Goal: Task Accomplishment & Management: Manage account settings

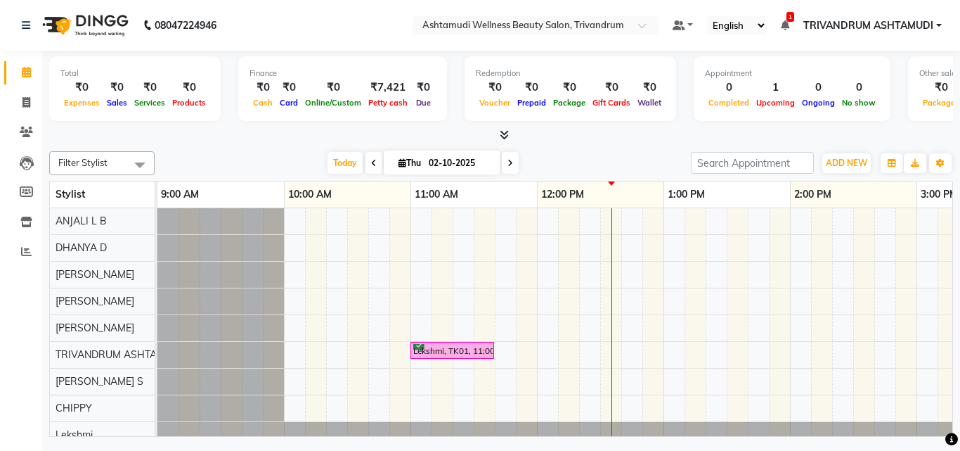
scroll to position [0, 60]
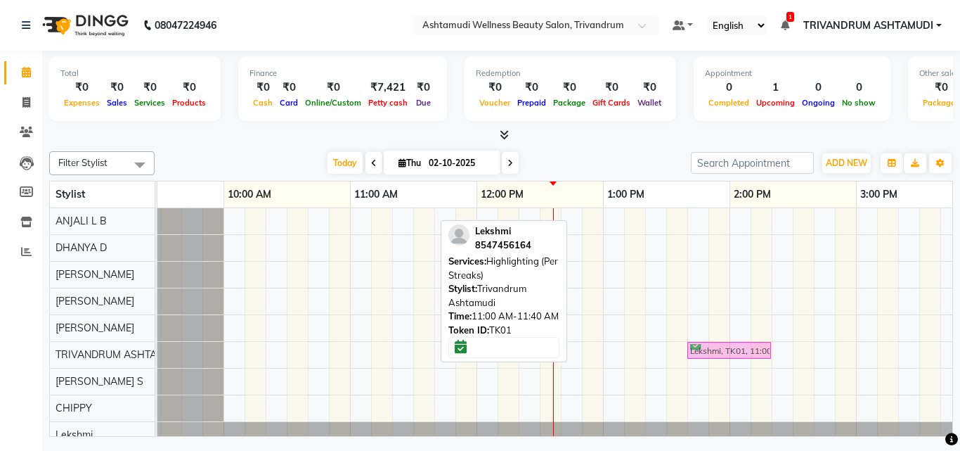
drag, startPoint x: 415, startPoint y: 353, endPoint x: 761, endPoint y: 361, distance: 345.9
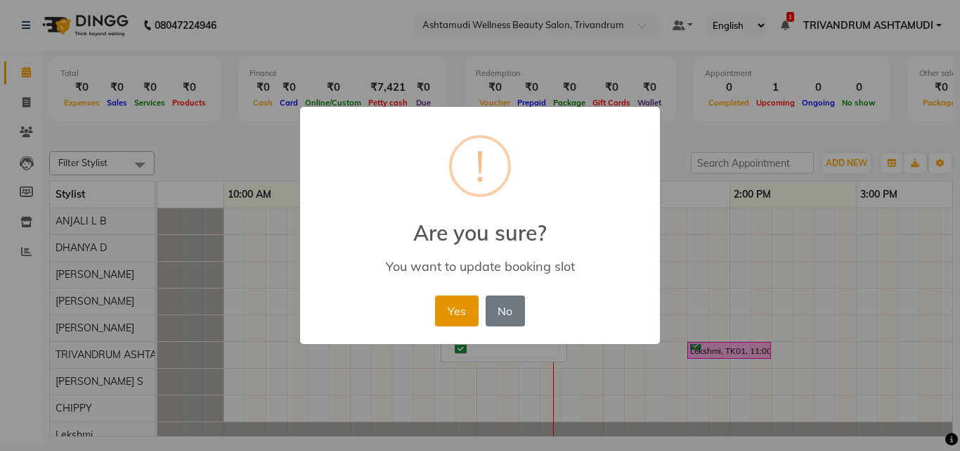
click at [462, 306] on button "Yes" at bounding box center [456, 310] width 43 height 31
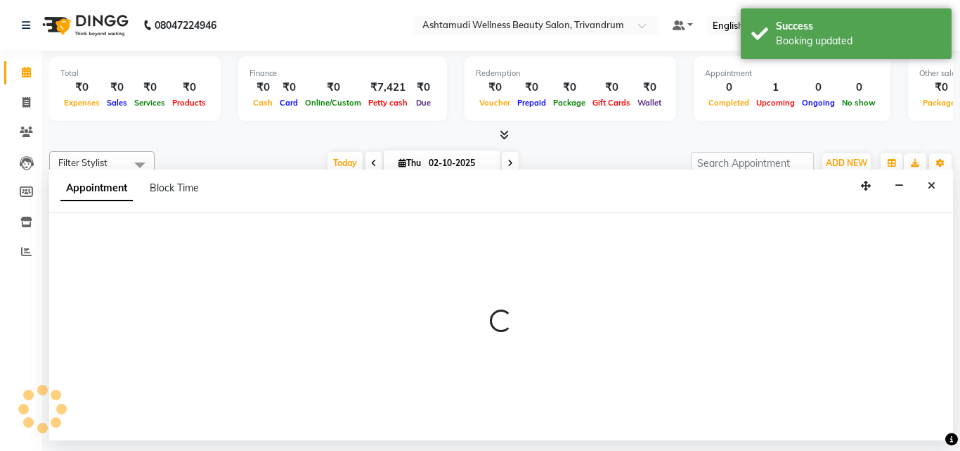
select select "27034"
select select "705"
select select "tentative"
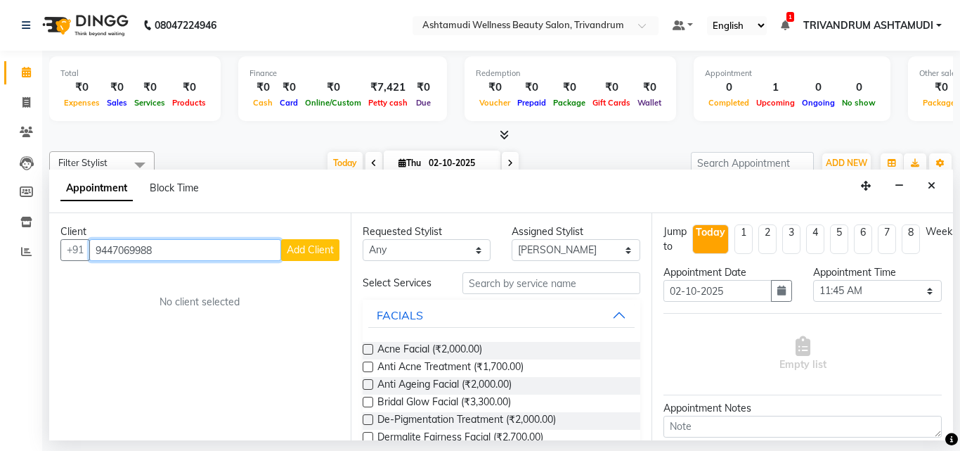
type input "9447069988"
click at [316, 254] on span "Add Client" at bounding box center [310, 249] width 47 height 13
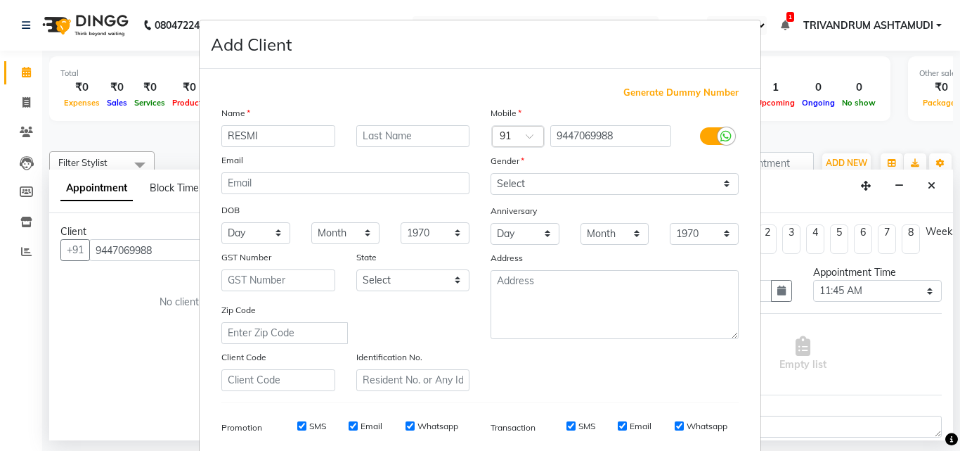
type input "RESMI"
click at [557, 178] on select "Select Male Female Other Prefer Not To Say" at bounding box center [615, 184] width 248 height 22
select select "female"
click at [491, 173] on select "Select Male Female Other Prefer Not To Say" at bounding box center [615, 184] width 248 height 22
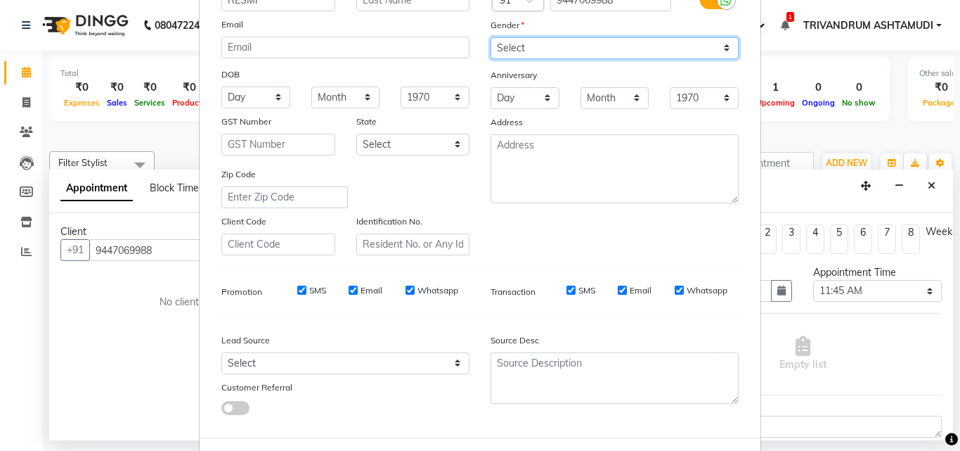
scroll to position [141, 0]
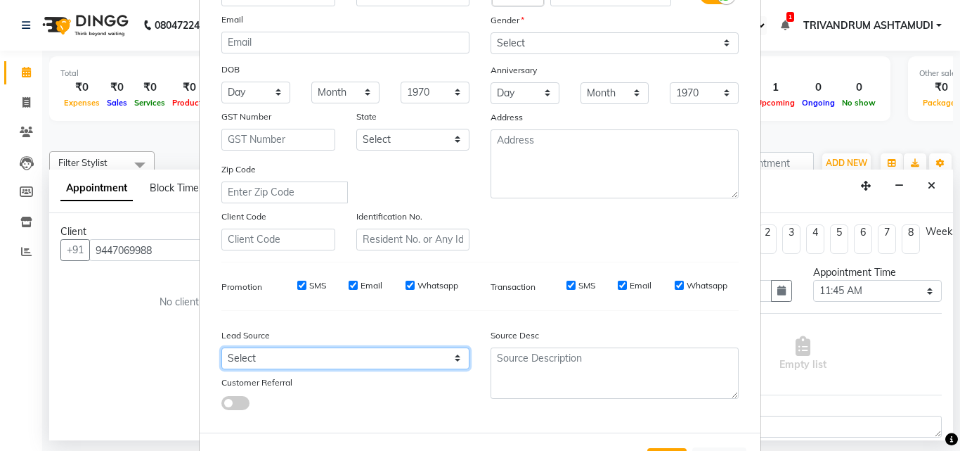
click at [318, 359] on select "Select Walk-in Referral Internet Friend Word of Mouth Advertisement Facebook Ju…" at bounding box center [345, 358] width 248 height 22
select select "31366"
click at [221, 347] on select "Select Walk-in Referral Internet Friend Word of Mouth Advertisement Facebook Ju…" at bounding box center [345, 358] width 248 height 22
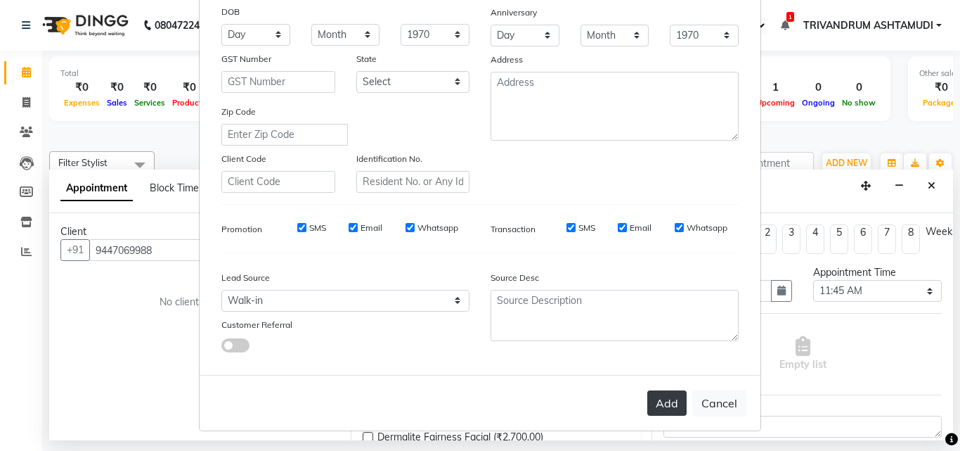
click at [659, 406] on button "Add" at bounding box center [666, 402] width 39 height 25
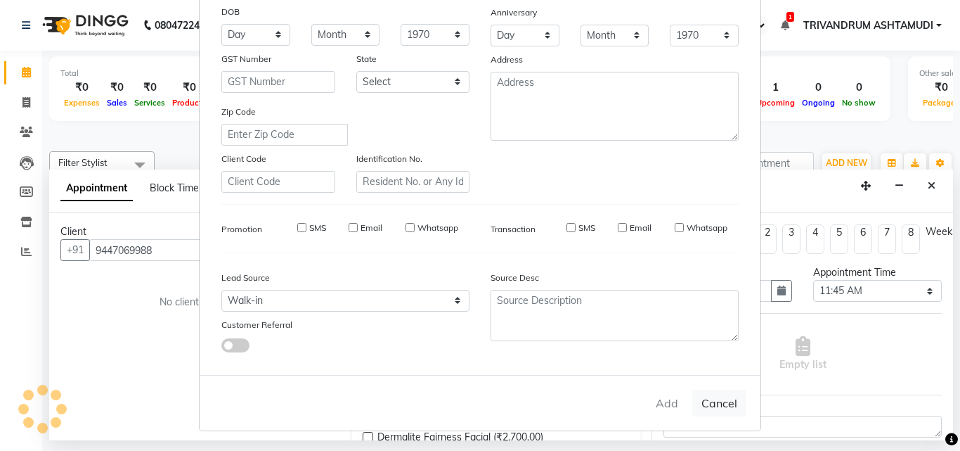
select select
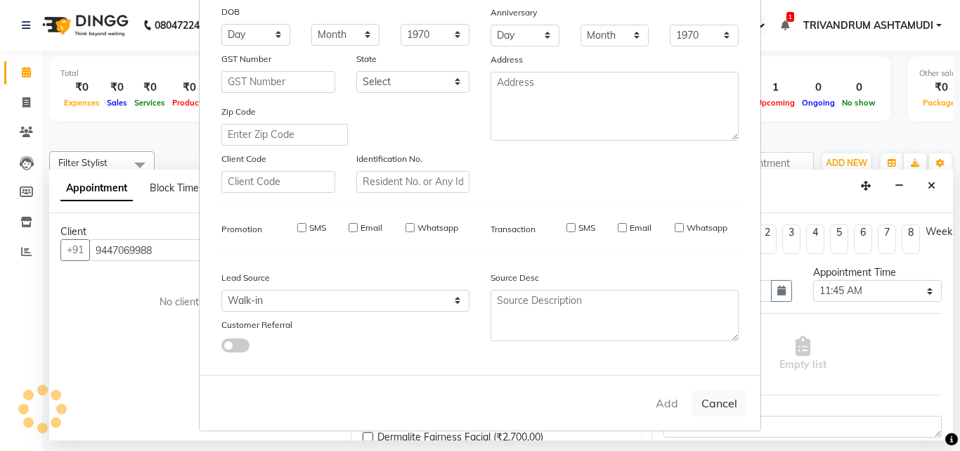
select select
checkbox input "false"
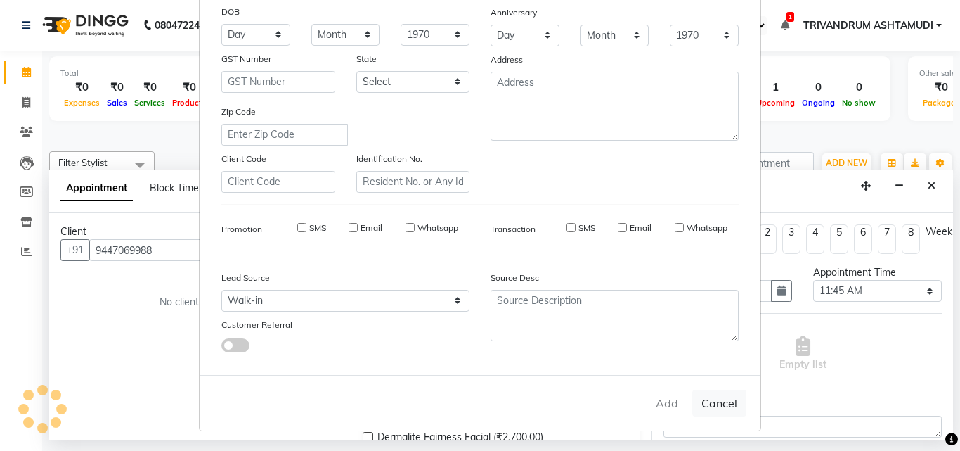
checkbox input "false"
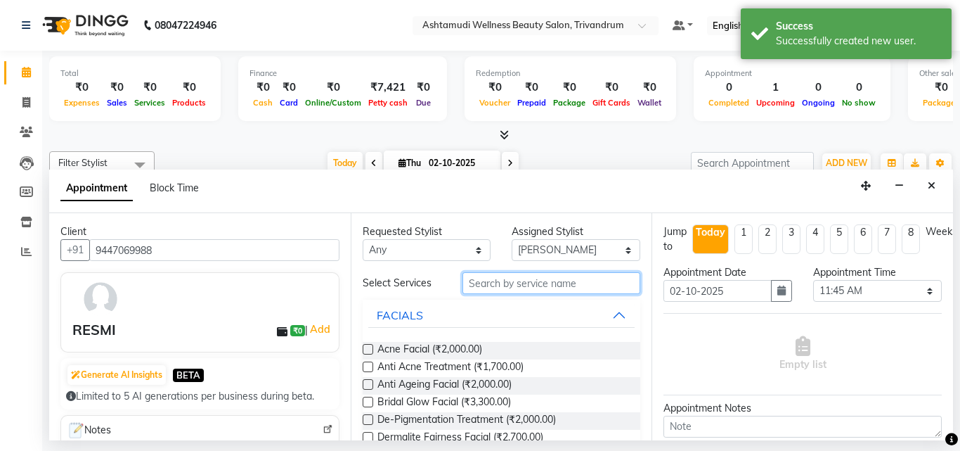
click at [534, 285] on input "text" at bounding box center [552, 283] width 179 height 22
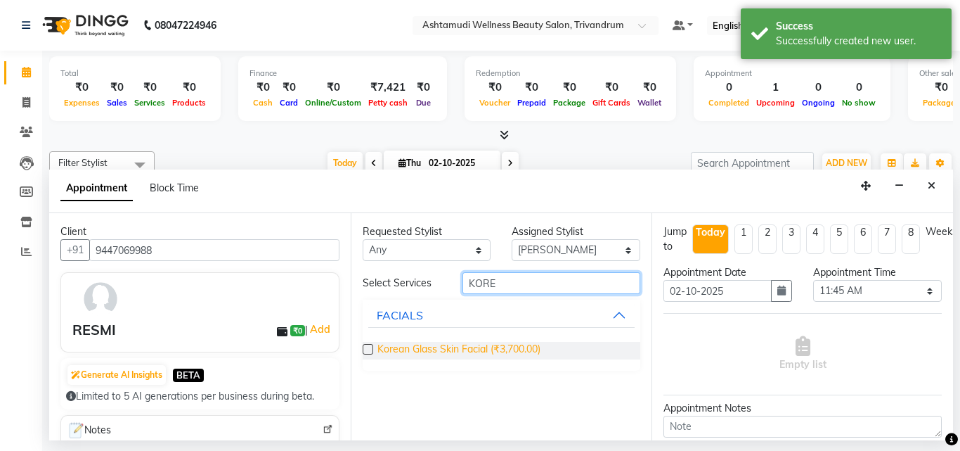
type input "KORE"
click at [492, 350] on span "Korean Glass Skin Facial (₹3,700.00)" at bounding box center [458, 351] width 163 height 18
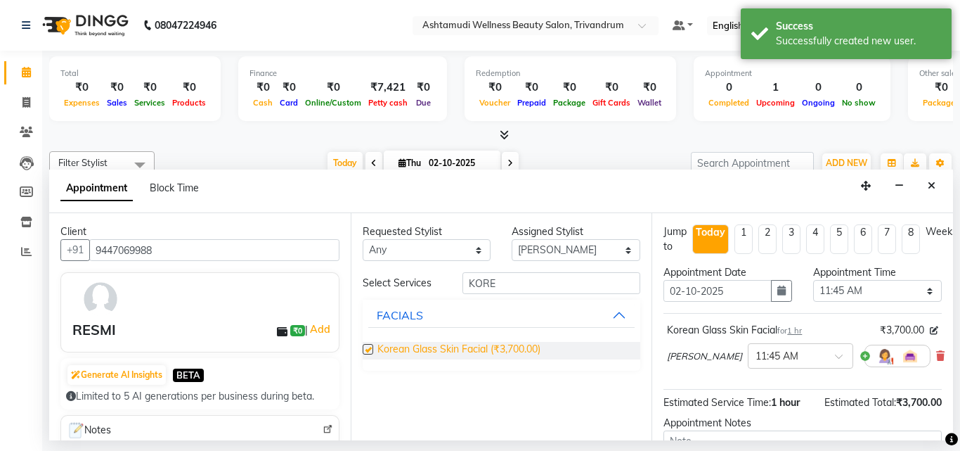
checkbox input "false"
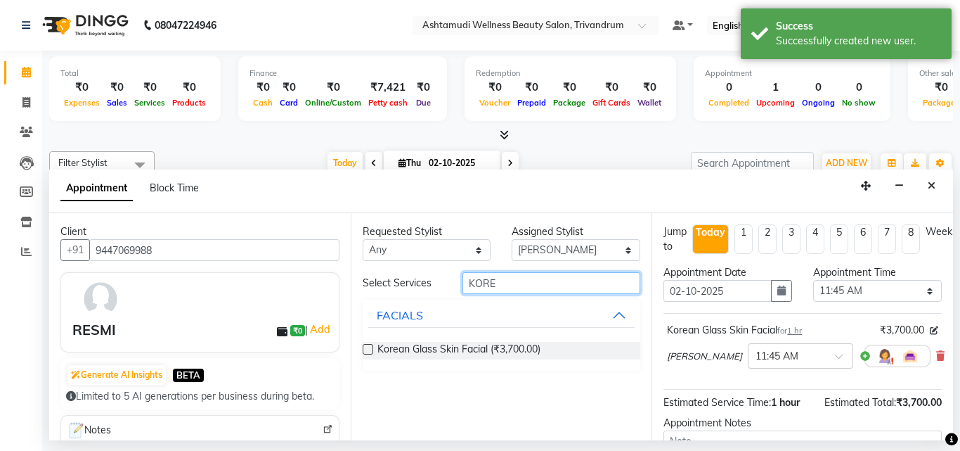
drag, startPoint x: 531, startPoint y: 288, endPoint x: 328, endPoint y: 288, distance: 203.9
click at [328, 288] on div "Client +91 9447069988 RESMI ₹0 | Add Generate AI Insights BETA Limited to 5 AI …" at bounding box center [501, 326] width 904 height 227
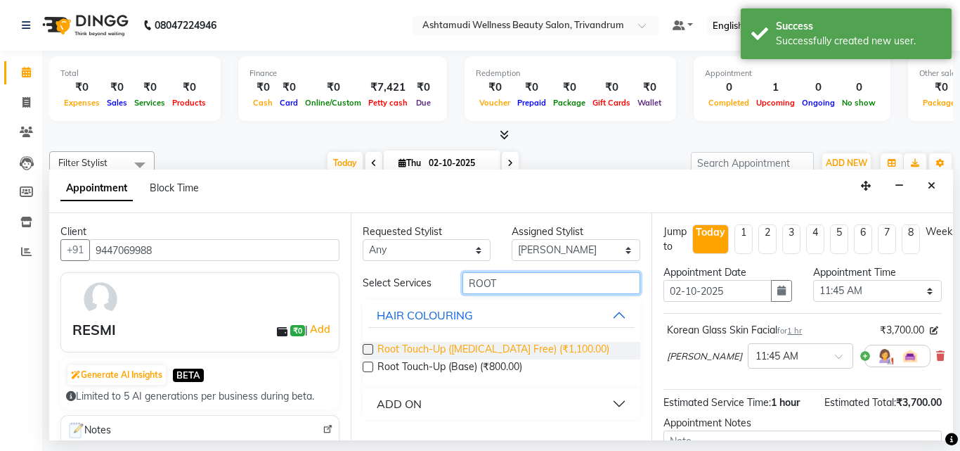
type input "ROOT"
click at [523, 344] on span "Root Touch-Up (Ammonia Free) (₹1,100.00)" at bounding box center [493, 351] width 232 height 18
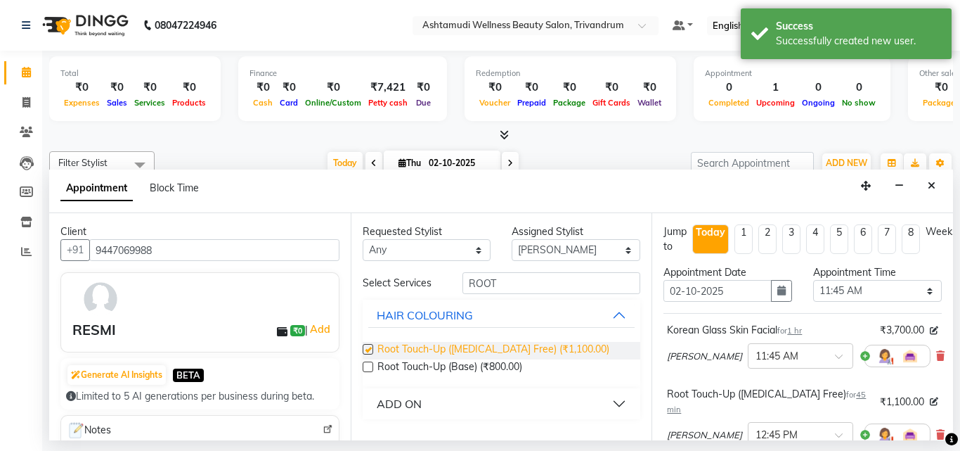
checkbox input "false"
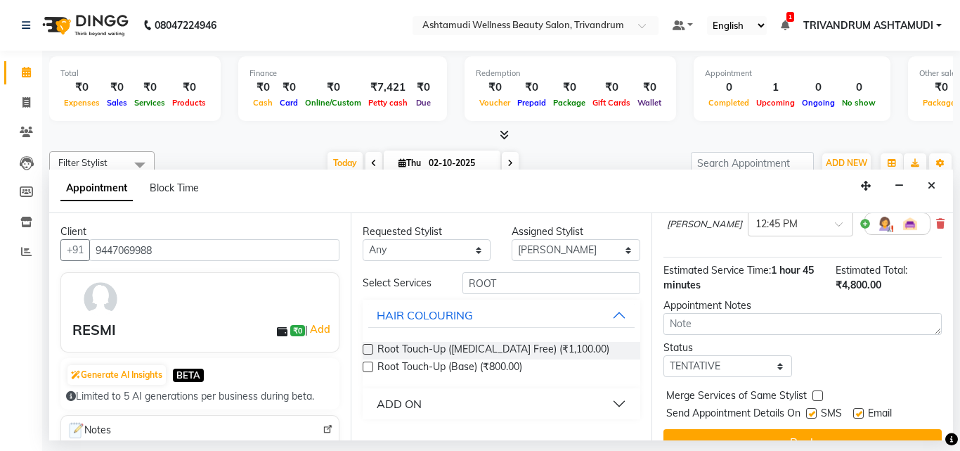
scroll to position [232, 0]
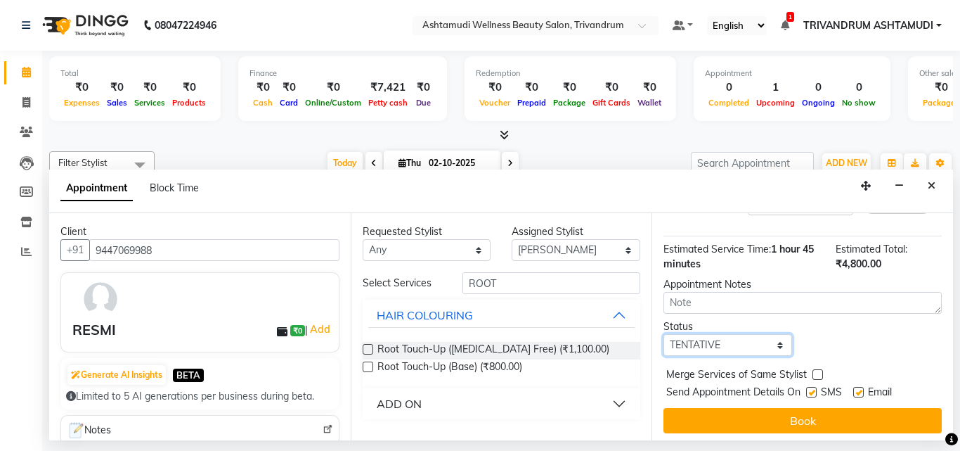
click at [709, 340] on select "Select TENTATIVE CONFIRM CHECK-IN UPCOMING" at bounding box center [728, 345] width 129 height 22
select select "check-in"
click at [664, 334] on select "Select TENTATIVE CONFIRM CHECK-IN UPCOMING" at bounding box center [728, 345] width 129 height 22
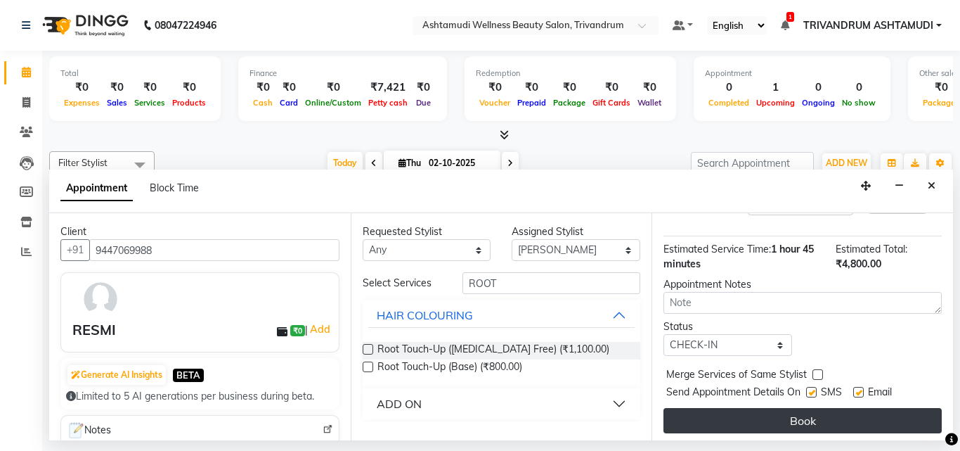
click at [837, 413] on button "Book" at bounding box center [803, 420] width 278 height 25
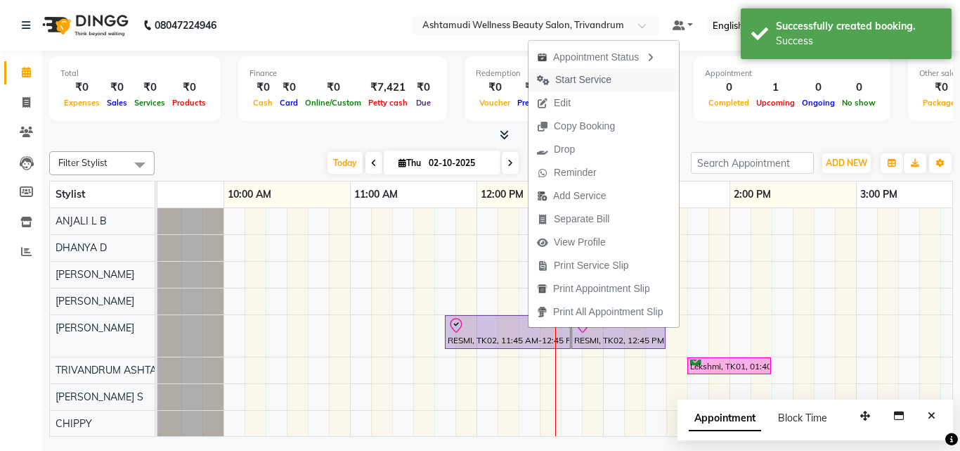
click at [574, 81] on span "Start Service" at bounding box center [583, 79] width 56 height 15
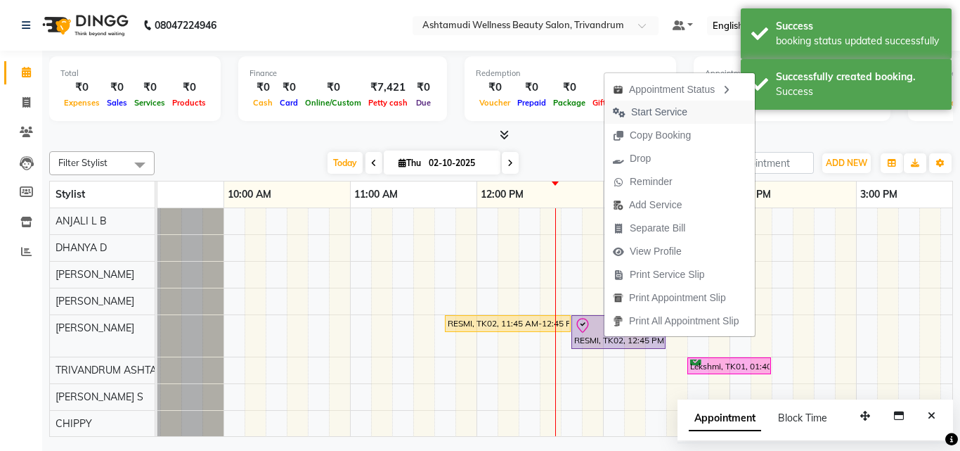
click at [685, 106] on span "Start Service" at bounding box center [659, 112] width 56 height 15
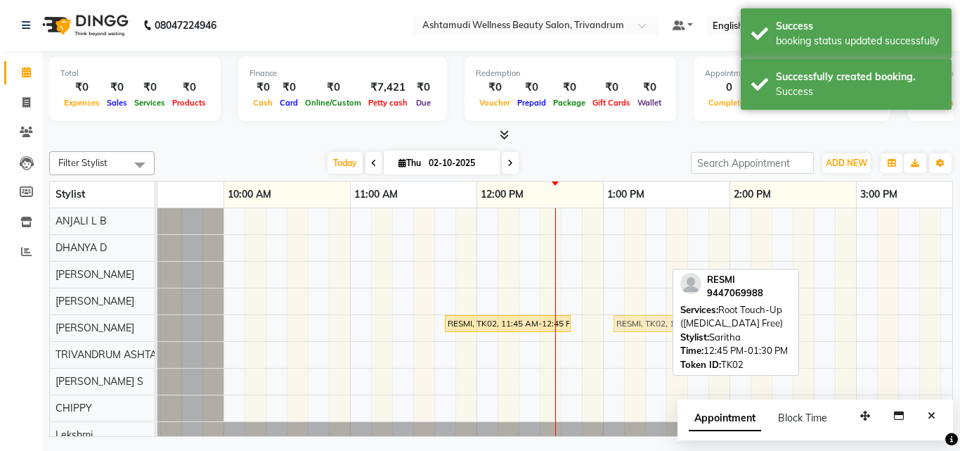
drag, startPoint x: 624, startPoint y: 321, endPoint x: 661, endPoint y: 319, distance: 37.3
click at [97, 319] on div "RESMI, TK02, 11:45 AM-12:45 PM, Korean Glass Skin Facial RESMI, TK02, 12:45 PM-…" at bounding box center [97, 327] width 0 height 25
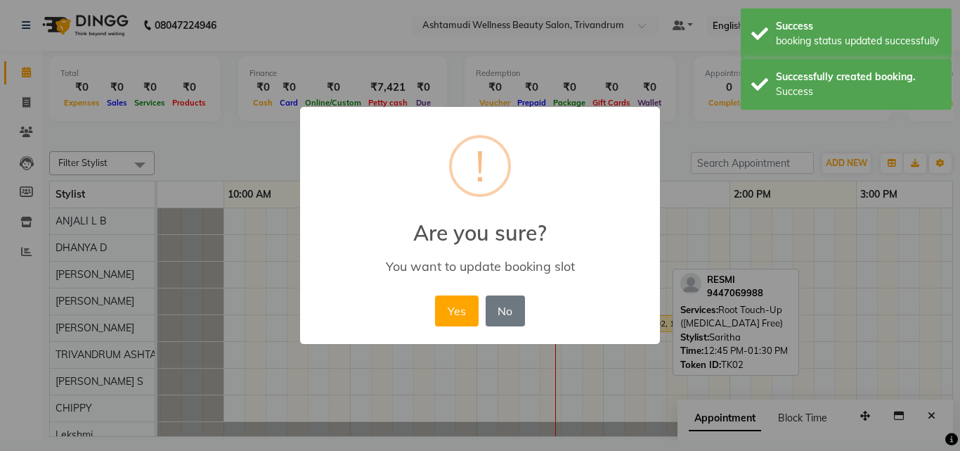
drag, startPoint x: 463, startPoint y: 311, endPoint x: 501, endPoint y: 328, distance: 40.9
click at [470, 314] on button "Yes" at bounding box center [456, 310] width 43 height 31
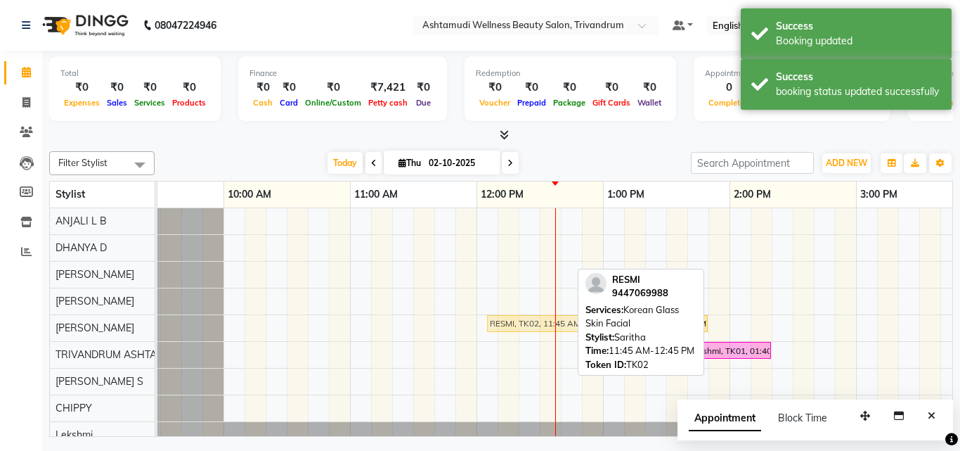
drag, startPoint x: 535, startPoint y: 323, endPoint x: 571, endPoint y: 323, distance: 36.6
click at [97, 323] on div "RESMI, TK02, 11:45 AM-12:45 PM, Korean Glass Skin Facial RESMI, TK02, 01:05 PM-…" at bounding box center [97, 327] width 0 height 25
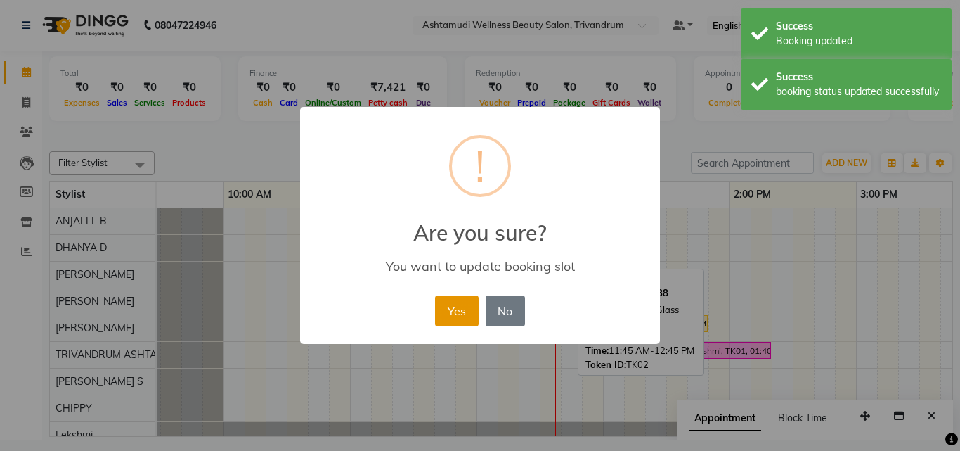
click at [462, 309] on button "Yes" at bounding box center [456, 310] width 43 height 31
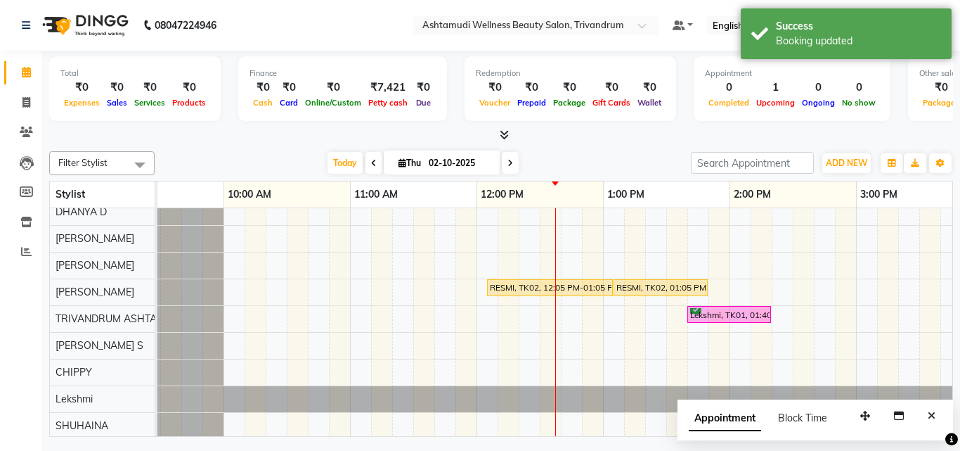
scroll to position [0, 0]
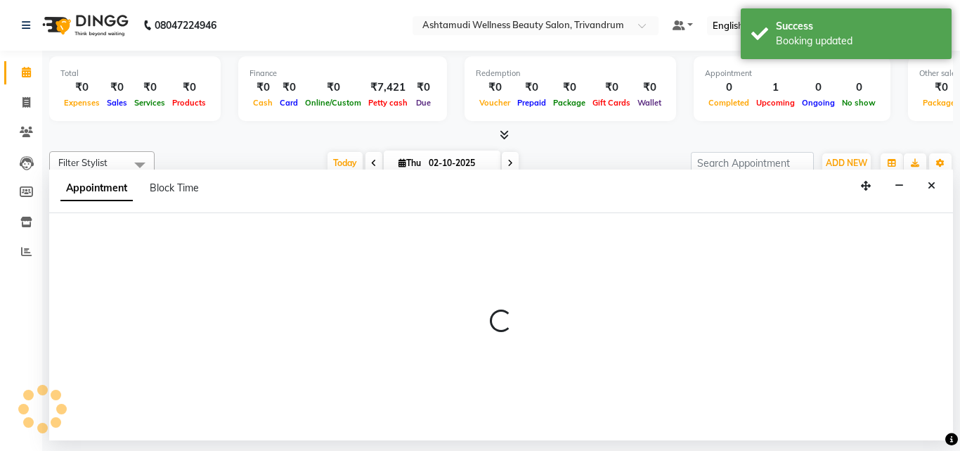
select select "27025"
select select "750"
select select "tentative"
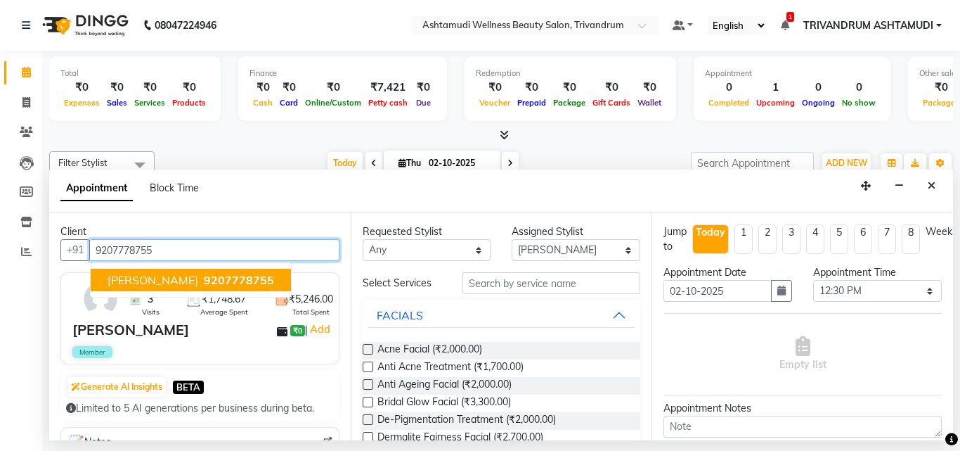
click at [161, 273] on span "Haritha B Nair" at bounding box center [153, 280] width 91 height 14
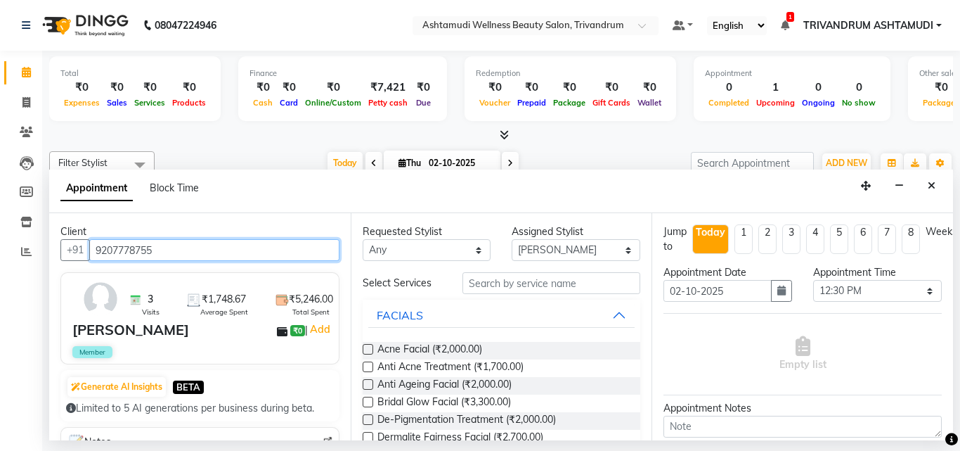
type input "9207778755"
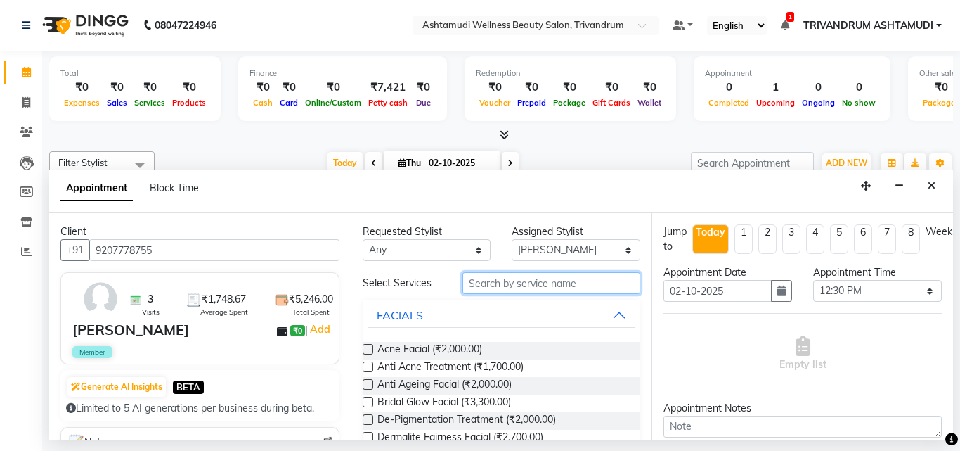
click at [529, 290] on input "text" at bounding box center [552, 283] width 179 height 22
type input "WAX"
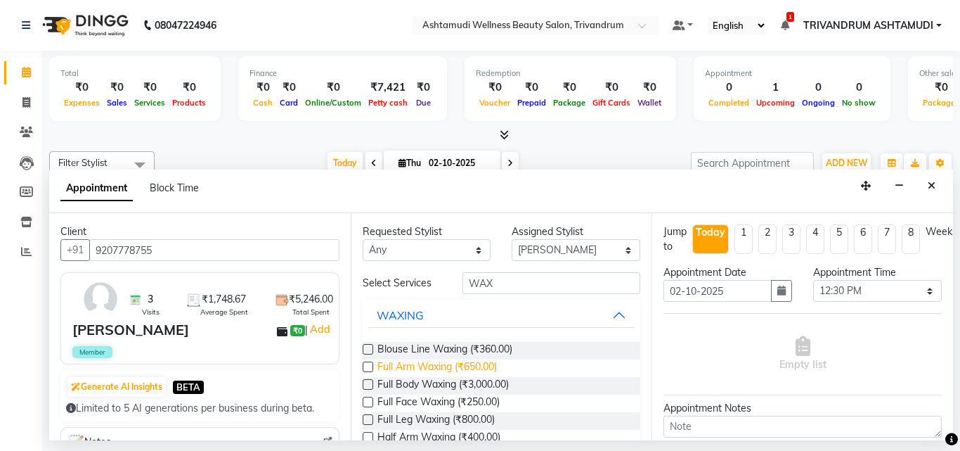
click at [433, 370] on span "Full Arm Waxing (₹650.00)" at bounding box center [437, 368] width 120 height 18
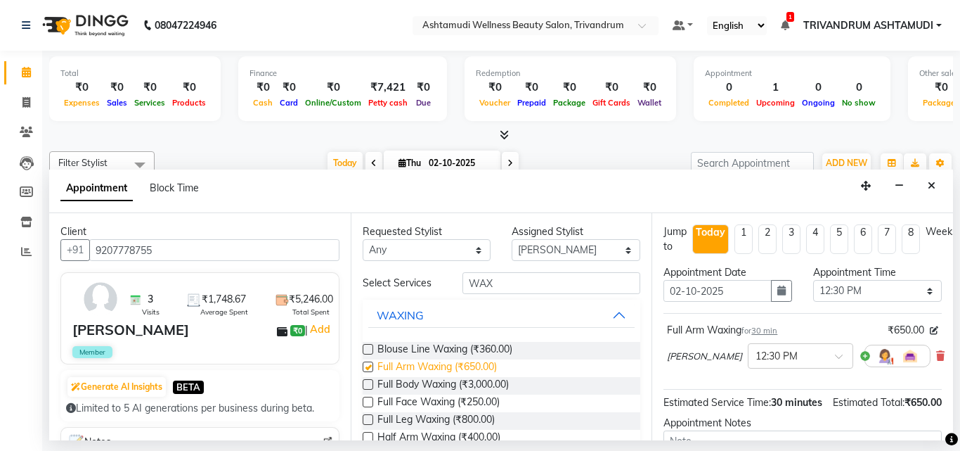
checkbox input "false"
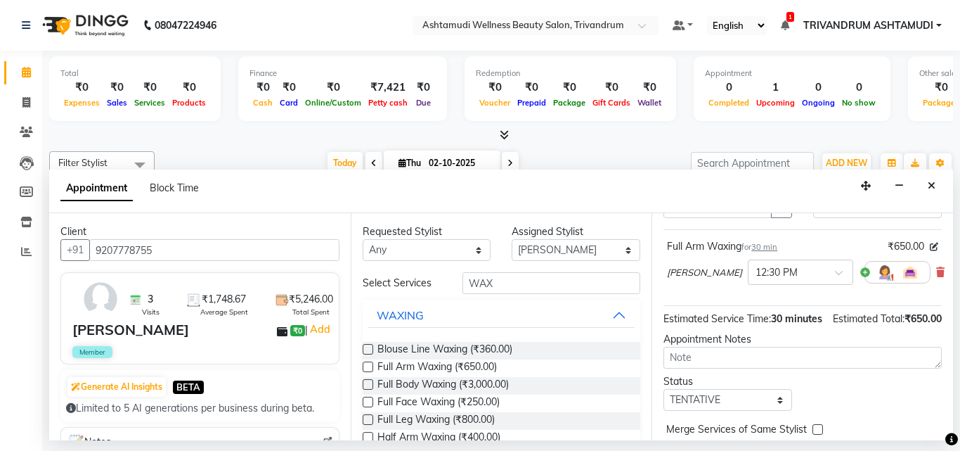
scroll to position [168, 0]
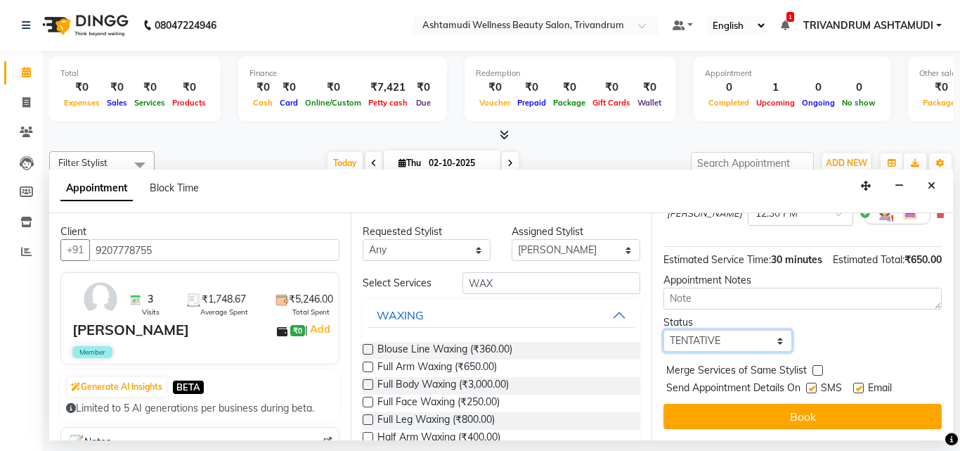
click at [736, 330] on select "Select TENTATIVE CONFIRM CHECK-IN UPCOMING" at bounding box center [728, 341] width 129 height 22
select select "check-in"
click at [664, 330] on select "Select TENTATIVE CONFIRM CHECK-IN UPCOMING" at bounding box center [728, 341] width 129 height 22
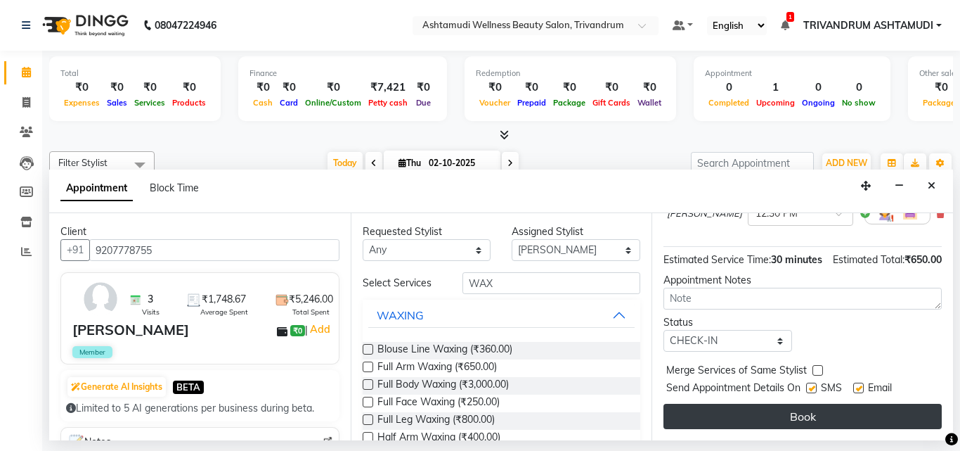
click at [835, 409] on button "Book" at bounding box center [803, 415] width 278 height 25
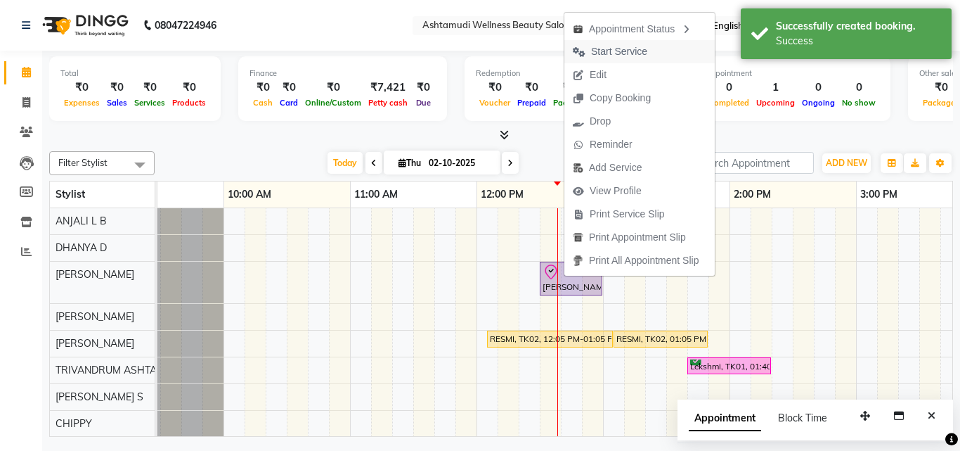
click at [626, 47] on span "Start Service" at bounding box center [619, 51] width 56 height 15
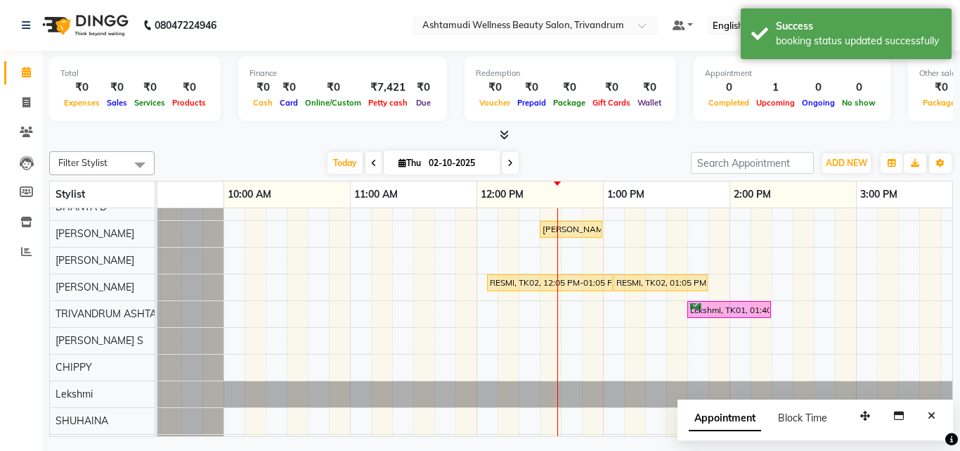
scroll to position [76, 0]
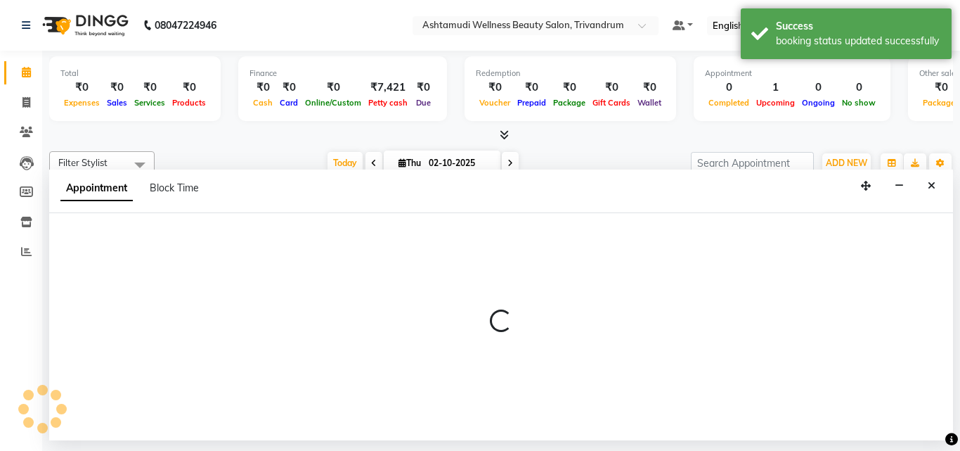
select select "27312"
select select "765"
select select "tentative"
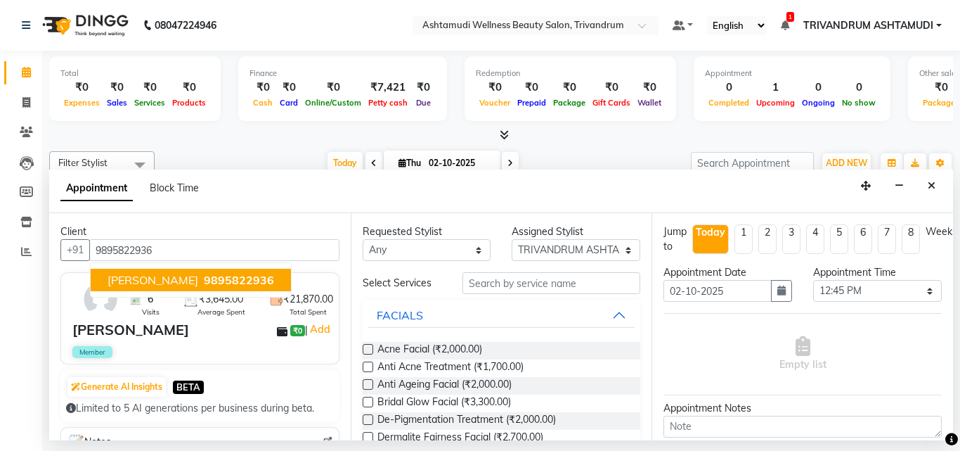
click at [204, 280] on span "9895822936" at bounding box center [239, 280] width 70 height 14
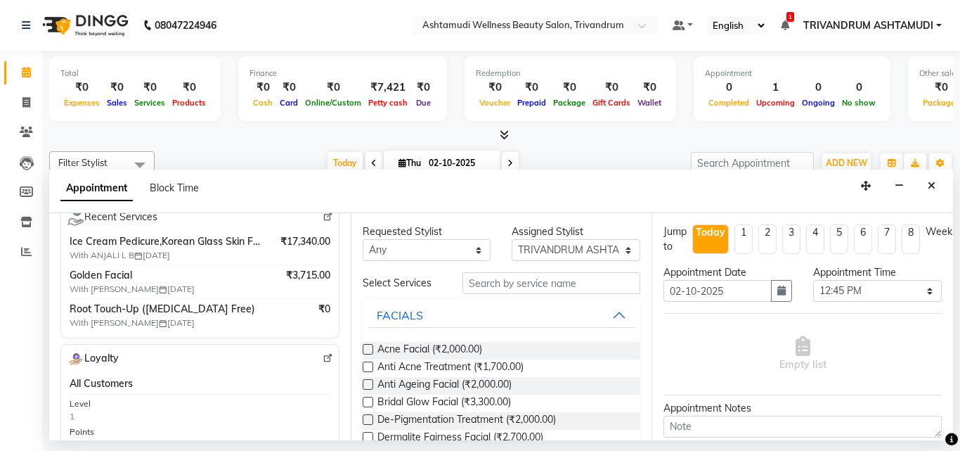
scroll to position [211, 0]
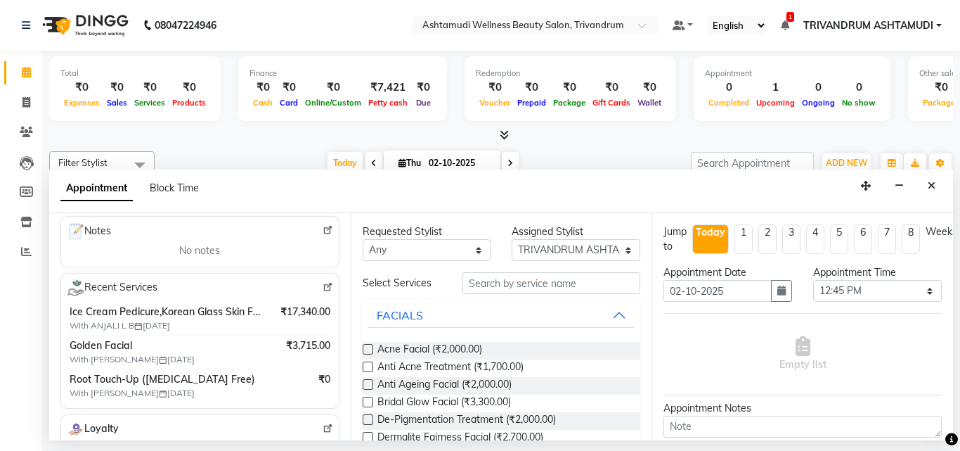
type input "9895822936"
click at [323, 287] on img at bounding box center [328, 287] width 11 height 11
click at [552, 281] on input "text" at bounding box center [552, 283] width 179 height 22
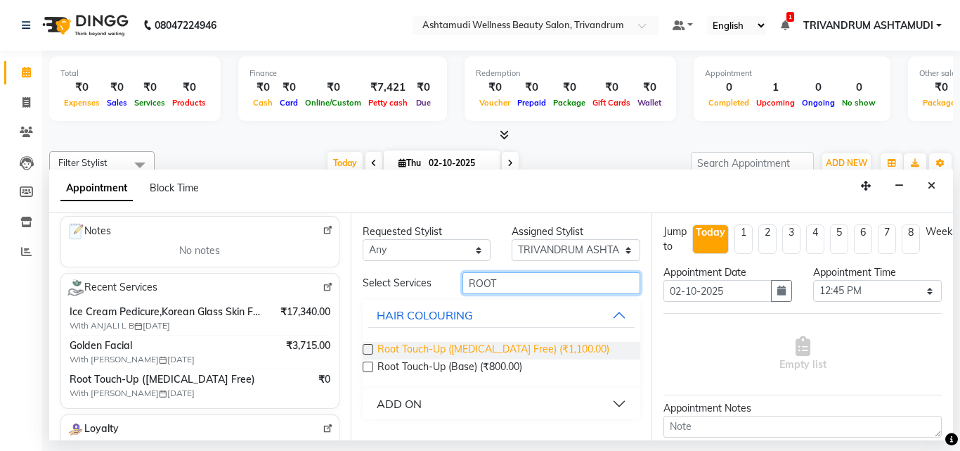
type input "ROOT"
click at [557, 352] on span "Root Touch-Up (Ammonia Free) (₹1,100.00)" at bounding box center [493, 351] width 232 height 18
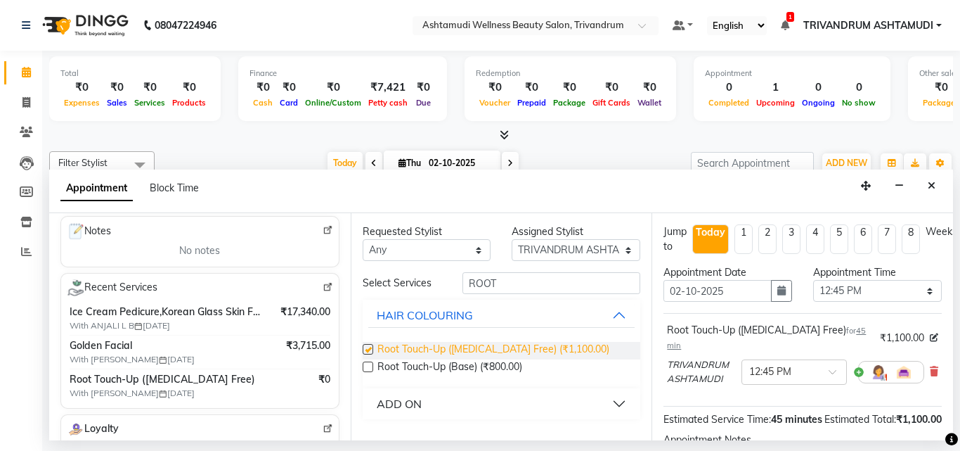
checkbox input "false"
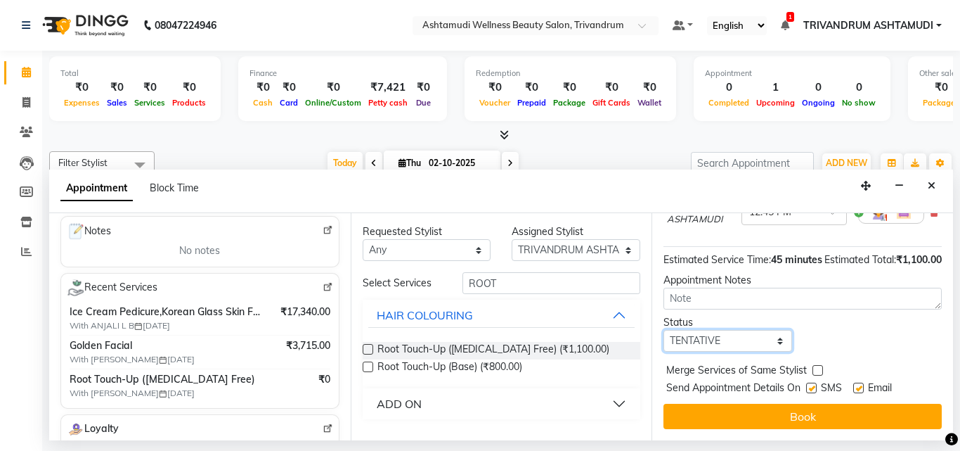
click at [716, 331] on select "Select TENTATIVE CONFIRM CHECK-IN UPCOMING" at bounding box center [728, 341] width 129 height 22
select select "check-in"
click at [664, 330] on select "Select TENTATIVE CONFIRM CHECK-IN UPCOMING" at bounding box center [728, 341] width 129 height 22
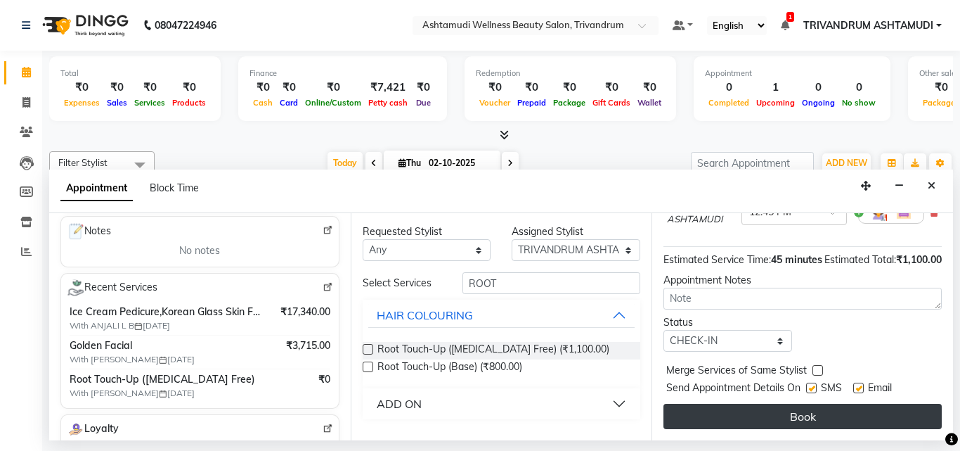
click at [801, 416] on button "Book" at bounding box center [803, 415] width 278 height 25
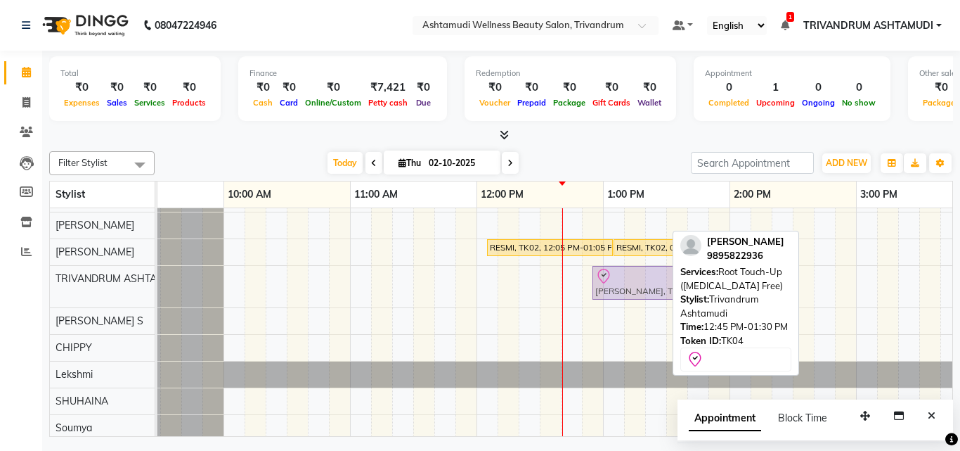
drag, startPoint x: 626, startPoint y: 274, endPoint x: 643, endPoint y: 273, distance: 17.6
click at [97, 273] on div "Dr Bini, TK04, 12:45 PM-01:30 PM, Root Touch-Up (Ammonia Free) Lekshmi, TK01, 0…" at bounding box center [97, 286] width 0 height 41
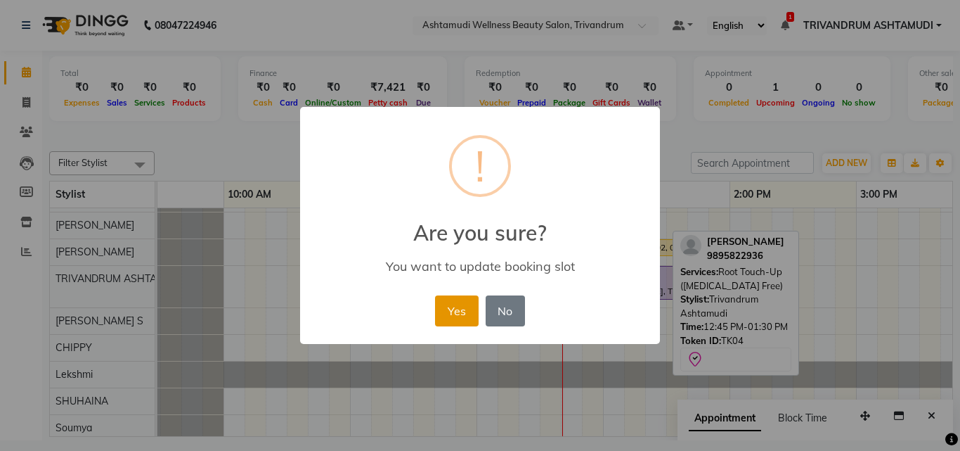
click at [467, 309] on button "Yes" at bounding box center [456, 310] width 43 height 31
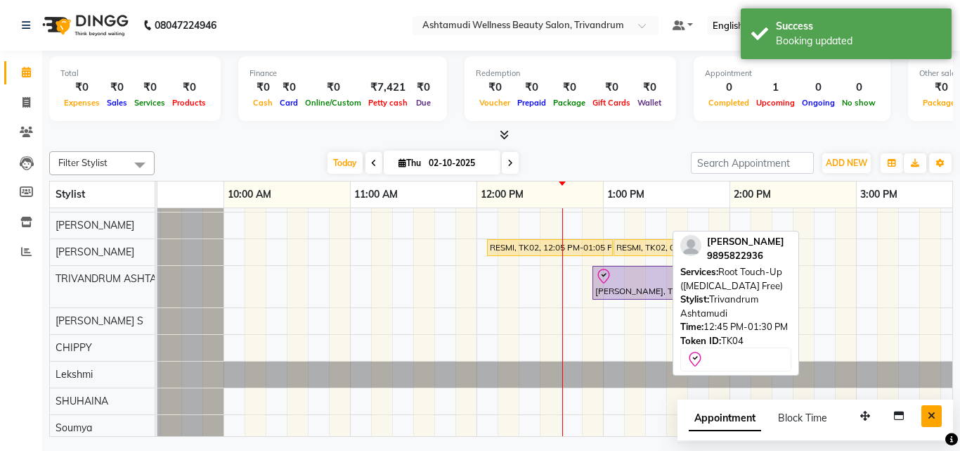
click at [936, 415] on button "Close" at bounding box center [932, 416] width 20 height 22
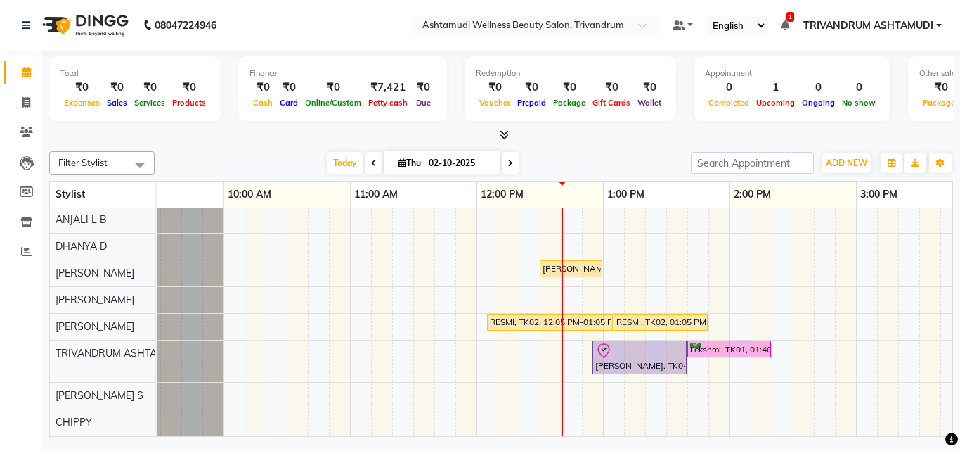
scroll to position [0, 0]
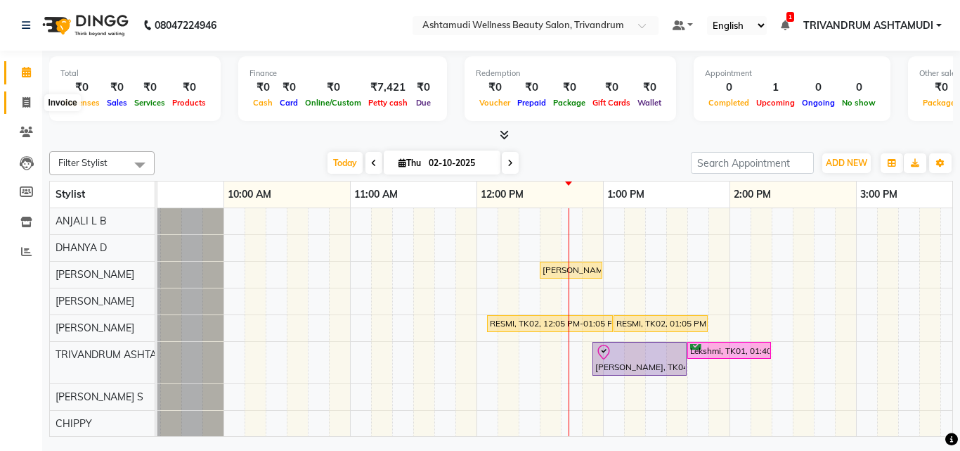
click at [27, 98] on icon at bounding box center [26, 102] width 8 height 11
select select "service"
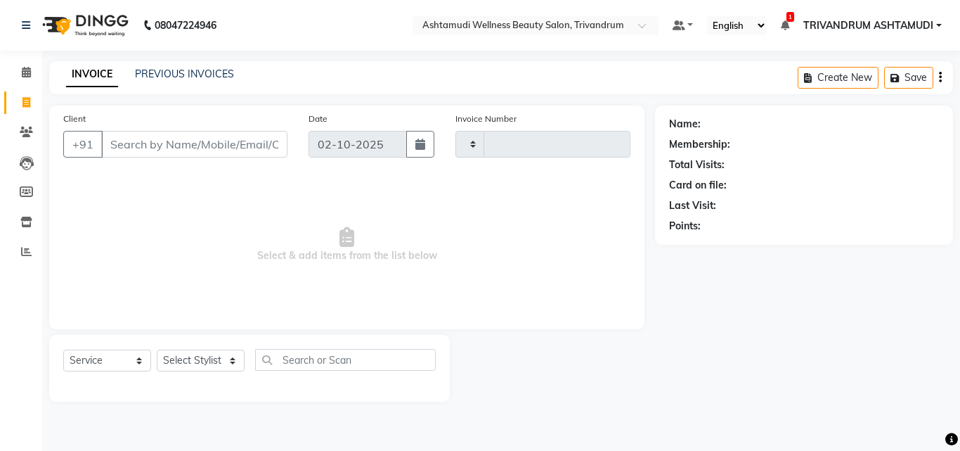
type input "3743"
select select "4636"
click at [169, 144] on input "Client" at bounding box center [194, 144] width 186 height 27
type input "8593967005"
click at [264, 148] on span "Add Client" at bounding box center [252, 144] width 56 height 14
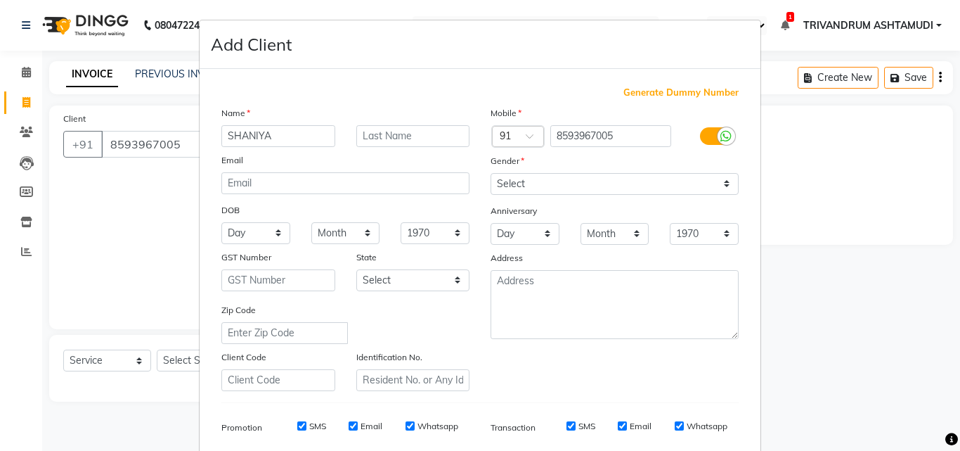
type input "SHANIYA"
click at [590, 185] on select "Select Male Female Other Prefer Not To Say" at bounding box center [615, 184] width 248 height 22
select select "female"
click at [491, 173] on select "Select Male Female Other Prefer Not To Say" at bounding box center [615, 184] width 248 height 22
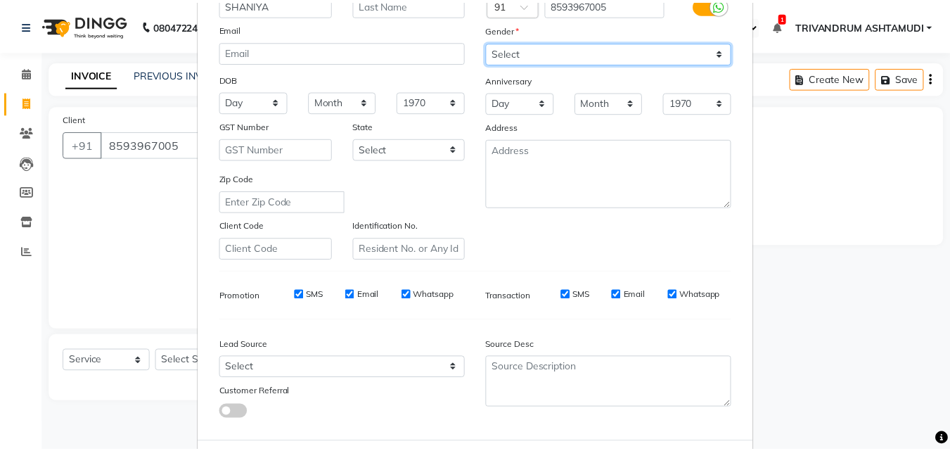
scroll to position [198, 0]
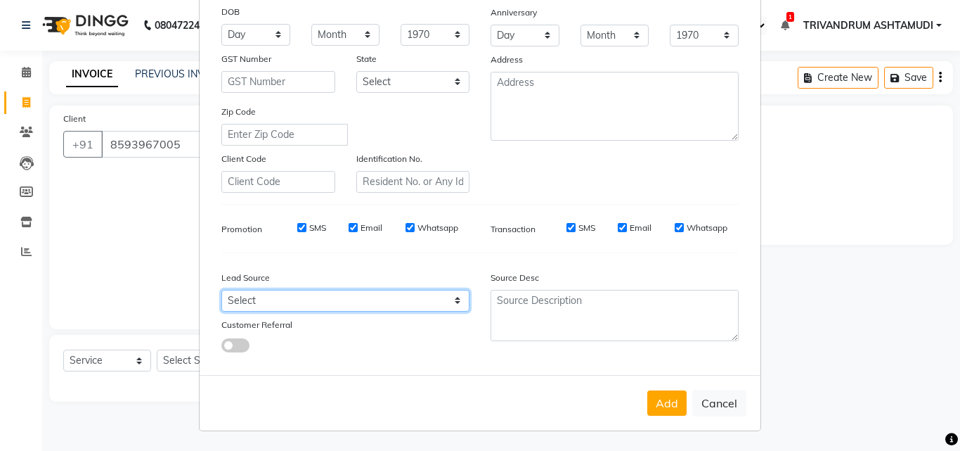
click at [295, 302] on select "Select Walk-in Referral Internet Friend Word of Mouth Advertisement Facebook Ju…" at bounding box center [345, 301] width 248 height 22
select select "31375"
click at [221, 290] on select "Select Walk-in Referral Internet Friend Word of Mouth Advertisement Facebook Ju…" at bounding box center [345, 301] width 248 height 22
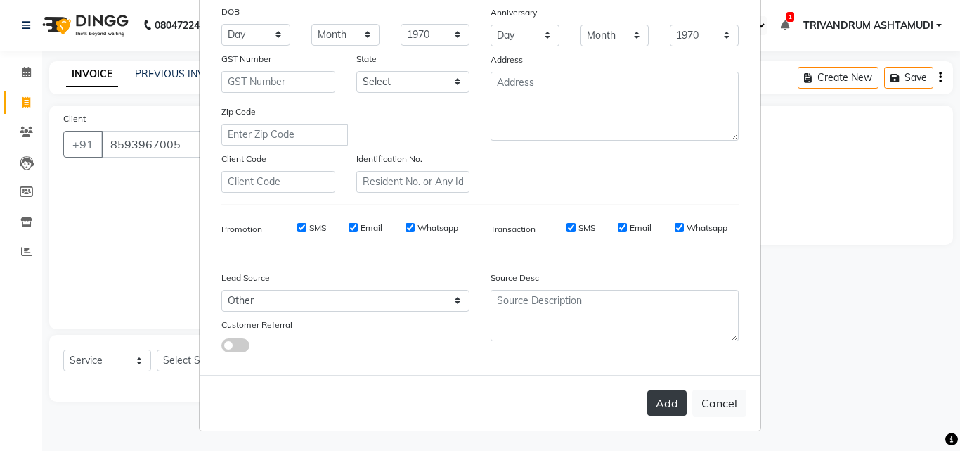
click at [666, 399] on button "Add" at bounding box center [666, 402] width 39 height 25
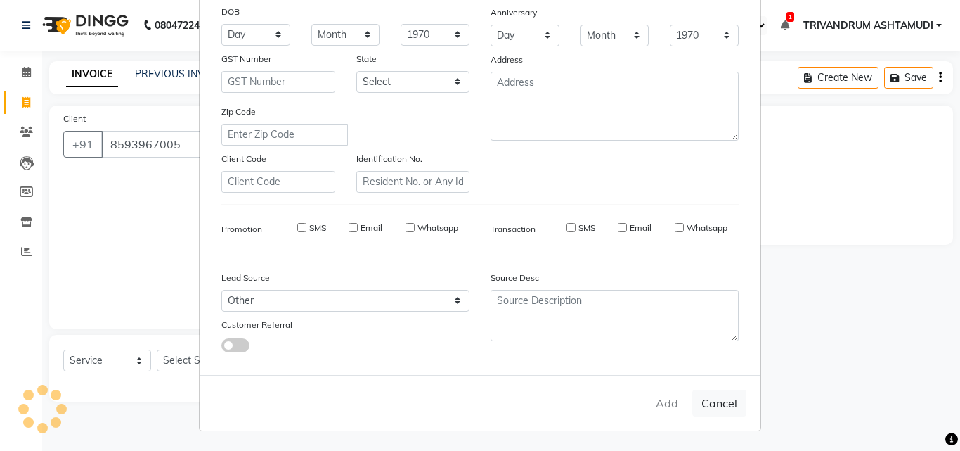
select select
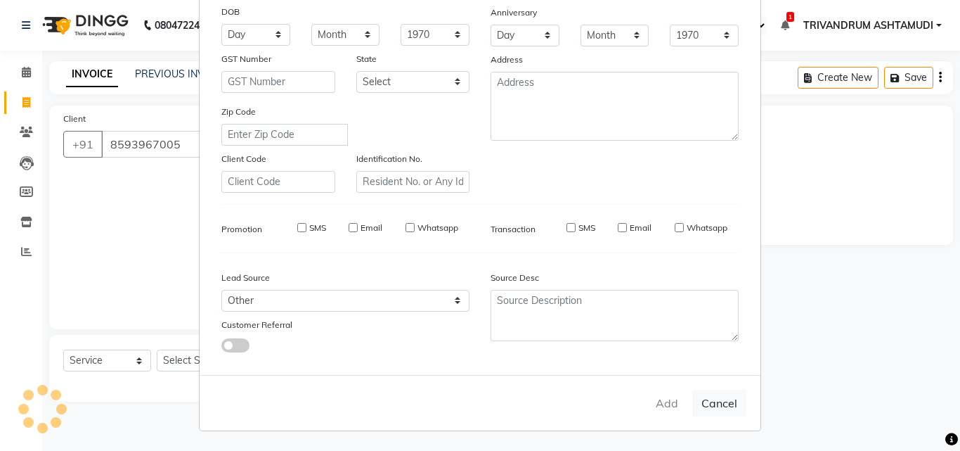
select select
checkbox input "false"
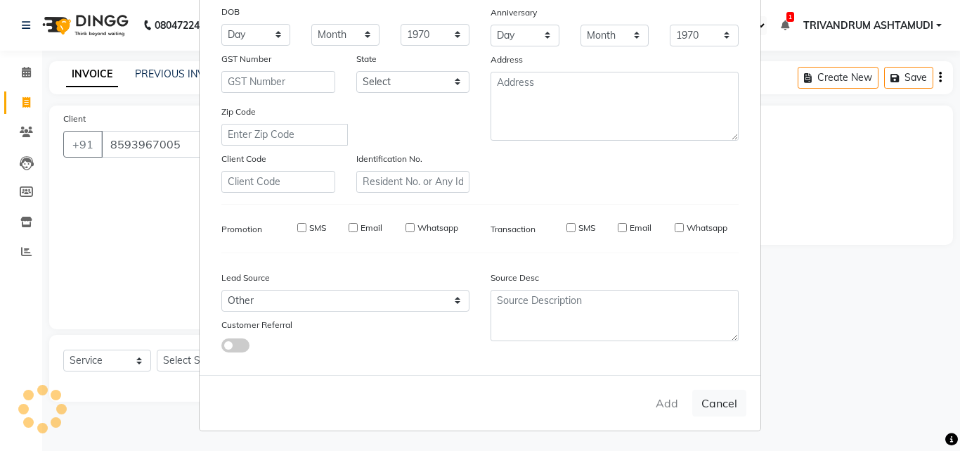
checkbox input "false"
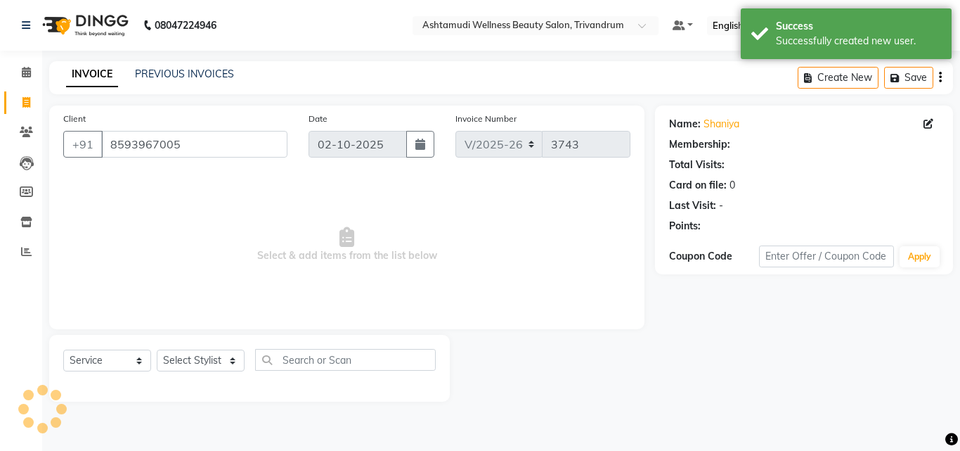
select select "1: Object"
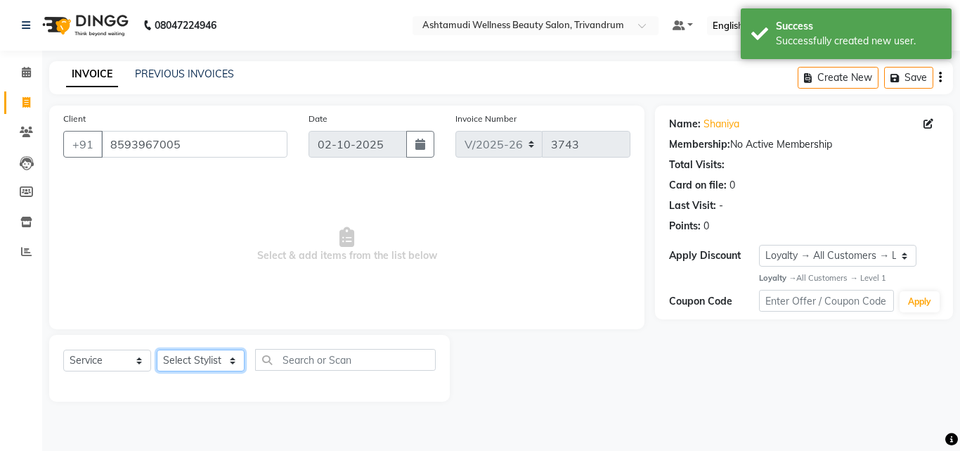
click at [188, 363] on select "Select Stylist ANJALI L B CHIPPY DHANYA D KARTHIKA Lekshmi MANJUSHA SARITHA SHU…" at bounding box center [201, 360] width 88 height 22
select select "27312"
click at [157, 349] on select "Select Stylist ANJALI L B CHIPPY DHANYA D KARTHIKA Lekshmi MANJUSHA SARITHA SHU…" at bounding box center [201, 360] width 88 height 22
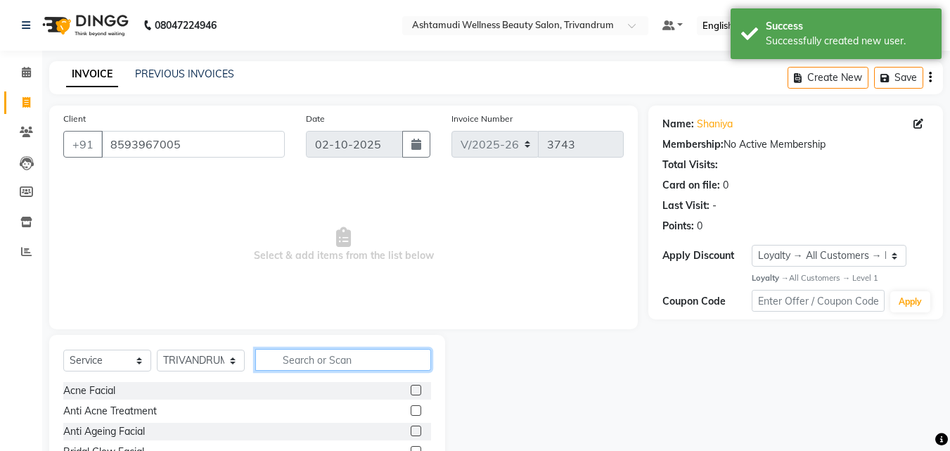
click at [290, 361] on input "text" at bounding box center [343, 360] width 176 height 22
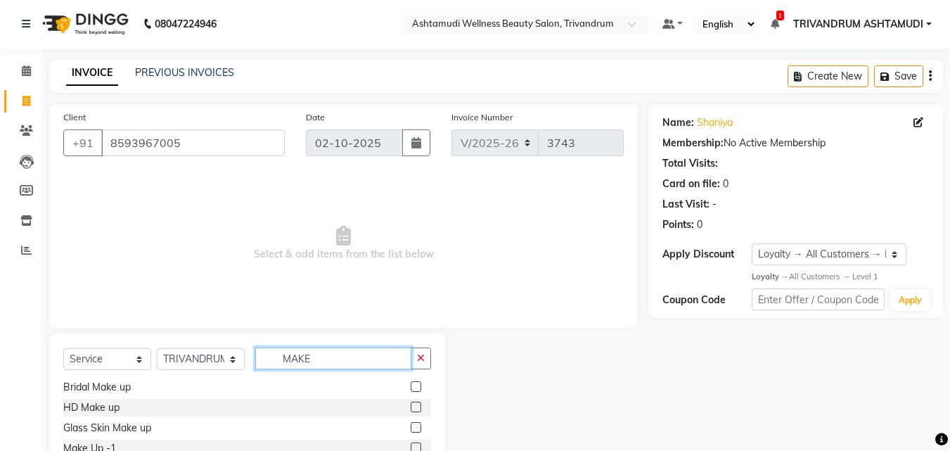
scroll to position [112, 0]
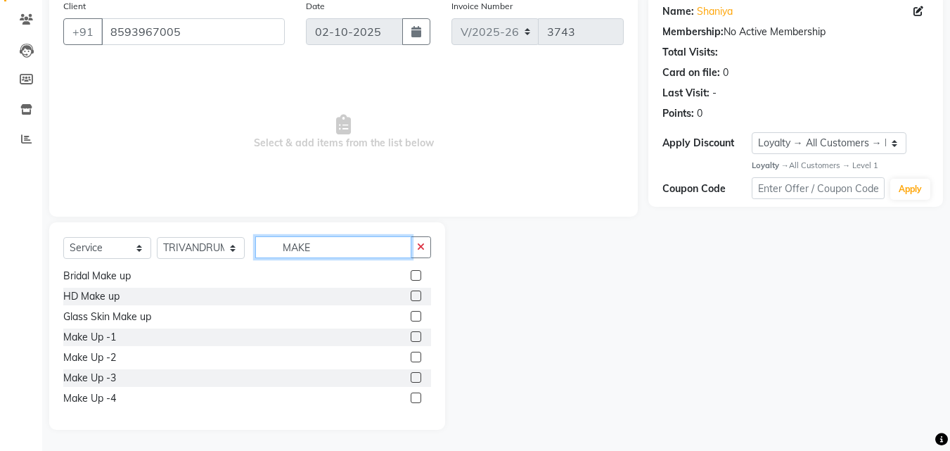
type input "MAKE"
click at [213, 341] on div "Make Up -1" at bounding box center [247, 337] width 368 height 18
click at [411, 336] on label at bounding box center [416, 336] width 11 height 11
click at [411, 336] on input "checkbox" at bounding box center [415, 336] width 9 height 9
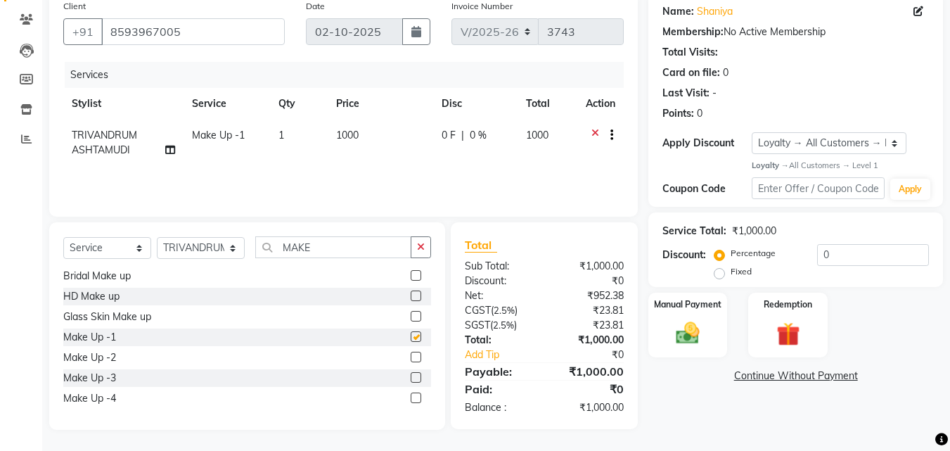
checkbox input "false"
click at [702, 330] on img at bounding box center [687, 333] width 39 height 28
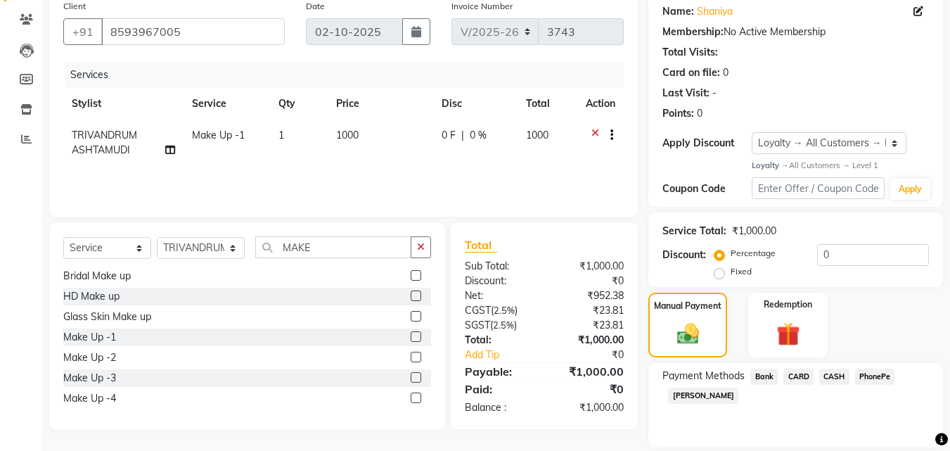
click at [881, 375] on span "PhonePe" at bounding box center [875, 376] width 40 height 16
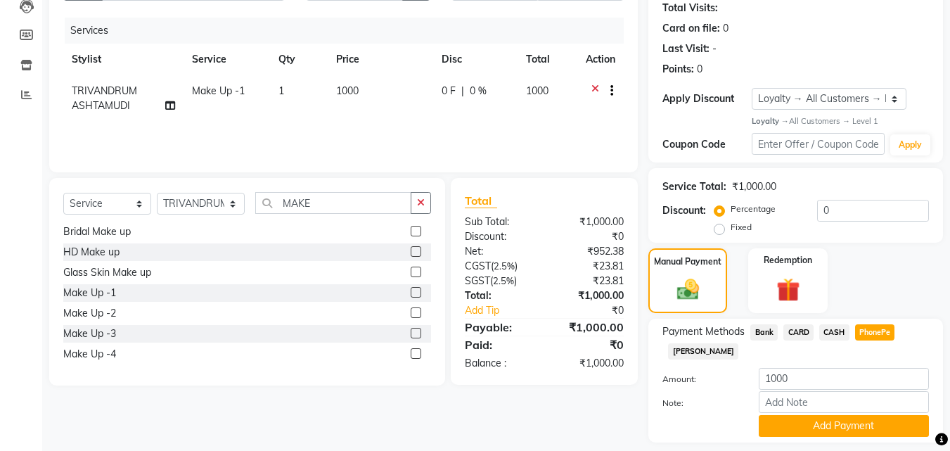
scroll to position [198, 0]
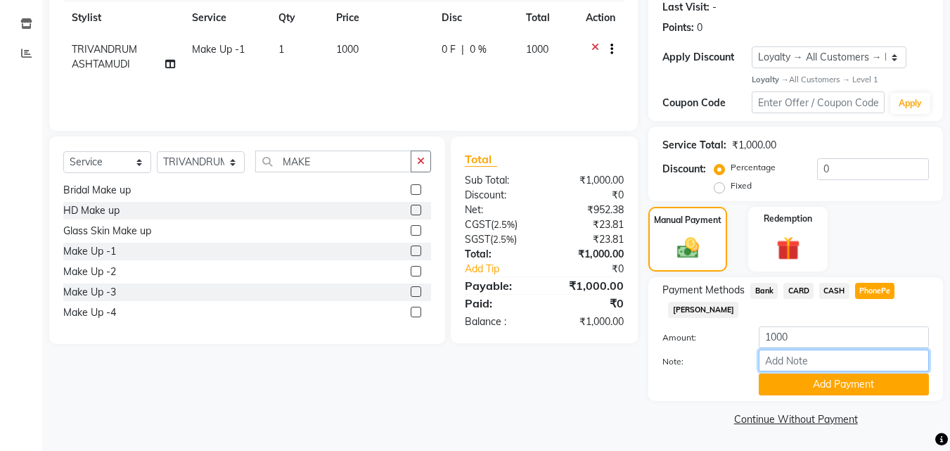
click at [794, 354] on input "Note:" at bounding box center [843, 360] width 170 height 22
type input "Manjusha"
click at [834, 379] on button "Add Payment" at bounding box center [843, 384] width 170 height 22
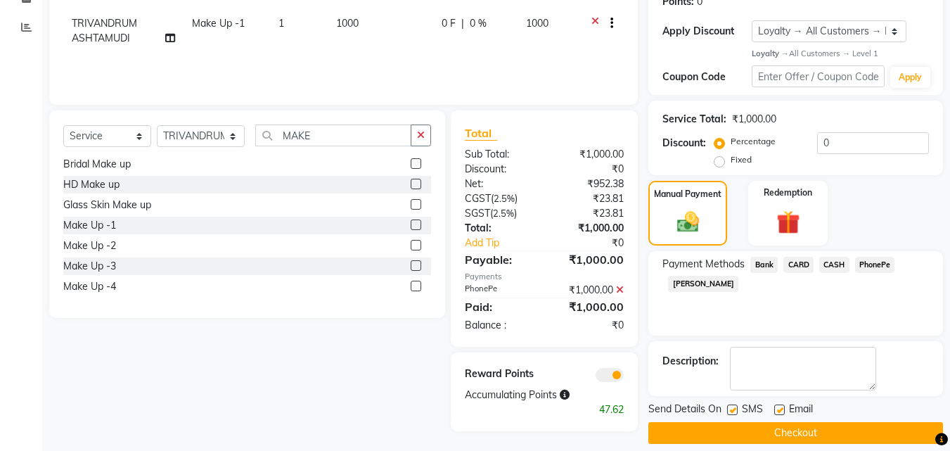
scroll to position [238, 0]
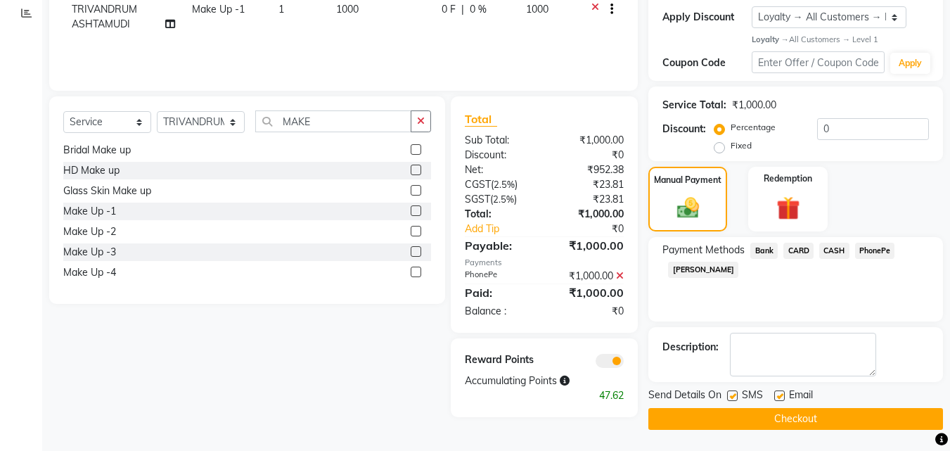
click at [778, 394] on label at bounding box center [779, 395] width 11 height 11
click at [778, 394] on input "checkbox" at bounding box center [778, 396] width 9 height 9
checkbox input "false"
click at [728, 396] on label at bounding box center [732, 395] width 11 height 11
click at [728, 396] on input "checkbox" at bounding box center [731, 396] width 9 height 9
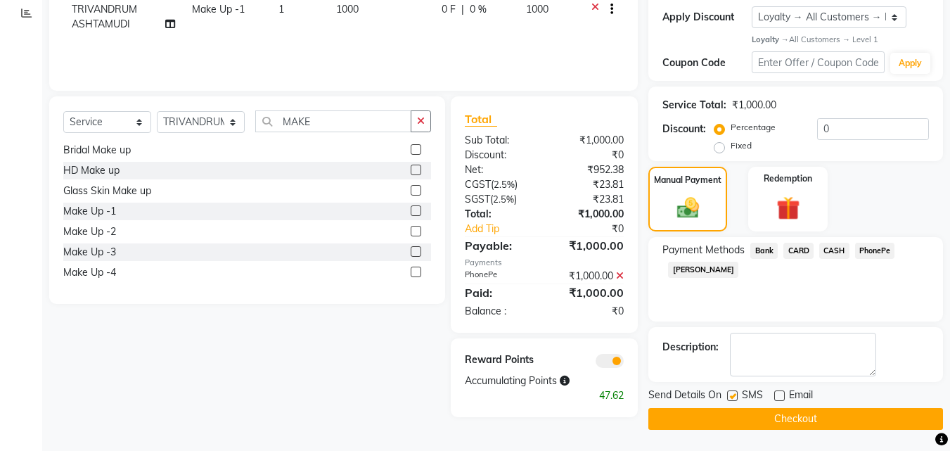
checkbox input "false"
click at [769, 422] on button "Checkout" at bounding box center [795, 419] width 295 height 22
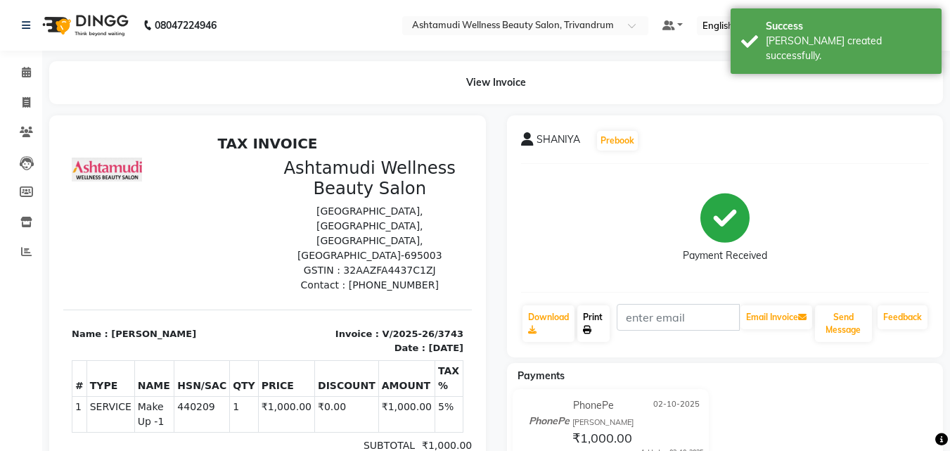
click at [608, 330] on link "Print" at bounding box center [593, 323] width 32 height 37
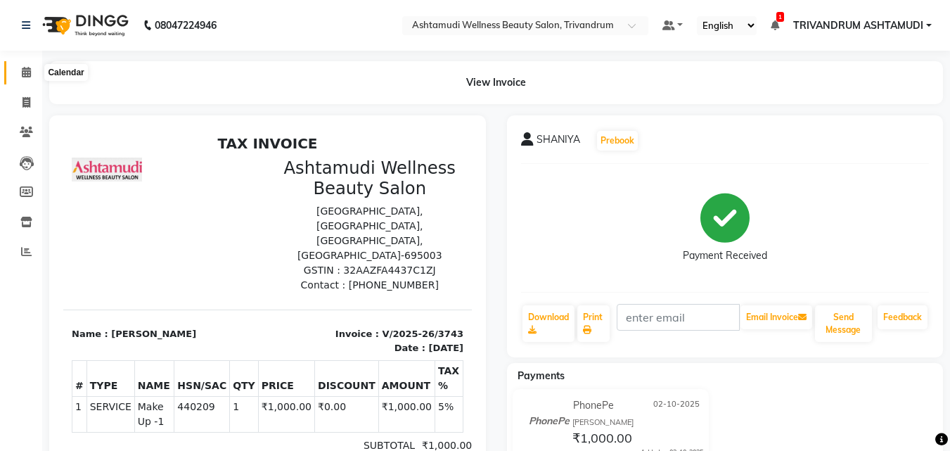
click at [26, 71] on icon at bounding box center [26, 72] width 9 height 11
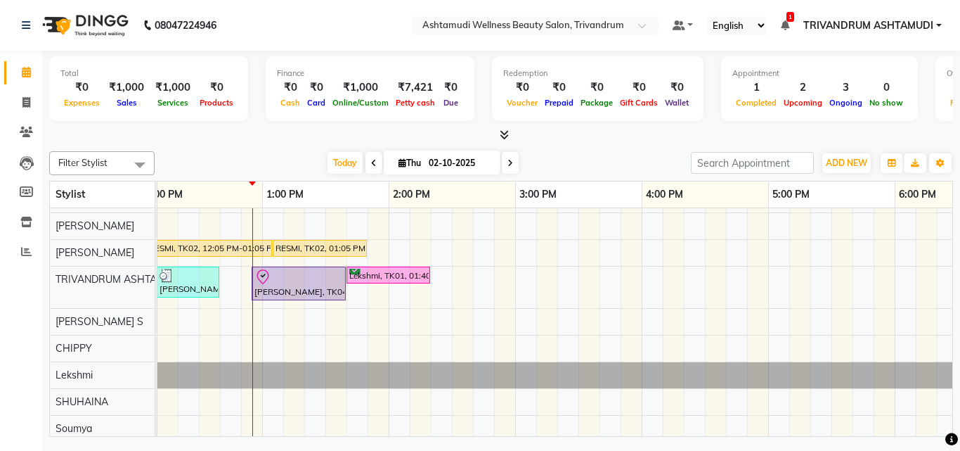
scroll to position [91, 0]
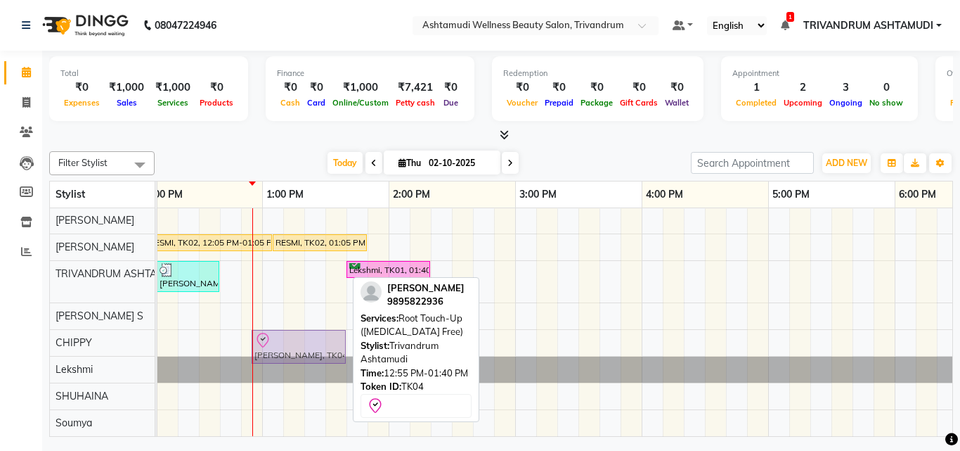
drag, startPoint x: 303, startPoint y: 255, endPoint x: 301, endPoint y: 314, distance: 58.4
click at [301, 314] on div "Haritha B Nair, TK03, 12:30 PM-01:00 PM, Full Arm Waxing RESMI, TK02, 12:05 PM-…" at bounding box center [641, 281] width 1771 height 309
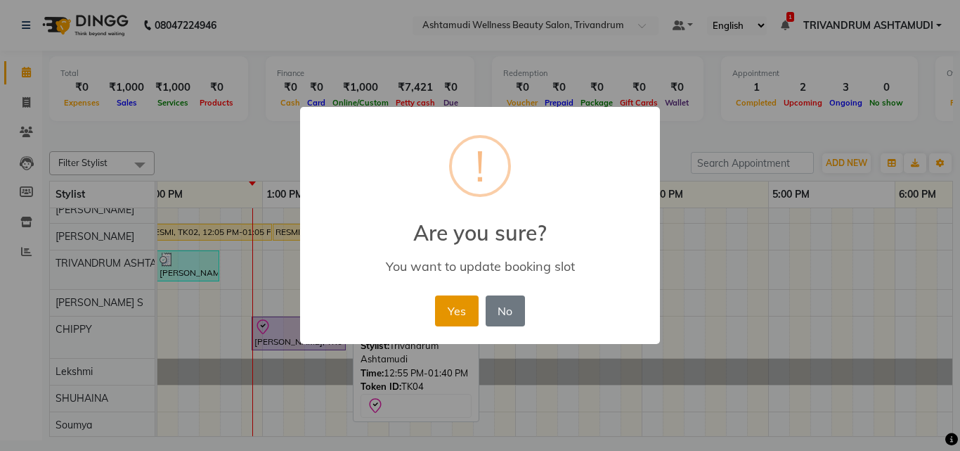
click at [474, 316] on button "Yes" at bounding box center [456, 310] width 43 height 31
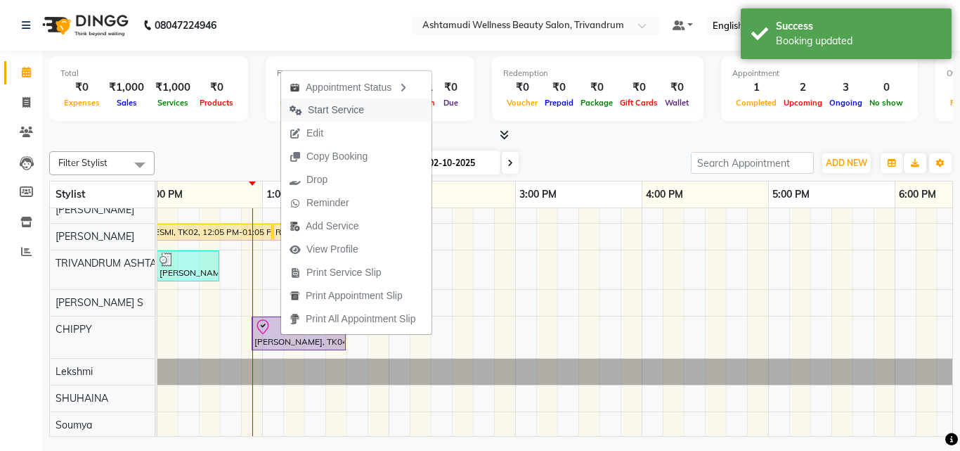
click at [348, 110] on span "Start Service" at bounding box center [336, 110] width 56 height 15
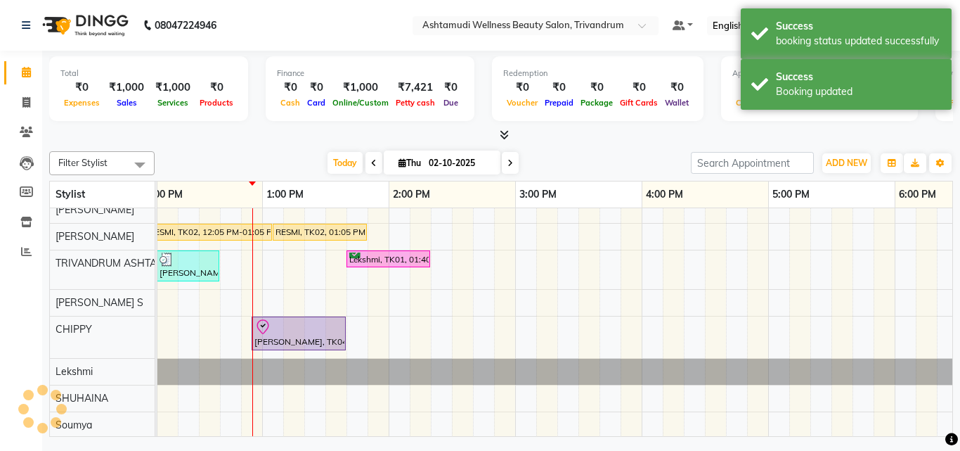
scroll to position [89, 401]
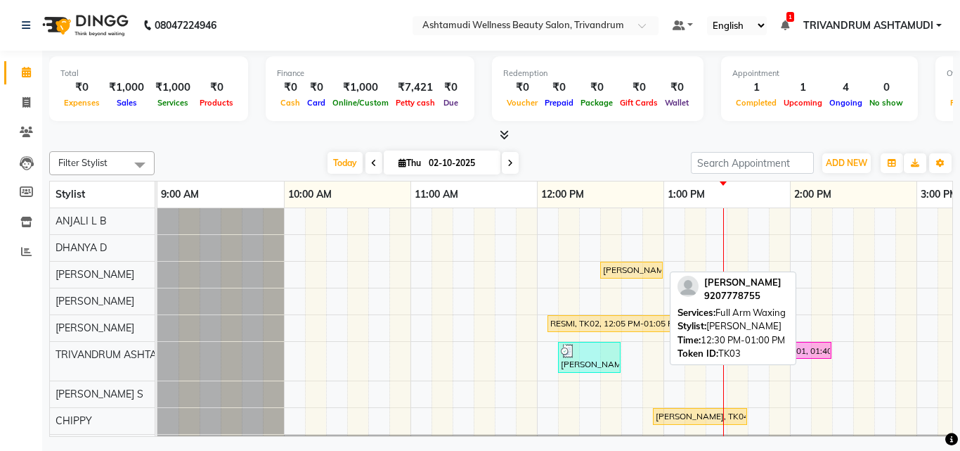
click at [616, 274] on div "[PERSON_NAME], TK03, 12:30 PM-01:00 PM, Full Arm Waxing" at bounding box center [632, 270] width 60 height 13
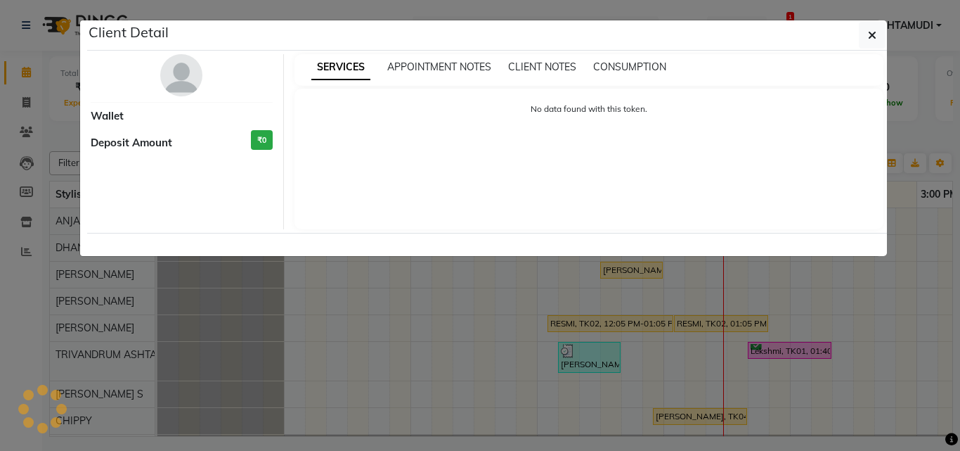
select select "1"
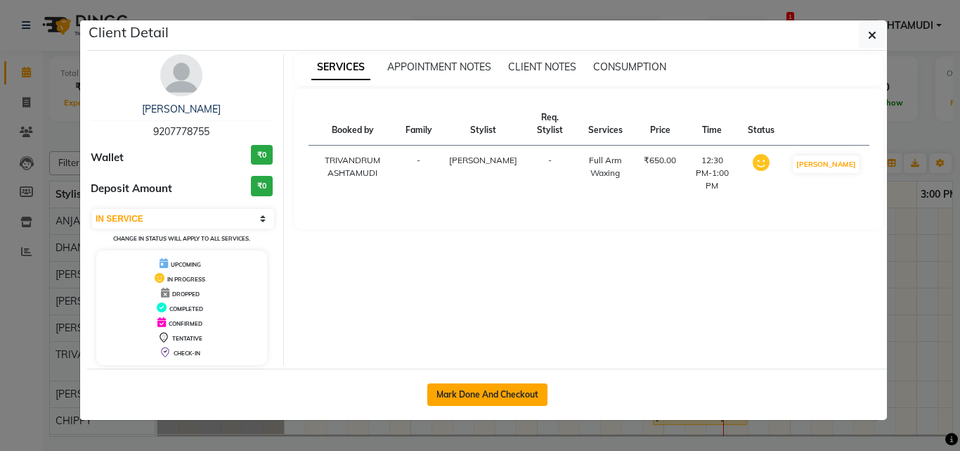
click at [508, 385] on button "Mark Done And Checkout" at bounding box center [487, 394] width 120 height 22
select select "service"
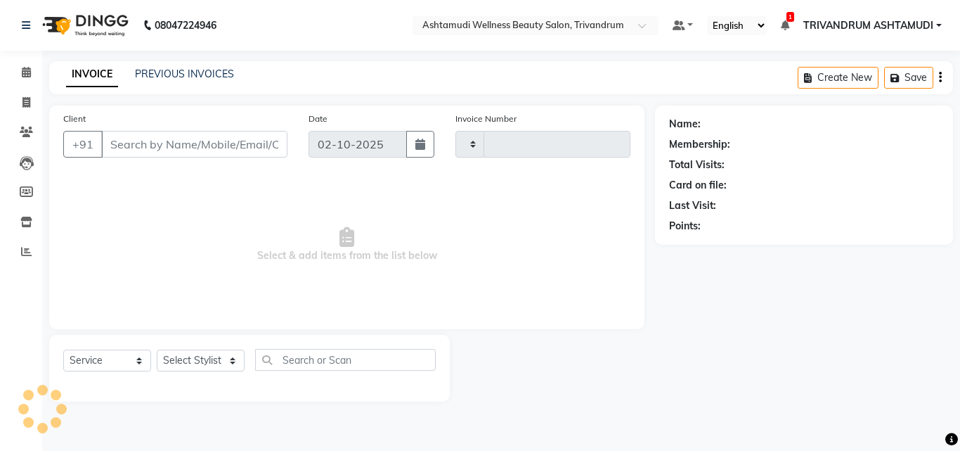
type input "3744"
select select "4636"
type input "9207778755"
select select "27025"
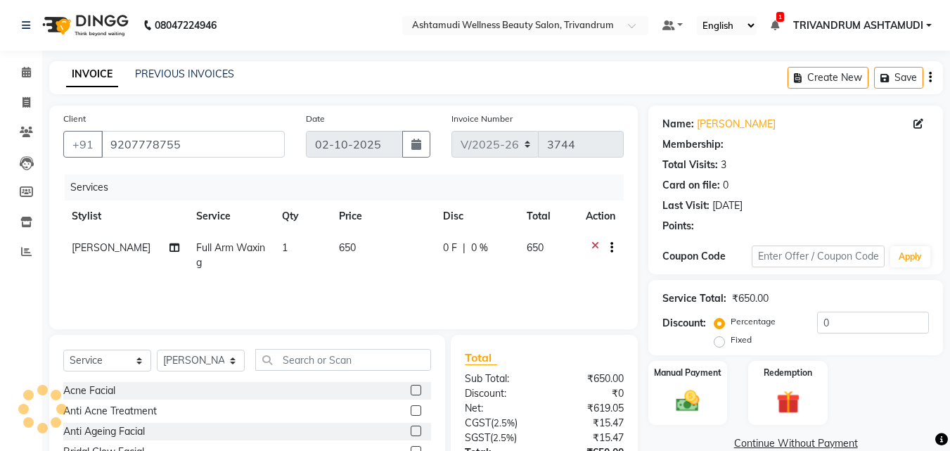
select select "2: Object"
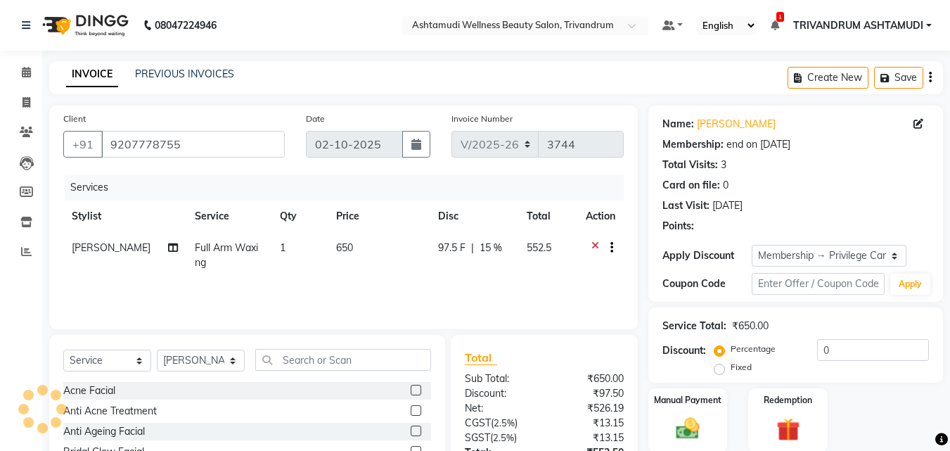
type input "15"
click at [200, 358] on select "Select Stylist ANJALI L B CHIPPY DHANYA D [PERSON_NAME] [PERSON_NAME] SHUHAINA …" at bounding box center [201, 360] width 88 height 22
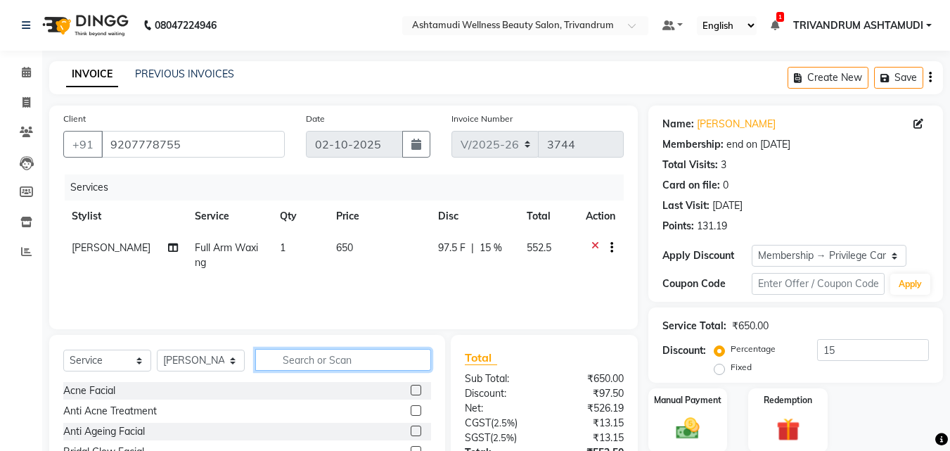
click at [331, 351] on input "text" at bounding box center [343, 360] width 176 height 22
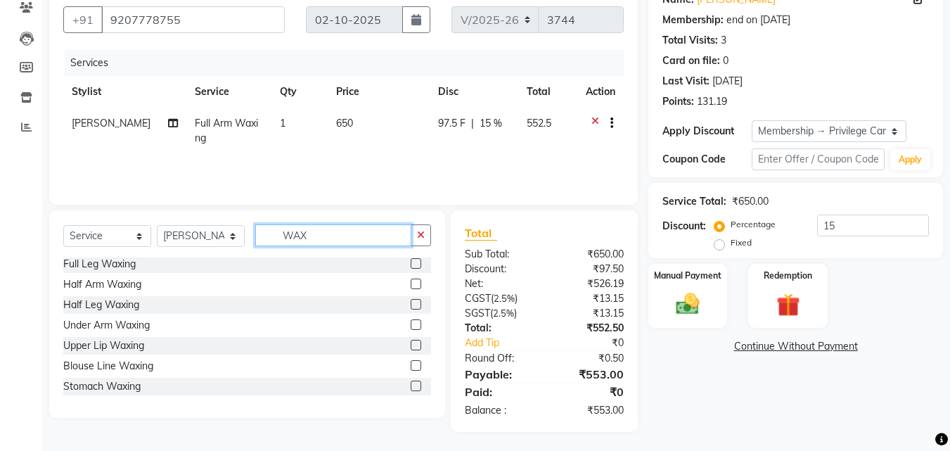
scroll to position [127, 0]
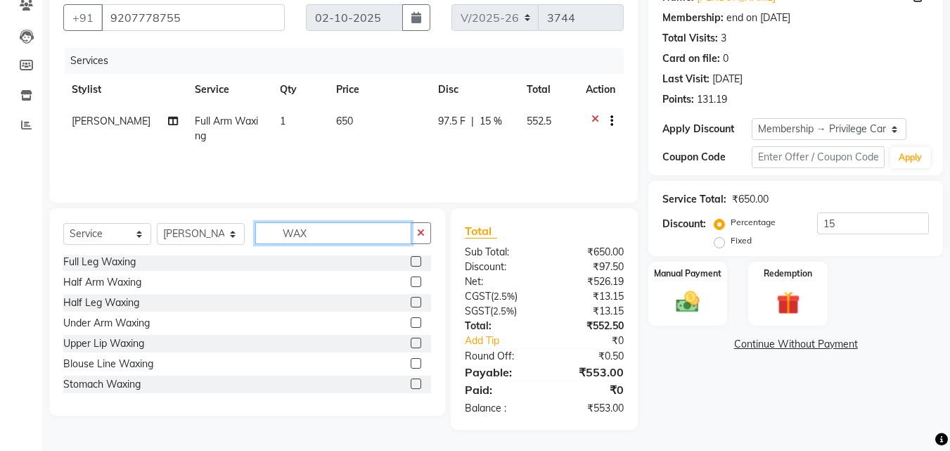
type input "WAX"
click at [411, 264] on label at bounding box center [416, 261] width 11 height 11
click at [411, 264] on input "checkbox" at bounding box center [415, 261] width 9 height 9
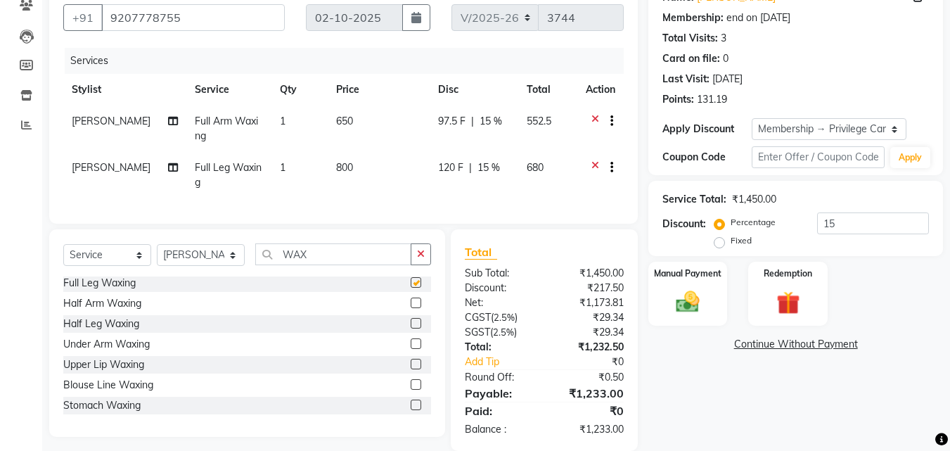
checkbox input "false"
click at [200, 266] on select "Select Stylist ANJALI L B CHIPPY DHANYA D [PERSON_NAME] [PERSON_NAME] SHUHAINA …" at bounding box center [201, 255] width 88 height 22
select select "52027"
click at [157, 254] on select "Select Stylist ANJALI L B CHIPPY DHANYA D [PERSON_NAME] [PERSON_NAME] SHUHAINA …" at bounding box center [201, 255] width 88 height 22
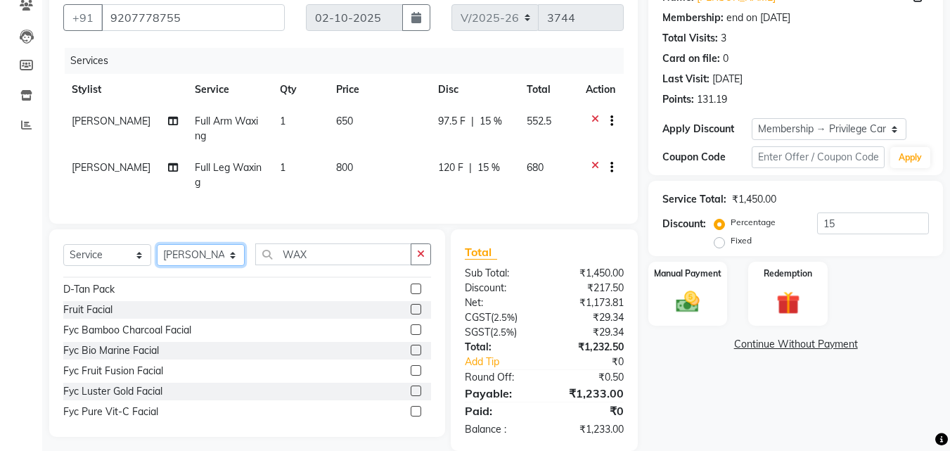
scroll to position [224, 0]
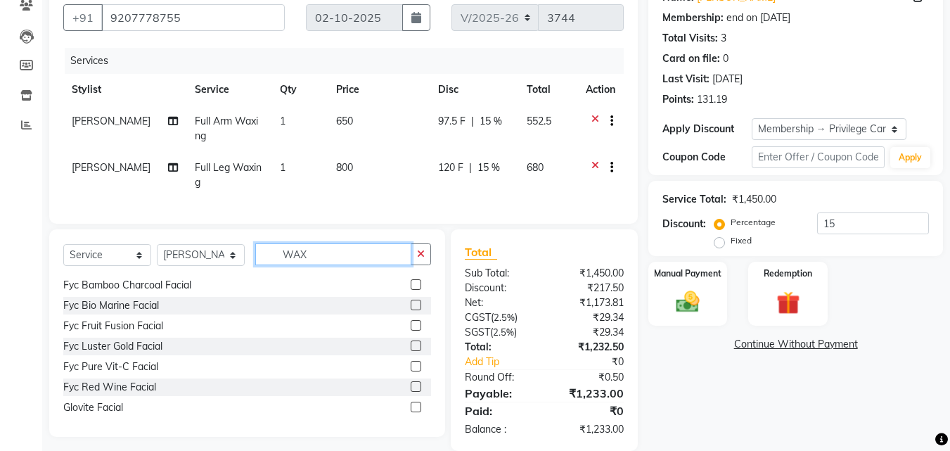
drag, startPoint x: 316, startPoint y: 260, endPoint x: 262, endPoint y: 288, distance: 60.0
click at [262, 288] on div "Select Service Product Membership Package Voucher Prepaid Gift Card Select Styl…" at bounding box center [247, 332] width 396 height 207
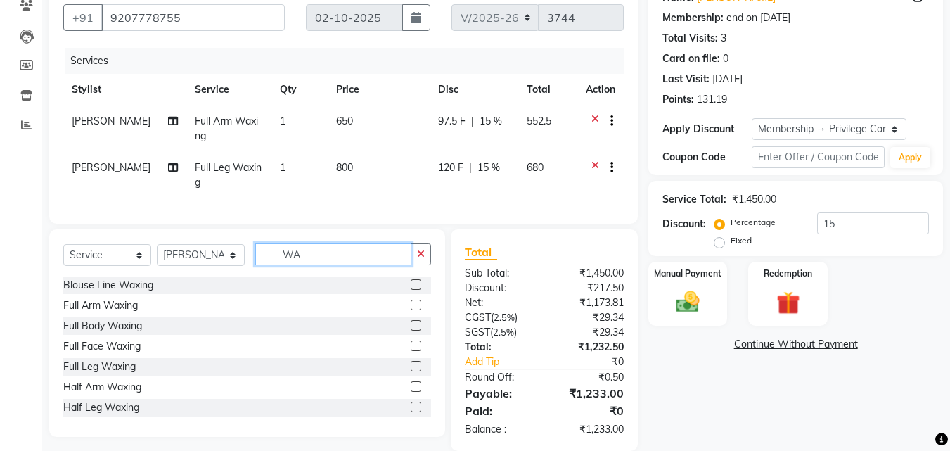
type input "WAX"
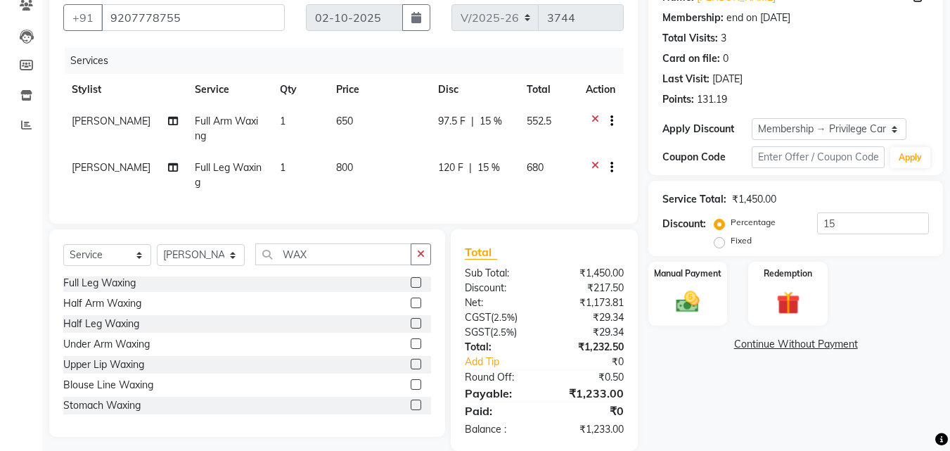
click at [411, 369] on label at bounding box center [416, 364] width 11 height 11
click at [411, 369] on input "checkbox" at bounding box center [415, 364] width 9 height 9
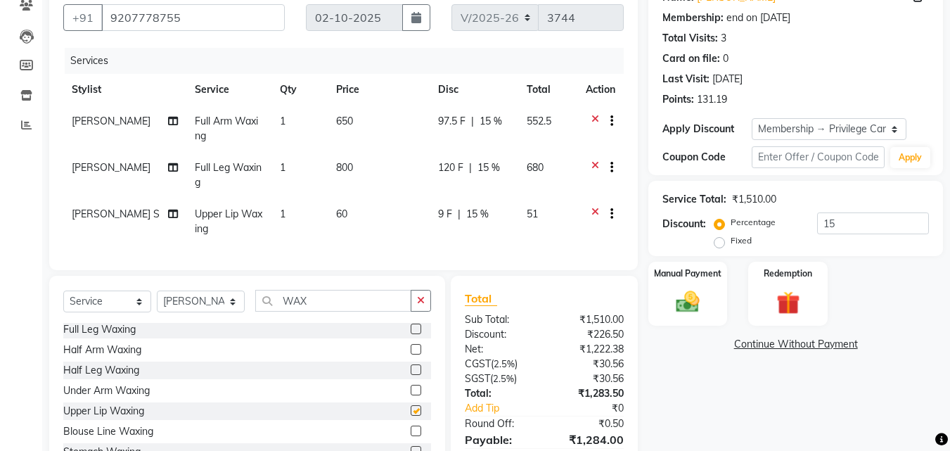
checkbox input "false"
click at [194, 312] on select "Select Stylist ANJALI L B CHIPPY DHANYA D KARTHIKA Lekshmi MANJUSHA SARITHA SHU…" at bounding box center [201, 301] width 88 height 22
select select "27025"
click at [157, 301] on select "Select Stylist ANJALI L B CHIPPY DHANYA D KARTHIKA Lekshmi MANJUSHA SARITHA SHU…" at bounding box center [201, 301] width 88 height 22
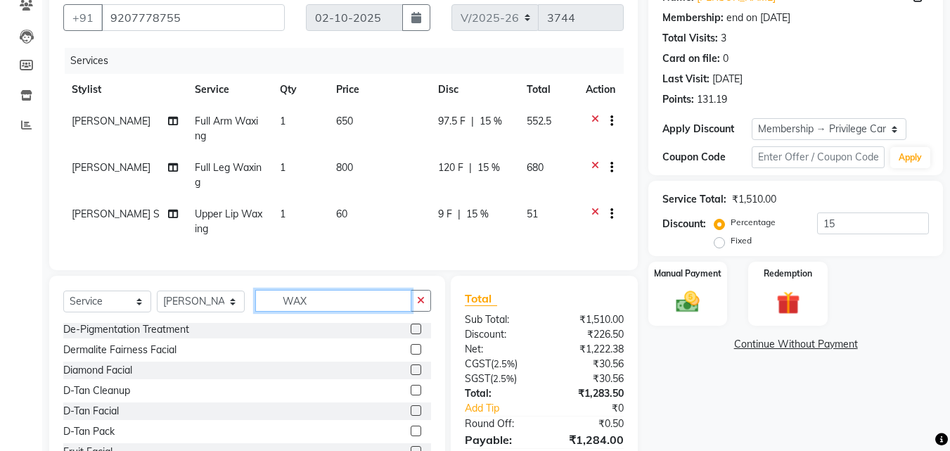
drag, startPoint x: 312, startPoint y: 312, endPoint x: 245, endPoint y: 322, distance: 68.2
click at [245, 322] on div "Select Service Product Membership Package Voucher Prepaid Gift Card Select Styl…" at bounding box center [247, 306] width 368 height 33
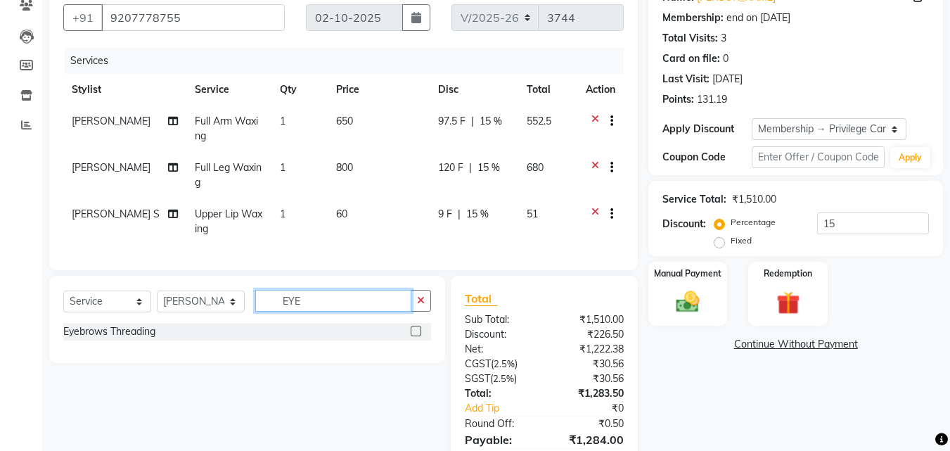
type input "EYE"
click at [420, 340] on div at bounding box center [415, 332] width 9 height 15
click at [415, 336] on label at bounding box center [416, 330] width 11 height 11
click at [415, 336] on input "checkbox" at bounding box center [415, 331] width 9 height 9
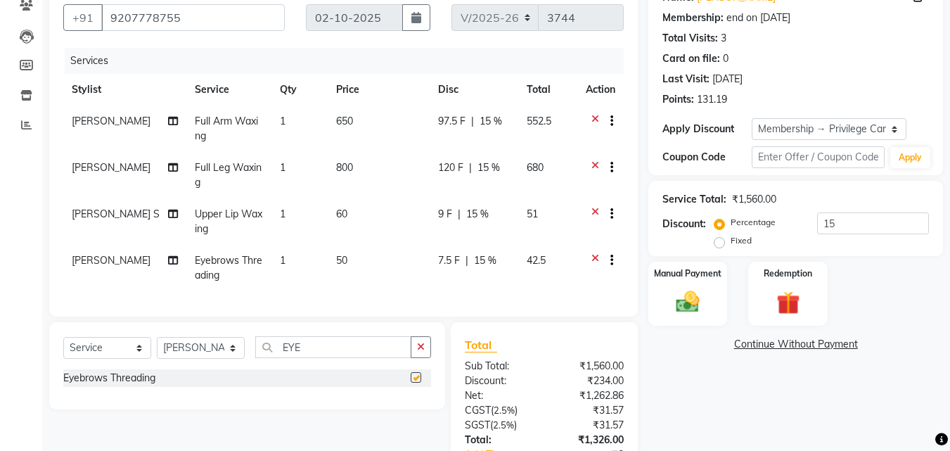
checkbox input "false"
drag, startPoint x: 292, startPoint y: 357, endPoint x: 277, endPoint y: 360, distance: 15.7
click at [277, 358] on input "EYE" at bounding box center [333, 347] width 156 height 22
type input "FORE"
click at [415, 382] on label at bounding box center [416, 377] width 11 height 11
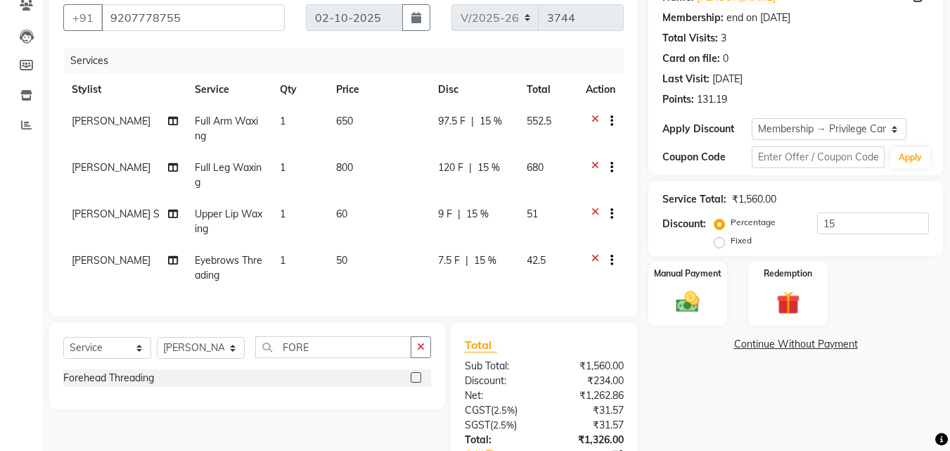
click at [415, 382] on input "checkbox" at bounding box center [415, 377] width 9 height 9
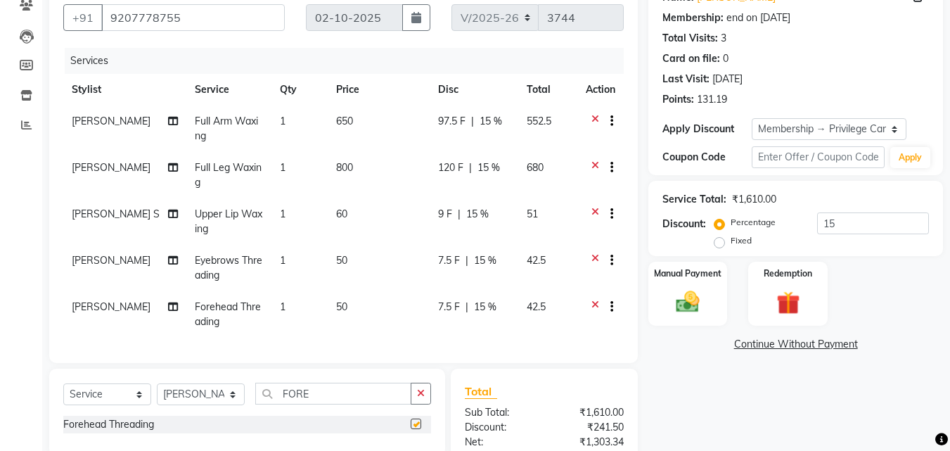
checkbox input "false"
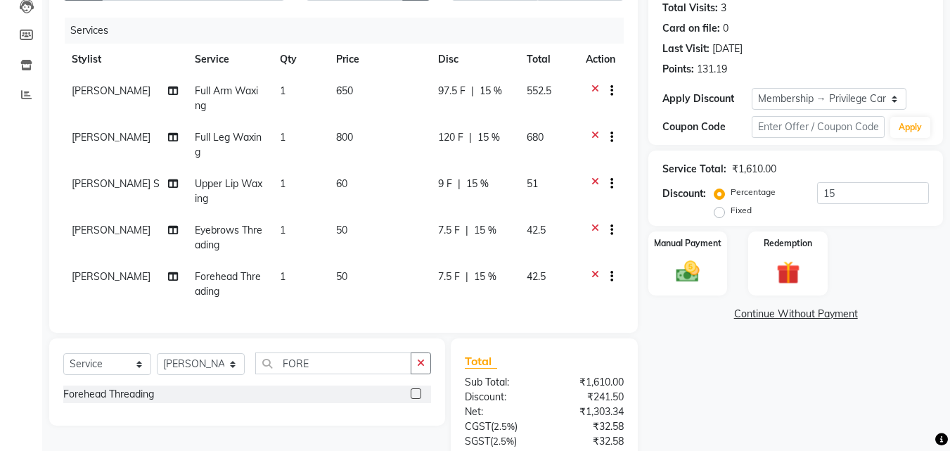
scroll to position [297, 0]
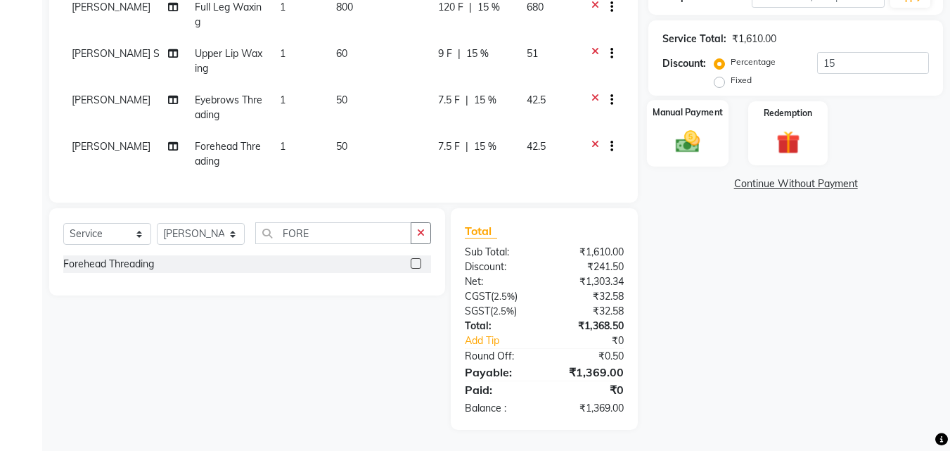
click at [715, 133] on div "Manual Payment" at bounding box center [688, 133] width 82 height 67
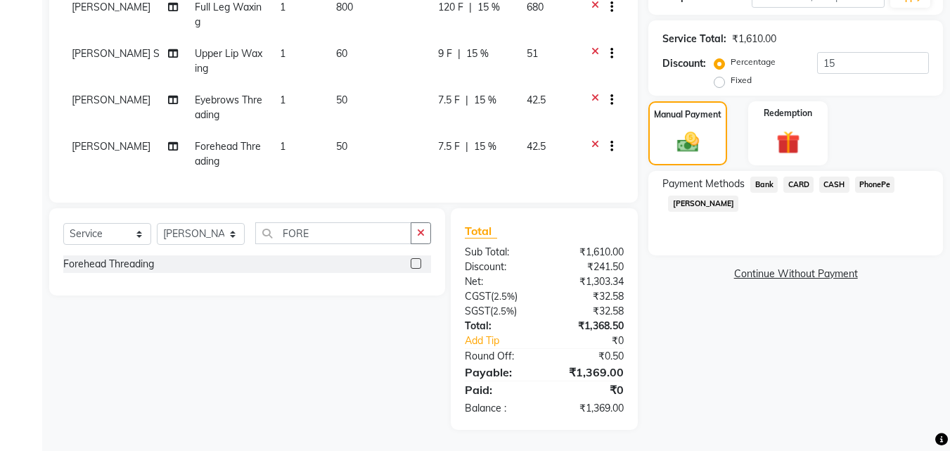
click at [879, 176] on span "PhonePe" at bounding box center [875, 184] width 40 height 16
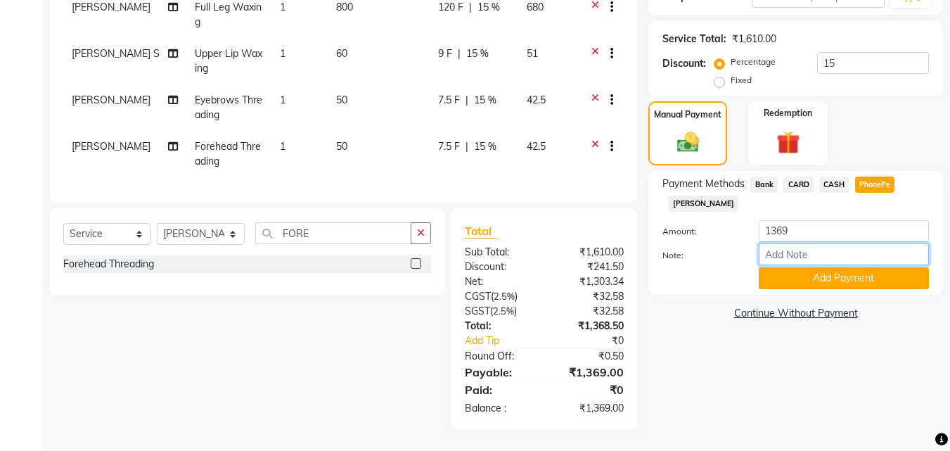
click at [811, 248] on input "Note:" at bounding box center [843, 254] width 170 height 22
type input "[PERSON_NAME]"
click at [860, 277] on button "Add Payment" at bounding box center [843, 278] width 170 height 22
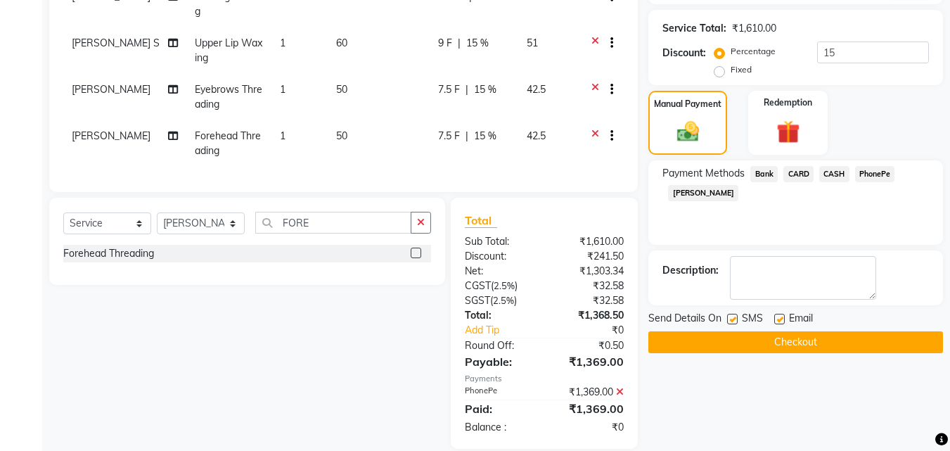
click at [780, 316] on label at bounding box center [779, 319] width 11 height 11
click at [780, 316] on input "checkbox" at bounding box center [778, 319] width 9 height 9
checkbox input "false"
click at [729, 316] on label at bounding box center [732, 319] width 11 height 11
click at [729, 316] on input "checkbox" at bounding box center [731, 319] width 9 height 9
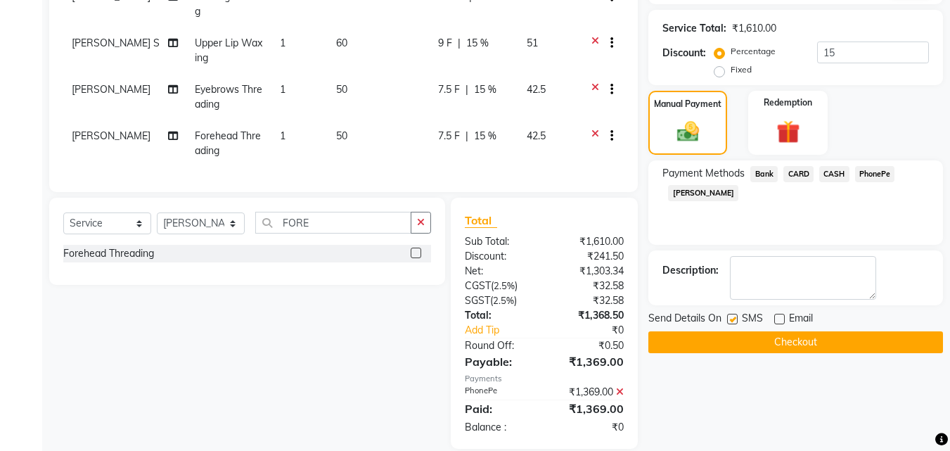
checkbox input "false"
click at [787, 349] on button "Checkout" at bounding box center [795, 342] width 295 height 22
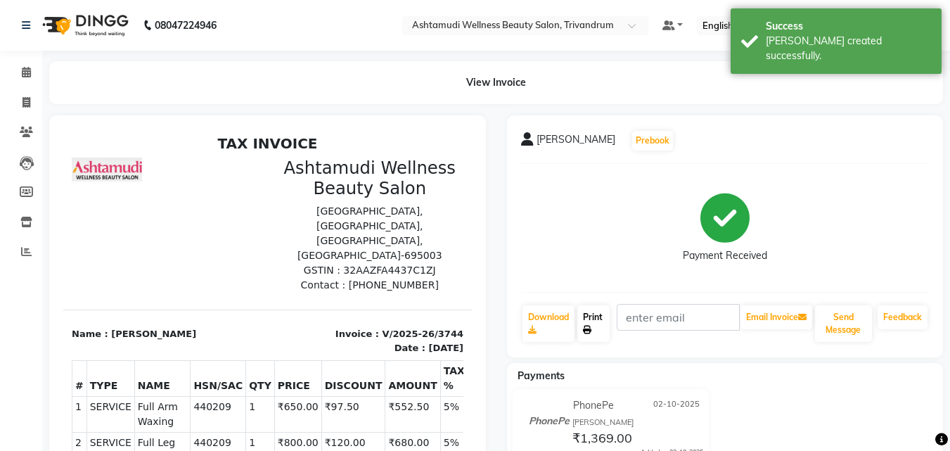
click at [589, 313] on link "Print" at bounding box center [593, 323] width 32 height 37
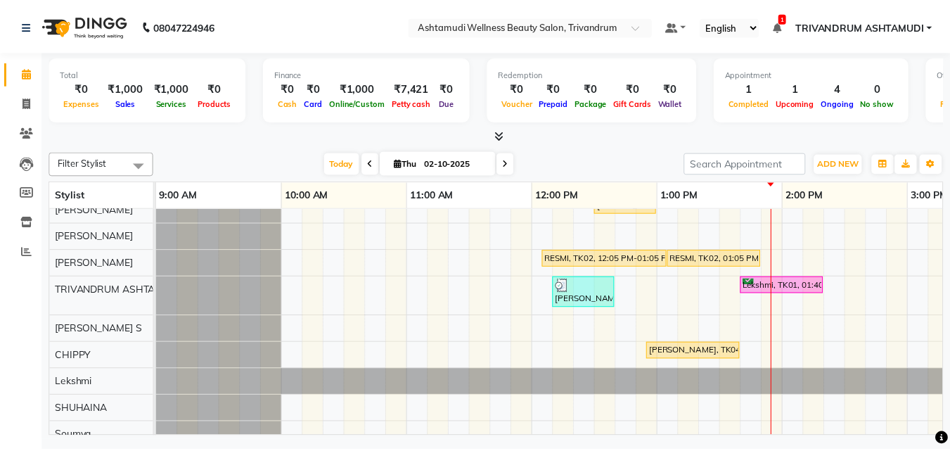
scroll to position [89, 0]
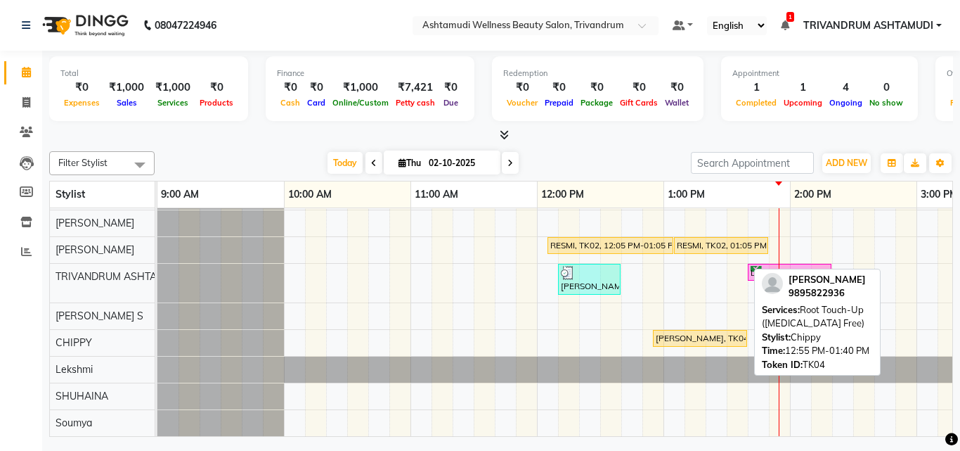
click at [713, 332] on div "[PERSON_NAME], TK04, 12:55 PM-01:40 PM, Root Touch-Up ([MEDICAL_DATA] Free)" at bounding box center [699, 338] width 91 height 13
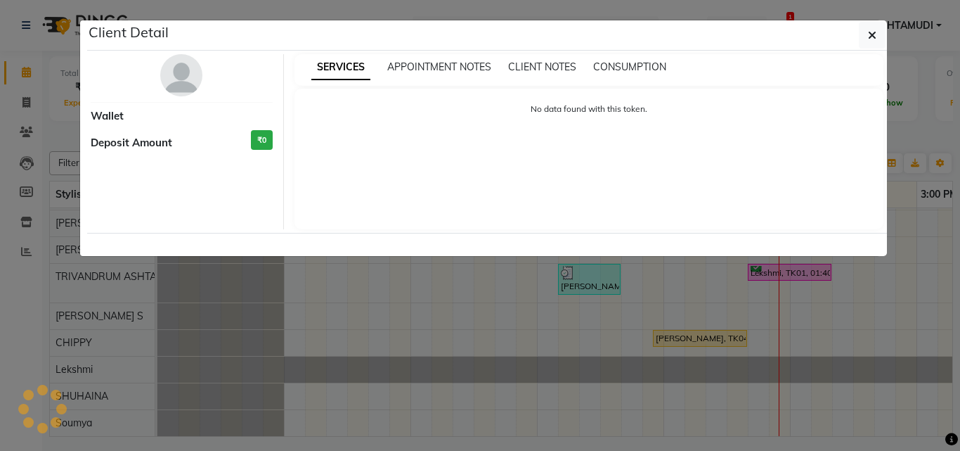
select select "1"
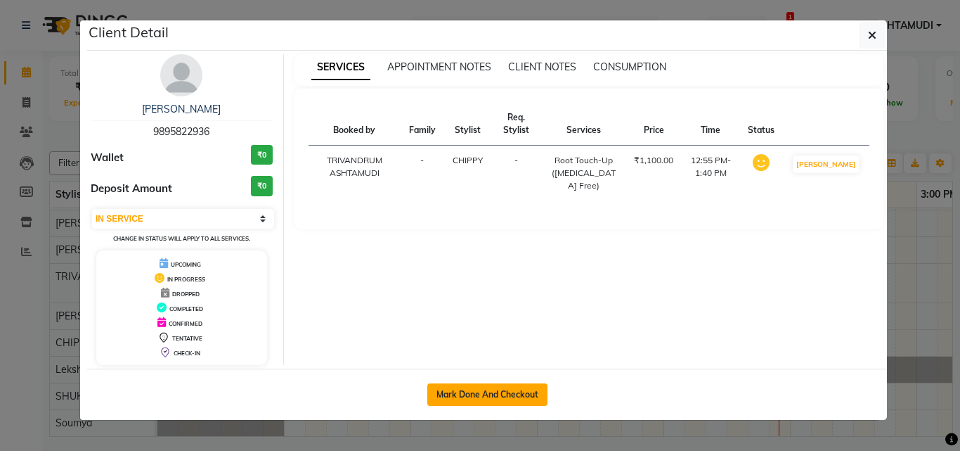
click at [500, 389] on button "Mark Done And Checkout" at bounding box center [487, 394] width 120 height 22
select select "service"
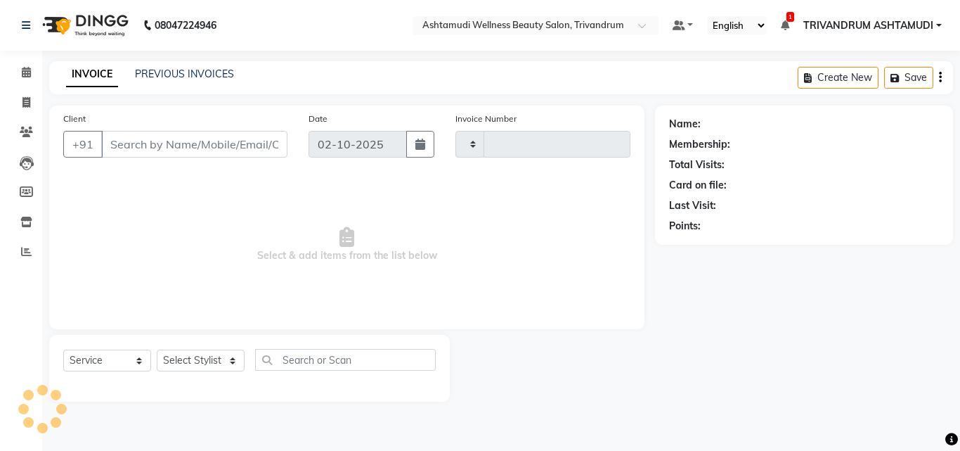
type input "3745"
select select "4636"
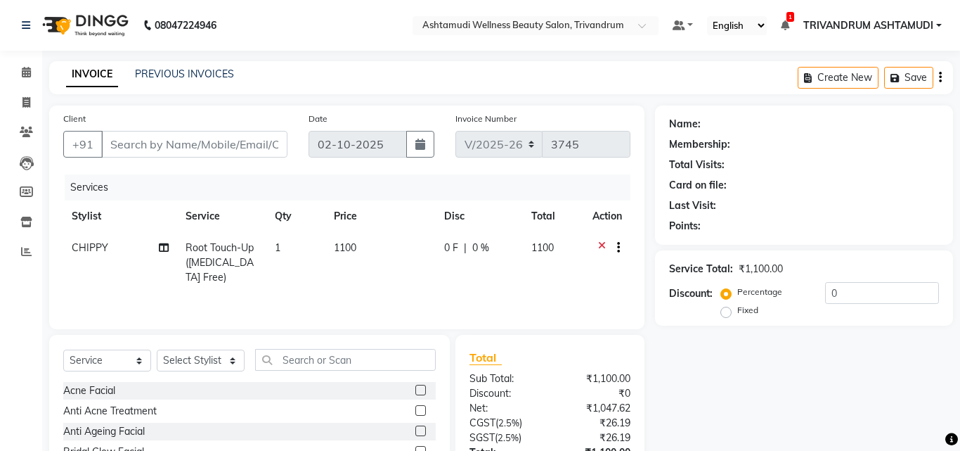
type input "9895822936"
select select "82502"
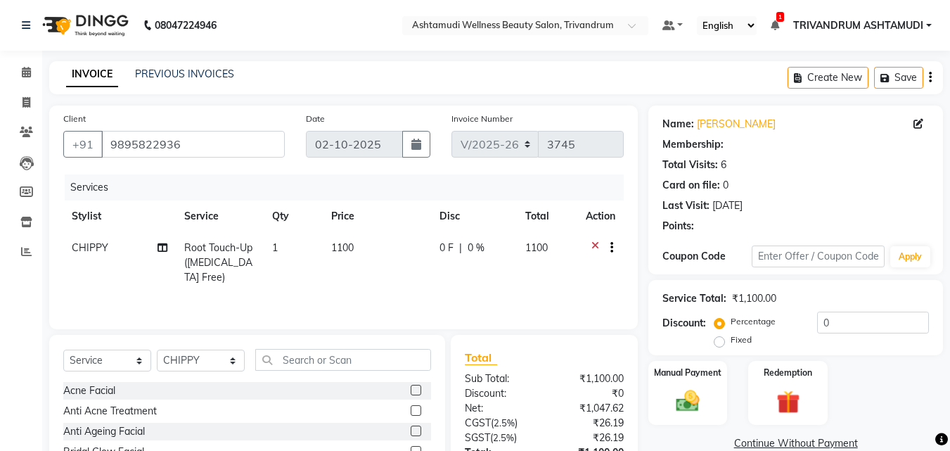
select select "2: Object"
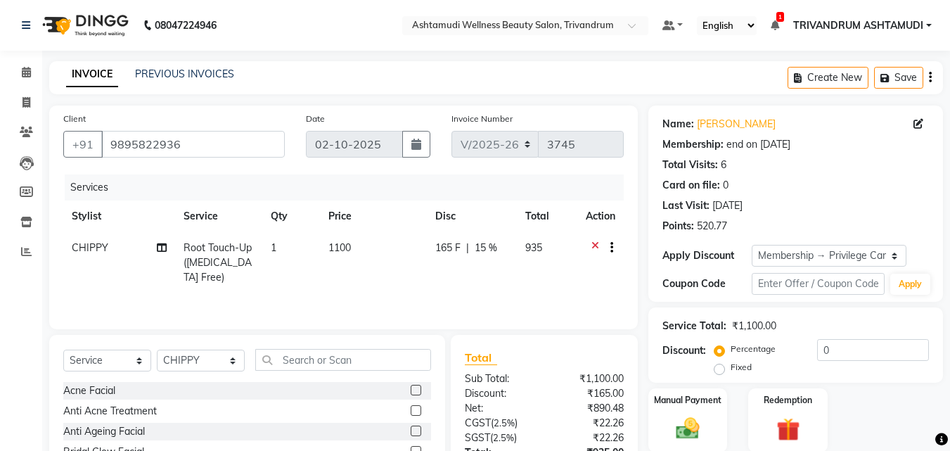
type input "15"
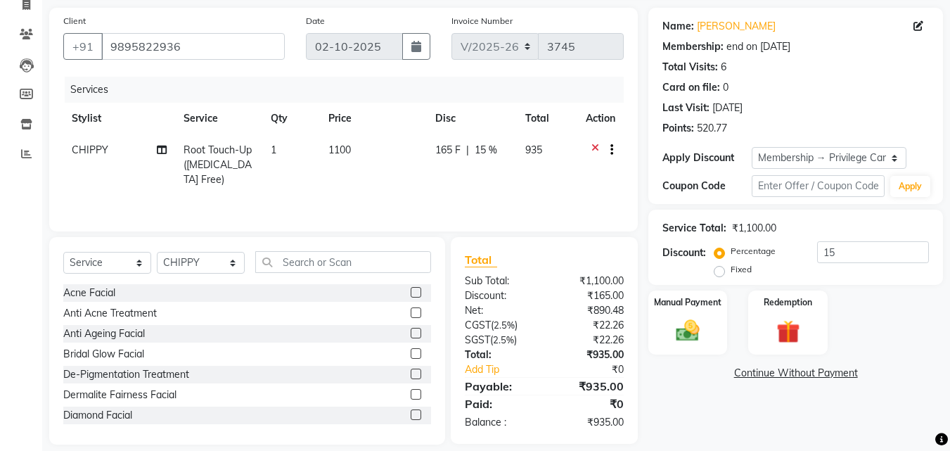
scroll to position [112, 0]
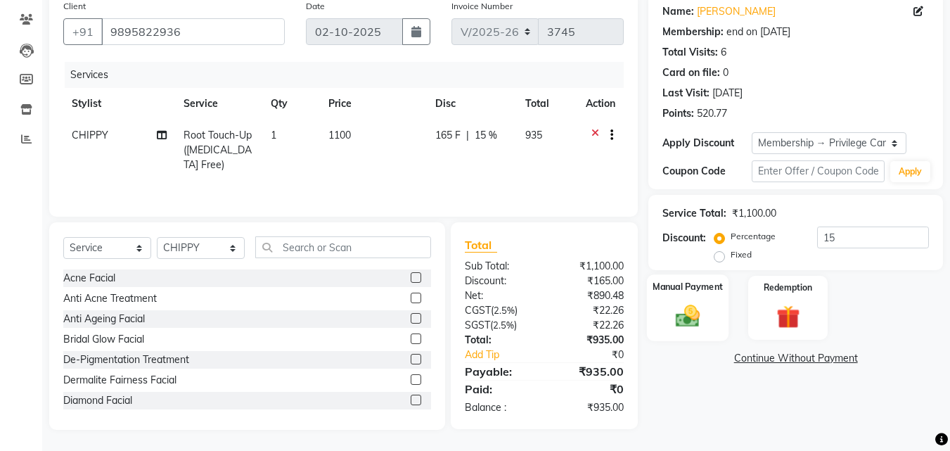
click at [704, 296] on div "Manual Payment" at bounding box center [688, 307] width 82 height 67
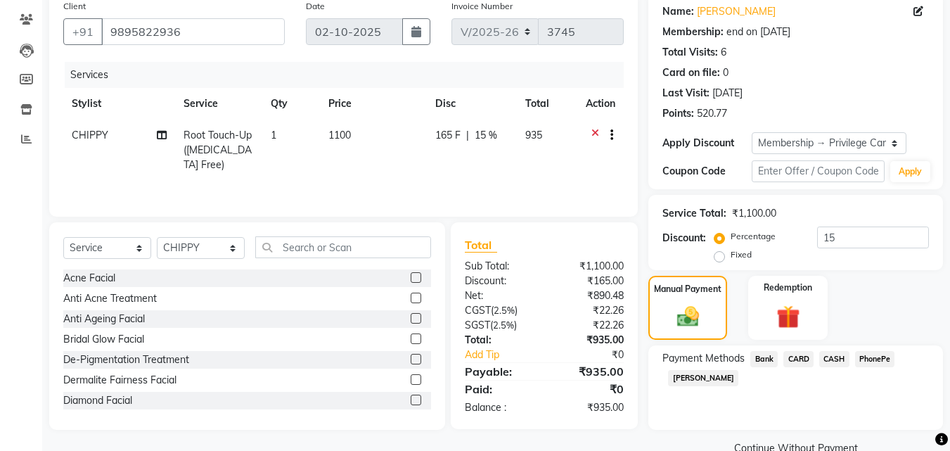
click at [880, 358] on span "PhonePe" at bounding box center [875, 359] width 40 height 16
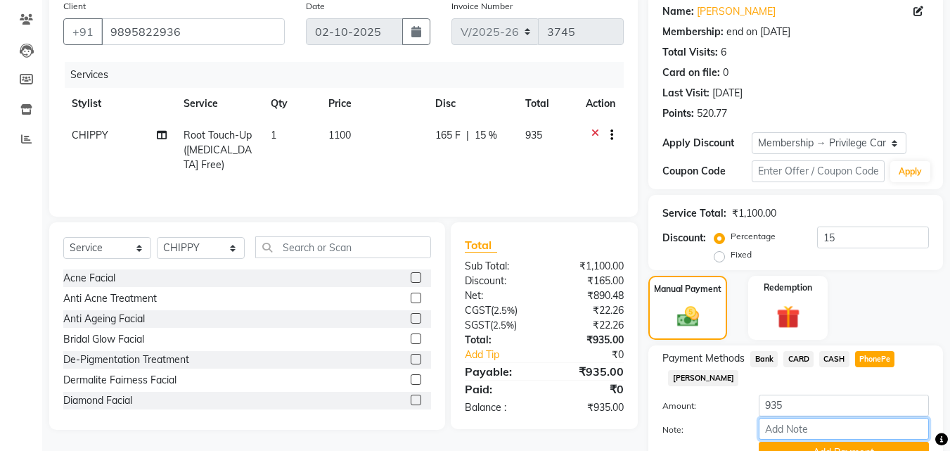
click at [787, 427] on input "Note:" at bounding box center [843, 429] width 170 height 22
type input "SHUHAINA"
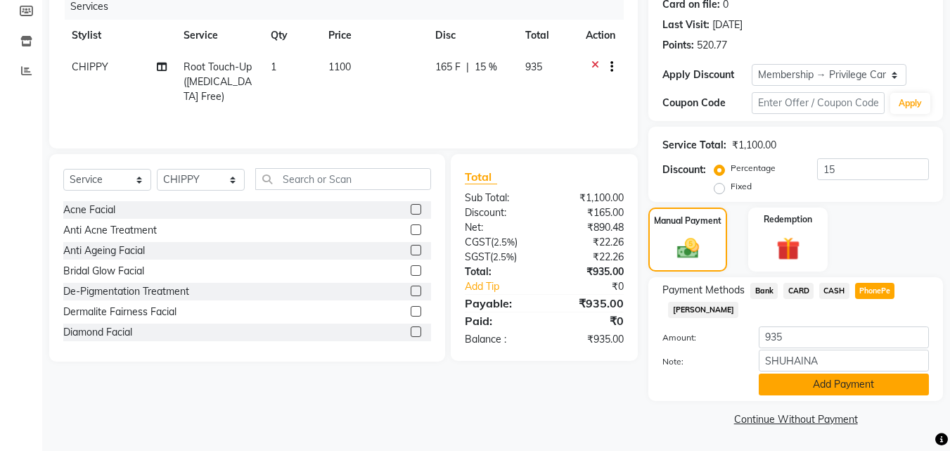
click at [786, 380] on button "Add Payment" at bounding box center [843, 384] width 170 height 22
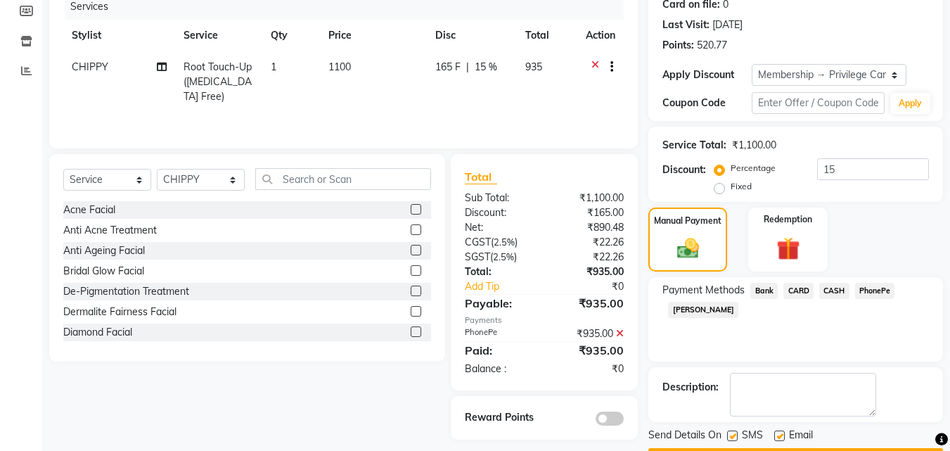
scroll to position [221, 0]
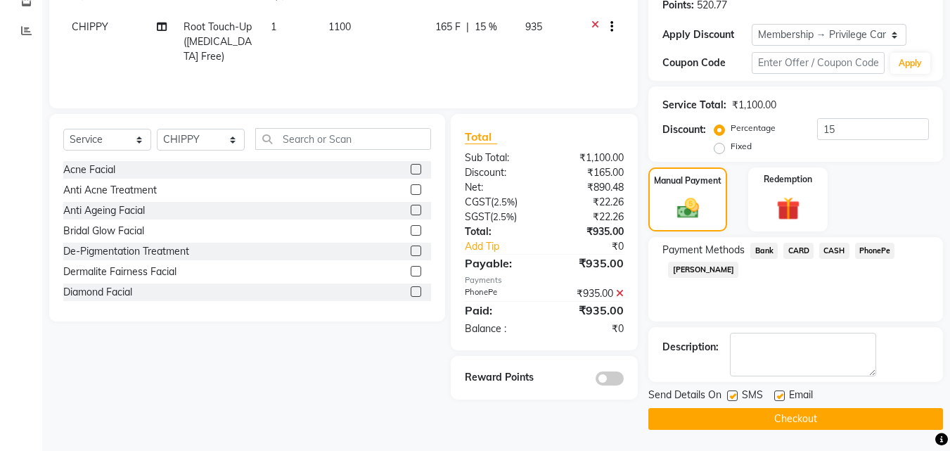
click at [777, 394] on label at bounding box center [779, 395] width 11 height 11
click at [777, 394] on input "checkbox" at bounding box center [778, 396] width 9 height 9
checkbox input "false"
click at [732, 395] on label at bounding box center [732, 395] width 11 height 11
click at [732, 395] on input "checkbox" at bounding box center [731, 396] width 9 height 9
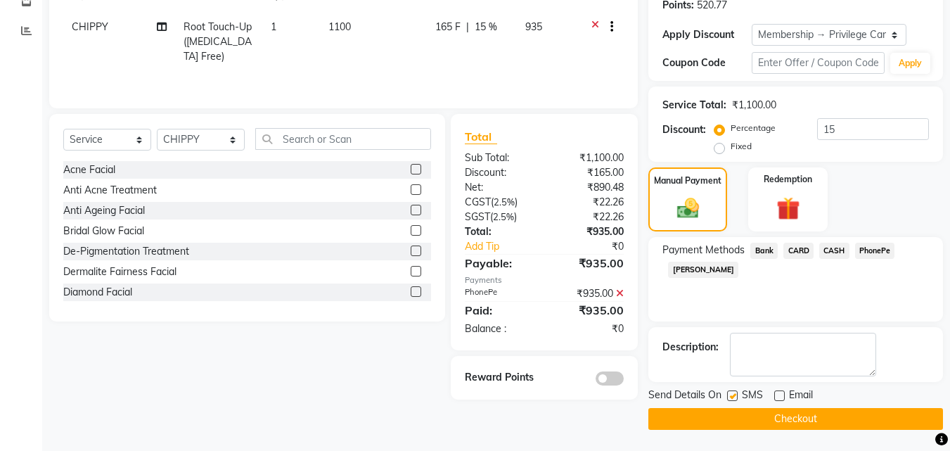
checkbox input "false"
click at [820, 416] on button "Checkout" at bounding box center [795, 419] width 295 height 22
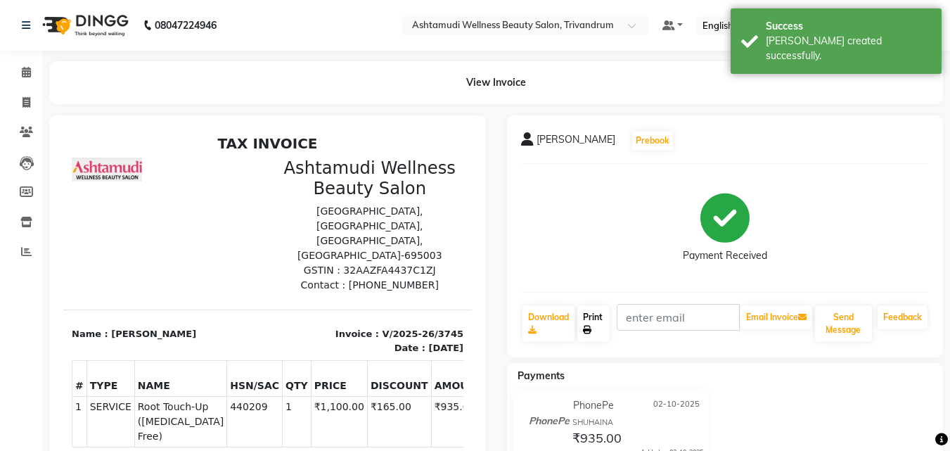
click at [586, 330] on icon at bounding box center [587, 329] width 8 height 8
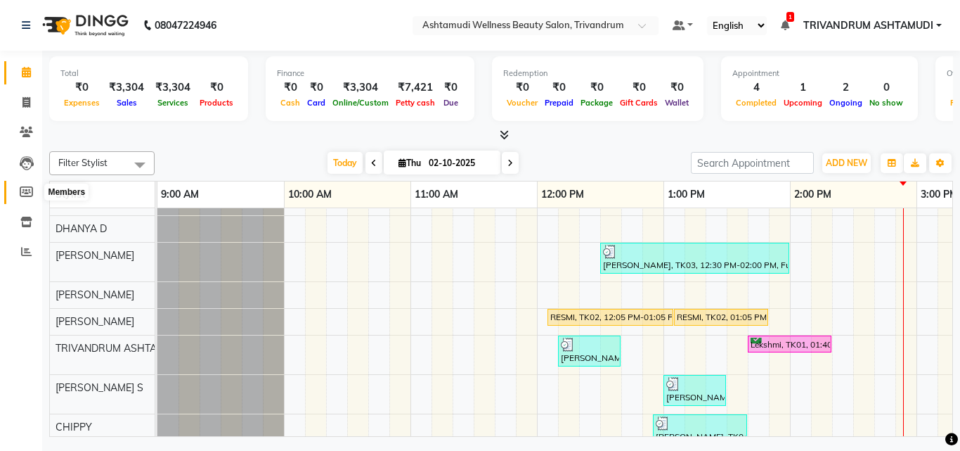
click at [32, 190] on icon at bounding box center [26, 191] width 13 height 11
select select
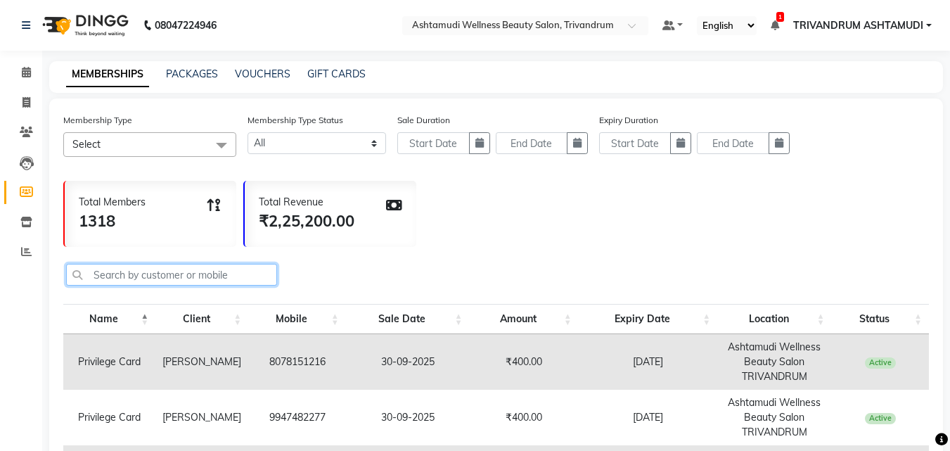
click at [131, 273] on input "text" at bounding box center [171, 275] width 211 height 22
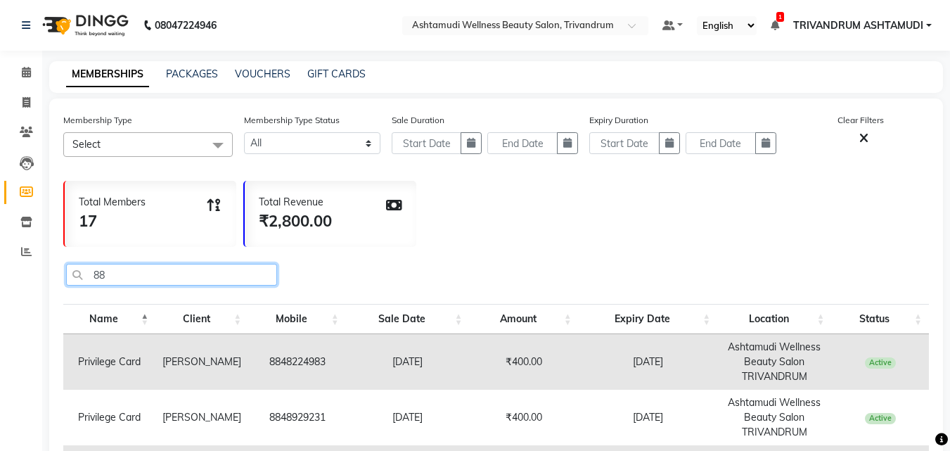
type input "8"
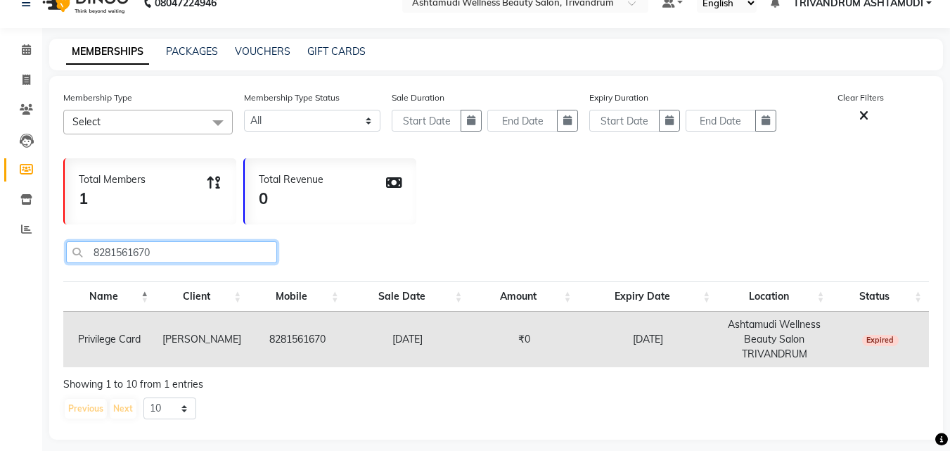
scroll to position [32, 0]
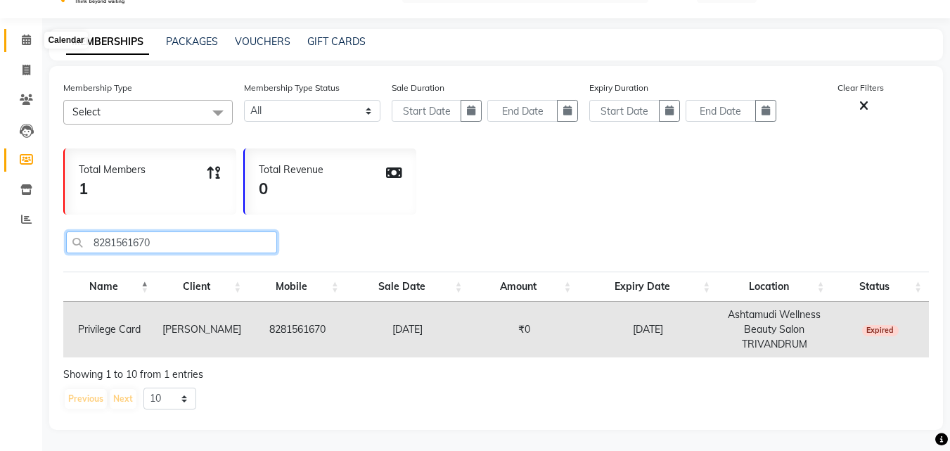
type input "8281561670"
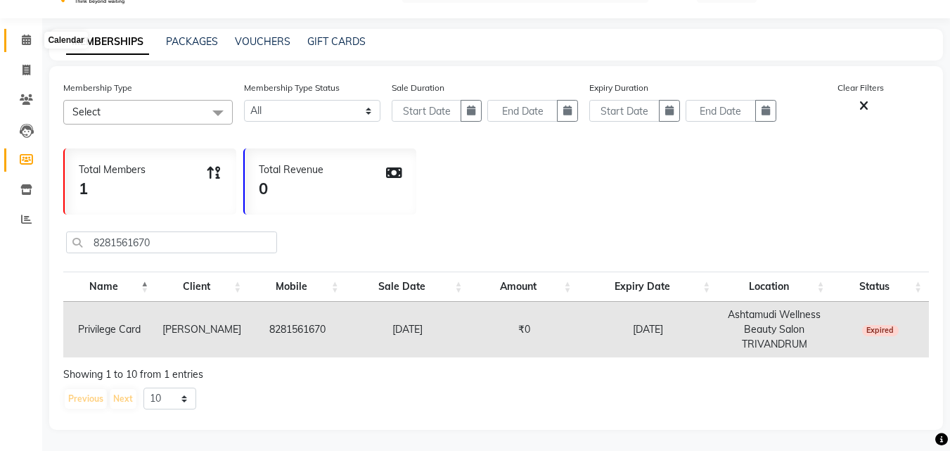
click at [22, 37] on icon at bounding box center [26, 39] width 9 height 11
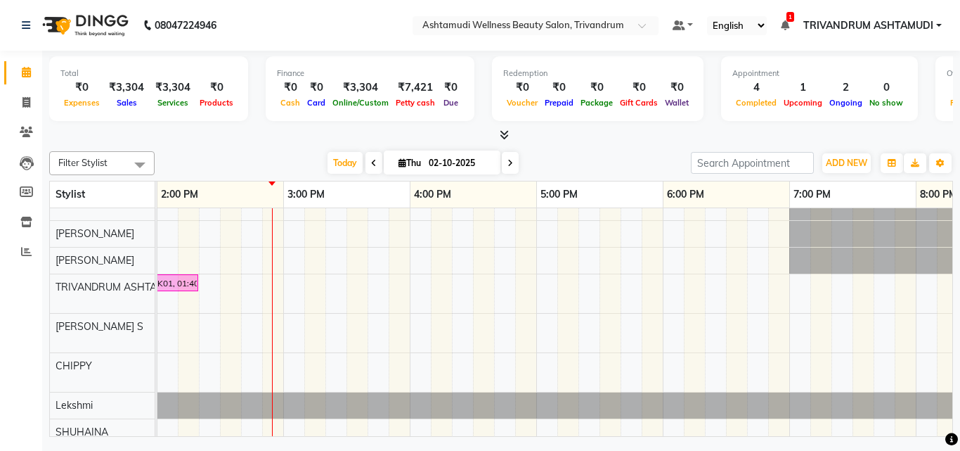
scroll to position [127, 0]
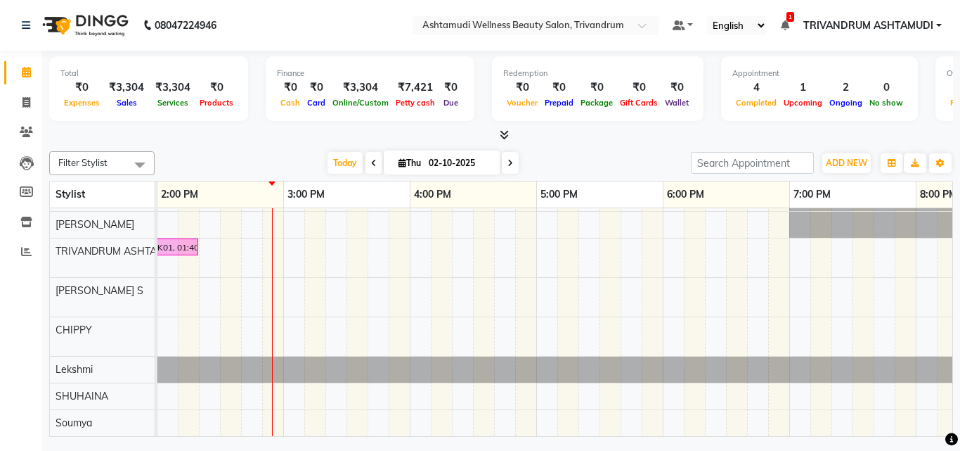
click at [254, 415] on div "Haritha B Nair, TK03, 12:30 PM-02:00 PM, Full Arm Waxing,Full Leg Waxing,Eyebro…" at bounding box center [409, 264] width 1771 height 344
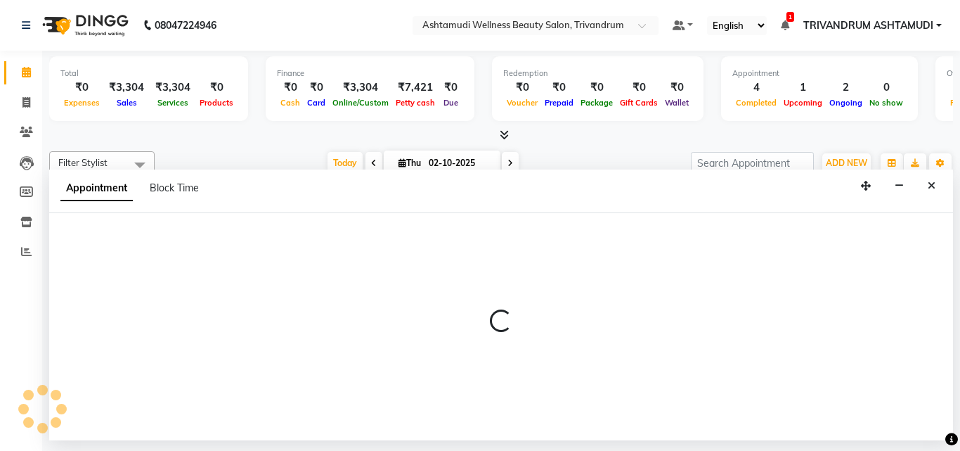
select select "91391"
select select "885"
select select "tentative"
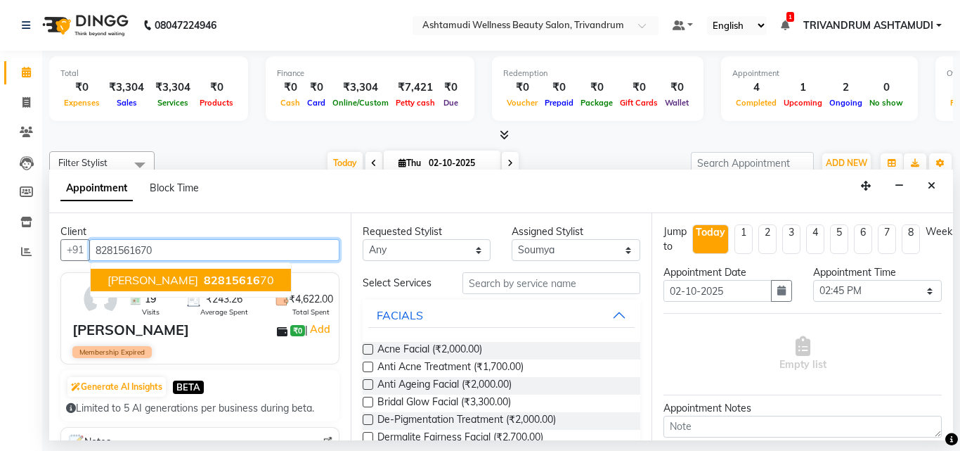
click at [204, 276] on span "82815616" at bounding box center [232, 280] width 56 height 14
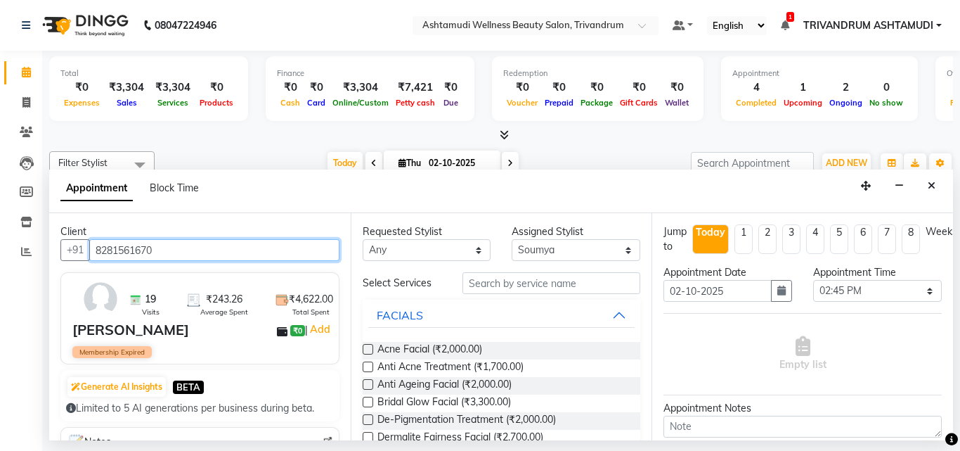
type input "8281561670"
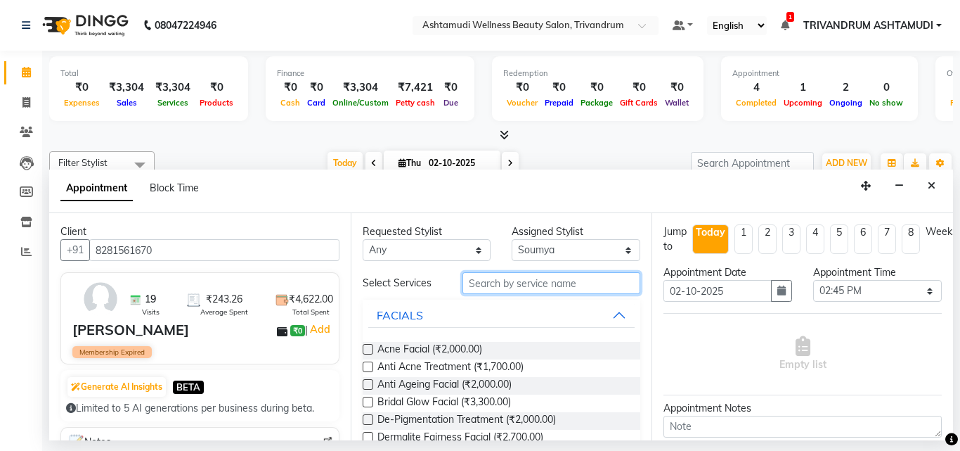
click at [505, 282] on input "text" at bounding box center [552, 283] width 179 height 22
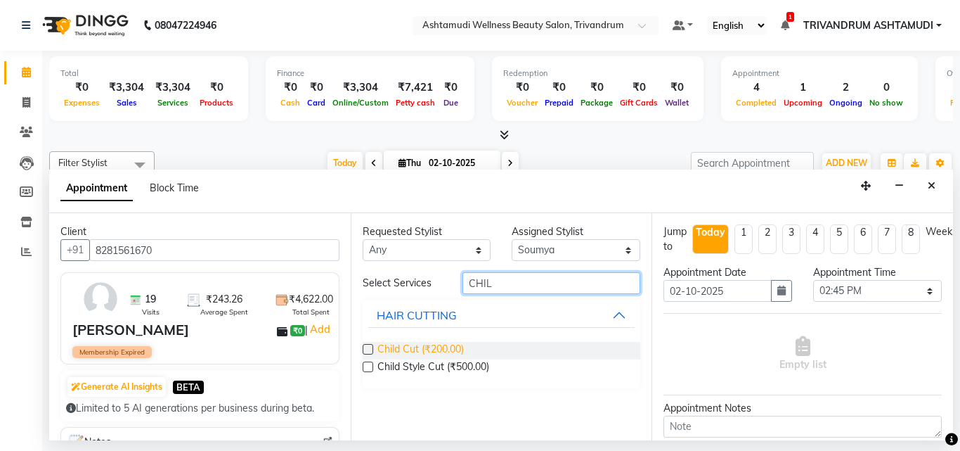
type input "CHIL"
click at [408, 350] on span "Child Cut (₹200.00)" at bounding box center [420, 351] width 86 height 18
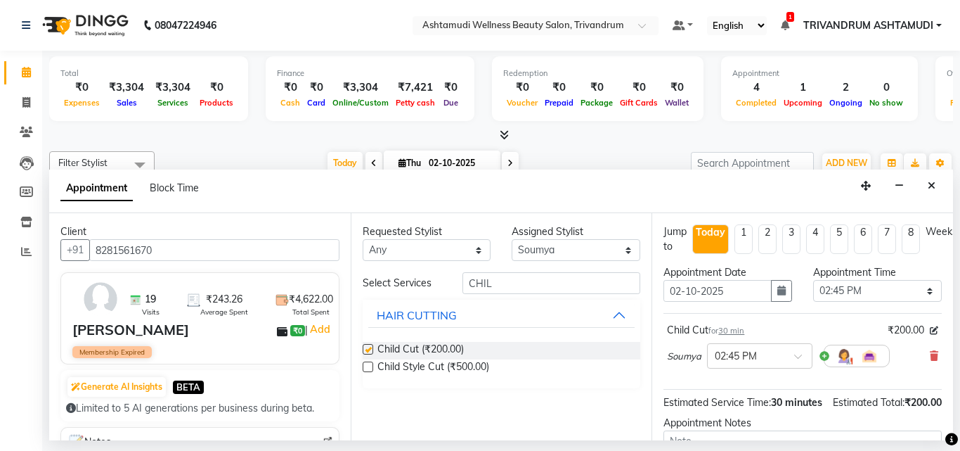
checkbox input "false"
click at [508, 274] on input "CHIL" at bounding box center [552, 283] width 179 height 22
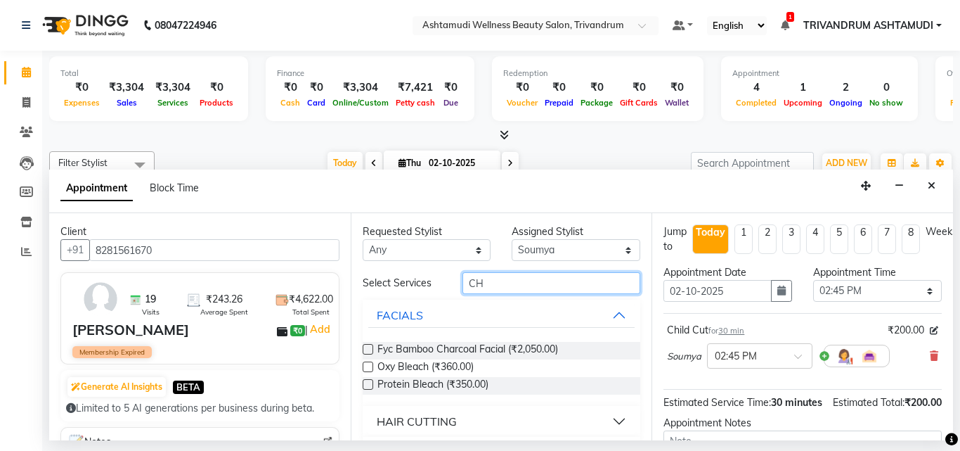
type input "C"
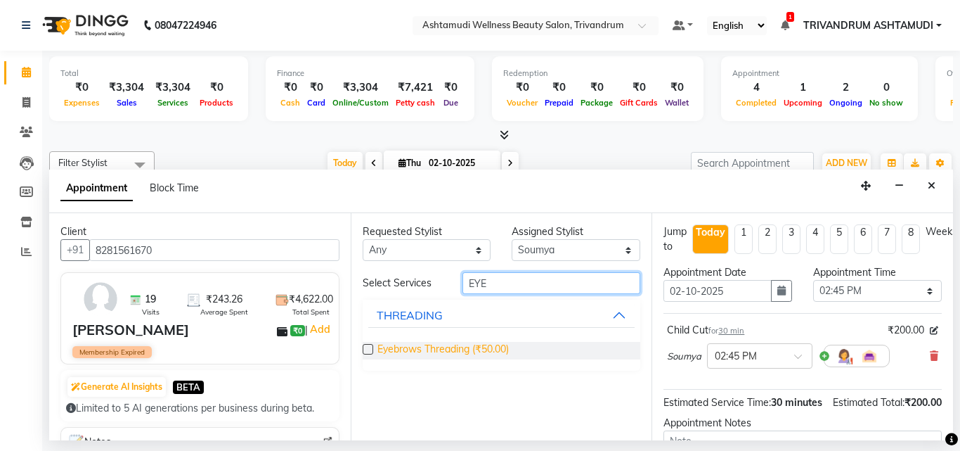
type input "EYE"
click at [403, 351] on span "Eyebrows Threading (₹50.00)" at bounding box center [442, 351] width 131 height 18
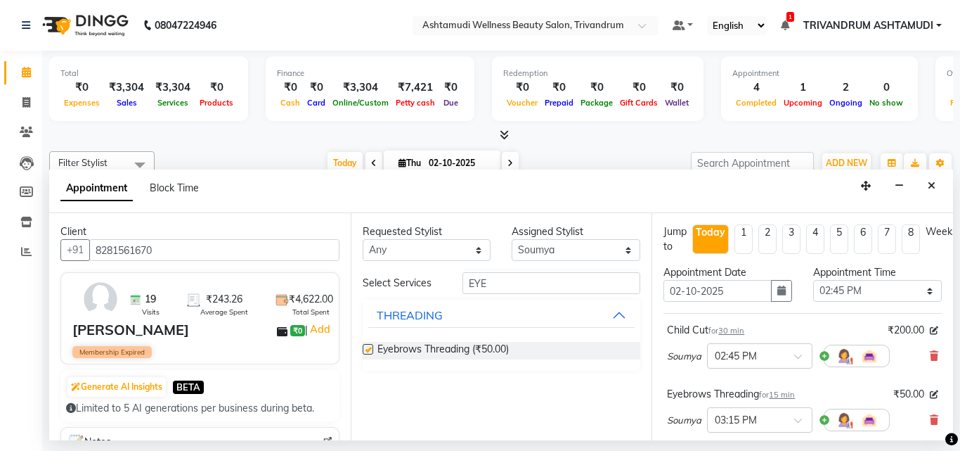
checkbox input "false"
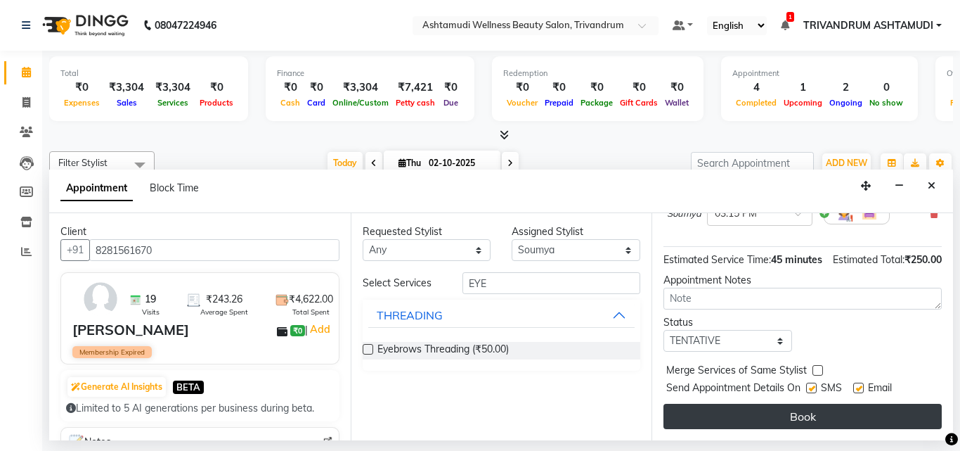
scroll to position [232, 0]
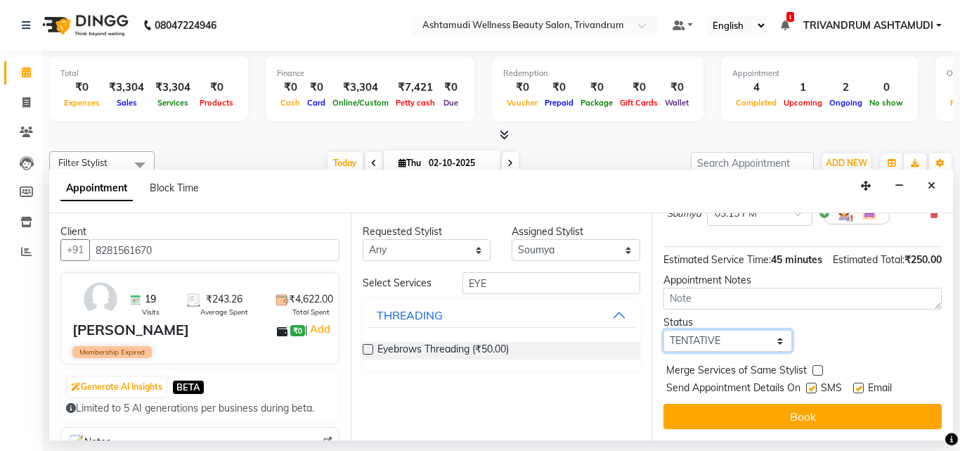
click at [737, 330] on select "Select TENTATIVE CONFIRM CHECK-IN UPCOMING" at bounding box center [728, 341] width 129 height 22
select select "check-in"
click at [664, 330] on select "Select TENTATIVE CONFIRM CHECK-IN UPCOMING" at bounding box center [728, 341] width 129 height 22
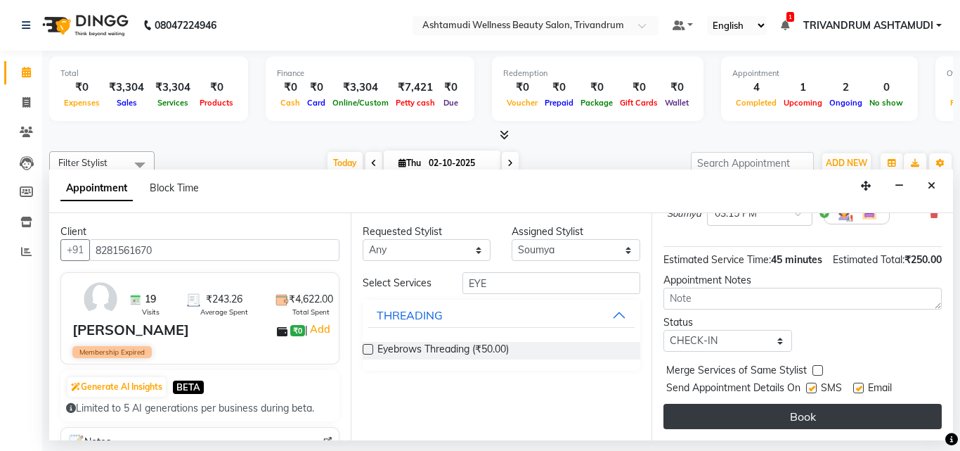
click at [763, 403] on button "Book" at bounding box center [803, 415] width 278 height 25
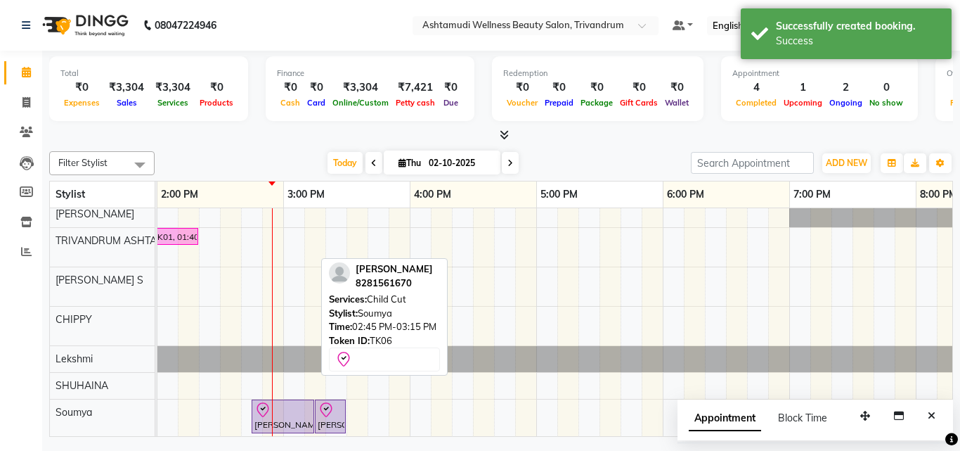
click at [266, 413] on icon at bounding box center [262, 409] width 17 height 17
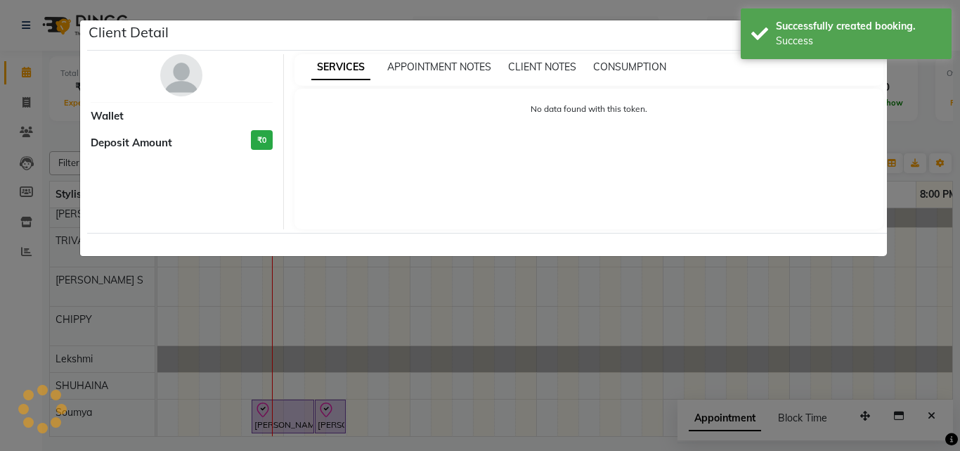
select select "8"
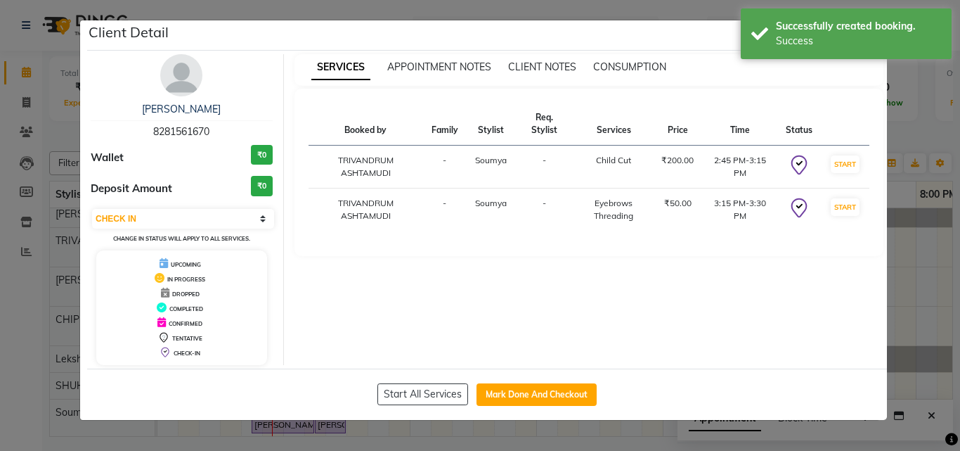
click at [918, 310] on ngb-modal-window "Client Detail Sruthy 8281561670 Wallet ₹0 Deposit Amount ₹0 Select IN SERVICE C…" at bounding box center [480, 225] width 960 height 451
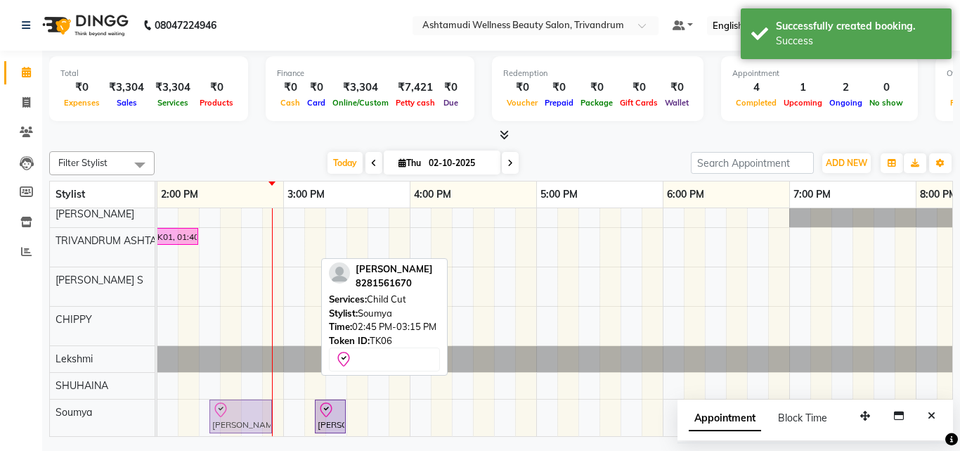
drag, startPoint x: 288, startPoint y: 411, endPoint x: 245, endPoint y: 406, distance: 43.2
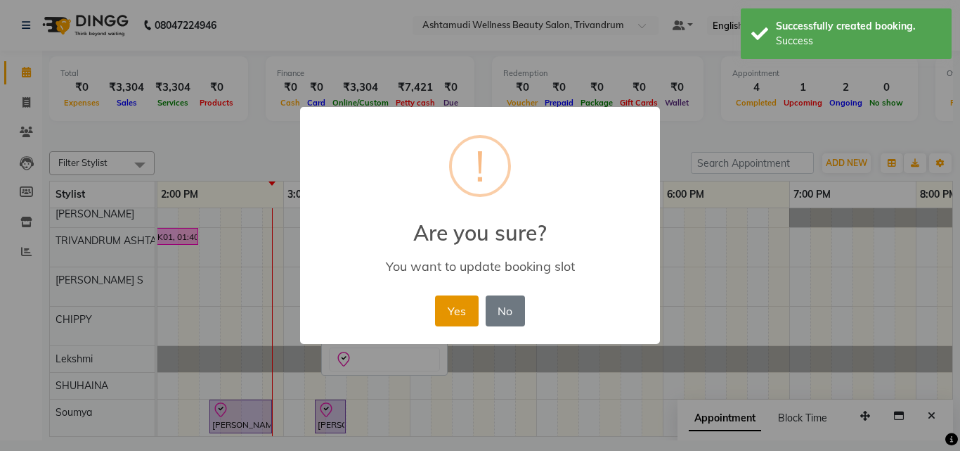
click at [465, 311] on button "Yes" at bounding box center [456, 310] width 43 height 31
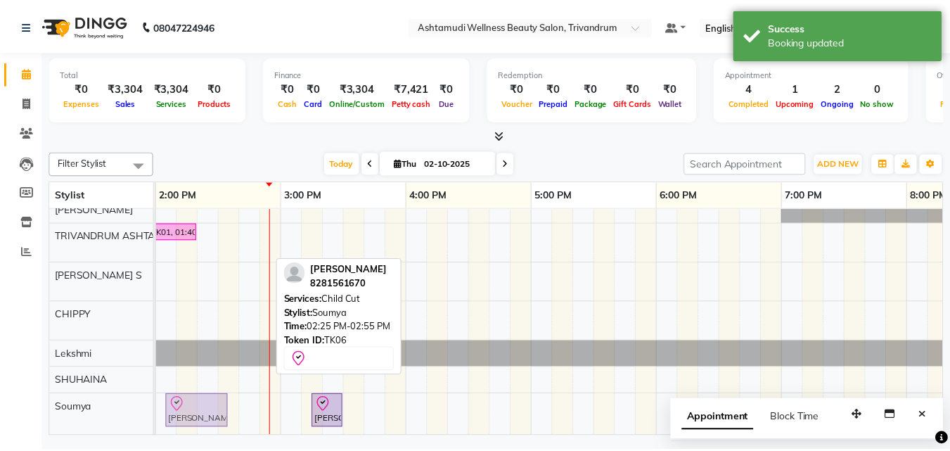
scroll to position [142, 0]
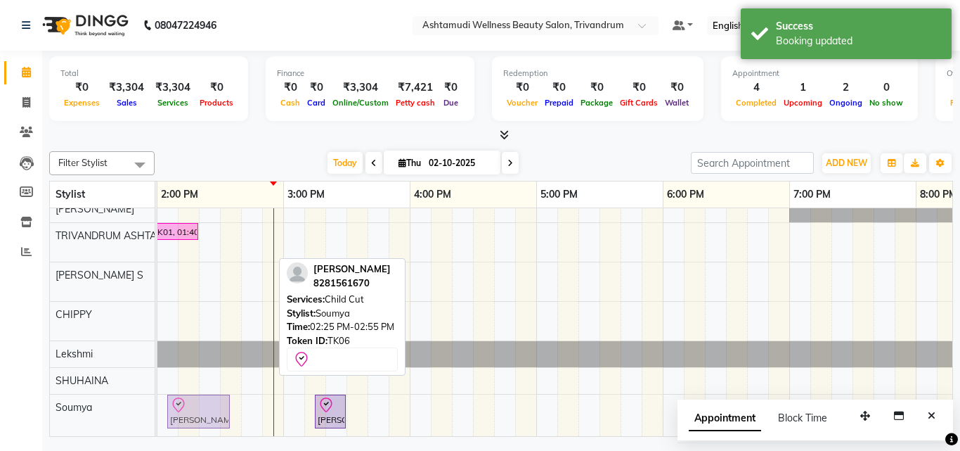
drag, startPoint x: 250, startPoint y: 406, endPoint x: 210, endPoint y: 405, distance: 39.4
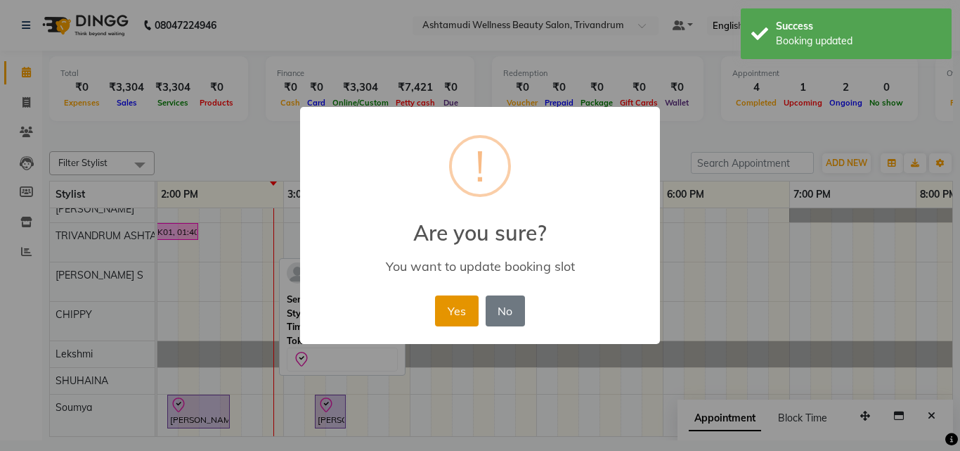
click at [453, 314] on button "Yes" at bounding box center [456, 310] width 43 height 31
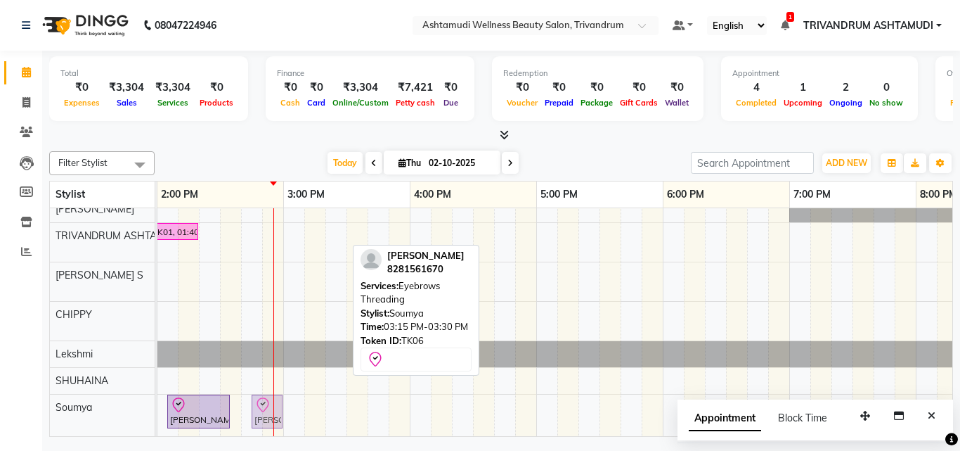
drag, startPoint x: 336, startPoint y: 396, endPoint x: 264, endPoint y: 391, distance: 71.9
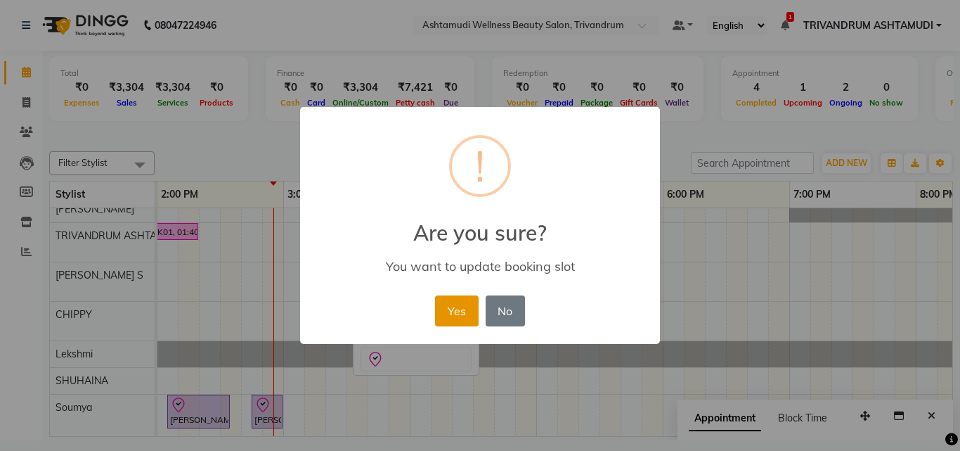
click at [450, 306] on button "Yes" at bounding box center [456, 310] width 43 height 31
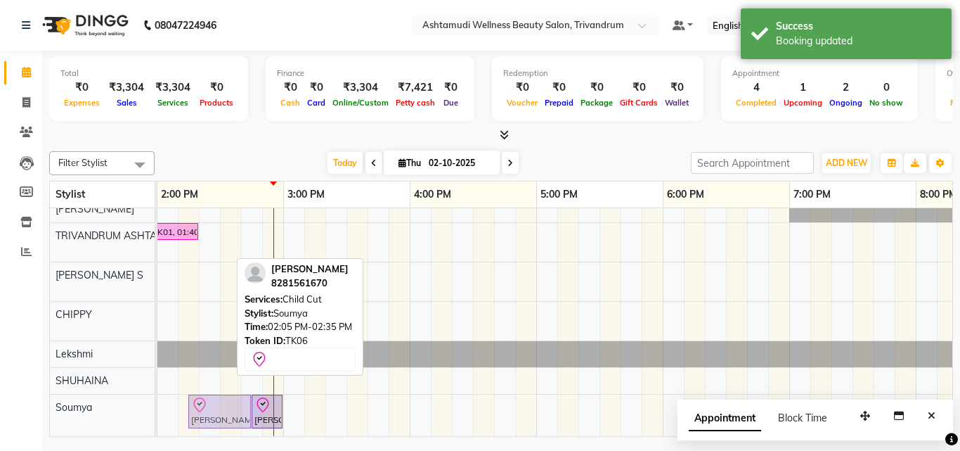
drag, startPoint x: 214, startPoint y: 403, endPoint x: 228, endPoint y: 401, distance: 15.0
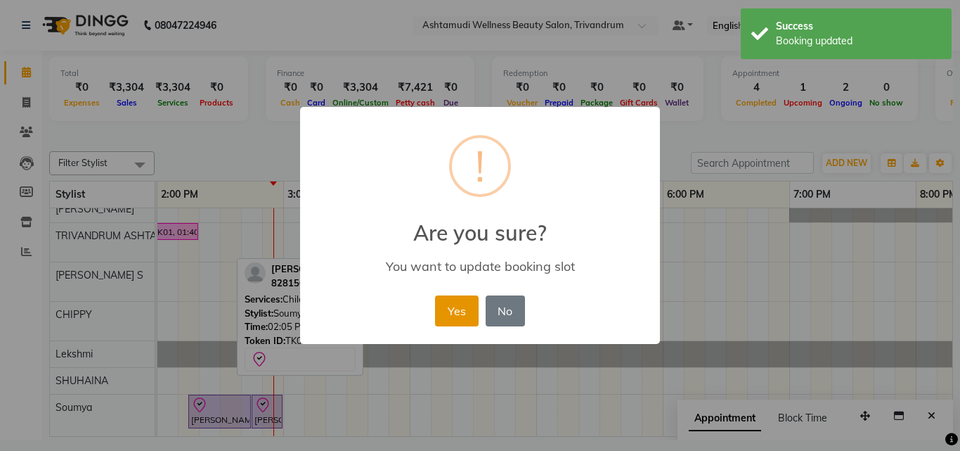
click at [456, 301] on button "Yes" at bounding box center [456, 310] width 43 height 31
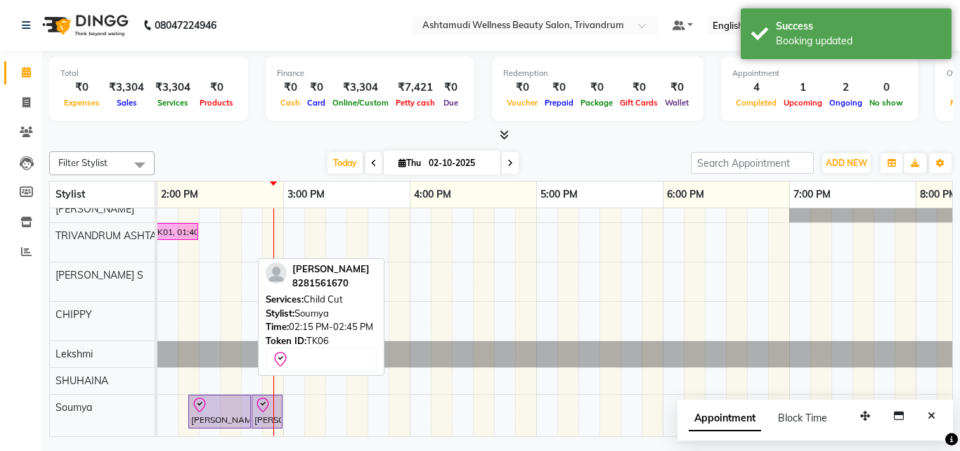
click at [224, 407] on div "[PERSON_NAME], TK06, 02:15 PM-02:45 PM, Child Cut" at bounding box center [220, 411] width 60 height 30
click at [226, 396] on div at bounding box center [219, 404] width 57 height 17
select select "8"
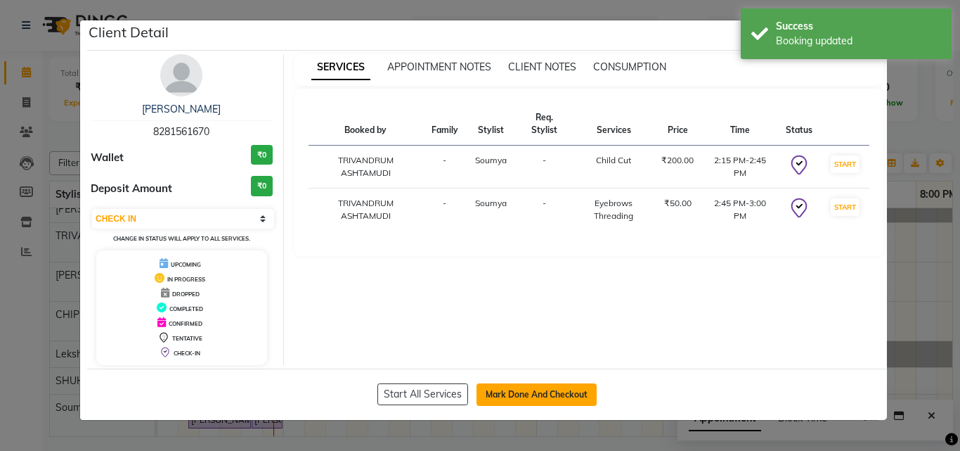
click at [567, 389] on button "Mark Done And Checkout" at bounding box center [537, 394] width 120 height 22
select select "service"
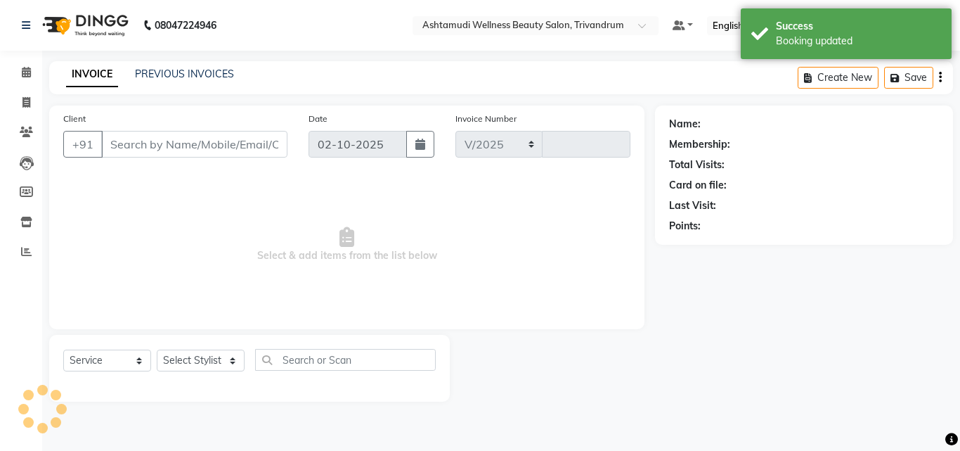
select select "4636"
type input "3746"
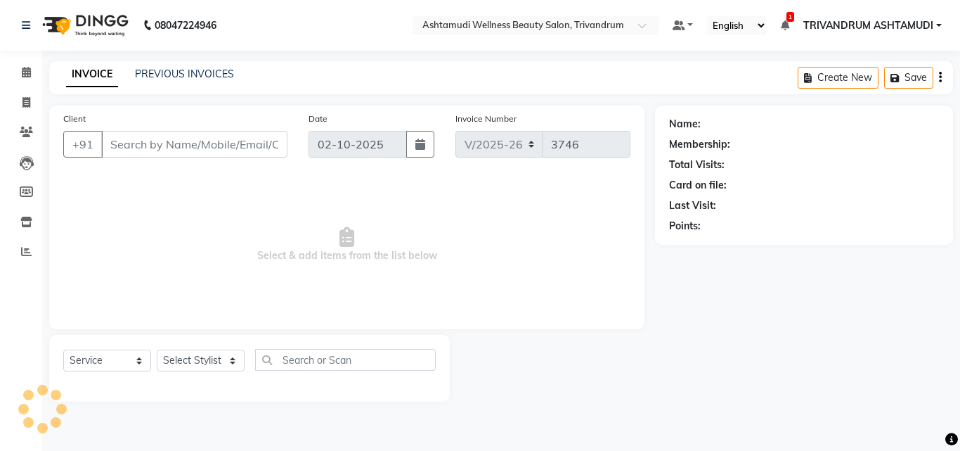
type input "8281561670"
select select "91391"
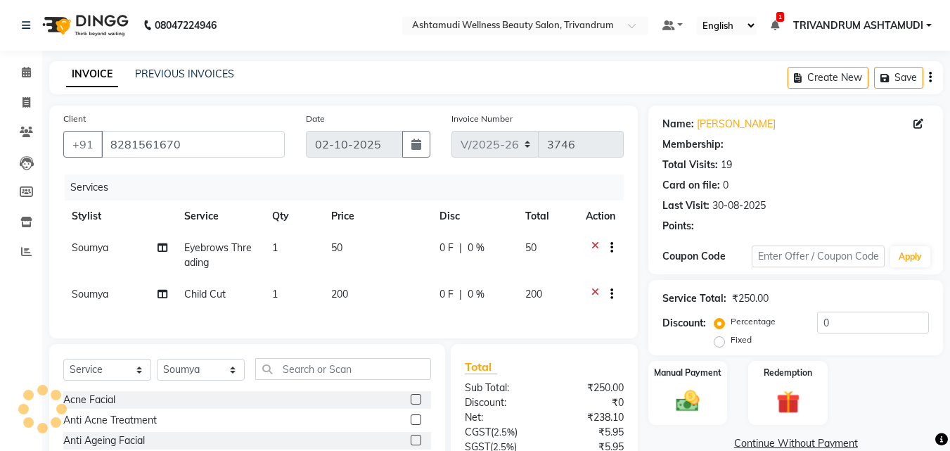
select select "1: Object"
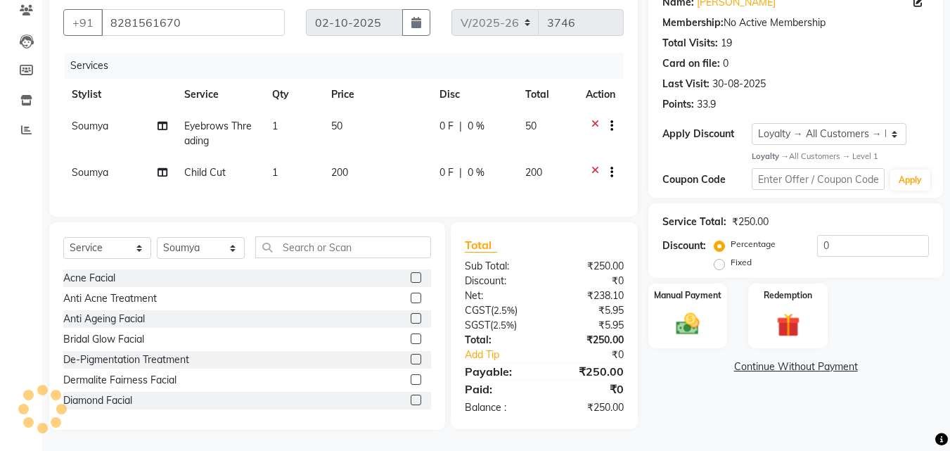
scroll to position [132, 0]
click at [695, 326] on img at bounding box center [687, 324] width 39 height 28
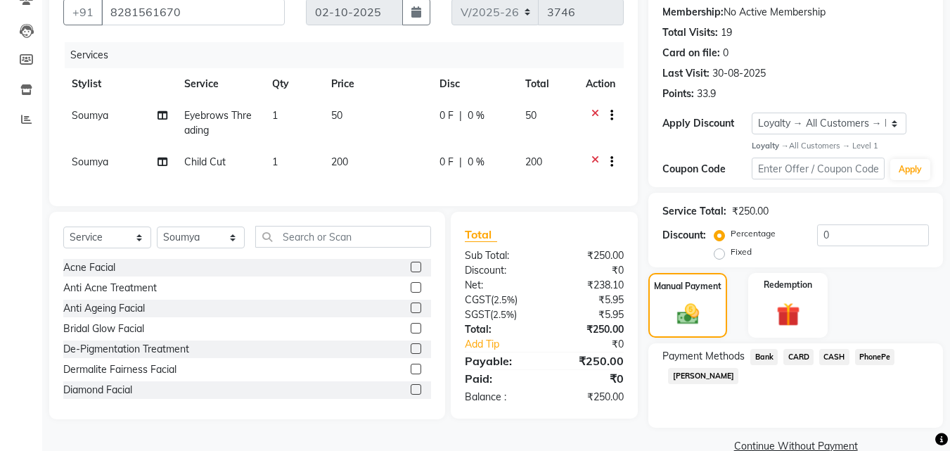
click at [877, 353] on span "PhonePe" at bounding box center [875, 357] width 40 height 16
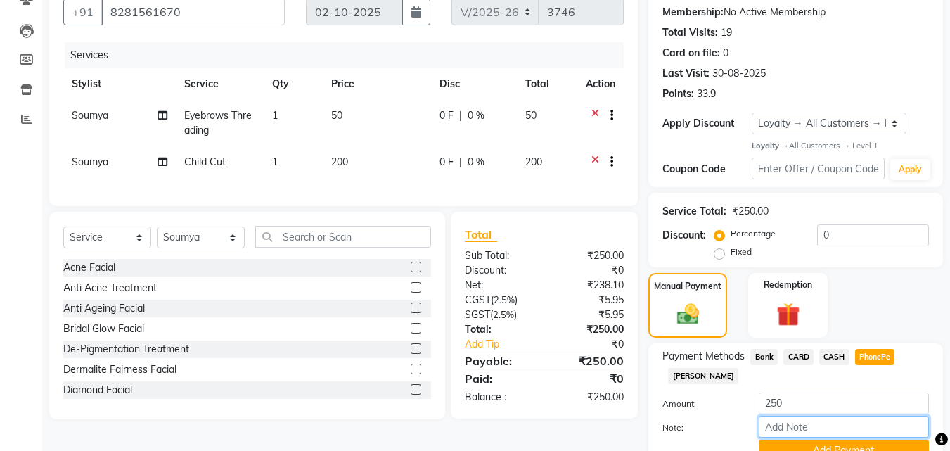
click at [783, 429] on input "Note:" at bounding box center [843, 426] width 170 height 22
type input "SHUHAINA"
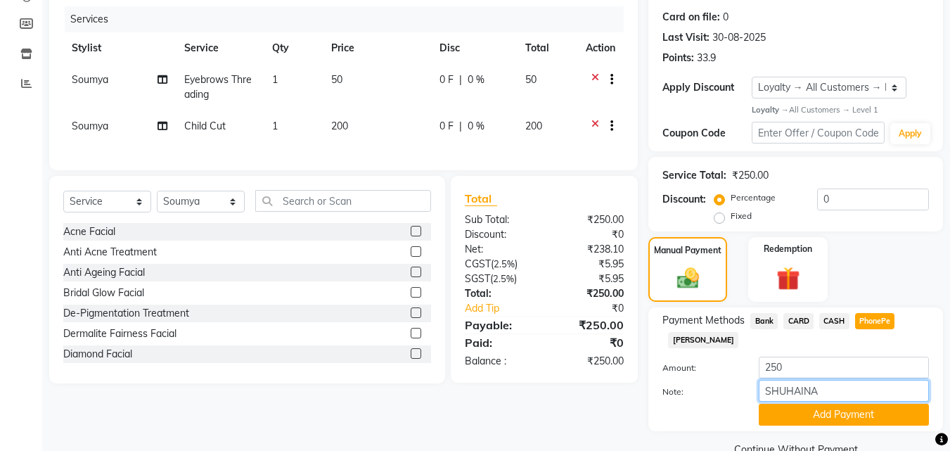
scroll to position [198, 0]
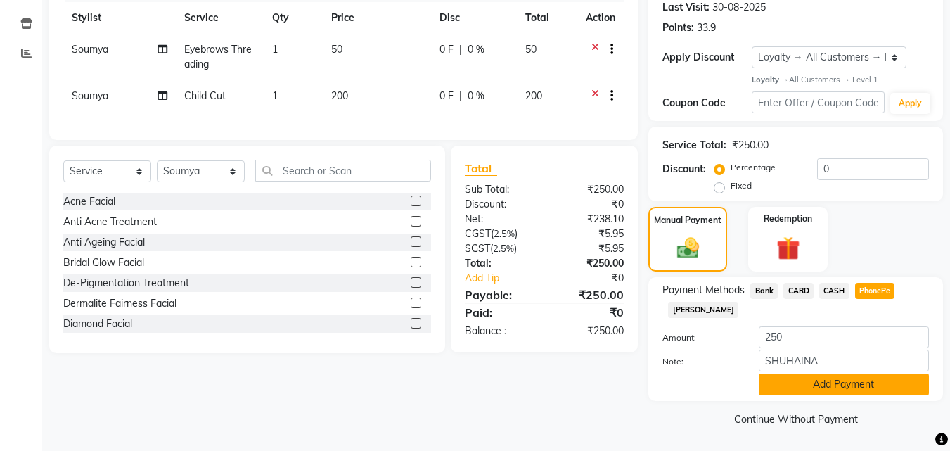
click at [810, 382] on button "Add Payment" at bounding box center [843, 384] width 170 height 22
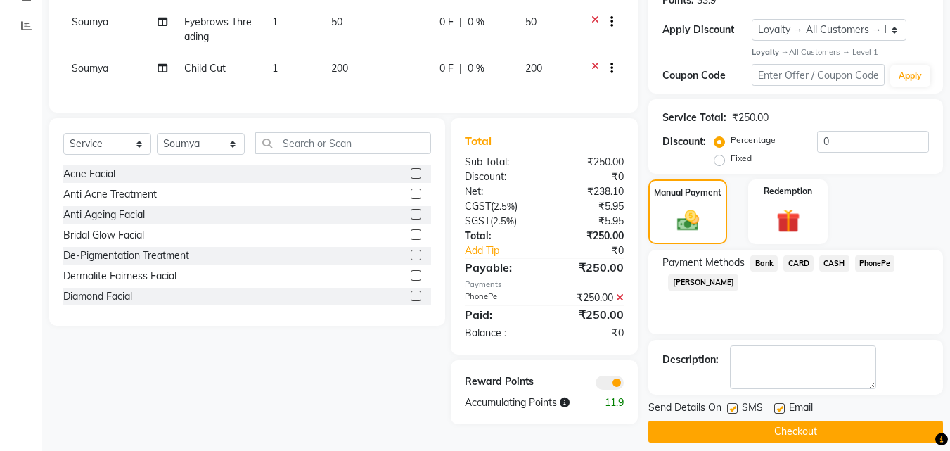
scroll to position [238, 0]
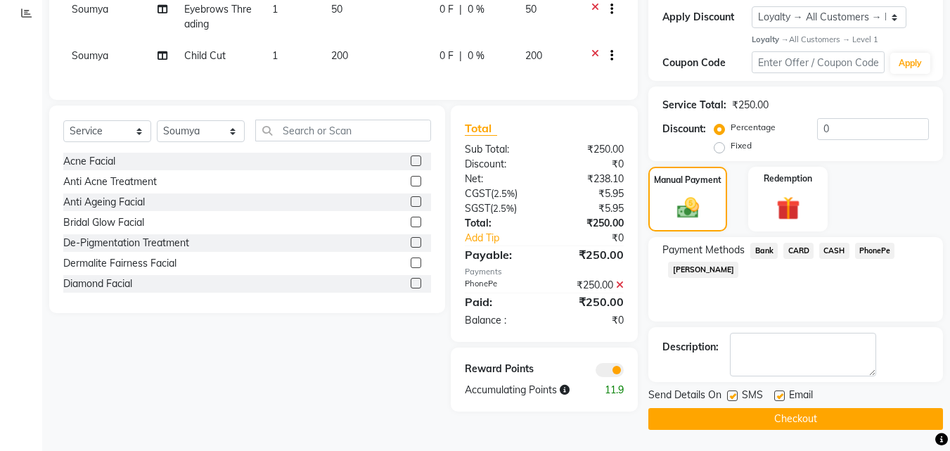
click at [780, 399] on label at bounding box center [779, 395] width 11 height 11
click at [780, 399] on input "checkbox" at bounding box center [778, 396] width 9 height 9
checkbox input "false"
click at [732, 399] on label at bounding box center [732, 395] width 11 height 11
click at [732, 399] on input "checkbox" at bounding box center [731, 396] width 9 height 9
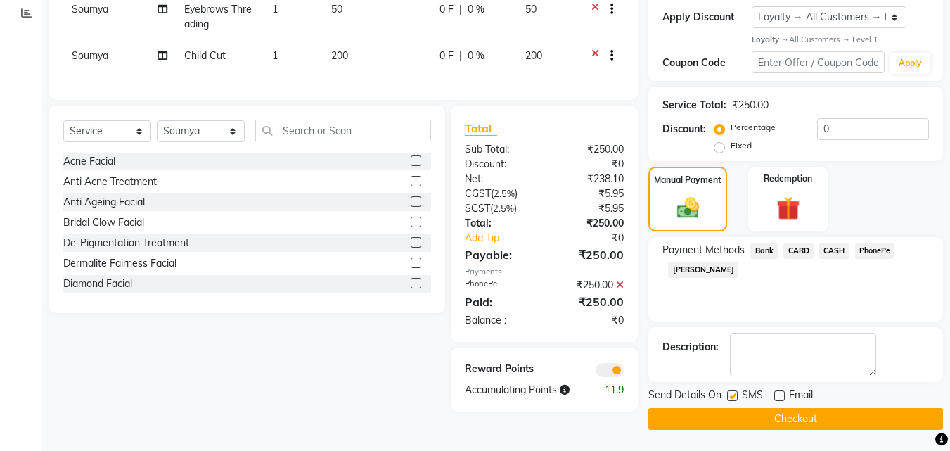
checkbox input "false"
click at [736, 423] on button "Checkout" at bounding box center [795, 419] width 295 height 22
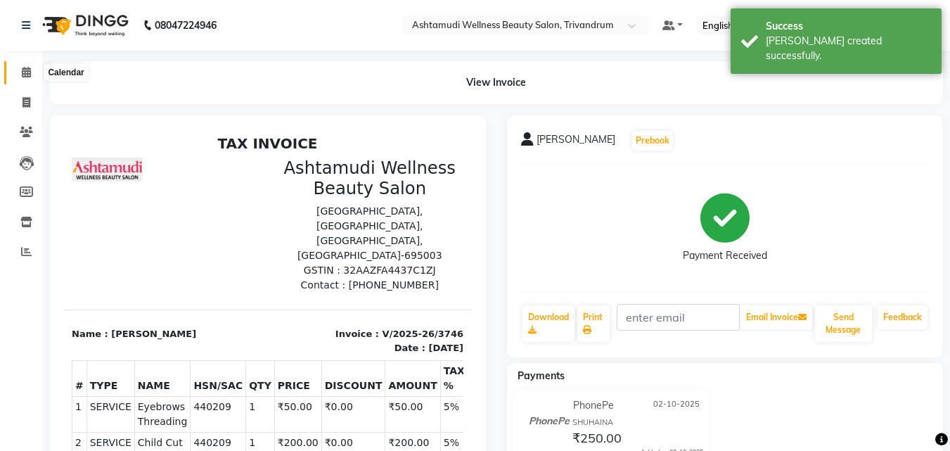
click at [27, 73] on icon at bounding box center [26, 72] width 9 height 11
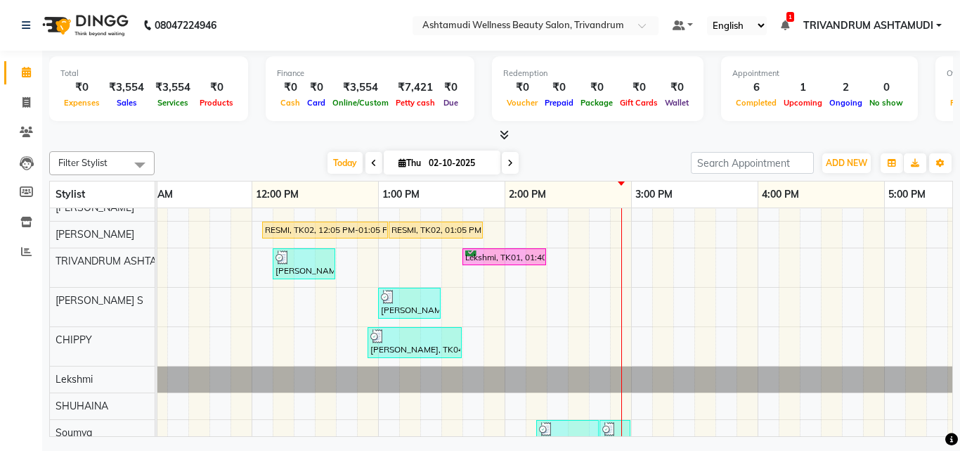
scroll to position [139, 0]
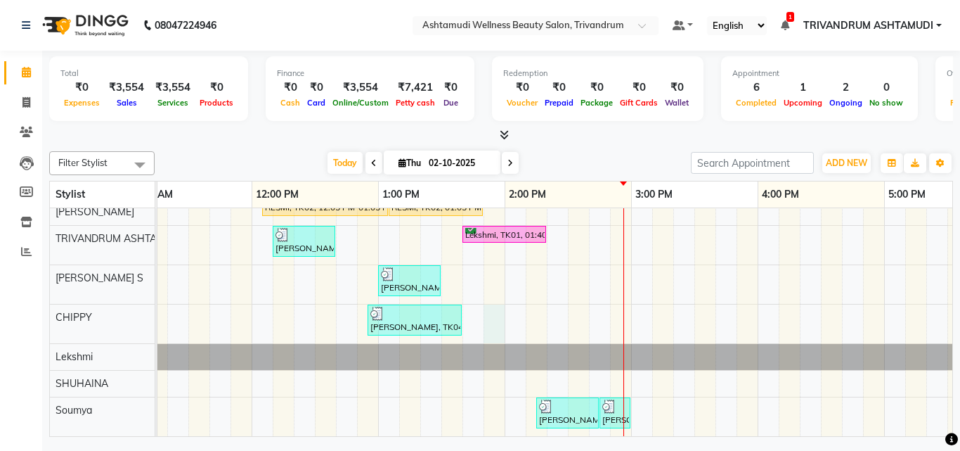
click at [488, 301] on div "Haritha B Nair, TK03, 12:30 PM-02:00 PM, Full Arm Waxing,Full Leg Waxing,Eyebro…" at bounding box center [757, 257] width 1771 height 356
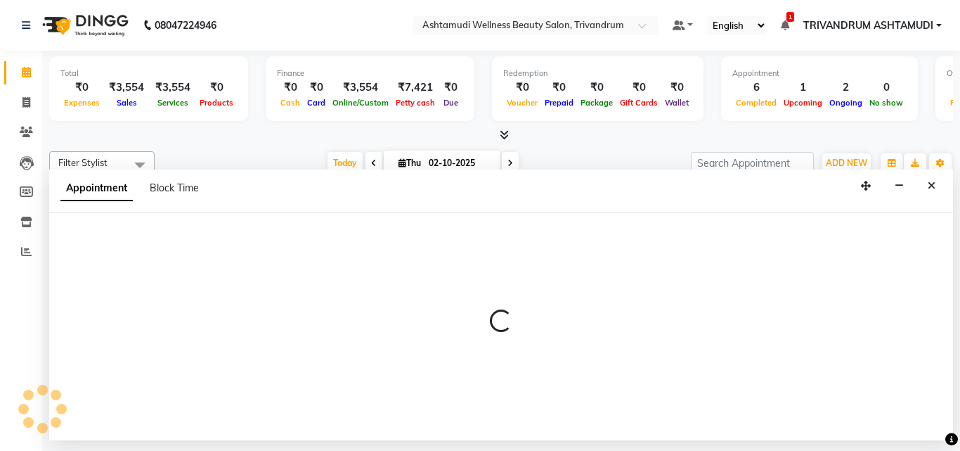
select select "82502"
select select "825"
select select "tentative"
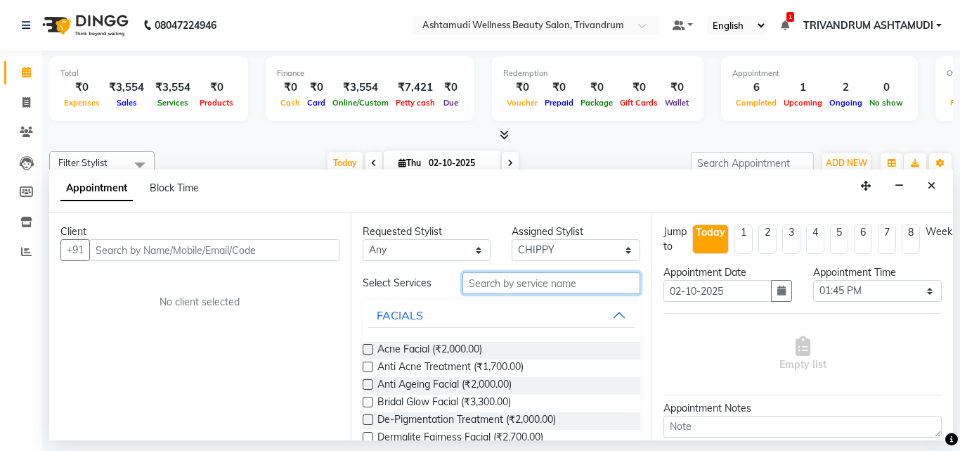
click at [514, 280] on input "text" at bounding box center [552, 283] width 179 height 22
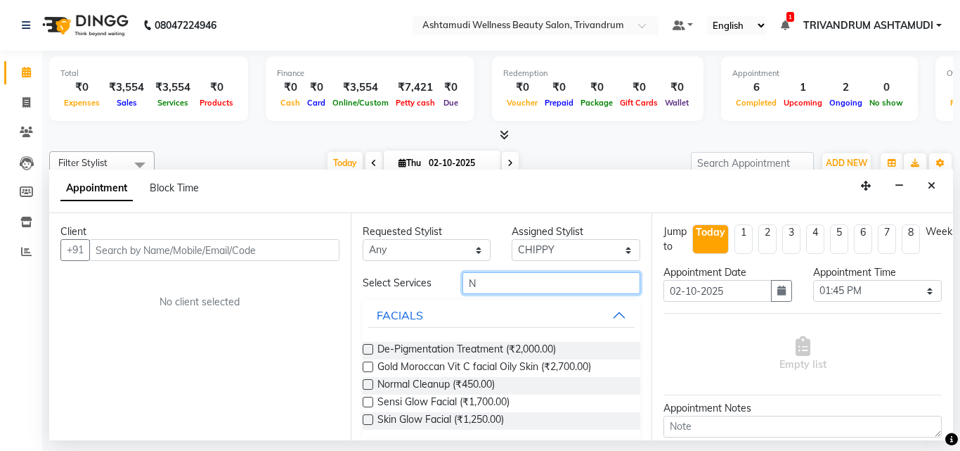
type input "N"
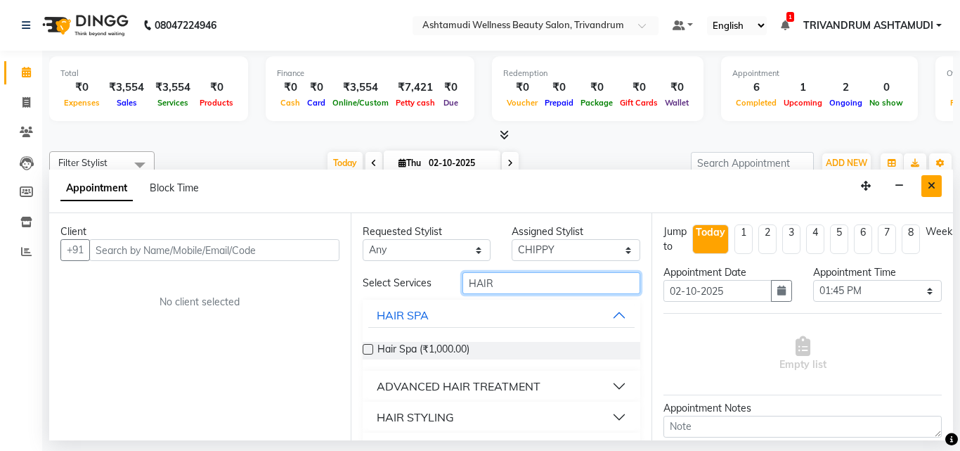
type input "HAIR"
click at [936, 181] on button "Close" at bounding box center [932, 186] width 20 height 22
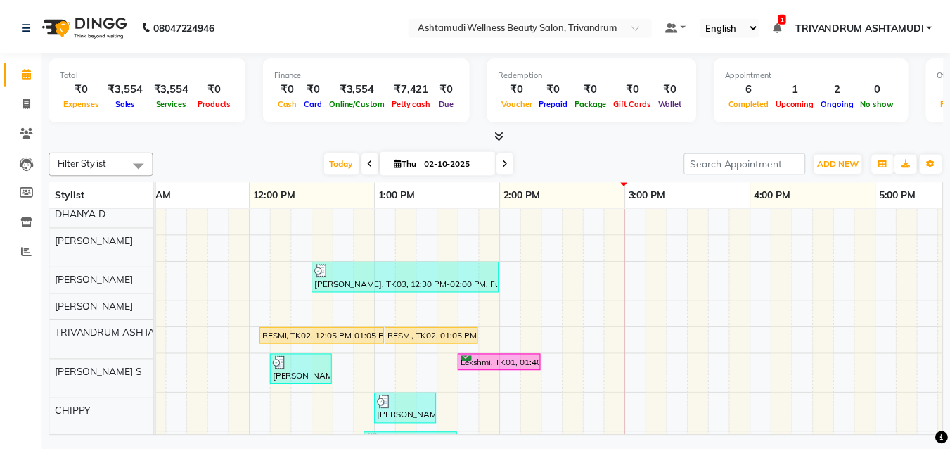
scroll to position [0, 0]
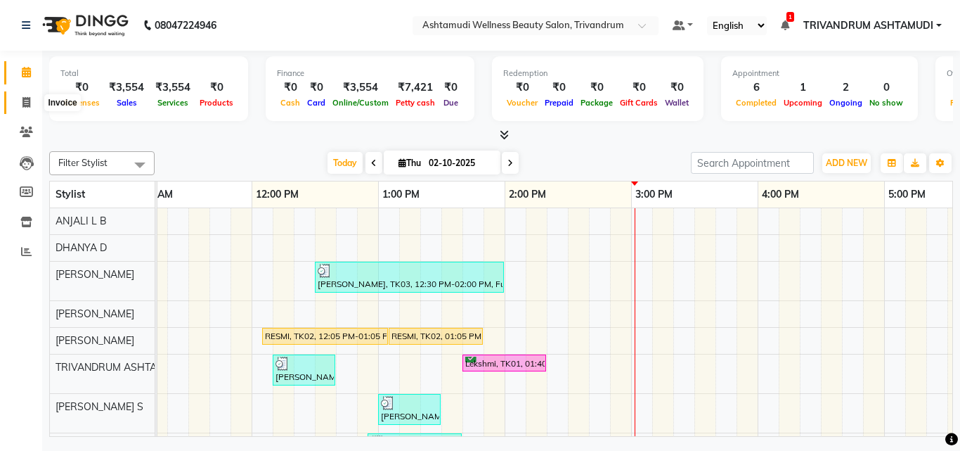
click at [33, 105] on span at bounding box center [26, 103] width 25 height 16
select select "service"
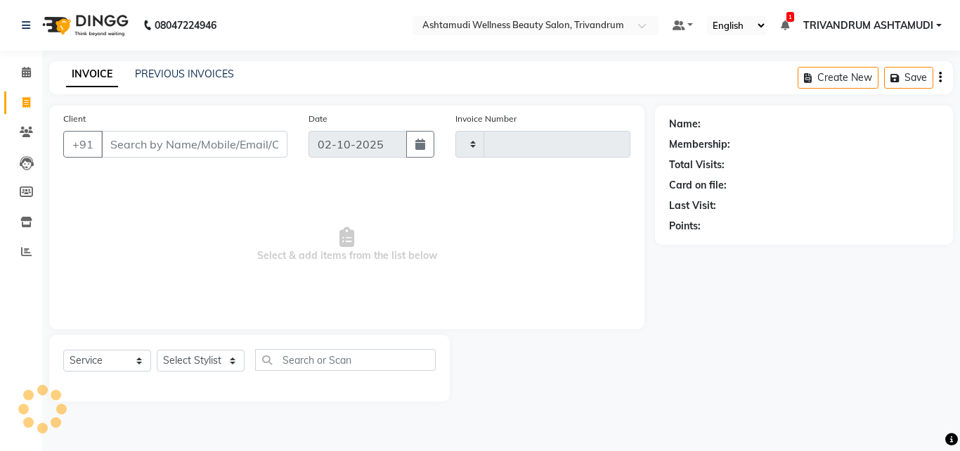
type input "3747"
select select "4636"
click at [198, 142] on input "Client" at bounding box center [194, 144] width 186 height 27
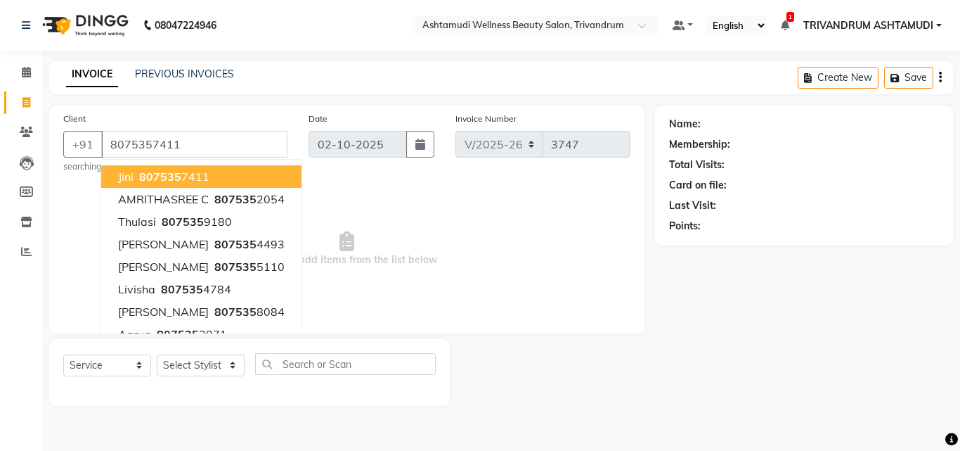
type input "8075357411"
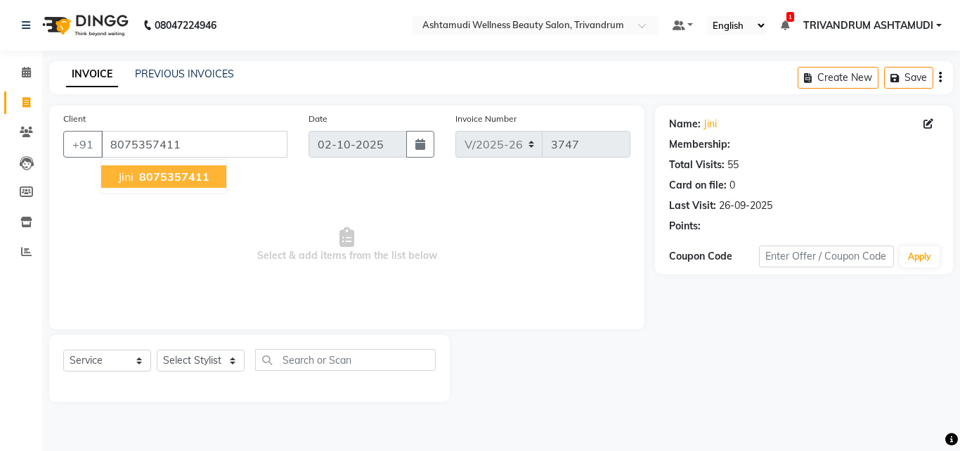
select select "2: Object"
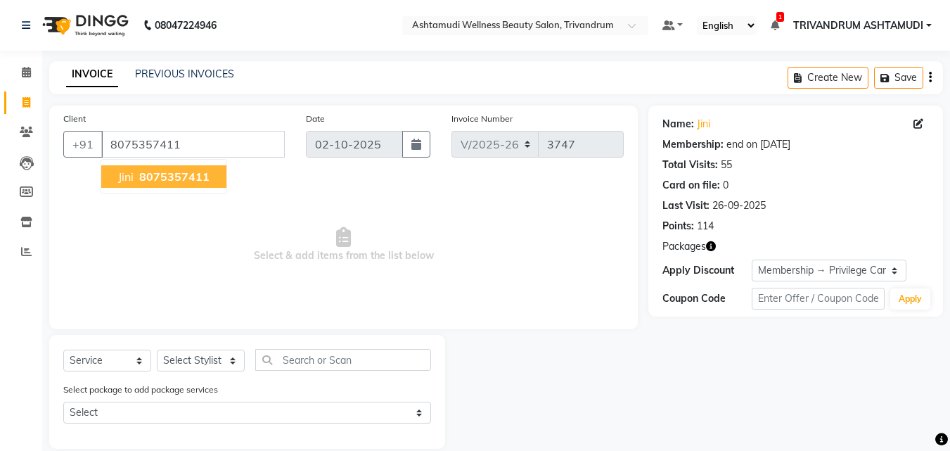
click at [180, 181] on span "8075357411" at bounding box center [174, 176] width 70 height 14
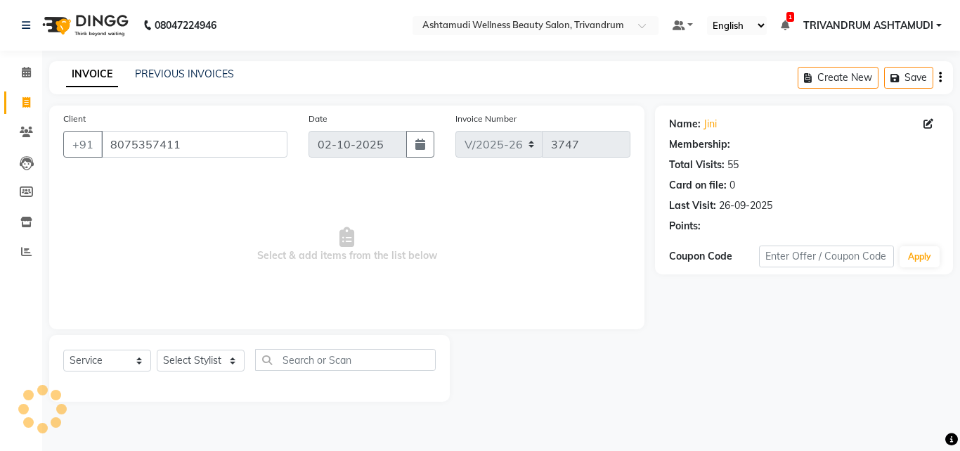
select select "2: Object"
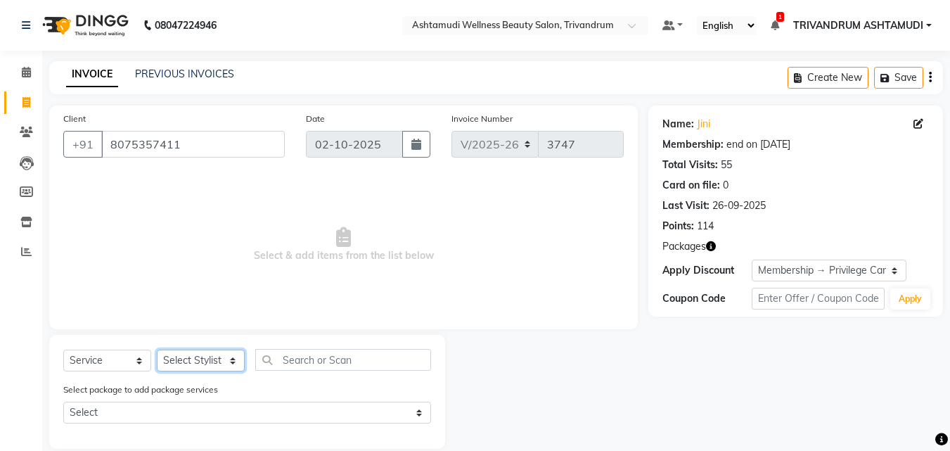
click at [182, 359] on select "Select Stylist ANJALI L B CHIPPY DHANYA D KARTHIKA Lekshmi MANJUSHA SARITHA SHU…" at bounding box center [201, 360] width 88 height 22
select select "27312"
click at [157, 349] on select "Select Stylist ANJALI L B CHIPPY DHANYA D KARTHIKA Lekshmi MANJUSHA SARITHA SHU…" at bounding box center [201, 360] width 88 height 22
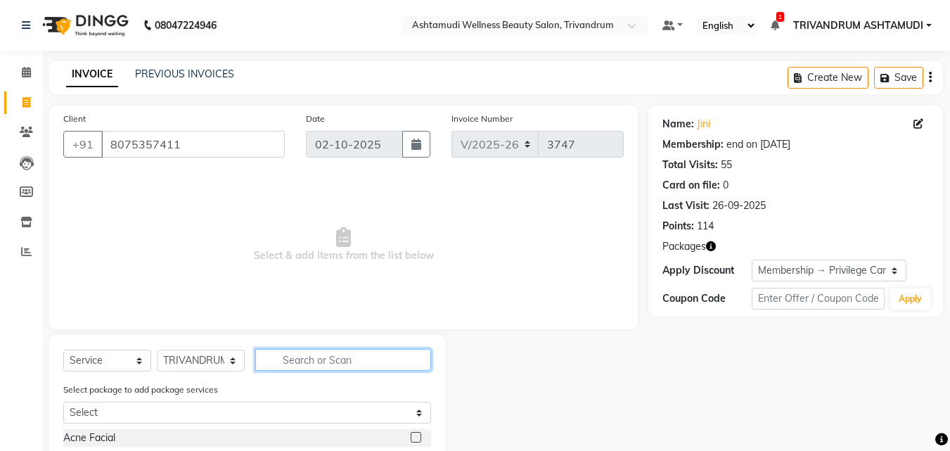
click at [347, 350] on input "text" at bounding box center [343, 360] width 176 height 22
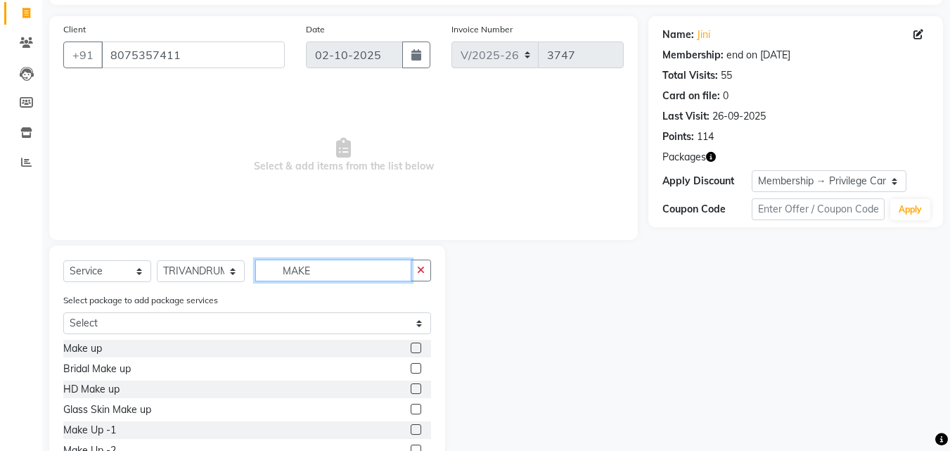
scroll to position [160, 0]
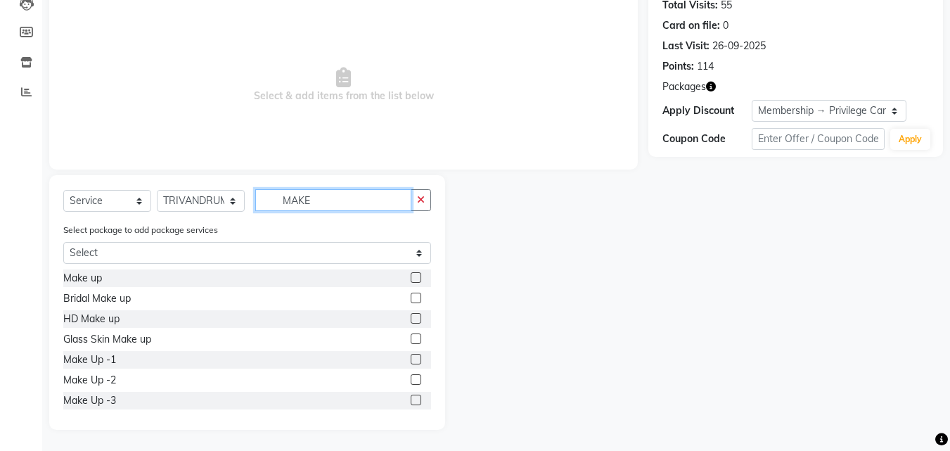
type input "MAKE"
click at [411, 401] on label at bounding box center [416, 399] width 11 height 11
click at [411, 401] on input "checkbox" at bounding box center [415, 400] width 9 height 9
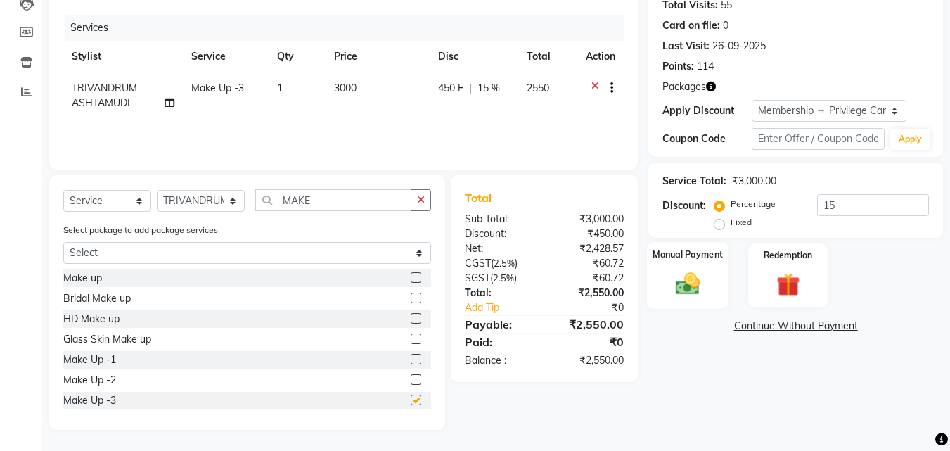
checkbox input "false"
click at [730, 227] on label "Fixed" at bounding box center [740, 222] width 21 height 13
click at [722, 227] on input "Fixed" at bounding box center [722, 222] width 10 height 10
radio input "true"
drag, startPoint x: 877, startPoint y: 202, endPoint x: 663, endPoint y: 223, distance: 214.7
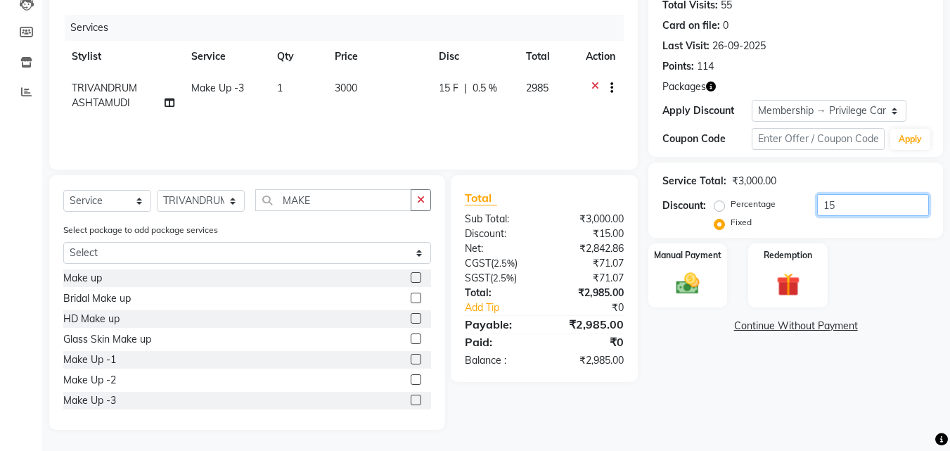
click at [664, 220] on div "Discount: Percentage Fixed 15" at bounding box center [795, 213] width 266 height 38
type input "500"
click at [683, 278] on img at bounding box center [687, 283] width 39 height 28
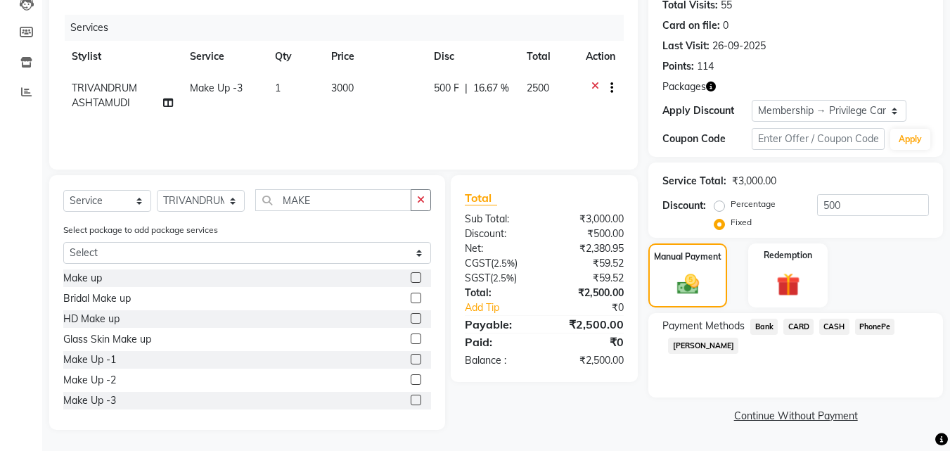
click at [790, 318] on span "CARD" at bounding box center [798, 326] width 30 height 16
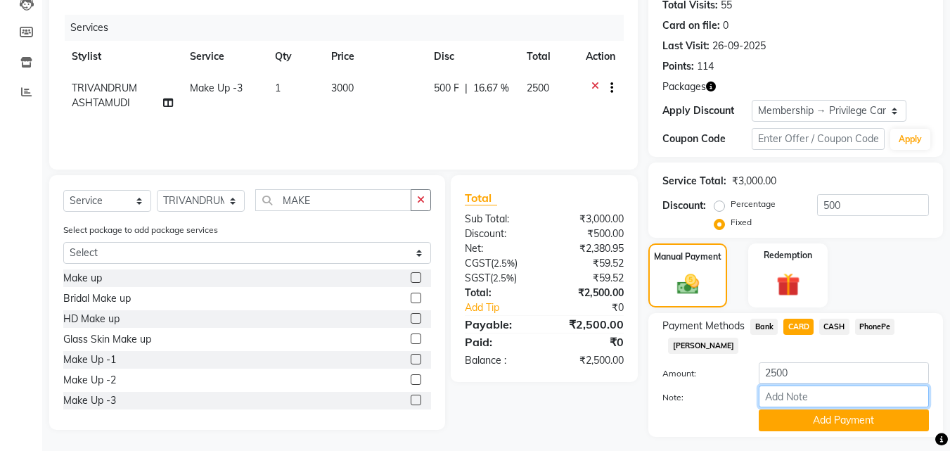
click at [801, 403] on input "Note:" at bounding box center [843, 396] width 170 height 22
type input "Manjusha"
click at [820, 421] on button "Add Payment" at bounding box center [843, 420] width 170 height 22
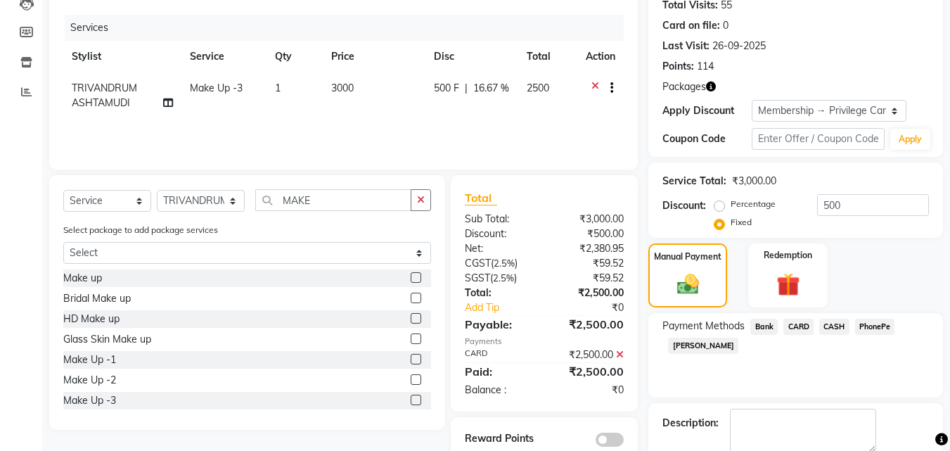
scroll to position [235, 0]
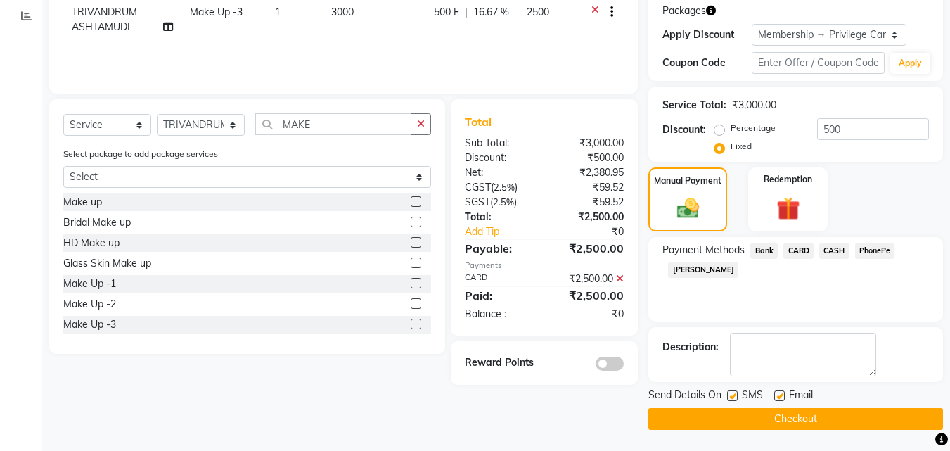
click at [728, 393] on label at bounding box center [732, 395] width 11 height 11
click at [728, 393] on input "checkbox" at bounding box center [731, 396] width 9 height 9
checkbox input "false"
click at [777, 399] on label at bounding box center [779, 395] width 11 height 11
click at [777, 399] on input "checkbox" at bounding box center [778, 396] width 9 height 9
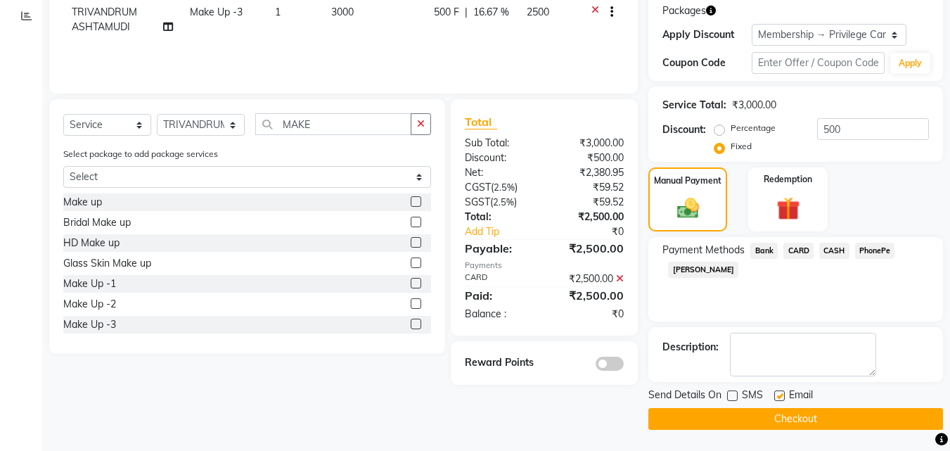
checkbox input "false"
click at [778, 419] on button "Checkout" at bounding box center [795, 419] width 295 height 22
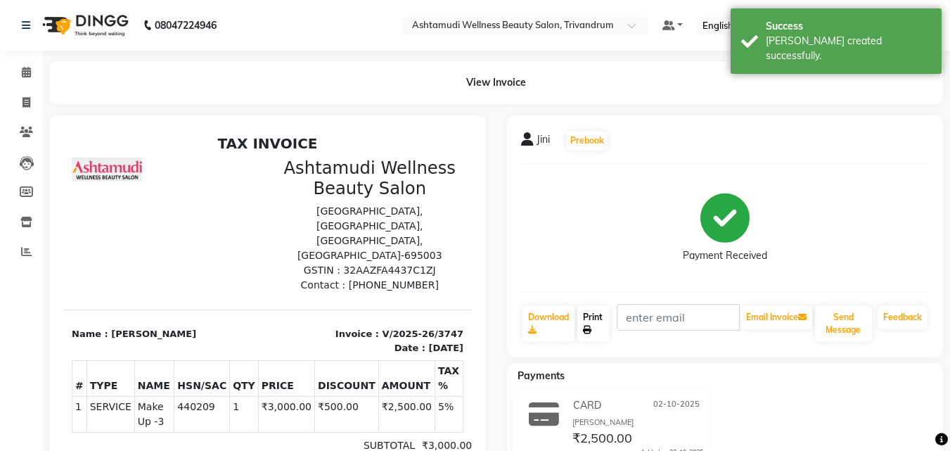
click at [595, 323] on link "Print" at bounding box center [593, 323] width 32 height 37
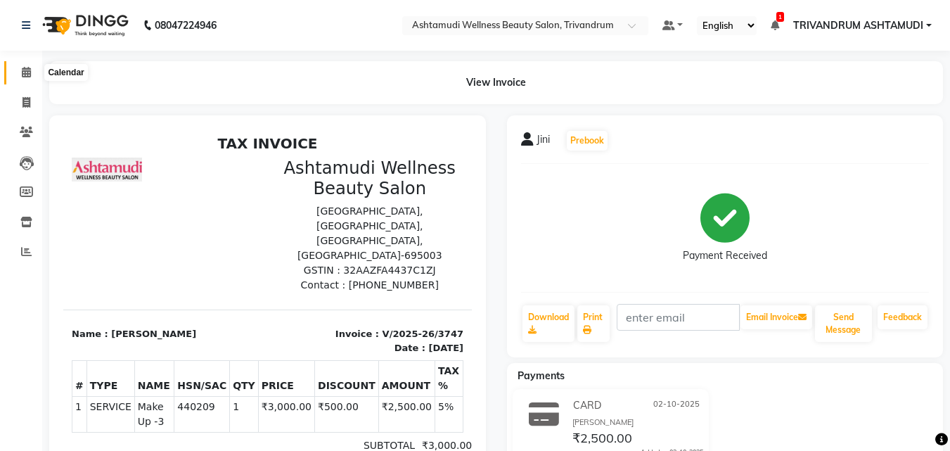
click at [27, 70] on icon at bounding box center [26, 72] width 9 height 11
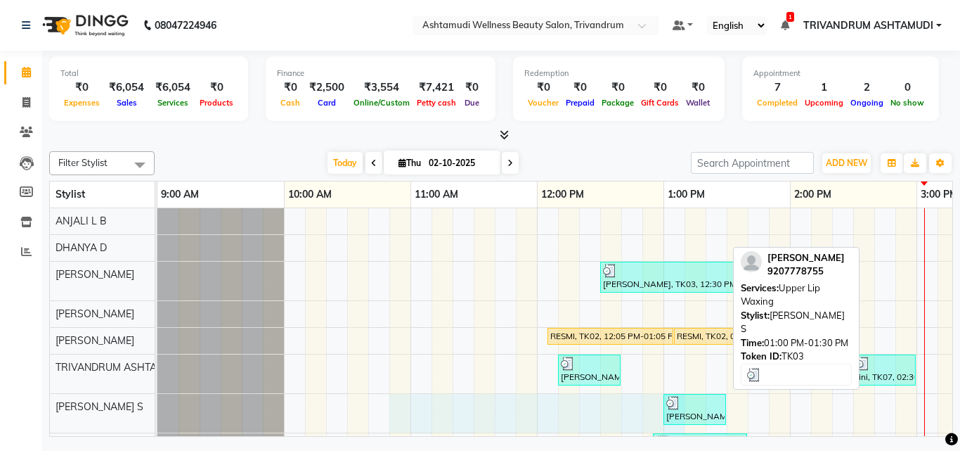
drag, startPoint x: 399, startPoint y: 423, endPoint x: 680, endPoint y: 423, distance: 281.2
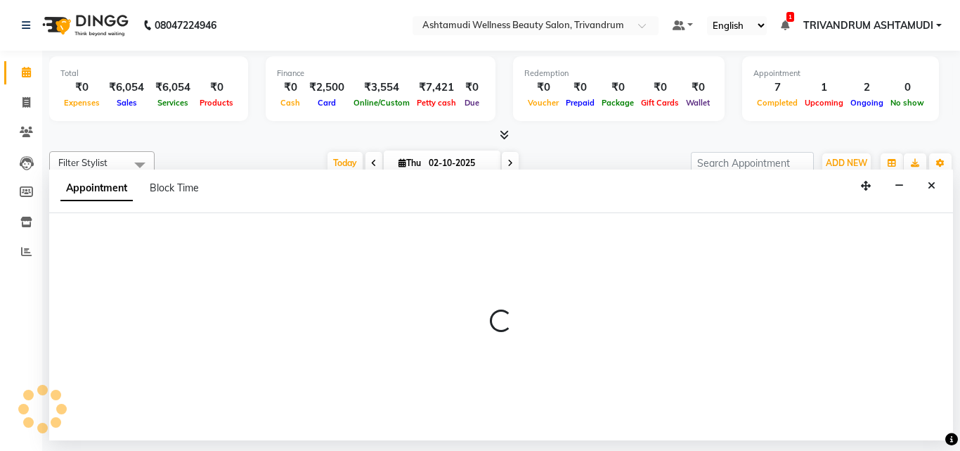
select select "52027"
select select "645"
select select "tentative"
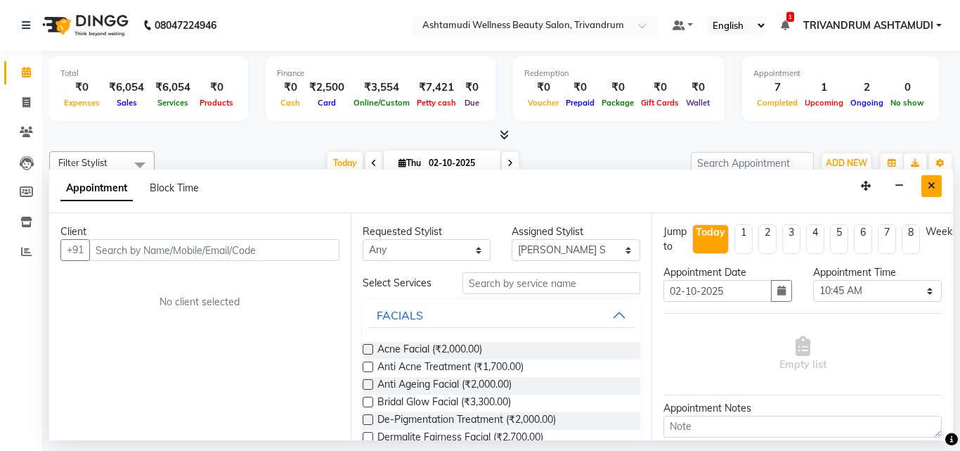
click at [933, 177] on button "Close" at bounding box center [932, 186] width 20 height 22
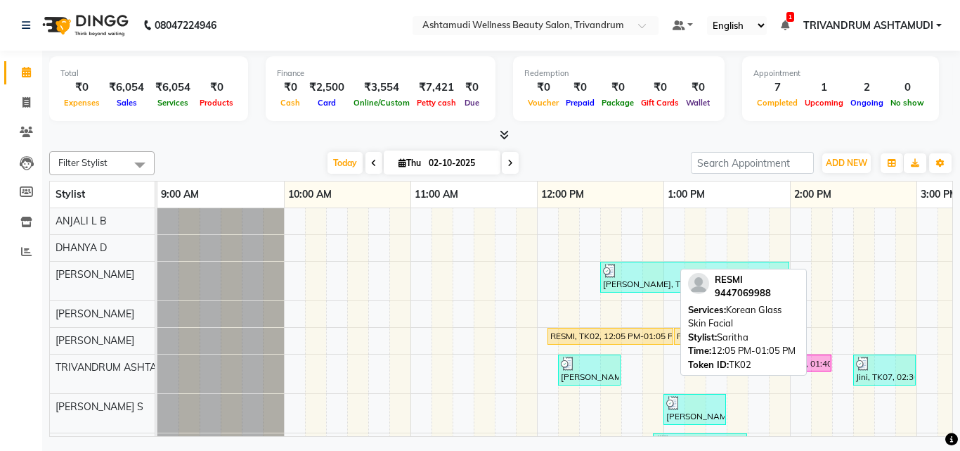
click at [596, 334] on div "RESMI, TK02, 12:05 PM-01:05 PM, Korean Glass Skin Facial" at bounding box center [610, 336] width 123 height 13
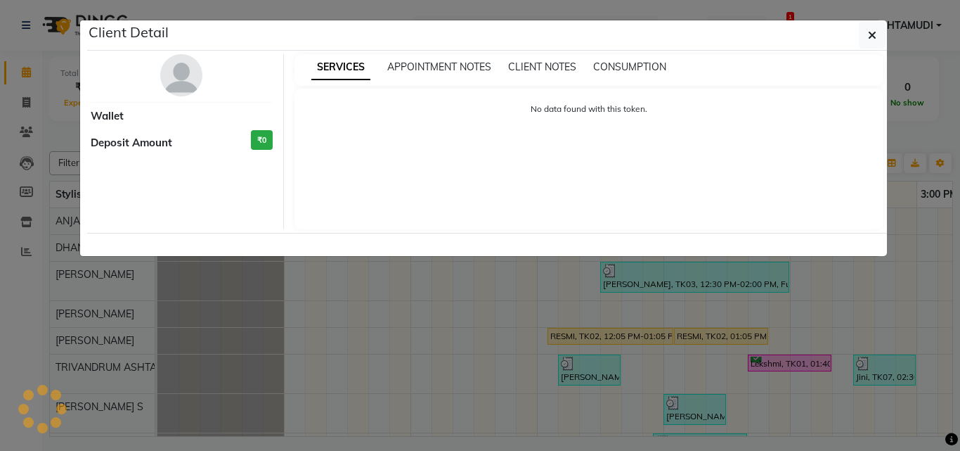
select select "1"
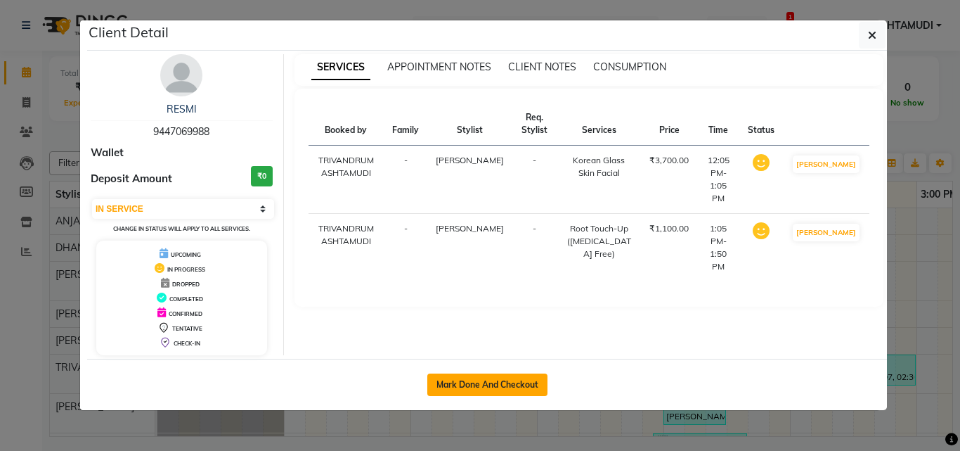
click at [501, 382] on button "Mark Done And Checkout" at bounding box center [487, 384] width 120 height 22
select select "service"
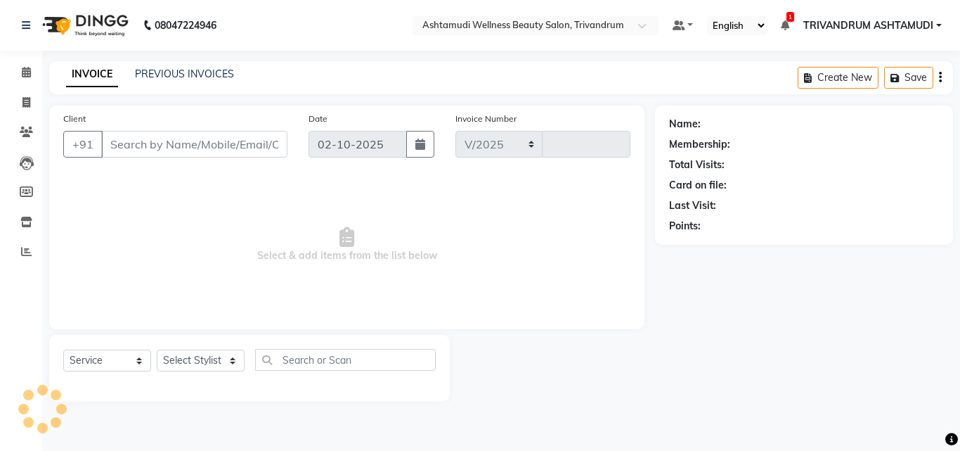
select select "4636"
type input "3748"
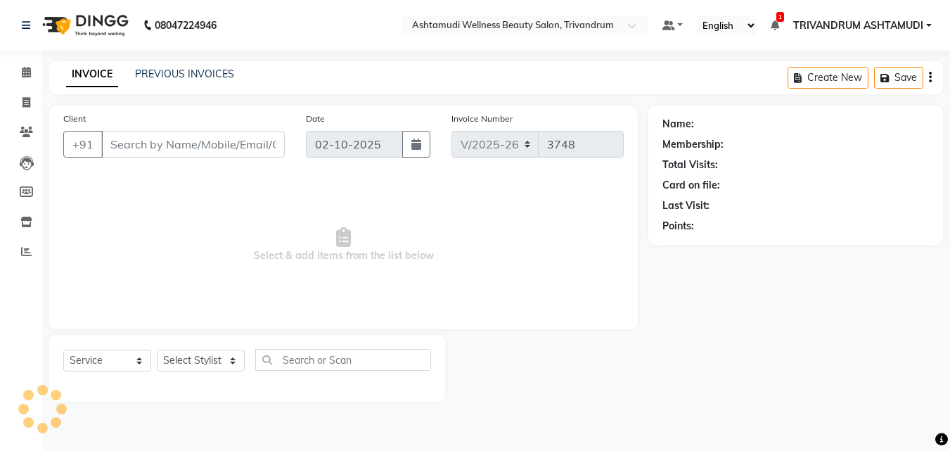
type input "9447069988"
select select "27034"
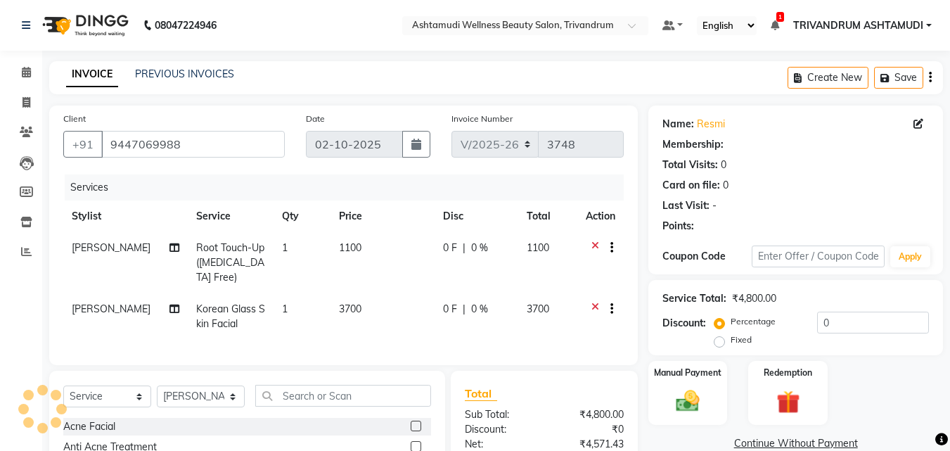
select select "1: Object"
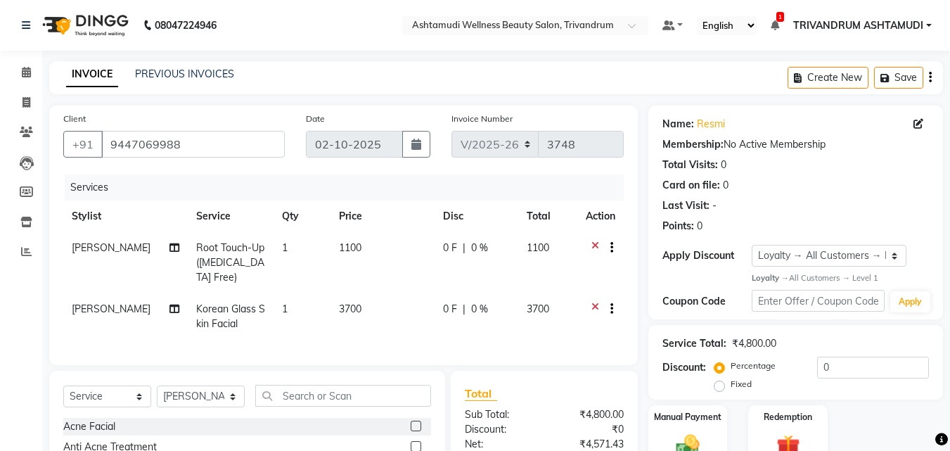
click at [592, 305] on icon at bounding box center [595, 311] width 8 height 18
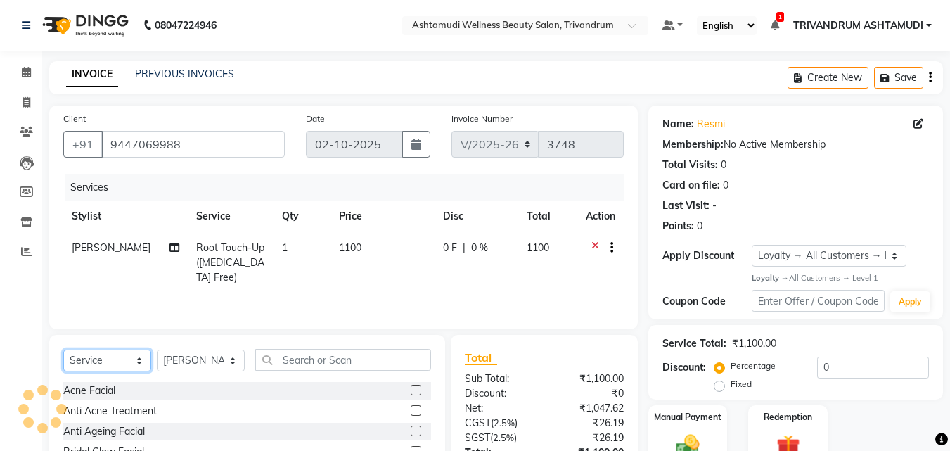
click at [96, 361] on select "Select Service Product Membership Package Voucher Prepaid Gift Card" at bounding box center [107, 360] width 88 height 22
select select "package"
click at [63, 349] on select "Select Service Product Membership Package Voucher Prepaid Gift Card" at bounding box center [107, 360] width 88 height 22
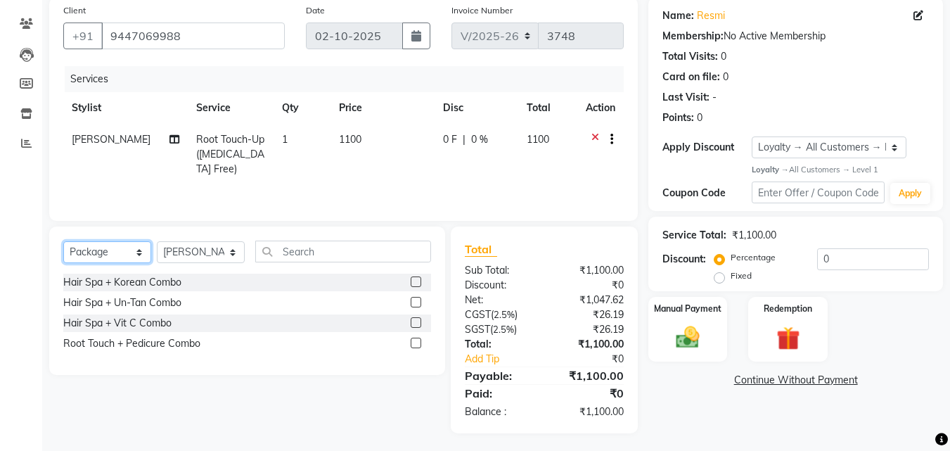
scroll to position [112, 0]
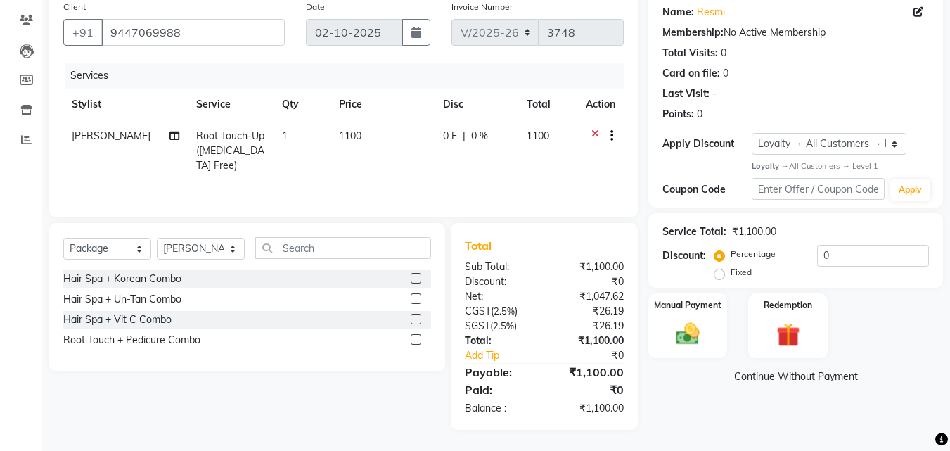
click at [414, 278] on label at bounding box center [416, 278] width 11 height 11
click at [414, 278] on input "checkbox" at bounding box center [415, 278] width 9 height 9
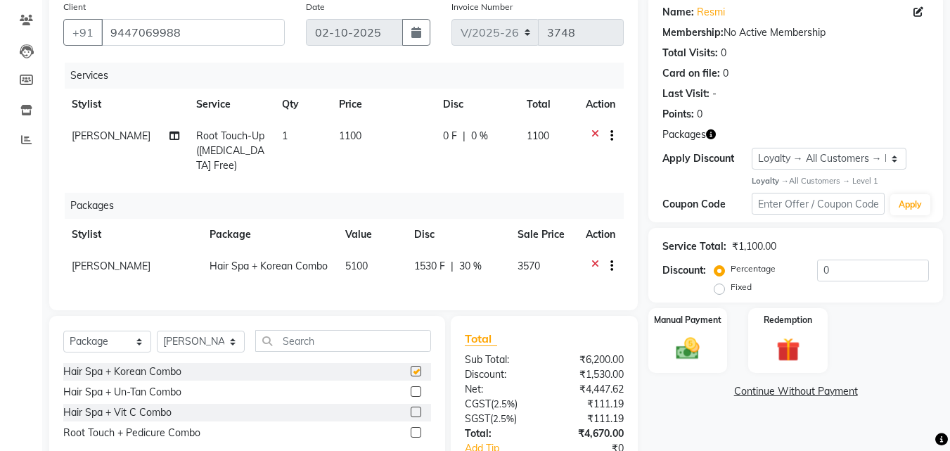
checkbox input "false"
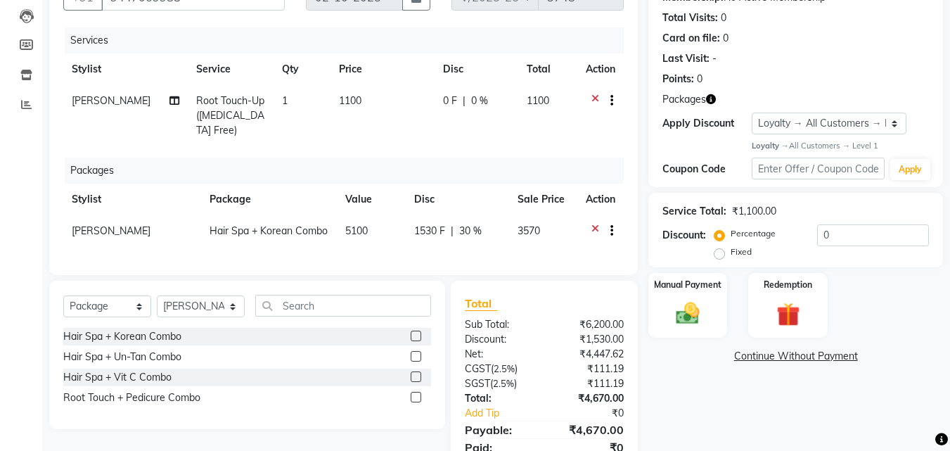
scroll to position [215, 0]
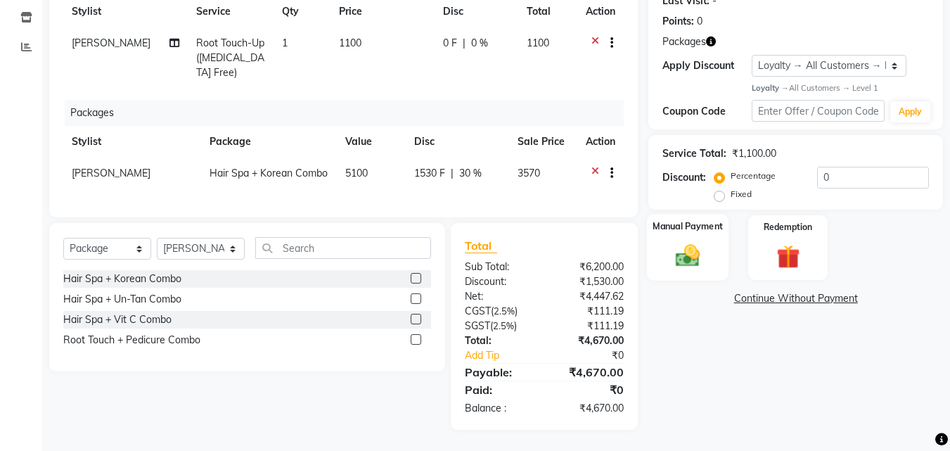
click at [702, 259] on div "Manual Payment" at bounding box center [688, 247] width 82 height 67
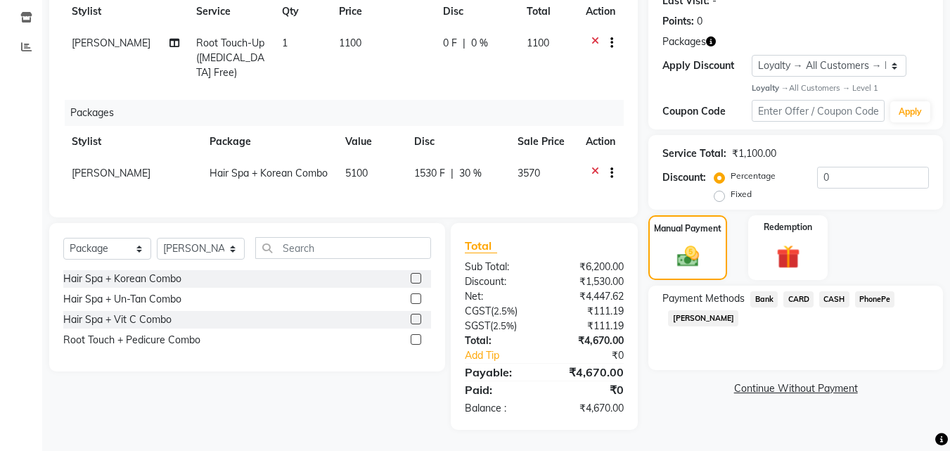
click at [872, 291] on span "PhonePe" at bounding box center [875, 299] width 40 height 16
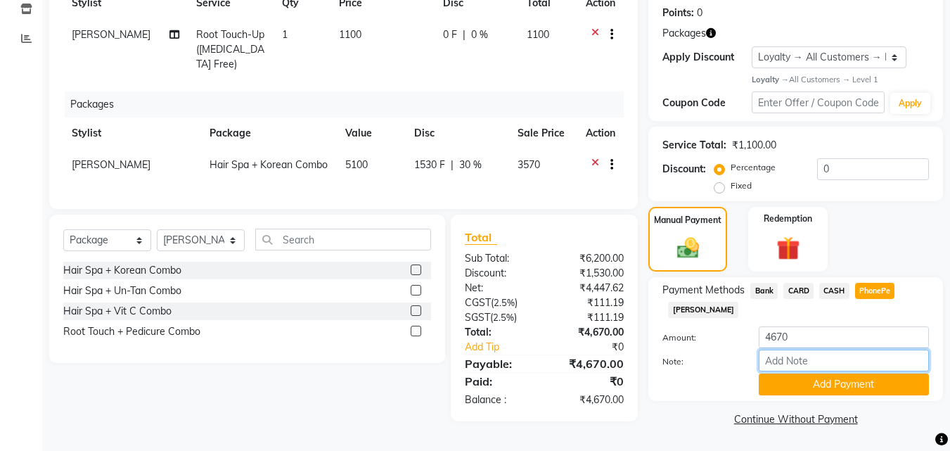
click at [786, 356] on input "Note:" at bounding box center [843, 360] width 170 height 22
type input "SHUHAINA"
click at [807, 373] on button "Add Payment" at bounding box center [843, 384] width 170 height 22
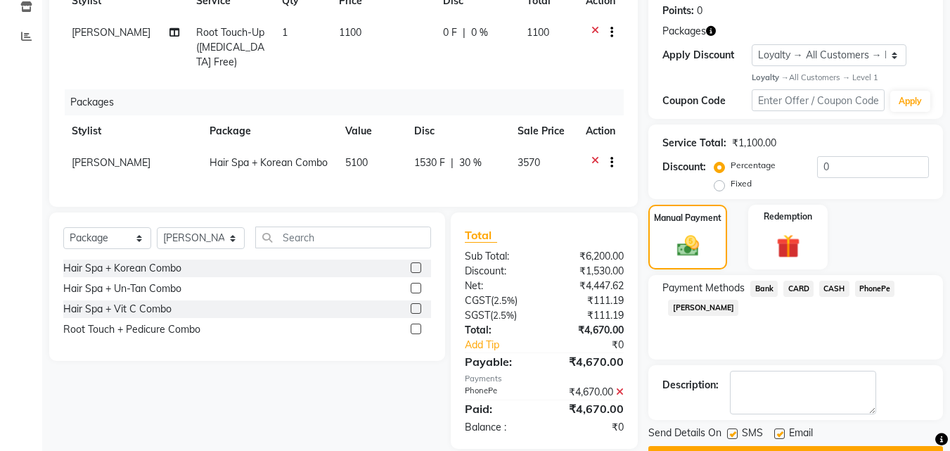
scroll to position [329, 0]
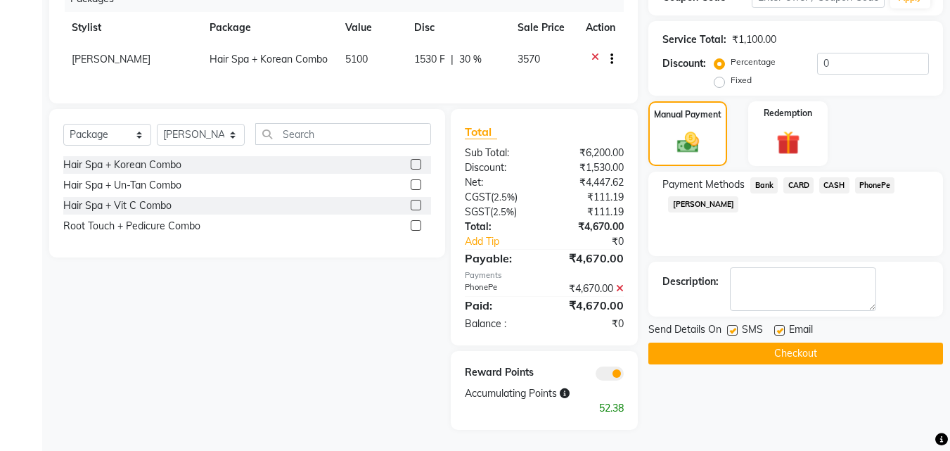
click at [729, 322] on div "SMS" at bounding box center [750, 331] width 47 height 18
click at [794, 342] on button "Checkout" at bounding box center [795, 353] width 295 height 22
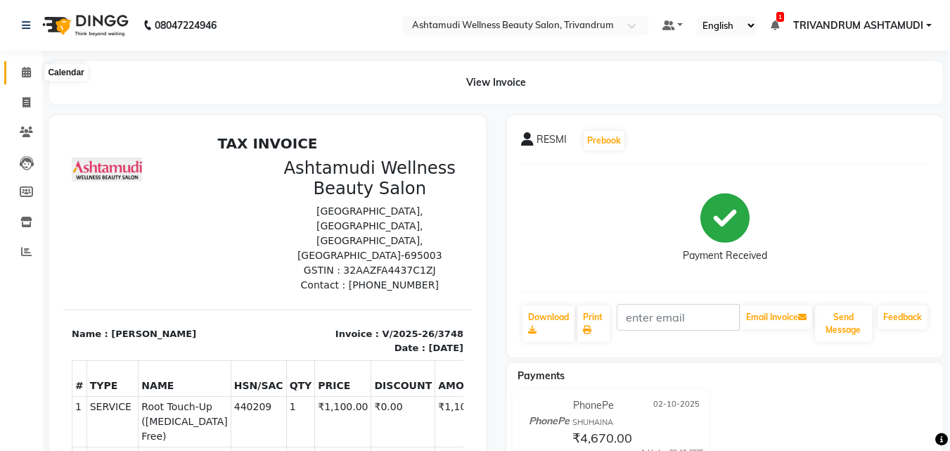
click at [29, 68] on icon at bounding box center [26, 72] width 9 height 11
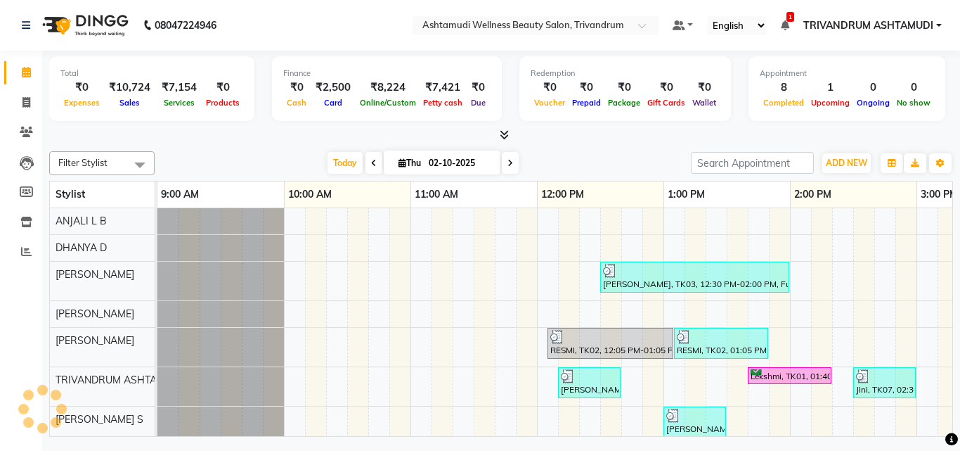
scroll to position [0, 886]
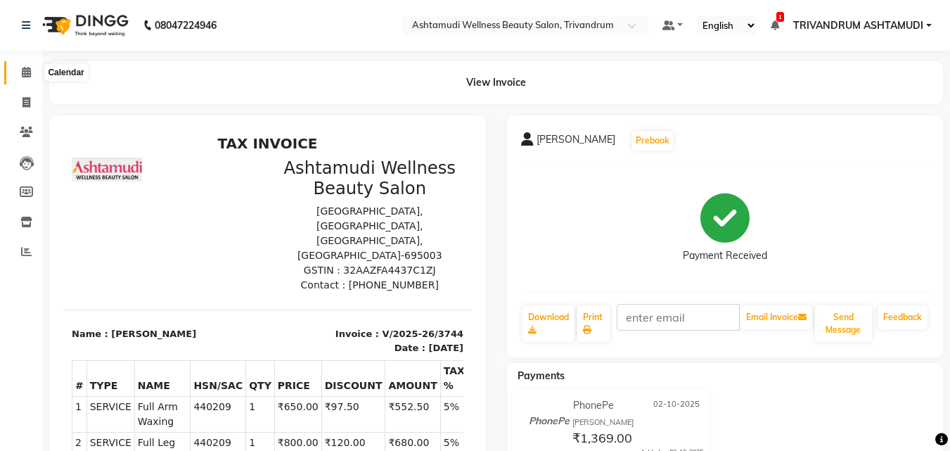
click at [26, 72] on icon at bounding box center [26, 72] width 9 height 11
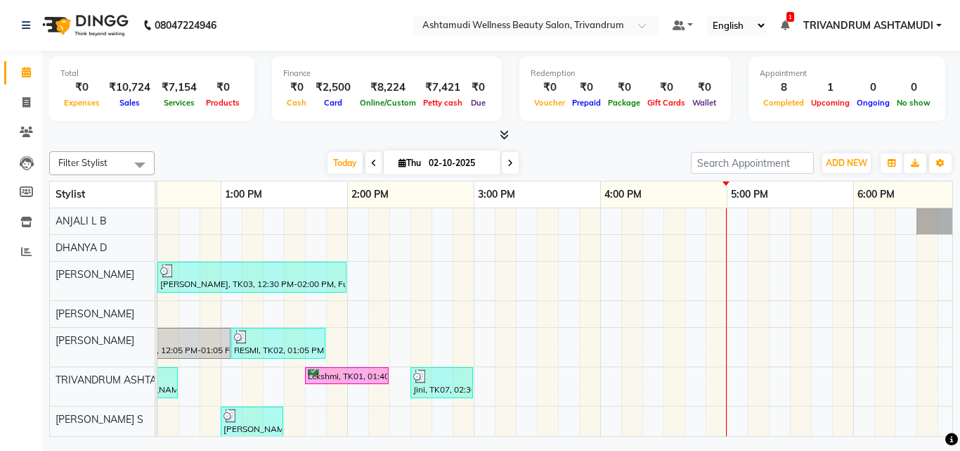
scroll to position [0, 518]
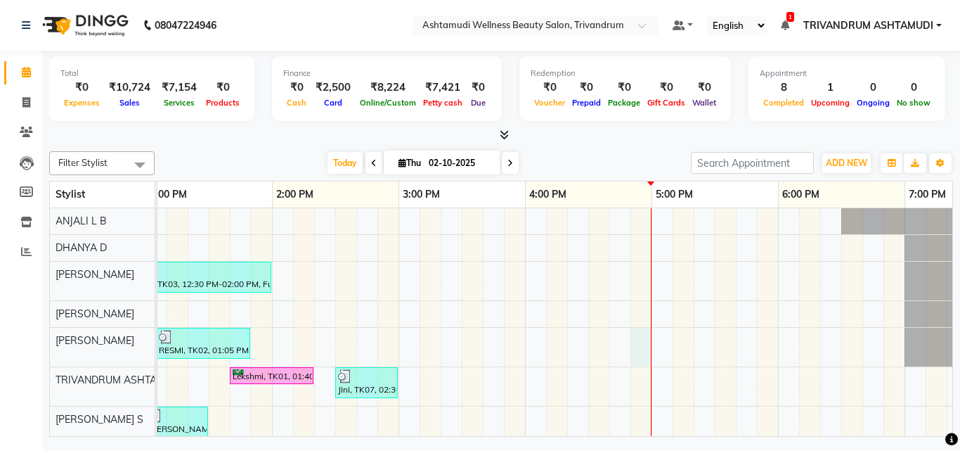
click at [645, 350] on div "[PERSON_NAME], TK03, 12:30 PM-02:00 PM, Full Arm Waxing,Full Leg Waxing,Eyebrow…" at bounding box center [524, 392] width 1771 height 369
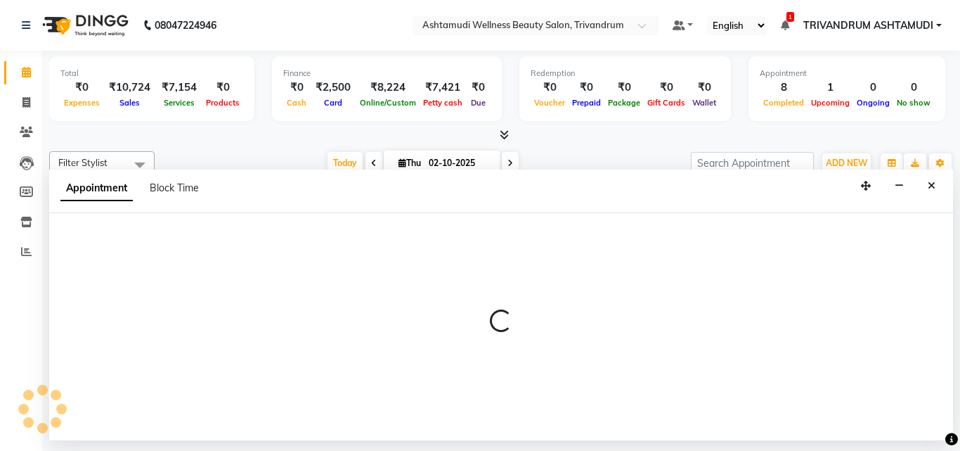
select select "27034"
select select "tentative"
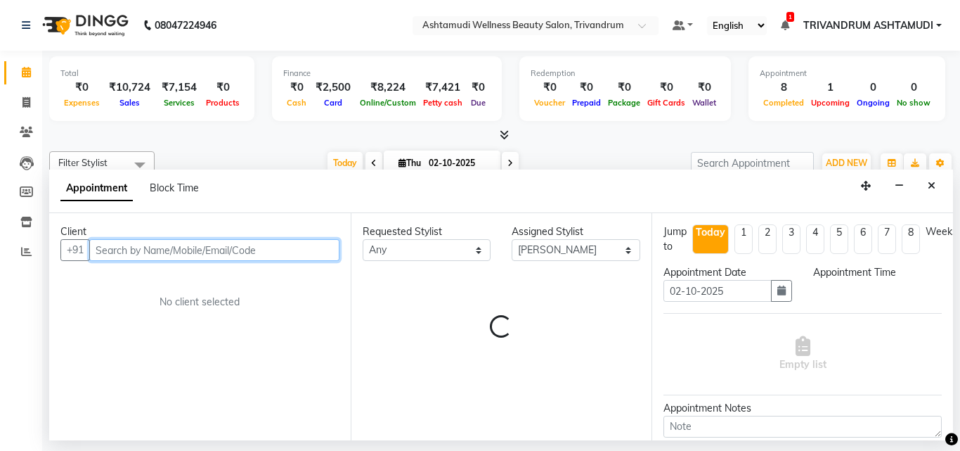
select select "1005"
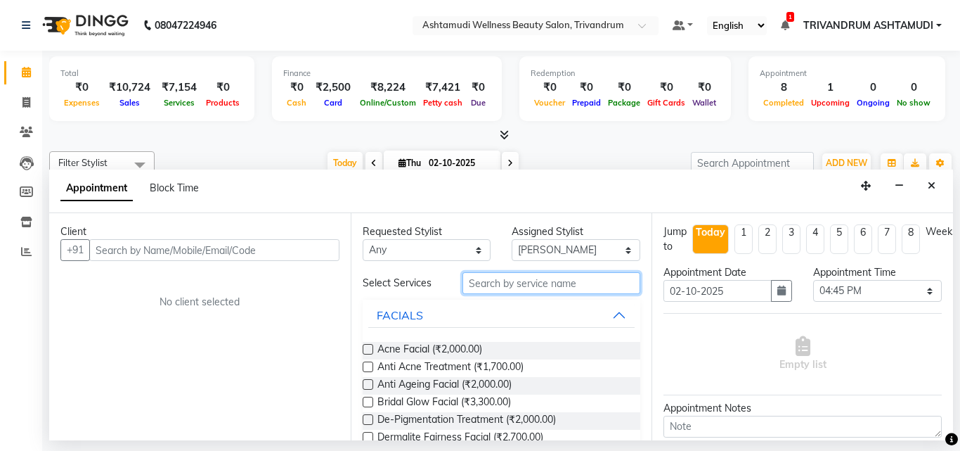
click at [472, 287] on input "text" at bounding box center [552, 283] width 179 height 22
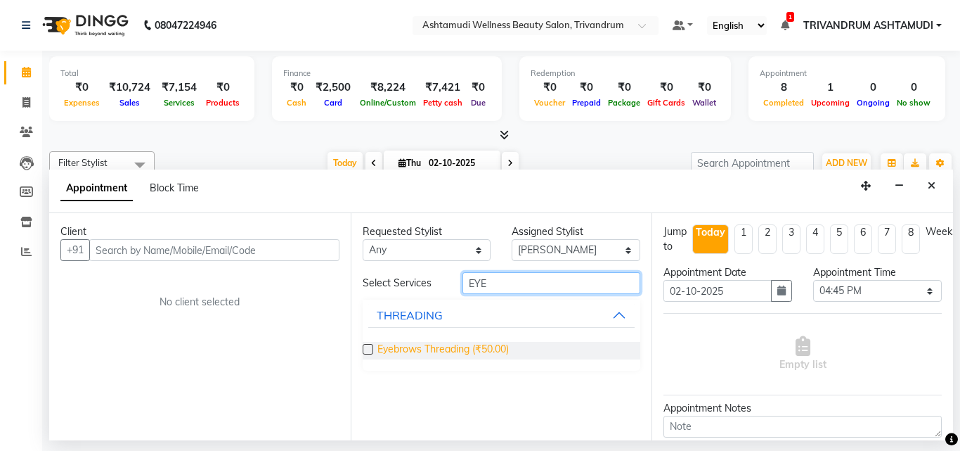
type input "EYE"
click at [448, 343] on span "Eyebrows Threading (₹50.00)" at bounding box center [442, 351] width 131 height 18
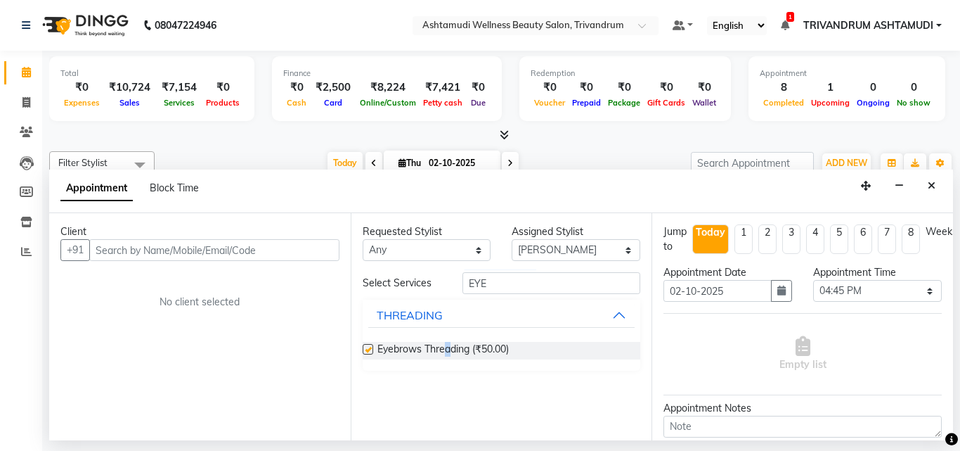
checkbox input "false"
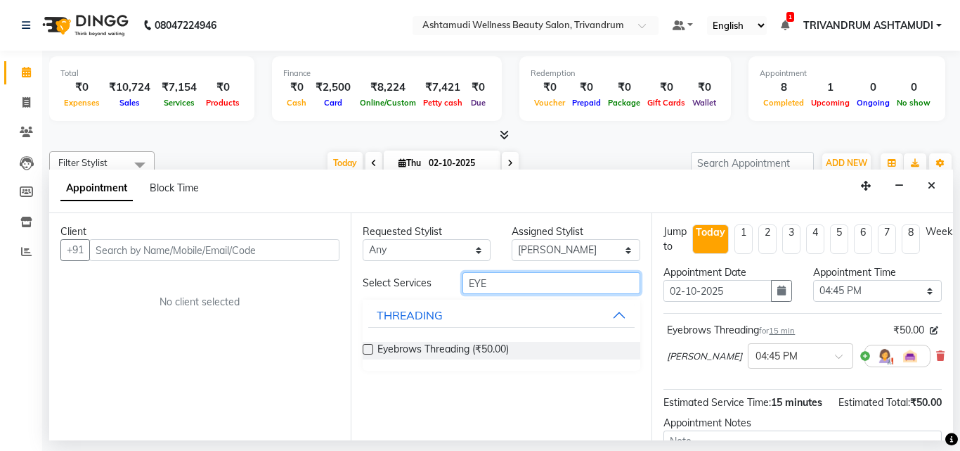
click at [500, 276] on input "EYE" at bounding box center [552, 283] width 179 height 22
type input "E"
type input "FORE"
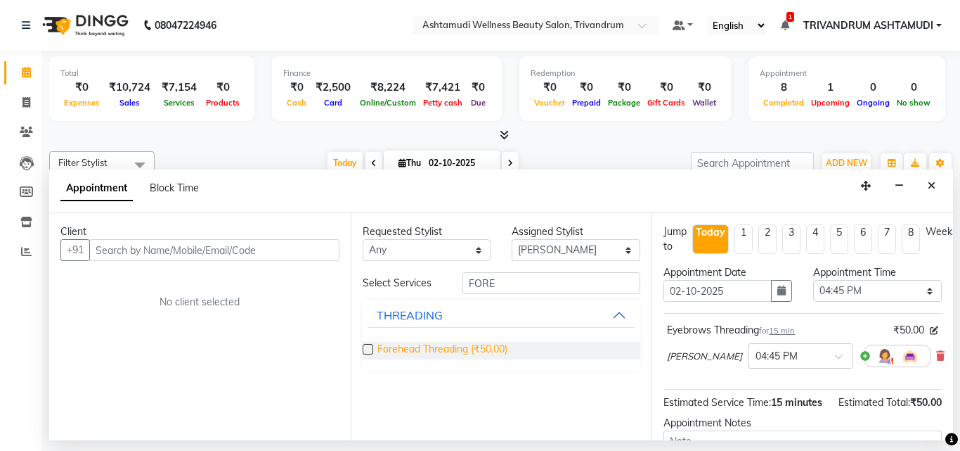
click at [378, 346] on span "Forehead Threading (₹50.00)" at bounding box center [442, 351] width 130 height 18
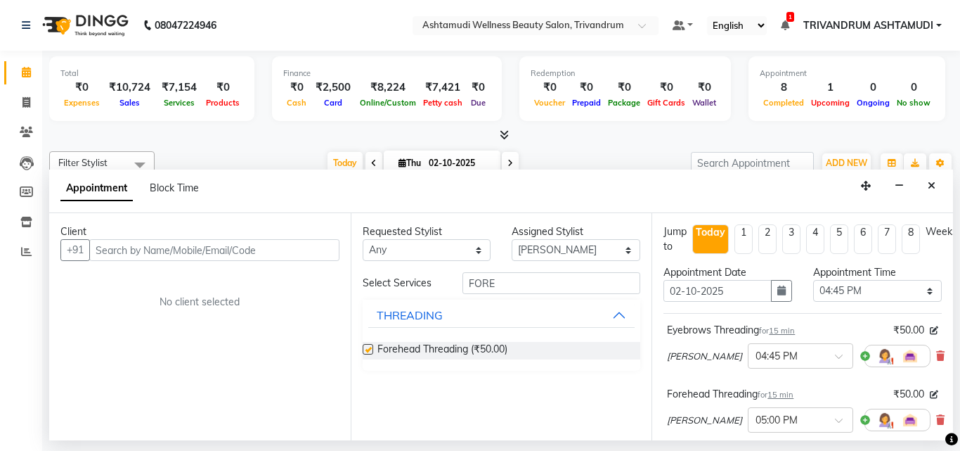
checkbox input "false"
click at [122, 249] on input "text" at bounding box center [214, 250] width 250 height 22
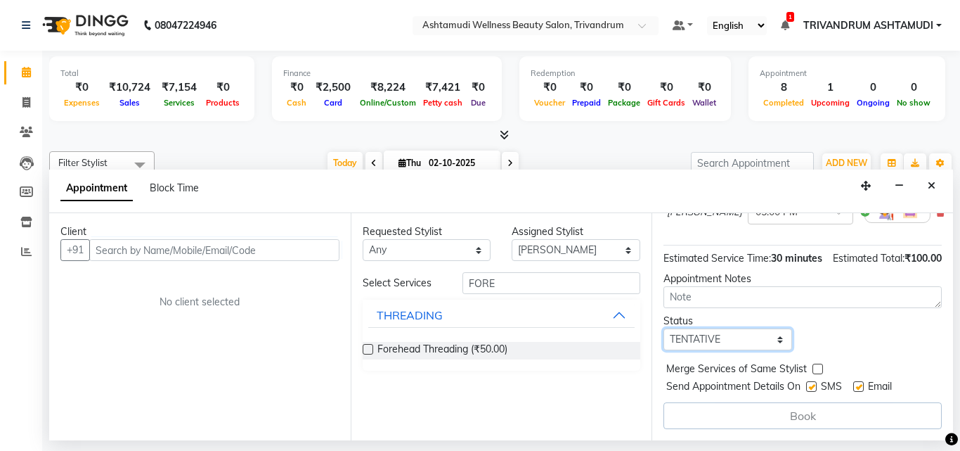
drag, startPoint x: 738, startPoint y: 326, endPoint x: 738, endPoint y: 337, distance: 11.2
click at [738, 329] on select "Select TENTATIVE CONFIRM CHECK-IN UPCOMING" at bounding box center [728, 339] width 129 height 22
select select "check-in"
click at [664, 328] on select "Select TENTATIVE CONFIRM CHECK-IN UPCOMING" at bounding box center [728, 339] width 129 height 22
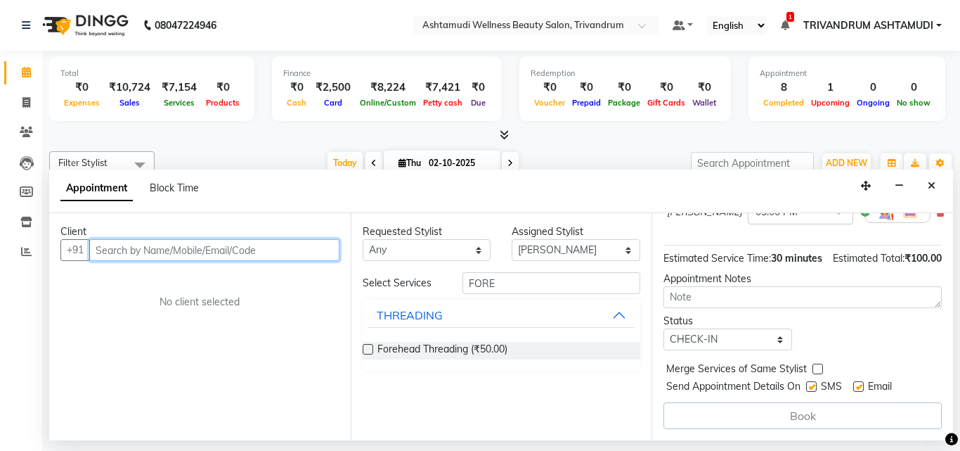
click at [199, 243] on input "text" at bounding box center [214, 250] width 250 height 22
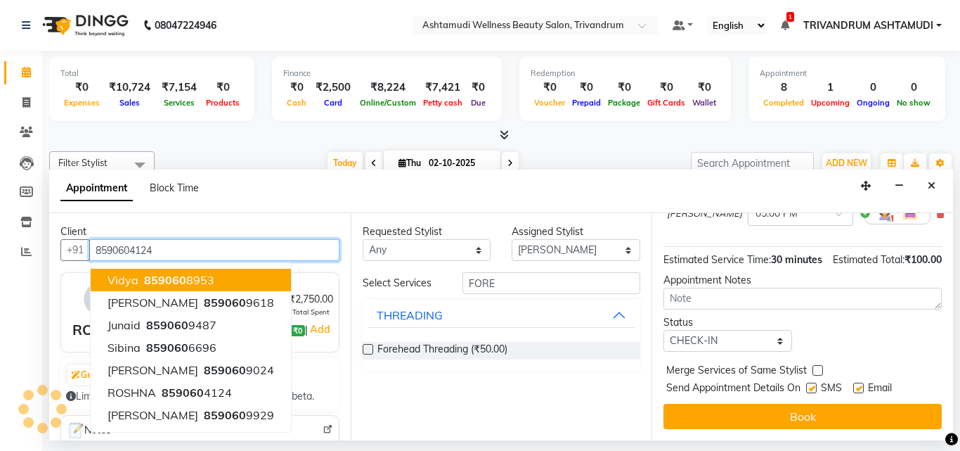
scroll to position [232, 0]
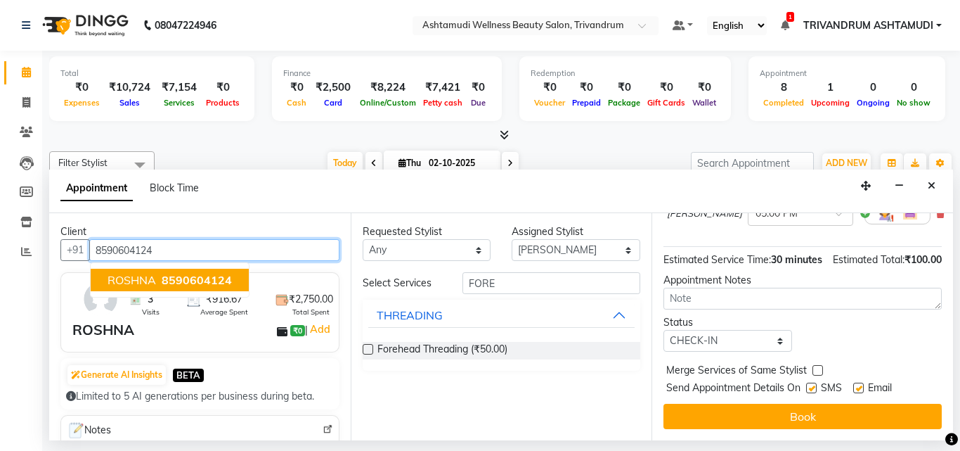
click at [174, 278] on span "8590604124" at bounding box center [197, 280] width 70 height 14
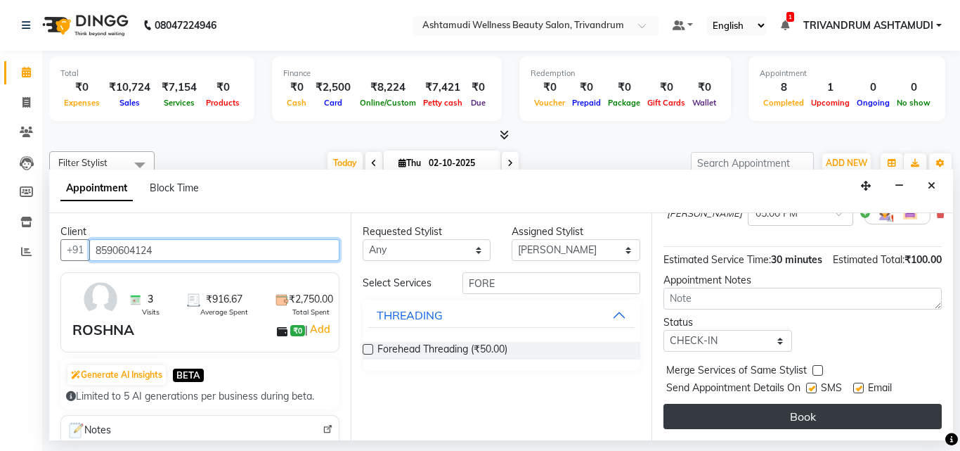
type input "8590604124"
click at [797, 403] on button "Book" at bounding box center [803, 415] width 278 height 25
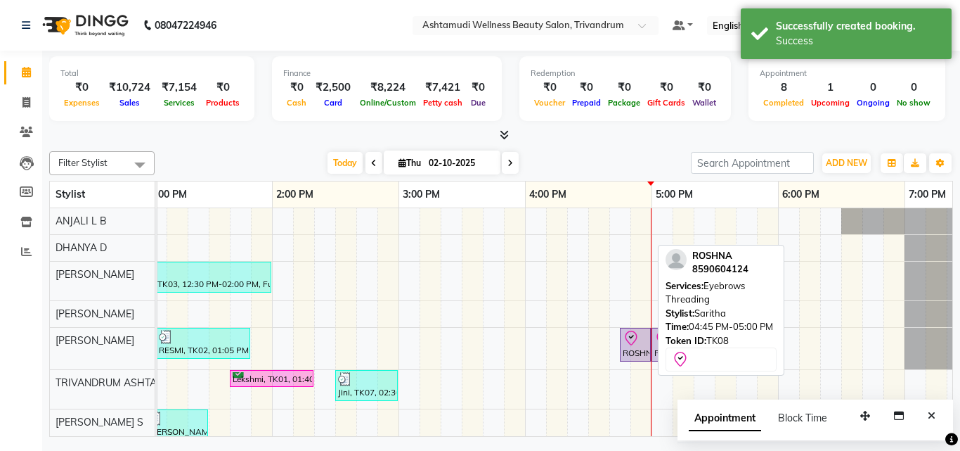
click at [623, 342] on icon at bounding box center [631, 338] width 17 height 17
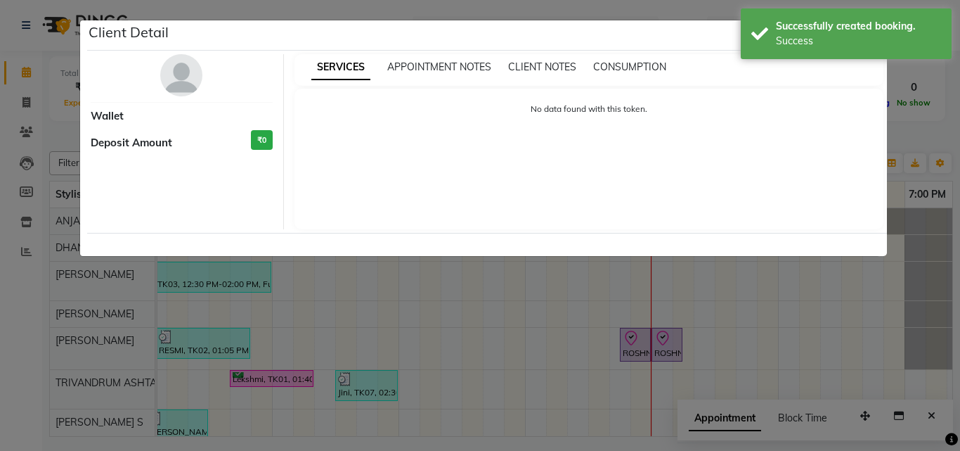
select select "8"
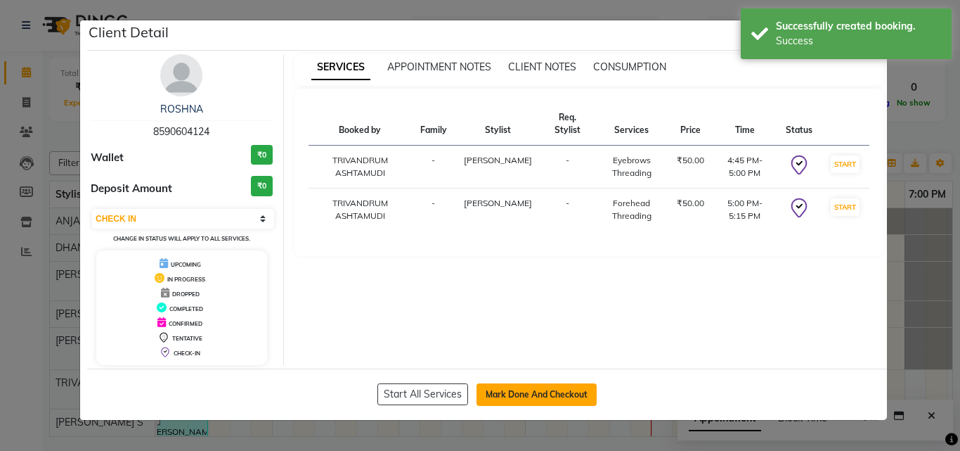
click at [537, 394] on button "Mark Done And Checkout" at bounding box center [537, 394] width 120 height 22
select select "service"
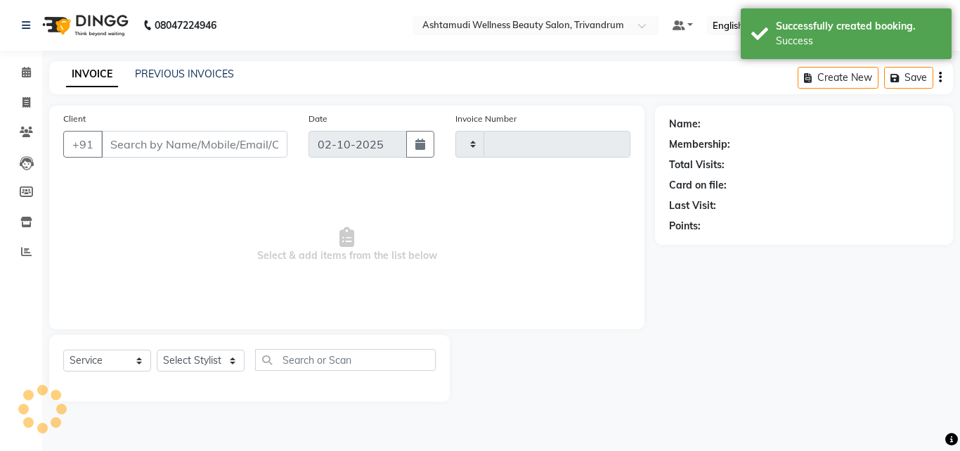
type input "3749"
select select "4636"
type input "8590604124"
select select "27034"
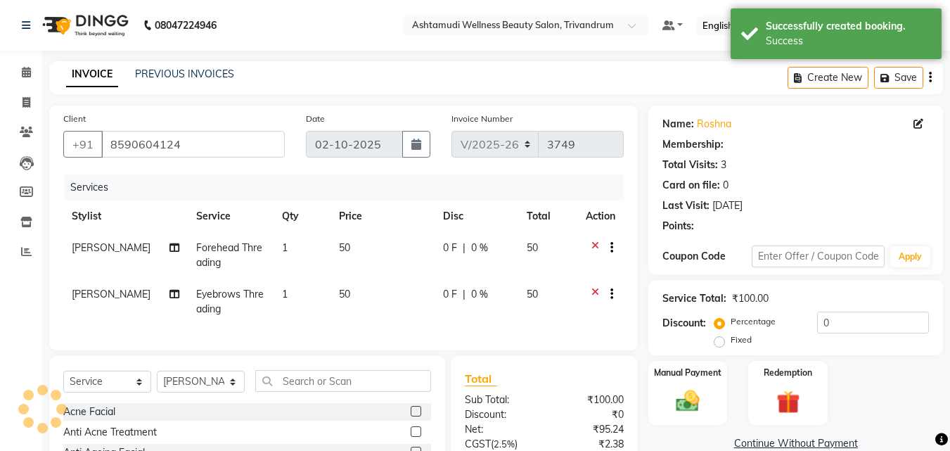
select select "1: Object"
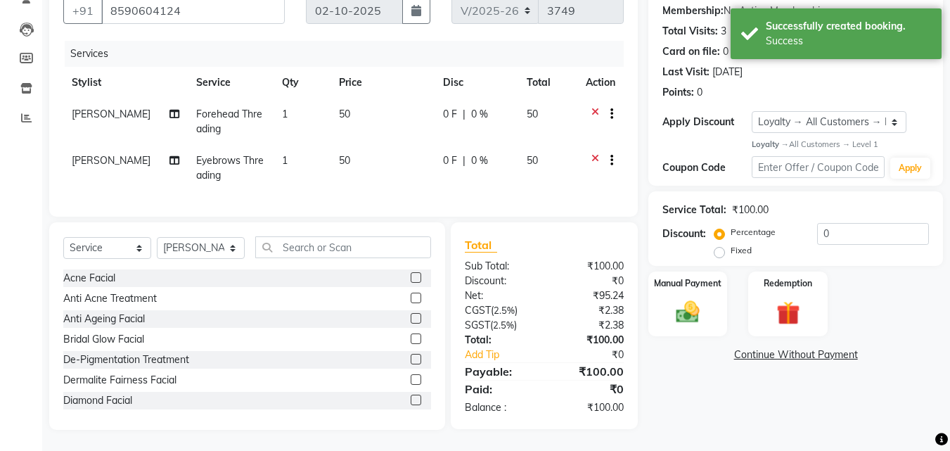
scroll to position [144, 0]
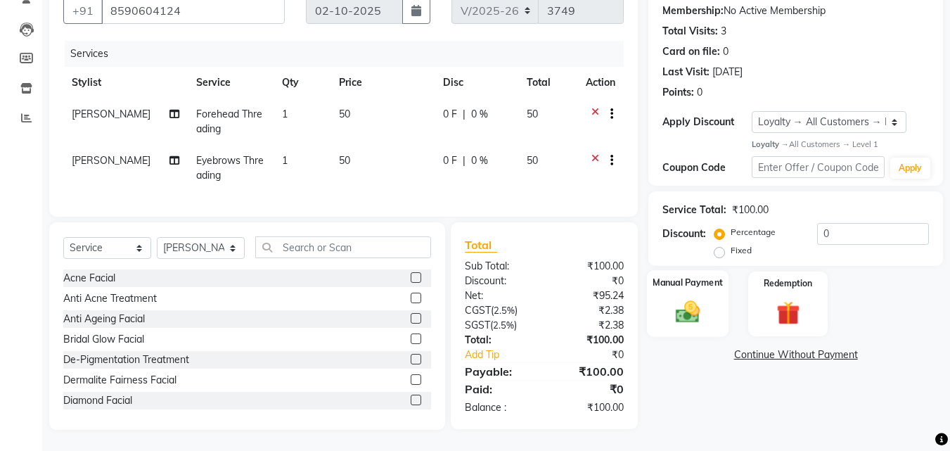
click at [690, 283] on div "Manual Payment" at bounding box center [688, 303] width 82 height 67
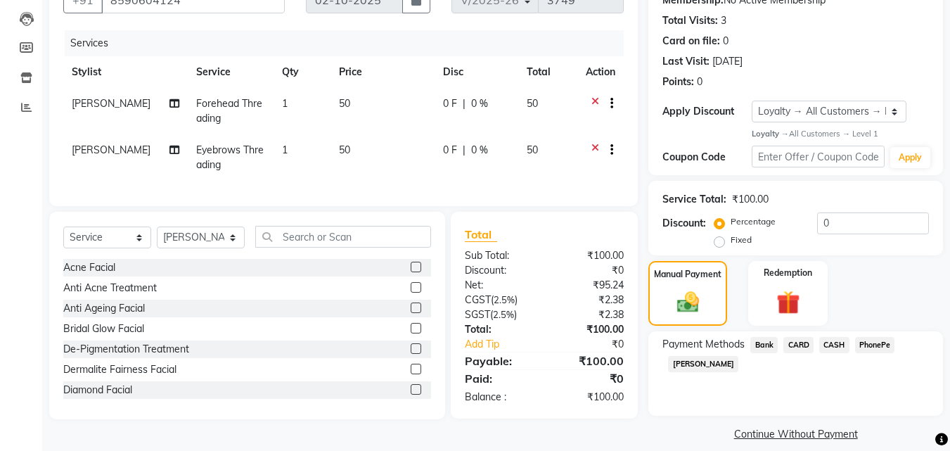
click at [879, 343] on span "PhonePe" at bounding box center [875, 345] width 40 height 16
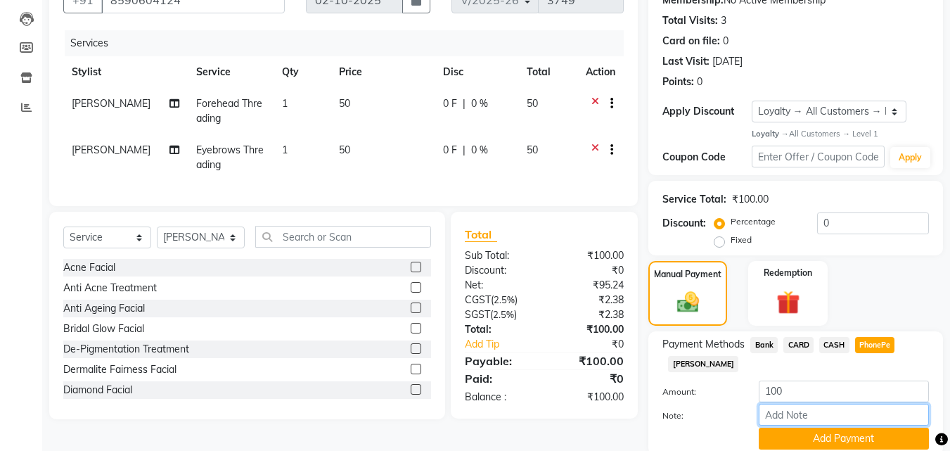
click at [797, 408] on input "Note:" at bounding box center [843, 414] width 170 height 22
type input "SHUHAINA"
click at [851, 436] on button "Add Payment" at bounding box center [843, 438] width 170 height 22
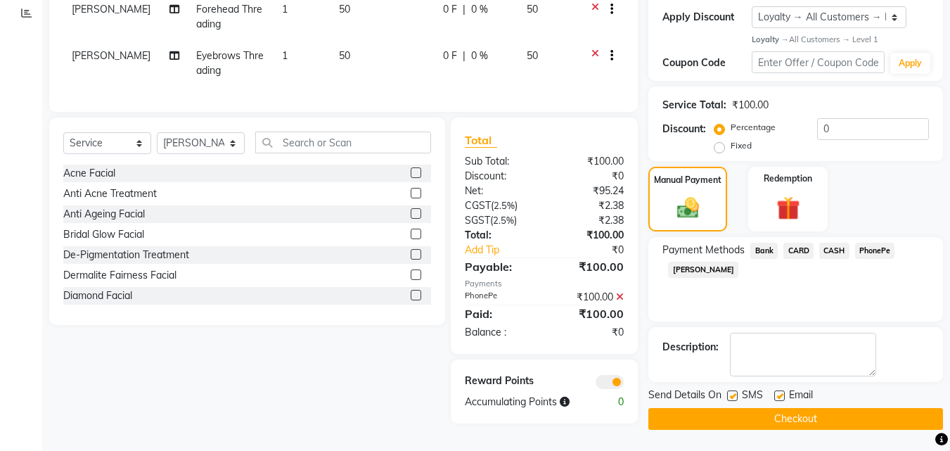
scroll to position [243, 0]
click at [782, 391] on label at bounding box center [779, 395] width 11 height 11
click at [782, 392] on input "checkbox" at bounding box center [778, 396] width 9 height 9
checkbox input "false"
click at [736, 391] on label at bounding box center [732, 395] width 11 height 11
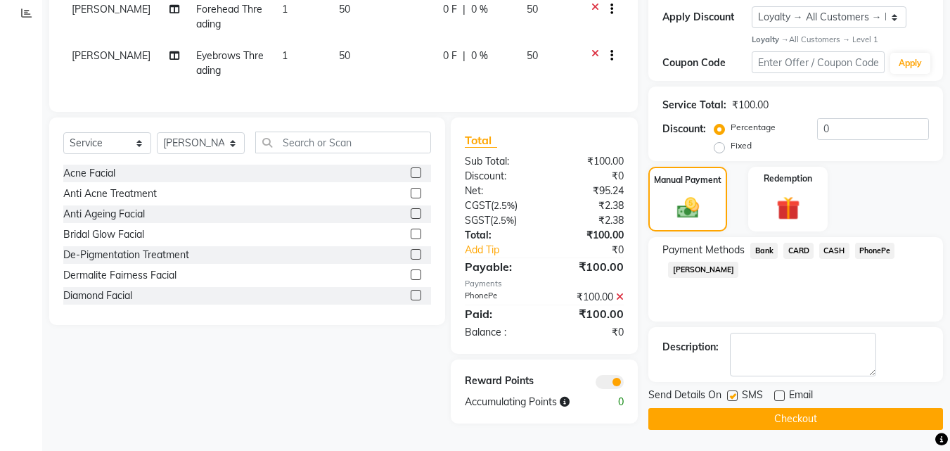
click at [736, 392] on input "checkbox" at bounding box center [731, 396] width 9 height 9
checkbox input "false"
click at [801, 408] on button "Checkout" at bounding box center [795, 419] width 295 height 22
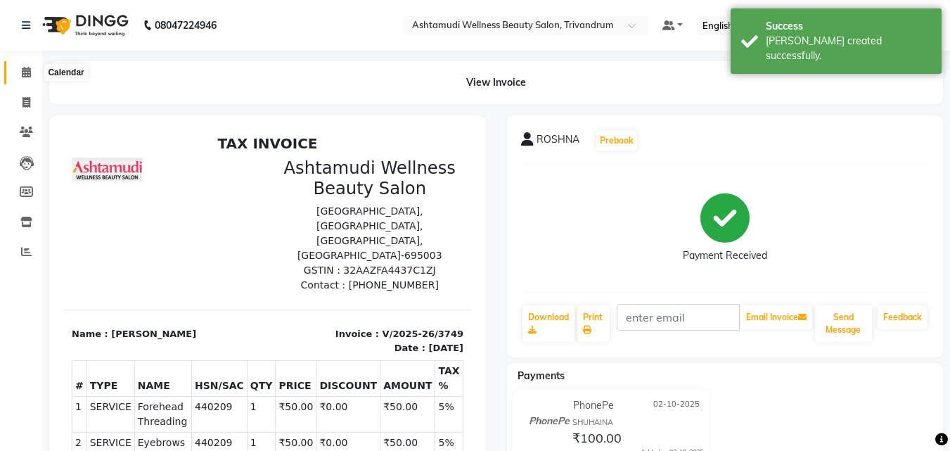
click at [25, 72] on icon at bounding box center [26, 72] width 9 height 11
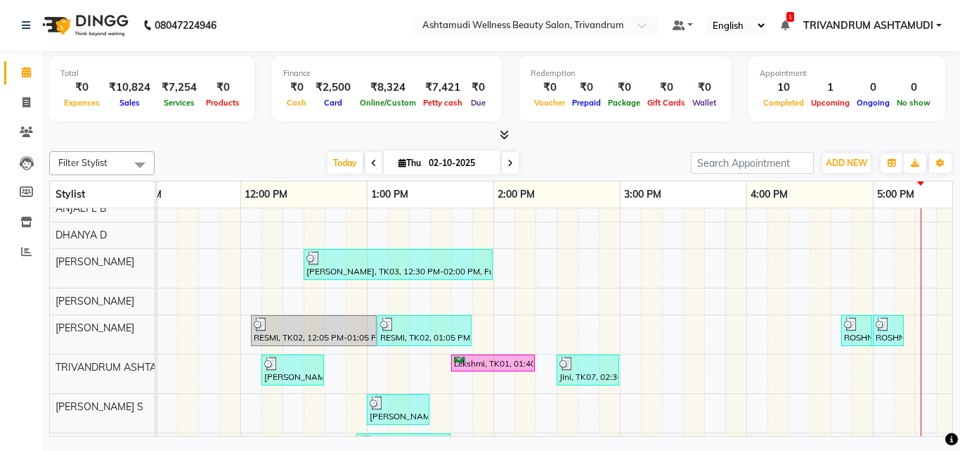
scroll to position [11, 0]
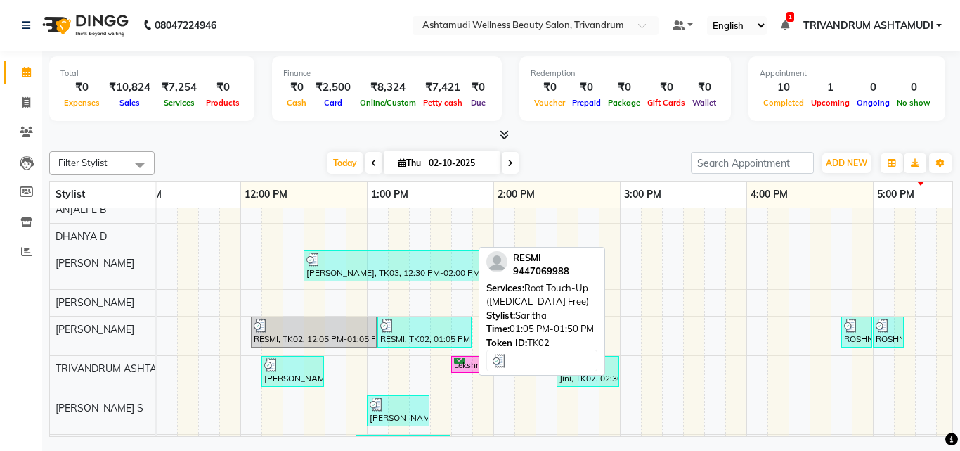
click at [444, 333] on div "RESMI, TK02, 01:05 PM-01:50 PM, Root Touch-Up ([MEDICAL_DATA] Free)" at bounding box center [424, 331] width 91 height 27
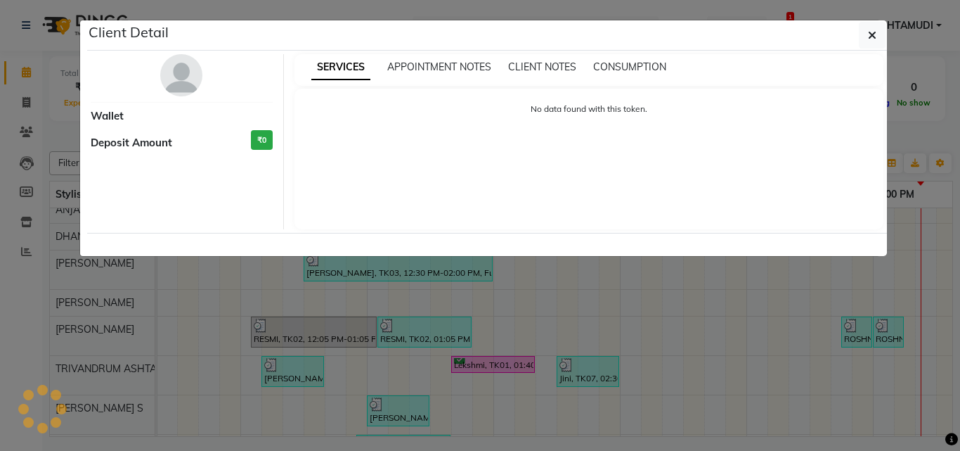
select select "3"
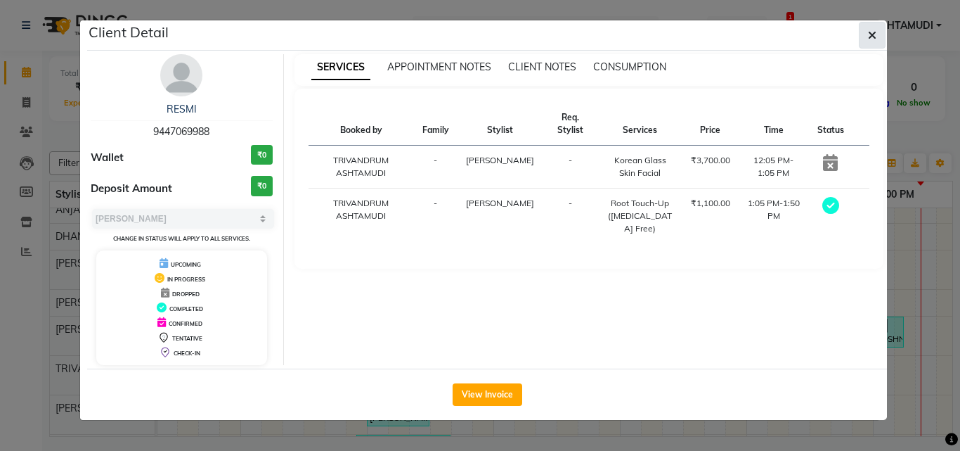
click at [882, 36] on button "button" at bounding box center [872, 35] width 27 height 27
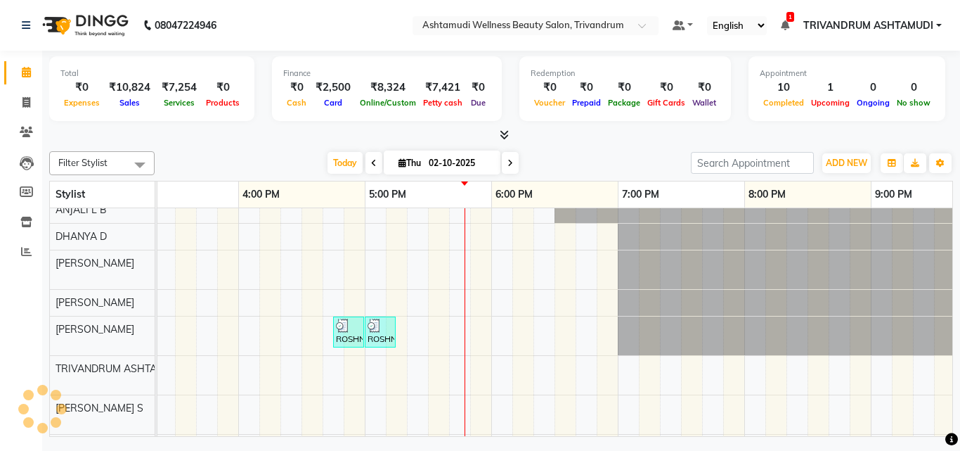
scroll to position [0, 825]
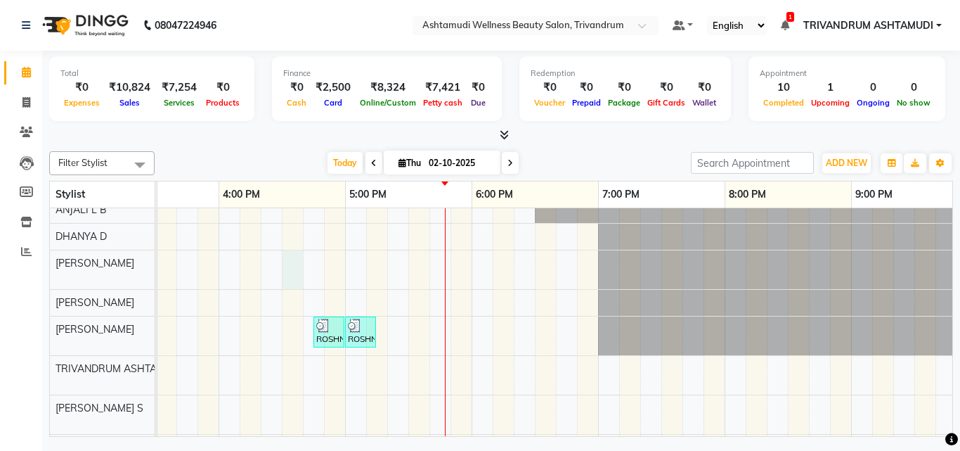
click at [296, 266] on div "Haritha B Nair, TK03, 12:30 PM-02:00 PM, Full Arm Waxing,Full Leg Waxing,Eyebro…" at bounding box center [218, 381] width 1771 height 369
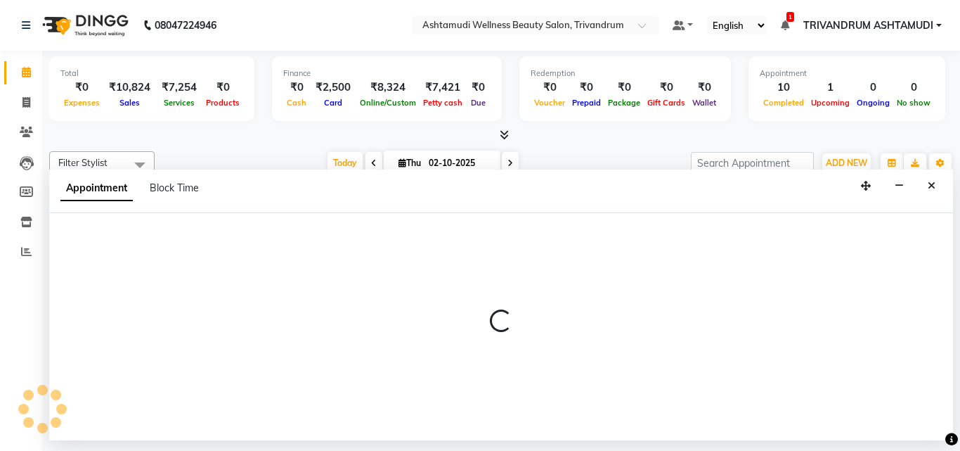
select select "27025"
select select "990"
select select "tentative"
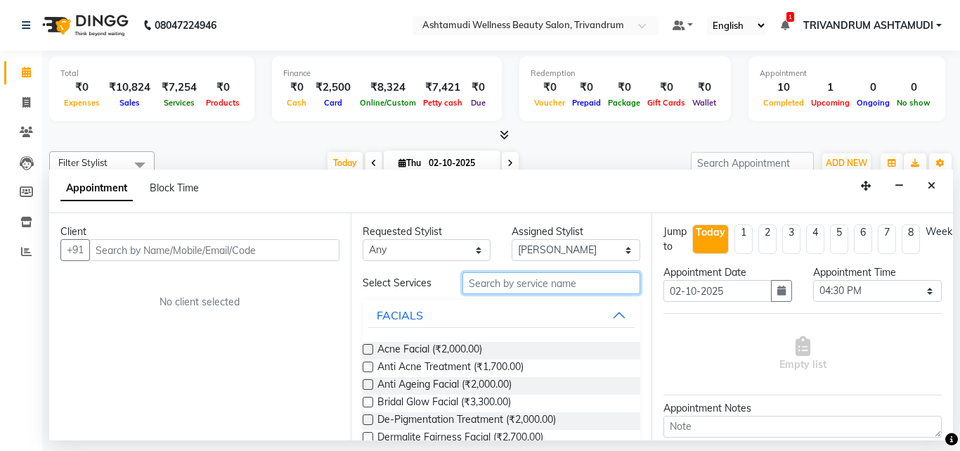
click at [493, 290] on input "text" at bounding box center [552, 283] width 179 height 22
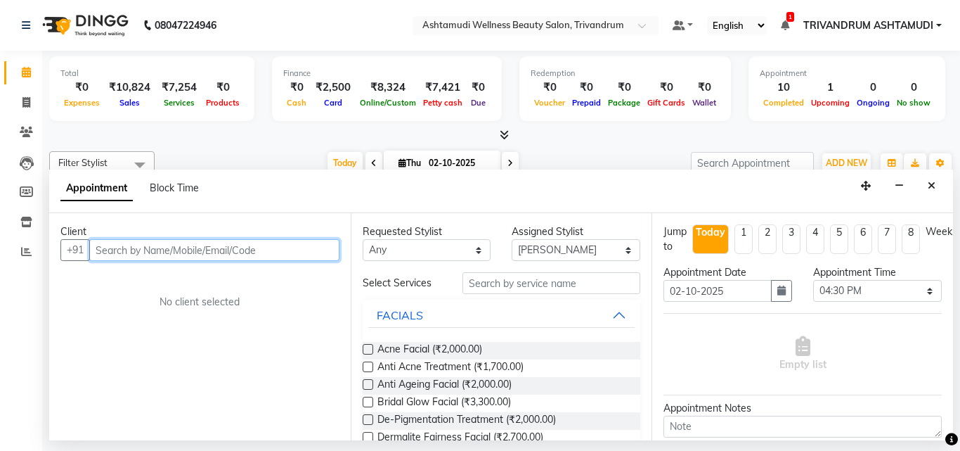
click at [157, 252] on input "text" at bounding box center [214, 250] width 250 height 22
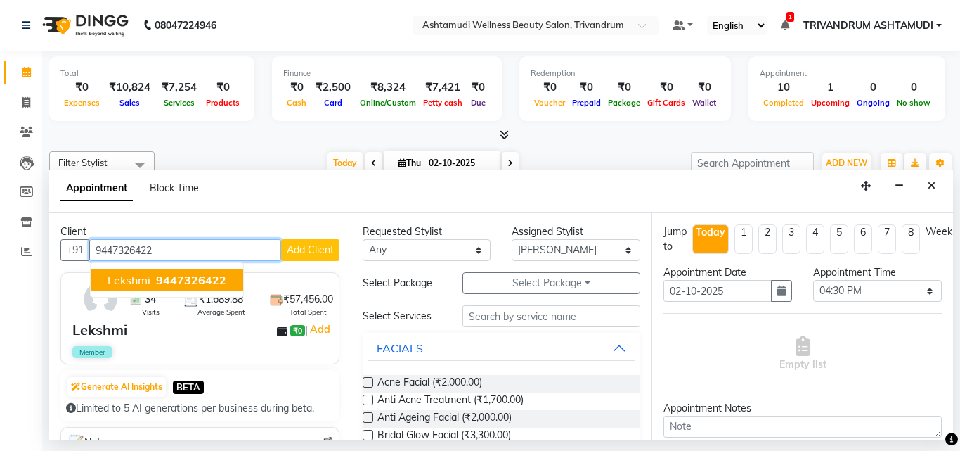
click at [174, 273] on span "9447326422" at bounding box center [191, 280] width 70 height 14
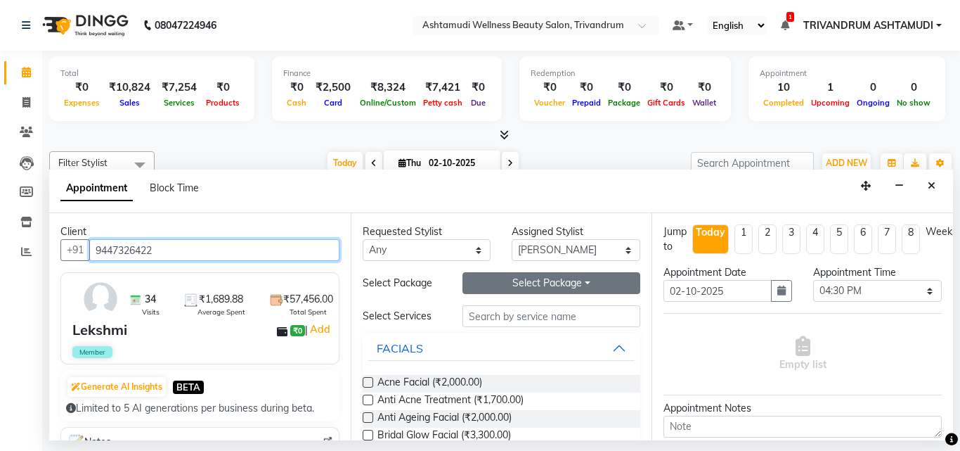
type input "9447326422"
click at [527, 283] on button "Select Package Toggle Dropdown" at bounding box center [552, 283] width 179 height 22
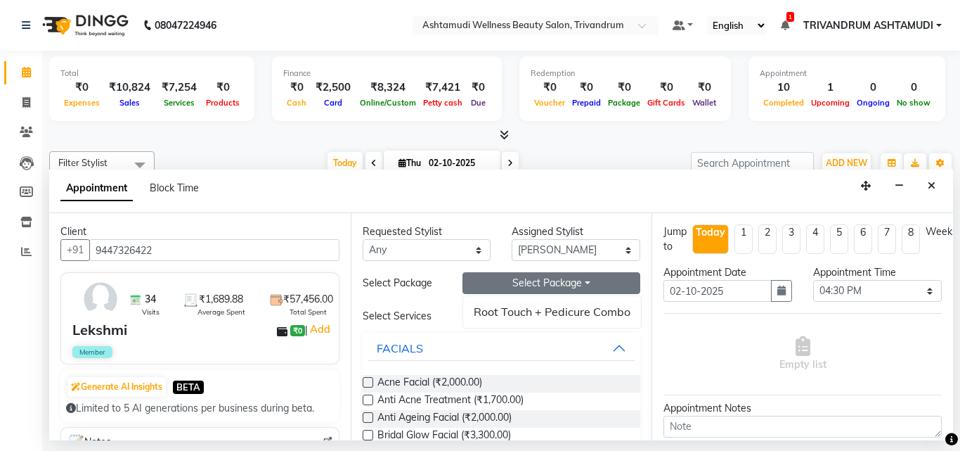
click at [466, 332] on div "FACIALS" at bounding box center [502, 347] width 278 height 31
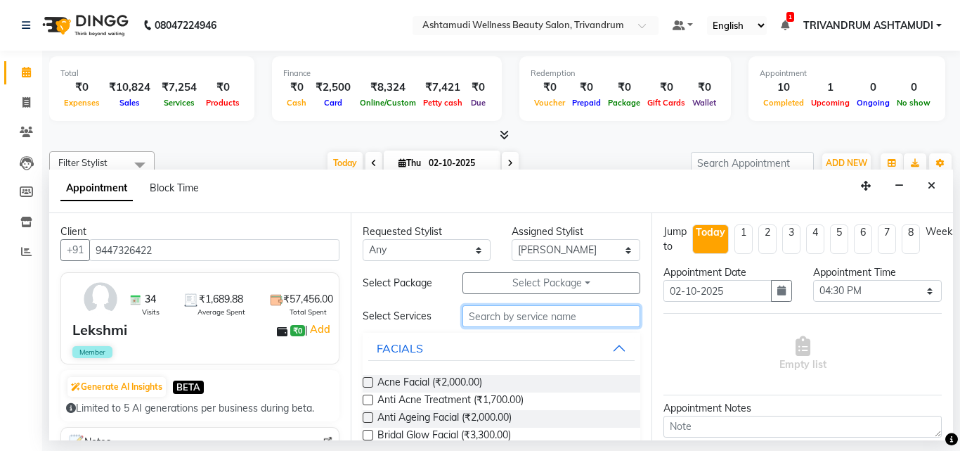
click at [471, 318] on input "text" at bounding box center [552, 316] width 179 height 22
click at [931, 183] on icon "Close" at bounding box center [932, 186] width 8 height 10
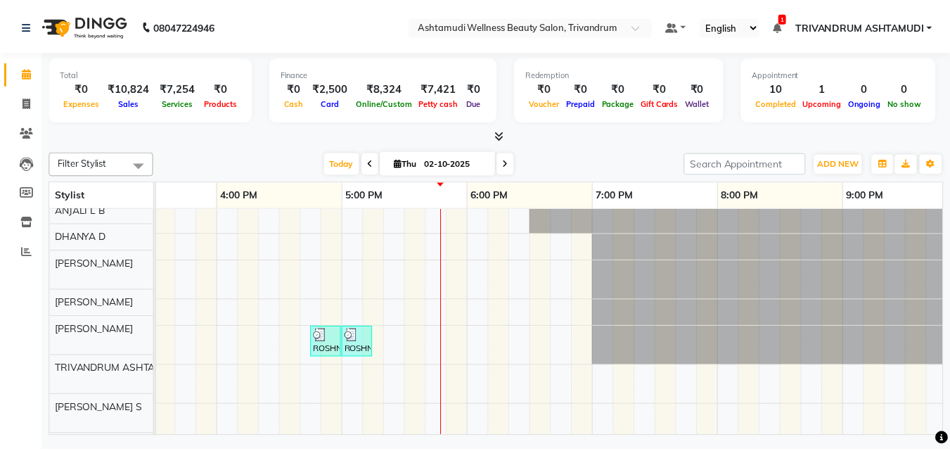
scroll to position [0, 0]
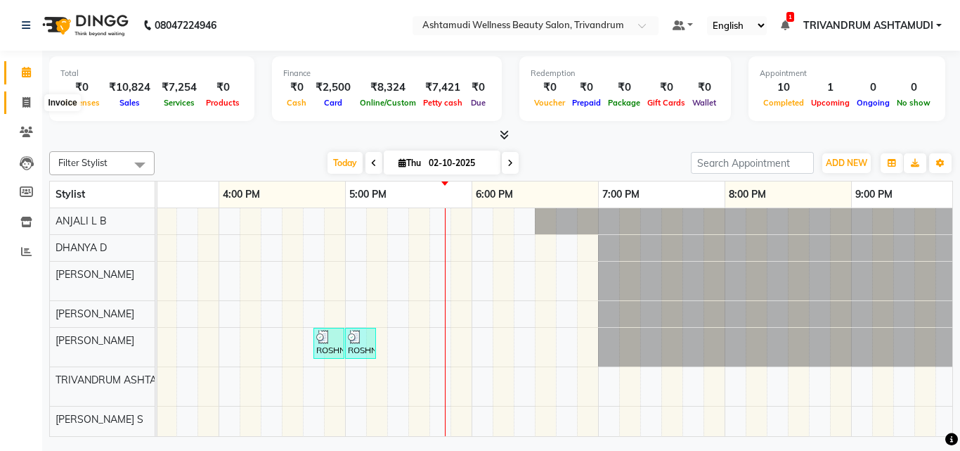
click at [31, 98] on span at bounding box center [26, 103] width 25 height 16
select select "service"
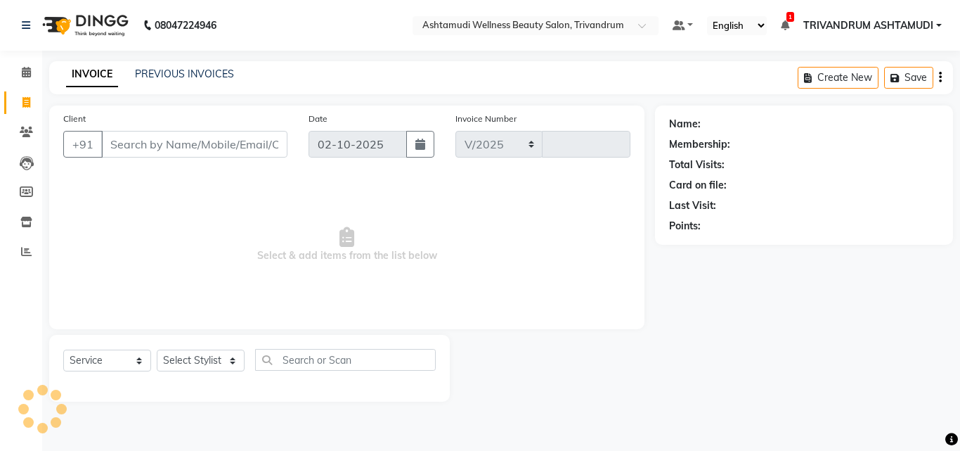
select select "4636"
type input "3750"
click at [113, 358] on select "Select Service Product Membership Package Voucher Prepaid Gift Card" at bounding box center [107, 360] width 88 height 22
select select "package"
click at [63, 349] on select "Select Service Product Membership Package Voucher Prepaid Gift Card" at bounding box center [107, 360] width 88 height 22
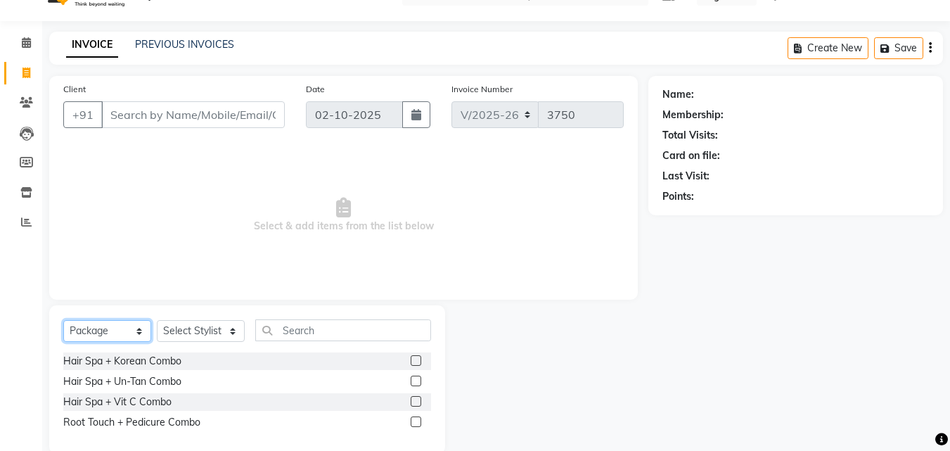
scroll to position [53, 0]
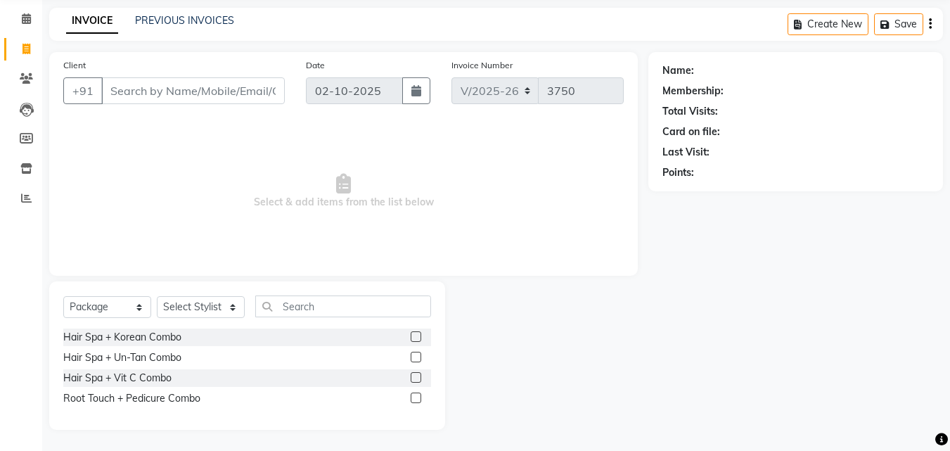
click at [418, 336] on label at bounding box center [416, 336] width 11 height 11
click at [418, 336] on input "checkbox" at bounding box center [415, 336] width 9 height 9
checkbox input "false"
click at [206, 304] on select "Select Stylist ANJALI L B CHIPPY DHANYA D KARTHIKA Lekshmi MANJUSHA SARITHA SHU…" at bounding box center [201, 307] width 88 height 22
select select "27025"
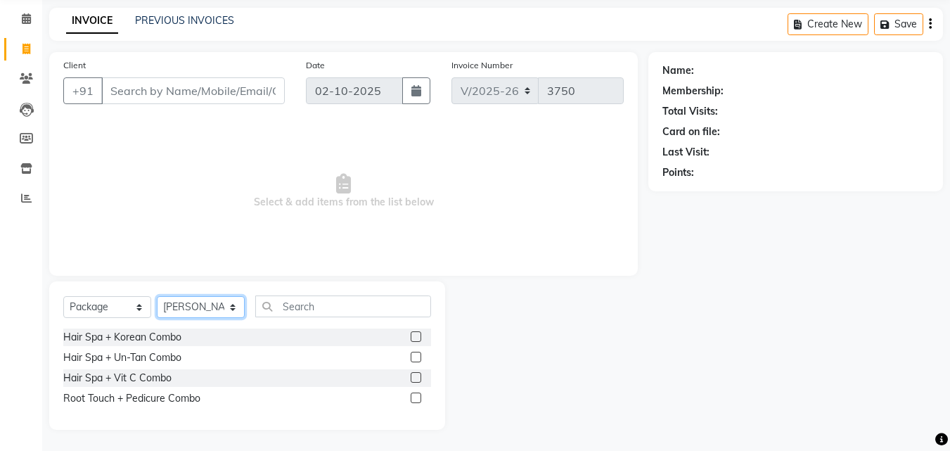
click at [157, 296] on select "Select Stylist ANJALI L B CHIPPY DHANYA D KARTHIKA Lekshmi MANJUSHA SARITHA SHU…" at bounding box center [201, 307] width 88 height 22
click at [416, 336] on label at bounding box center [416, 336] width 11 height 11
click at [416, 336] on input "checkbox" at bounding box center [415, 336] width 9 height 9
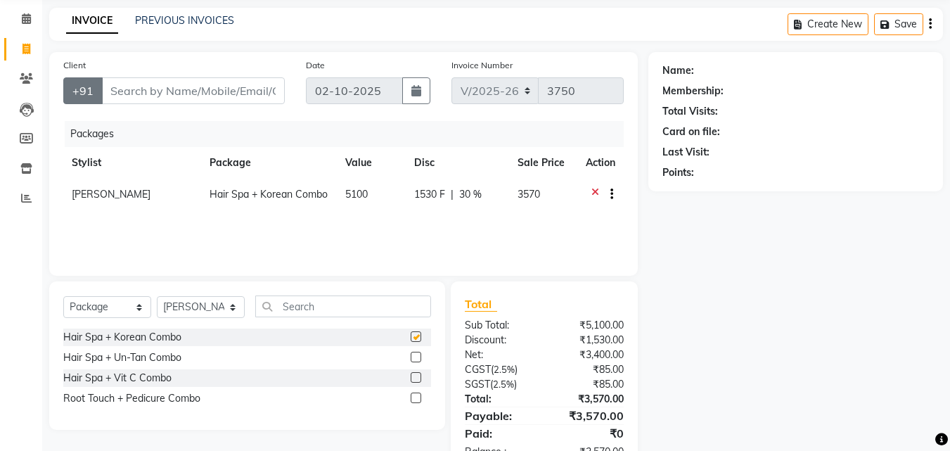
checkbox input "false"
click at [172, 93] on input "Client" at bounding box center [192, 90] width 183 height 27
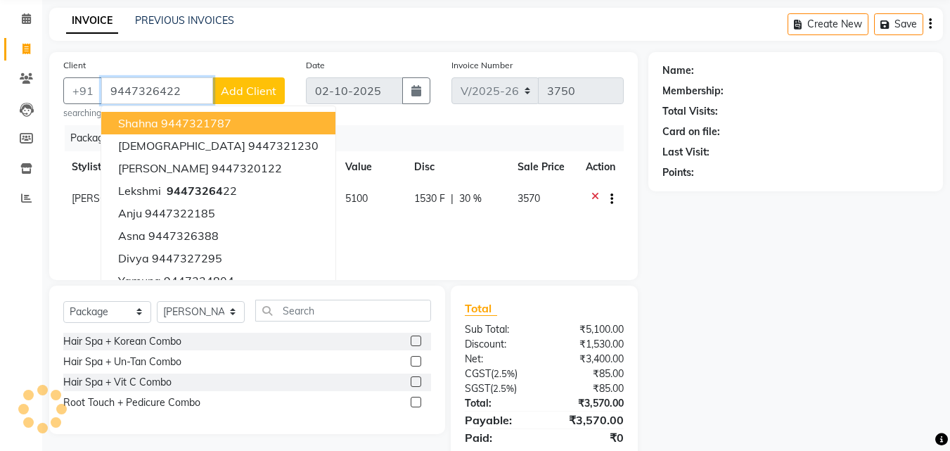
type input "9447326422"
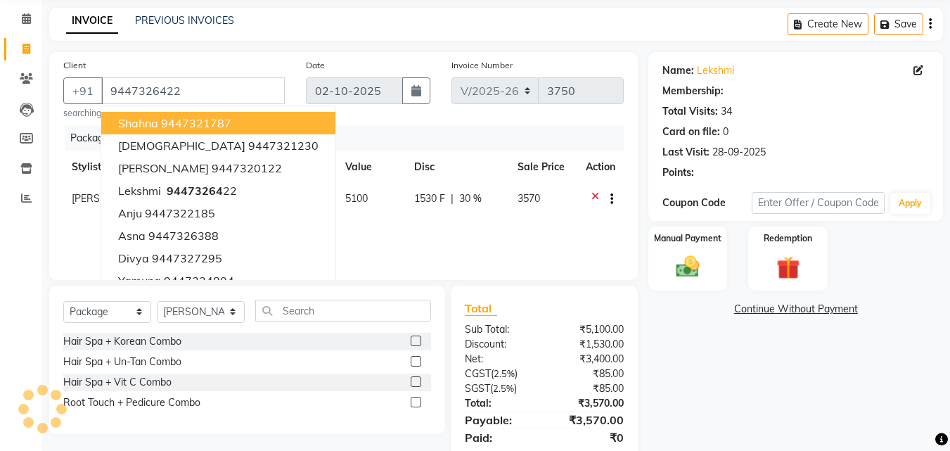
select select "2: Object"
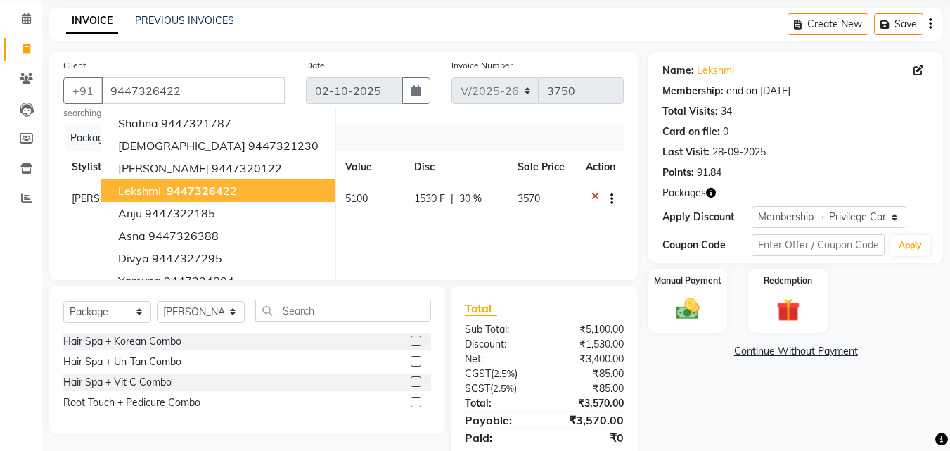
click at [238, 189] on button "Lekshmi 94473264 22" at bounding box center [218, 190] width 234 height 22
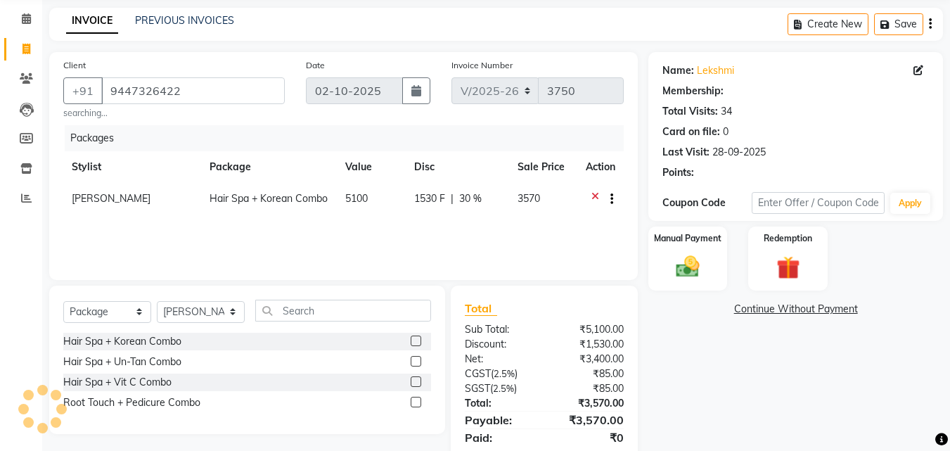
select select "2: Object"
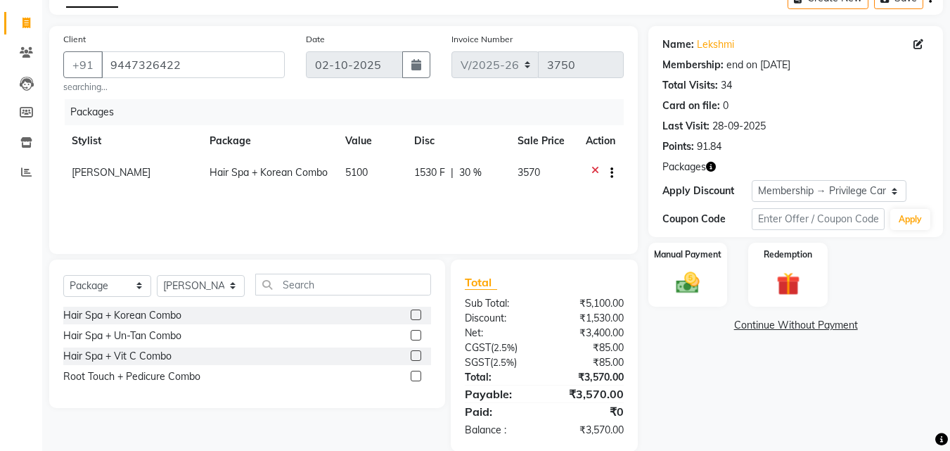
scroll to position [101, 0]
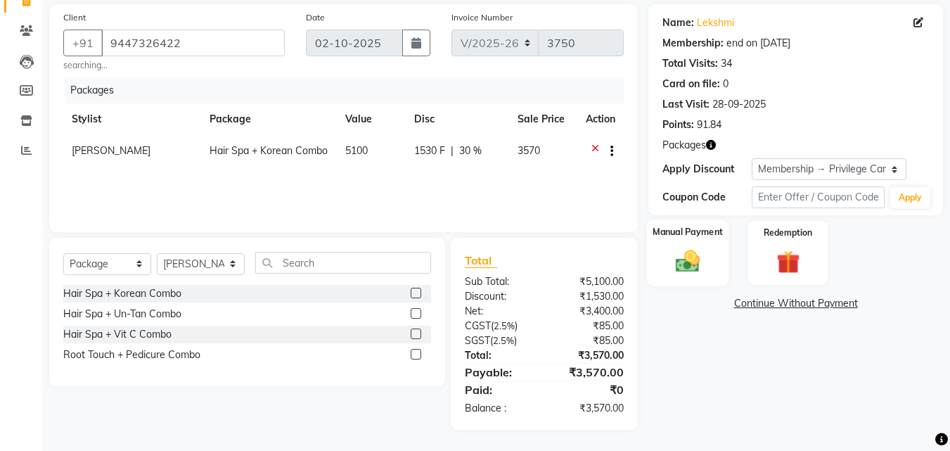
click at [691, 275] on img at bounding box center [687, 261] width 39 height 28
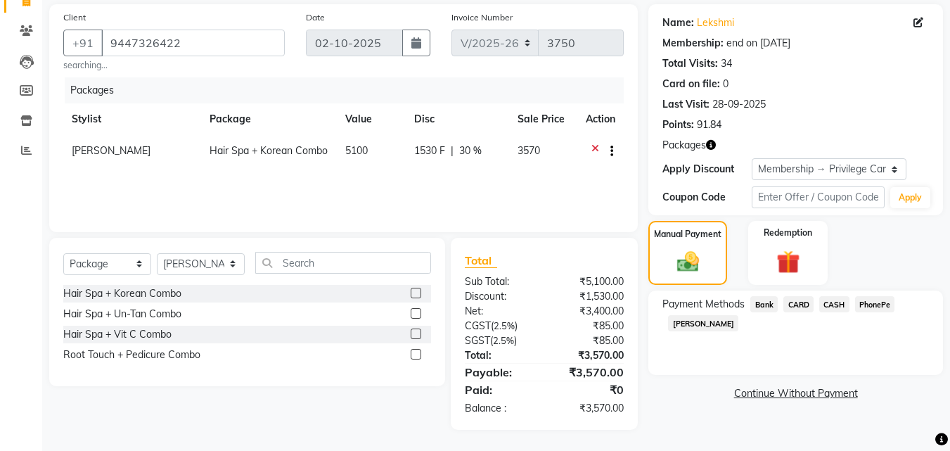
click at [794, 304] on span "CARD" at bounding box center [798, 304] width 30 height 16
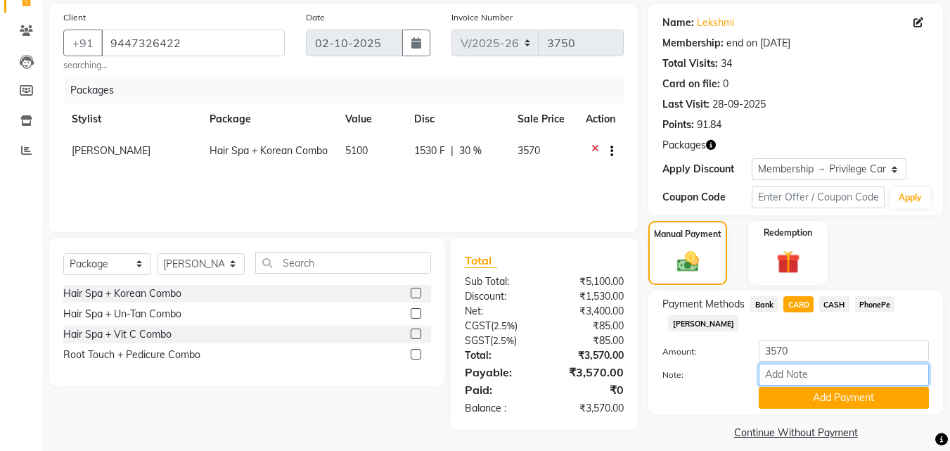
click at [800, 378] on input "Note:" at bounding box center [843, 374] width 170 height 22
type input "SHUHAINA"
click at [835, 396] on button "Add Payment" at bounding box center [843, 398] width 170 height 22
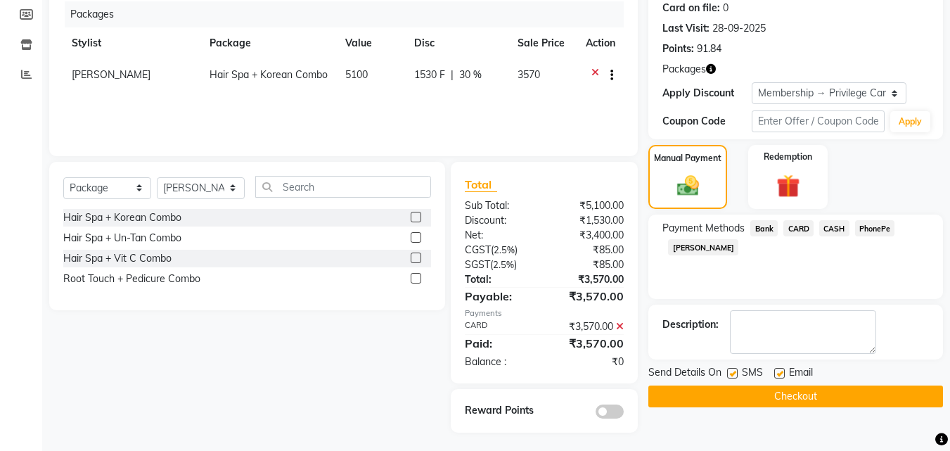
scroll to position [180, 0]
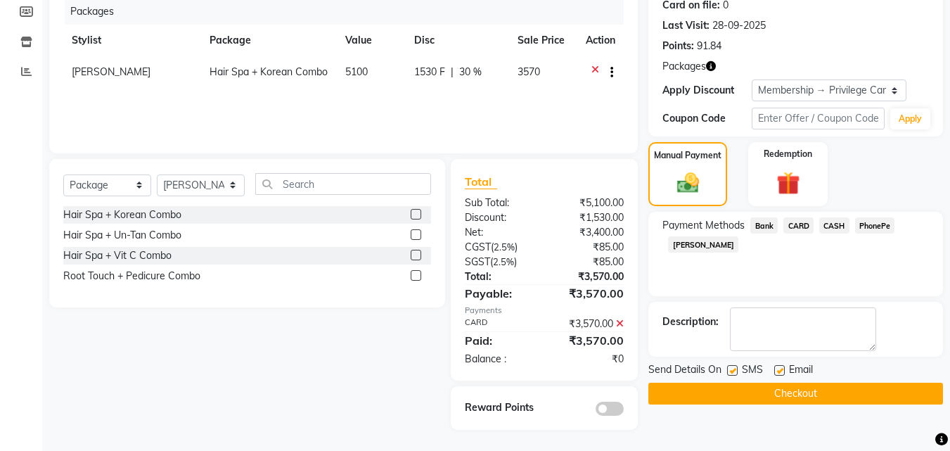
click at [782, 371] on label at bounding box center [779, 370] width 11 height 11
click at [782, 371] on input "checkbox" at bounding box center [778, 370] width 9 height 9
checkbox input "false"
click at [732, 371] on label at bounding box center [732, 370] width 11 height 11
click at [732, 371] on input "checkbox" at bounding box center [731, 370] width 9 height 9
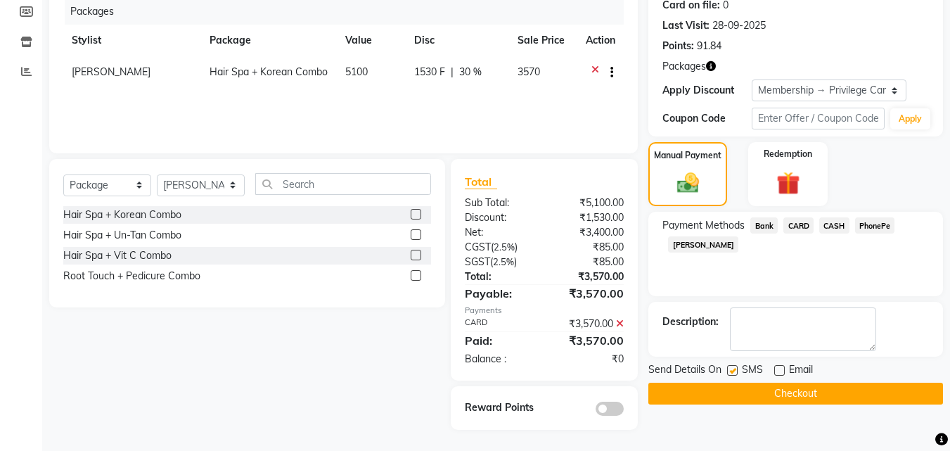
checkbox input "false"
click at [732, 397] on button "Checkout" at bounding box center [795, 393] width 295 height 22
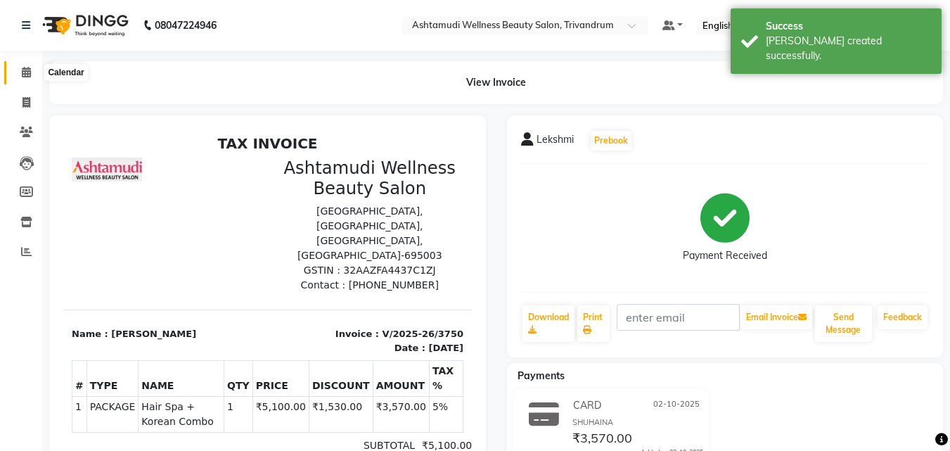
click at [26, 72] on icon at bounding box center [26, 72] width 9 height 11
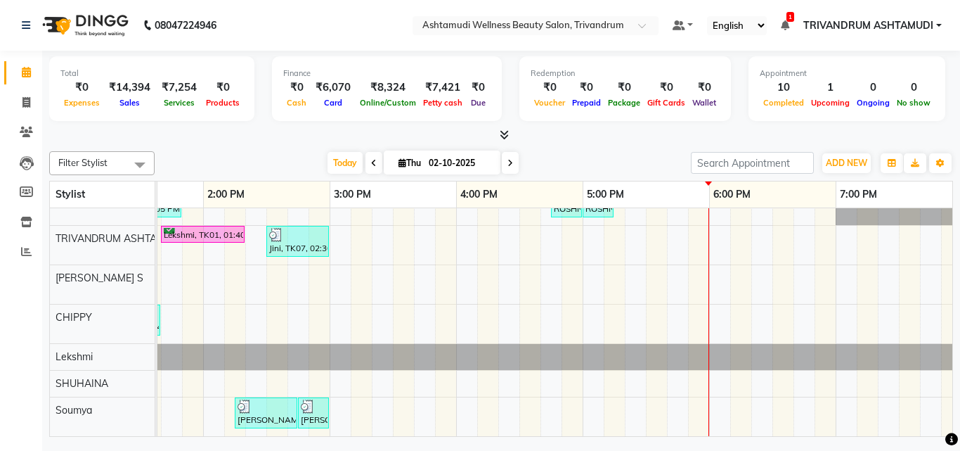
scroll to position [0, 574]
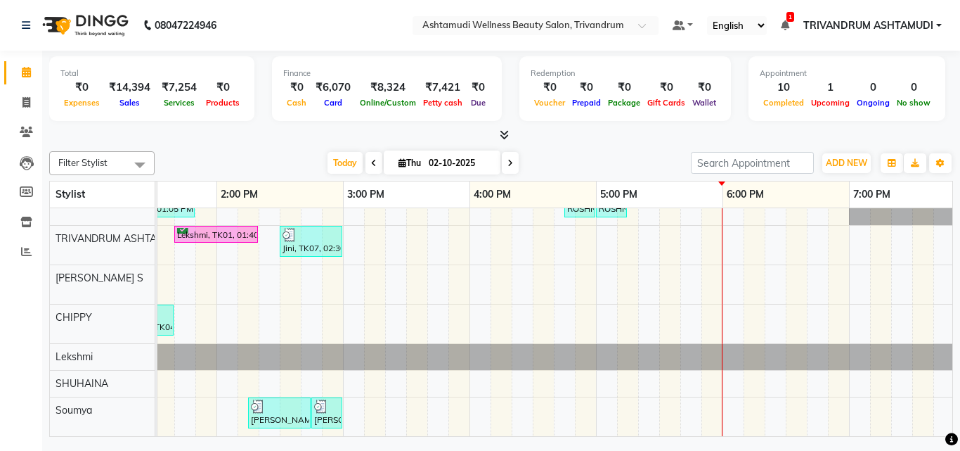
click at [603, 414] on div "Haritha B Nair, TK03, 12:30 PM-02:00 PM, Full Arm Waxing,Full Leg Waxing,Eyebro…" at bounding box center [469, 251] width 1771 height 369
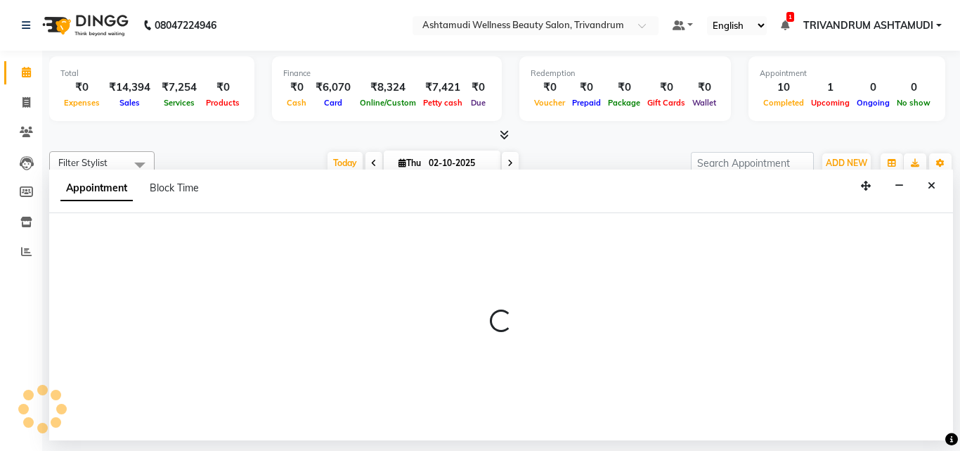
select select "91391"
select select "1020"
select select "tentative"
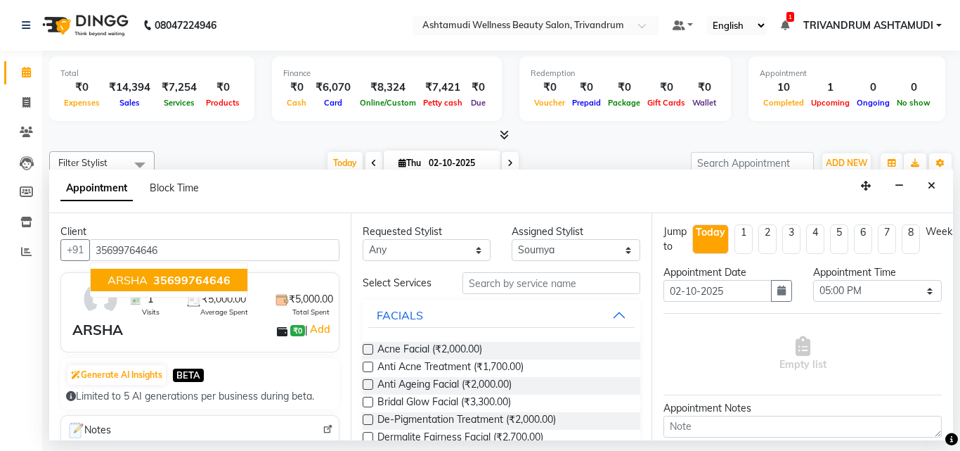
click at [183, 280] on span "35699764646" at bounding box center [191, 280] width 77 height 14
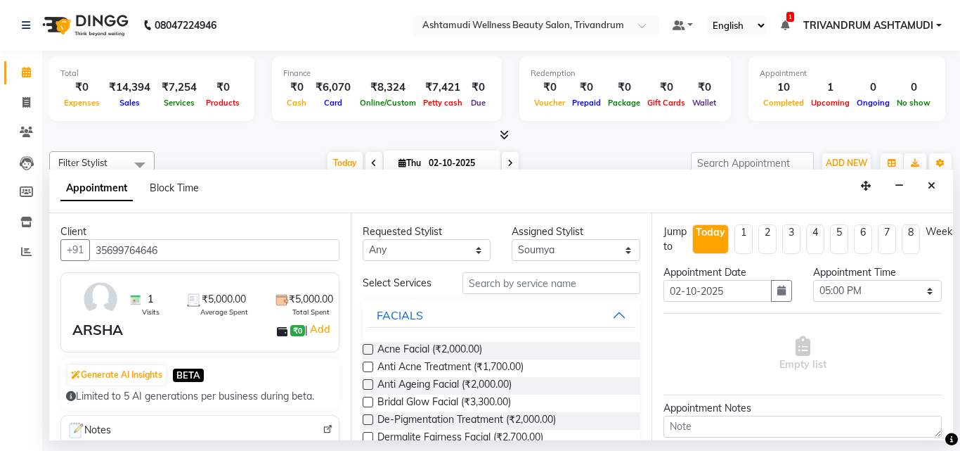
type input "35699764646"
click at [538, 288] on input "text" at bounding box center [552, 283] width 179 height 22
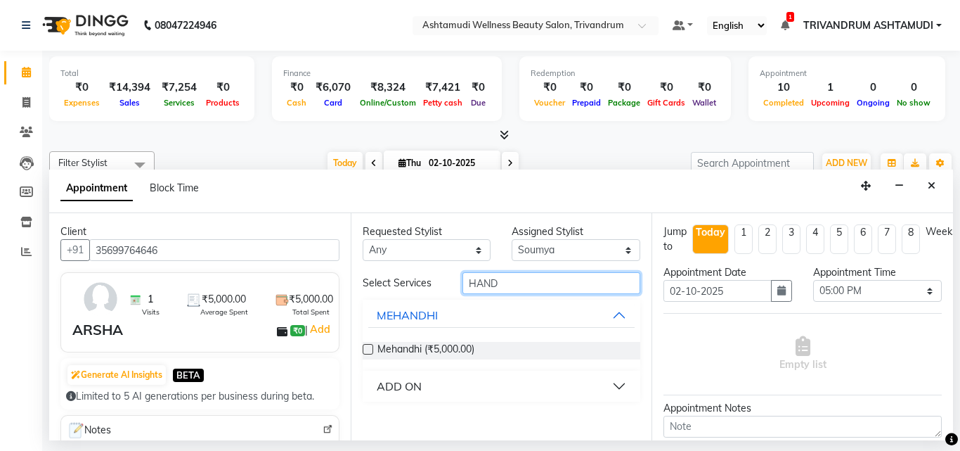
type input "HAND"
click at [388, 387] on div "ADD ON" at bounding box center [399, 385] width 45 height 17
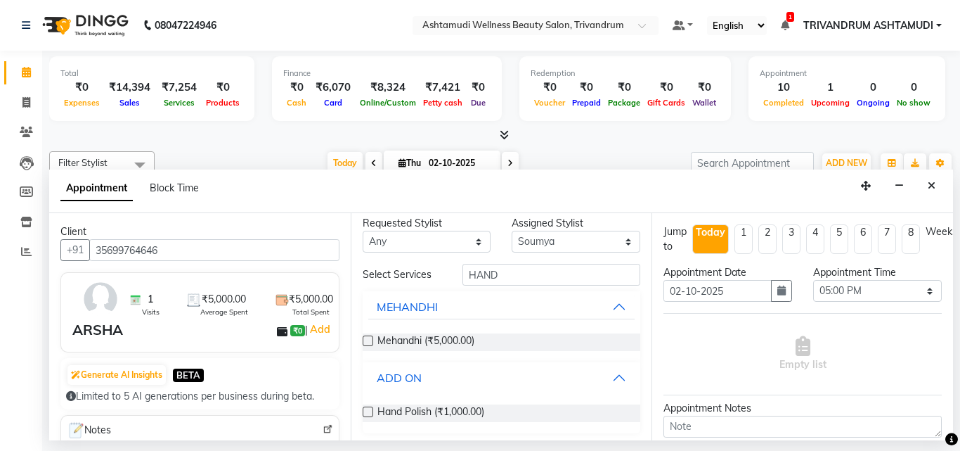
scroll to position [13, 0]
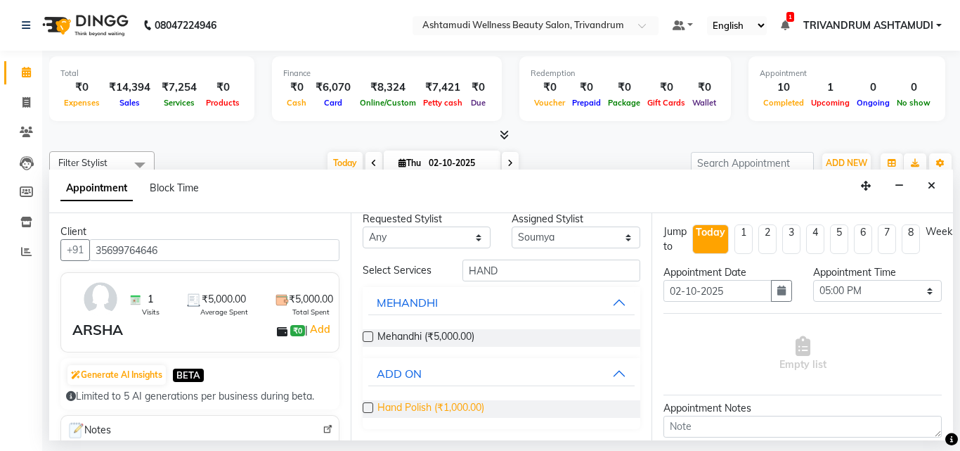
click at [413, 405] on span "Hand Polish (₹1,000.00)" at bounding box center [430, 409] width 107 height 18
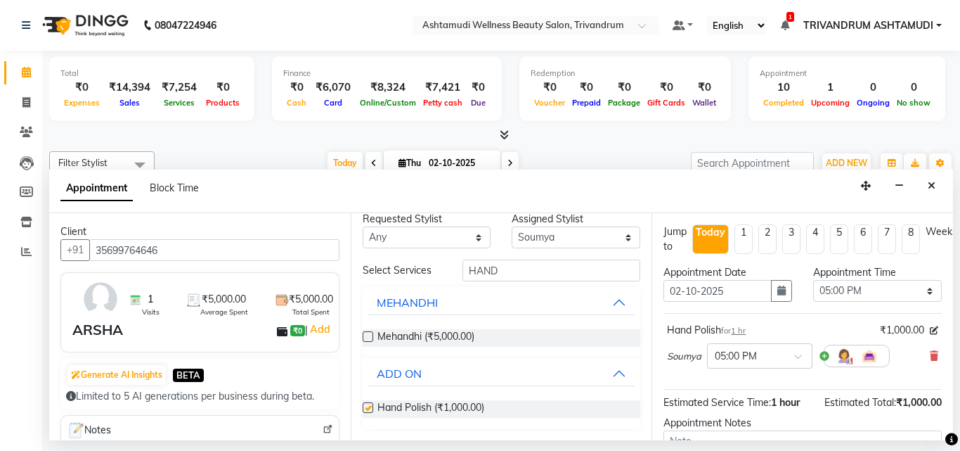
checkbox input "false"
drag, startPoint x: 515, startPoint y: 271, endPoint x: 302, endPoint y: 295, distance: 213.6
click at [302, 295] on div "Client +91 35699764646 1 Visits ₹5,000.00 Average Spent ₹5,000.00 Total Spent A…" at bounding box center [501, 326] width 904 height 227
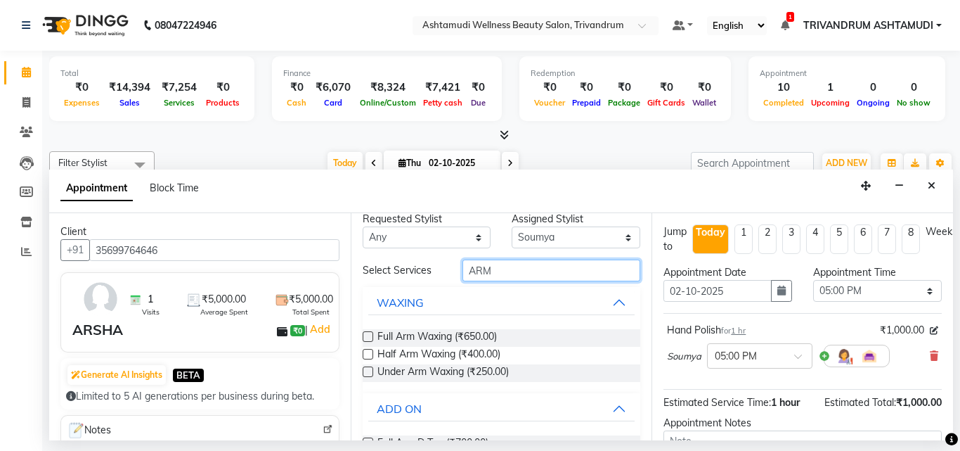
type input "ARM"
click at [406, 409] on div "ADD ON" at bounding box center [399, 408] width 45 height 17
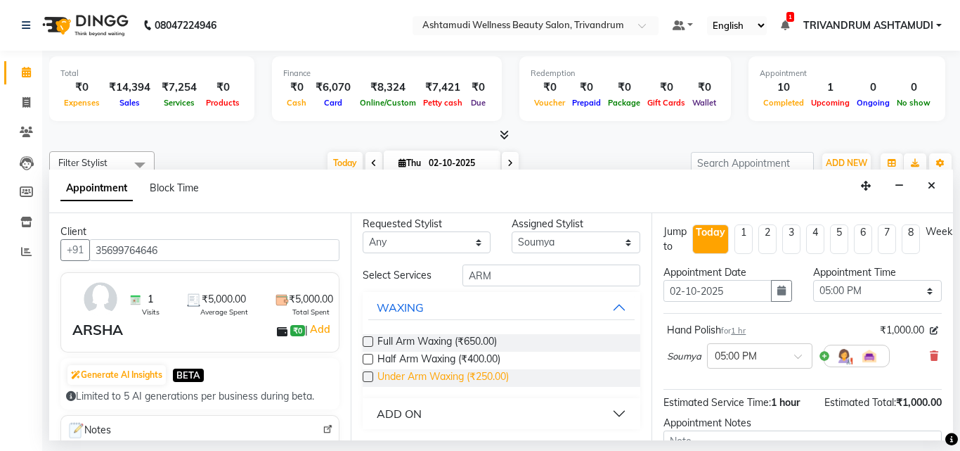
scroll to position [8, 0]
click at [612, 412] on button "ADD ON" at bounding box center [501, 413] width 267 height 25
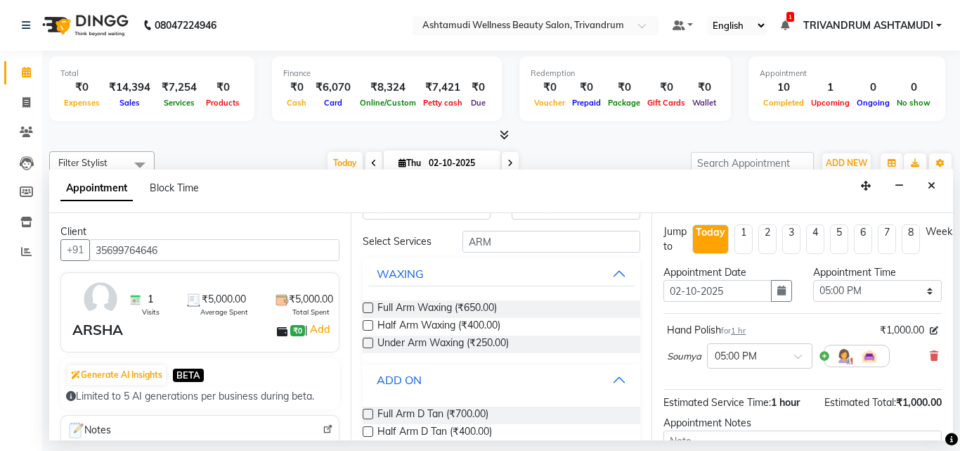
scroll to position [65, 0]
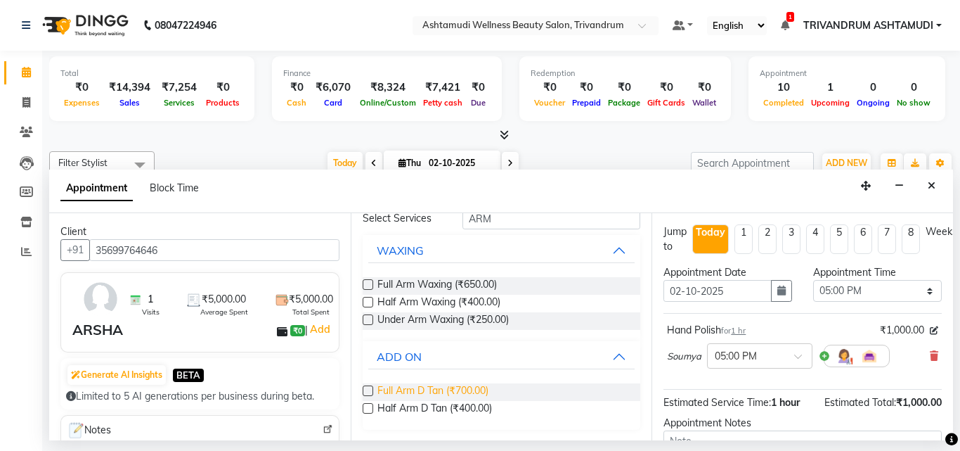
click at [449, 389] on span "Full Arm D Tan (₹700.00)" at bounding box center [432, 392] width 111 height 18
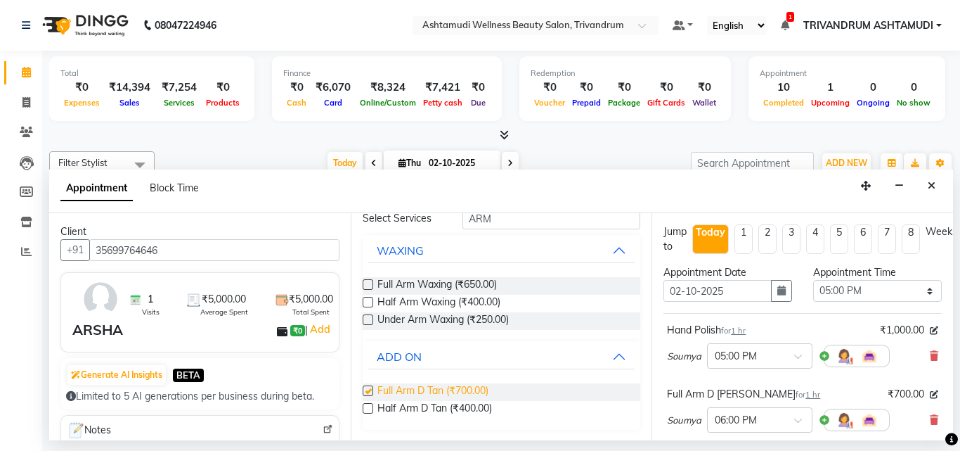
checkbox input "false"
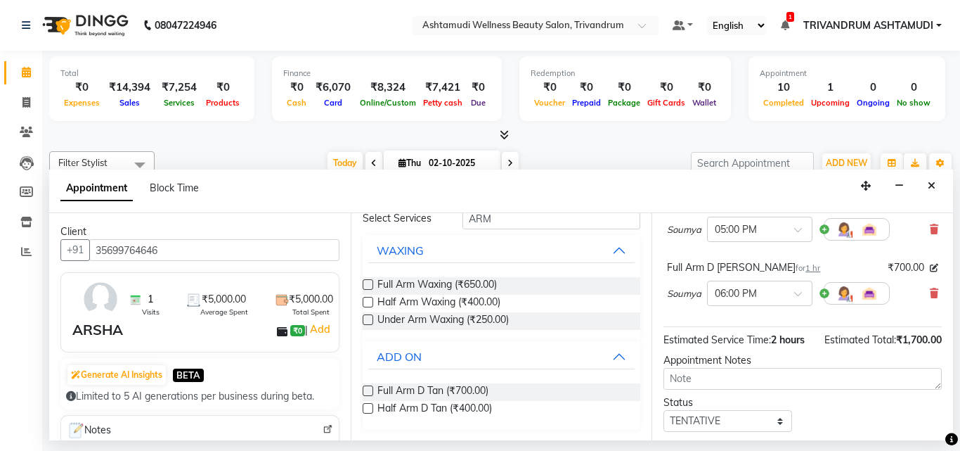
scroll to position [232, 0]
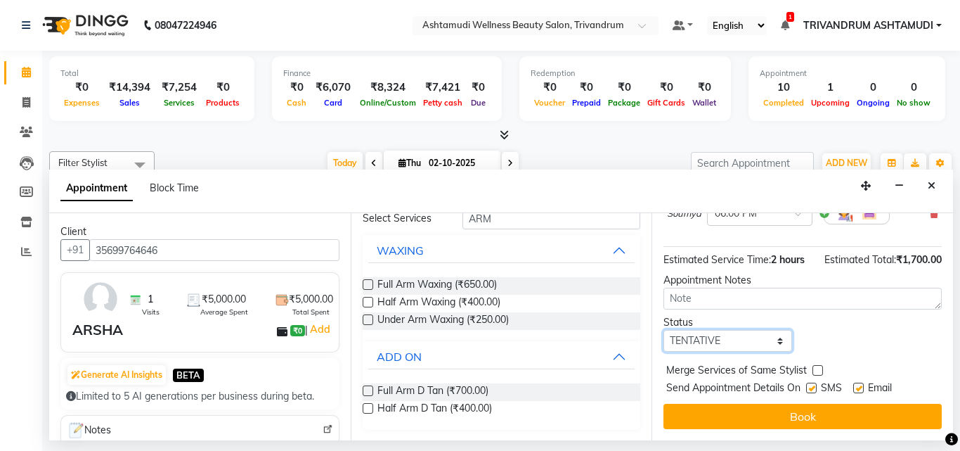
click at [747, 341] on select "Select TENTATIVE CONFIRM CHECK-IN UPCOMING" at bounding box center [728, 341] width 129 height 22
select select "check-in"
click at [664, 330] on select "Select TENTATIVE CONFIRM CHECK-IN UPCOMING" at bounding box center [728, 341] width 129 height 22
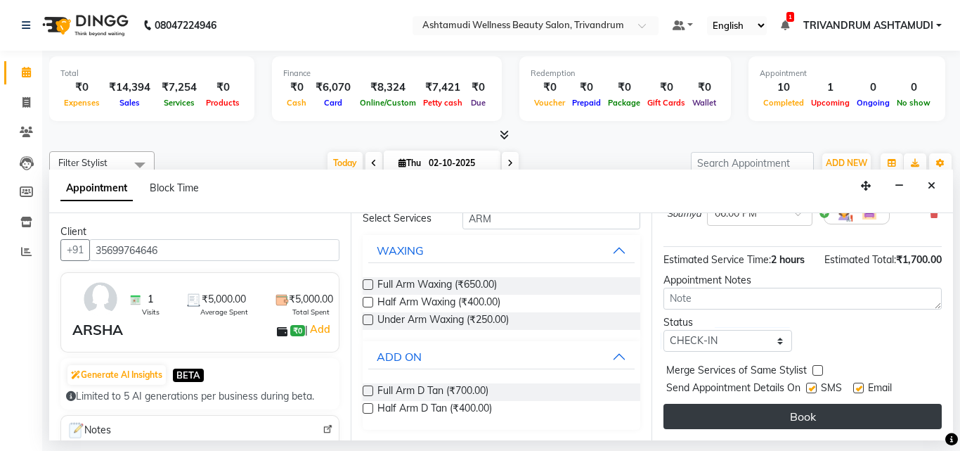
click at [780, 403] on button "Book" at bounding box center [803, 415] width 278 height 25
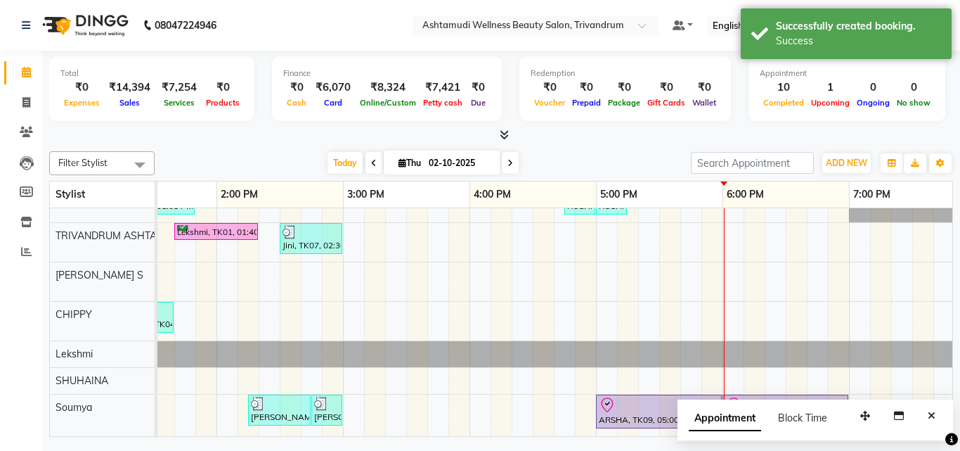
scroll to position [155, 0]
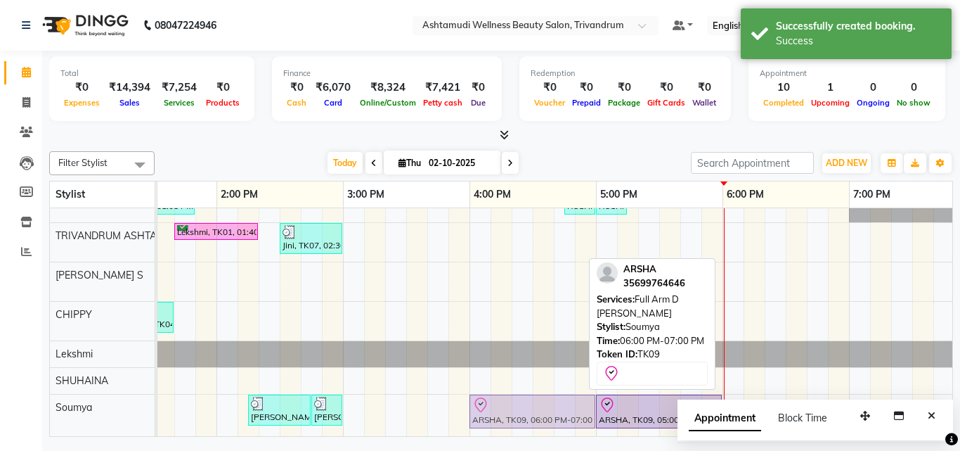
drag, startPoint x: 825, startPoint y: 388, endPoint x: 578, endPoint y: 385, distance: 246.8
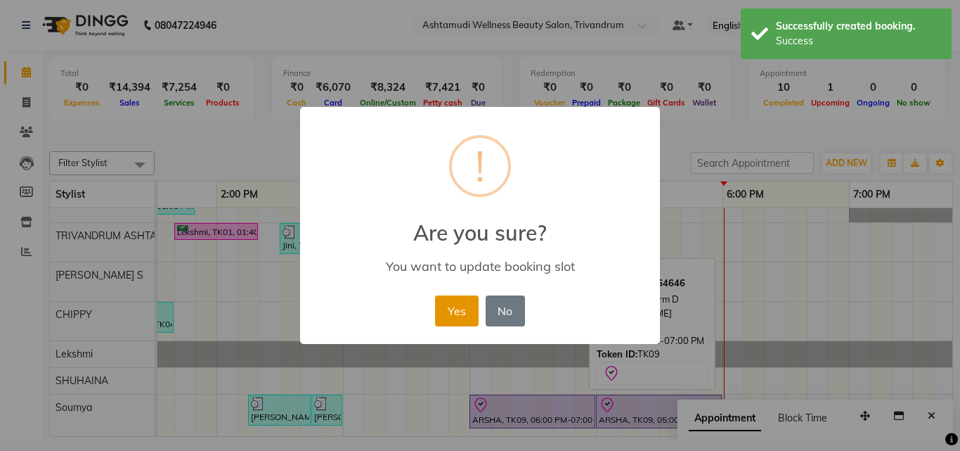
click at [460, 308] on button "Yes" at bounding box center [456, 310] width 43 height 31
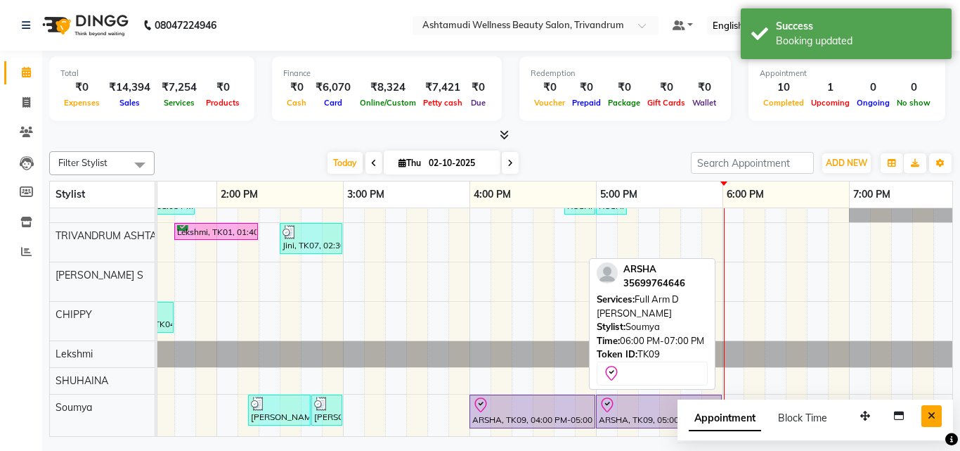
click at [934, 416] on icon "Close" at bounding box center [932, 416] width 8 height 10
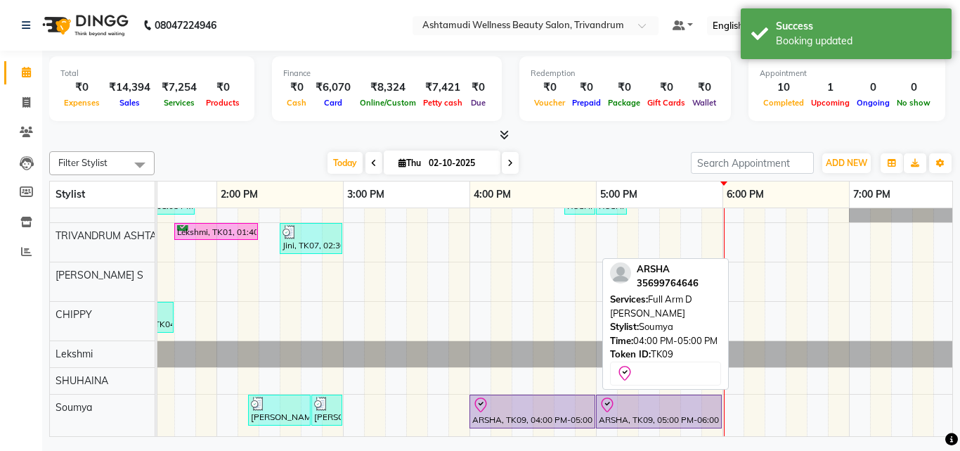
click at [581, 399] on div at bounding box center [532, 404] width 120 height 17
click at [533, 396] on div at bounding box center [532, 404] width 120 height 17
select select "8"
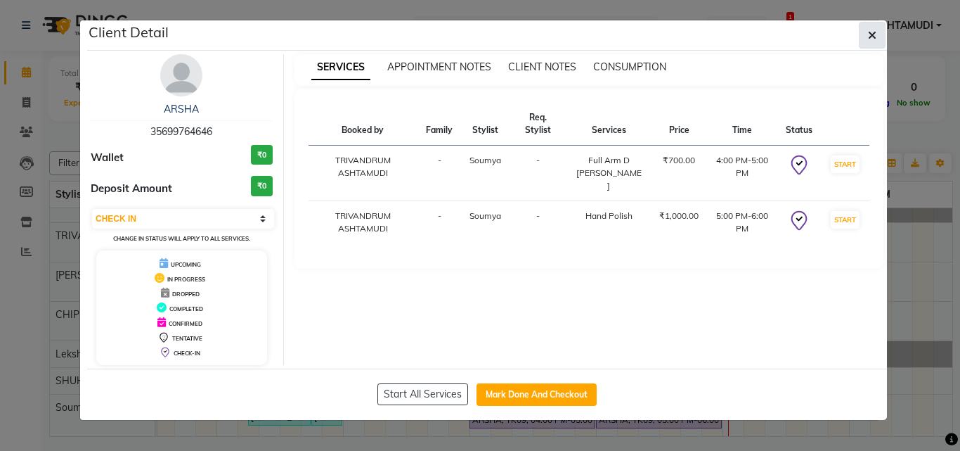
click at [878, 41] on button "button" at bounding box center [872, 35] width 27 height 27
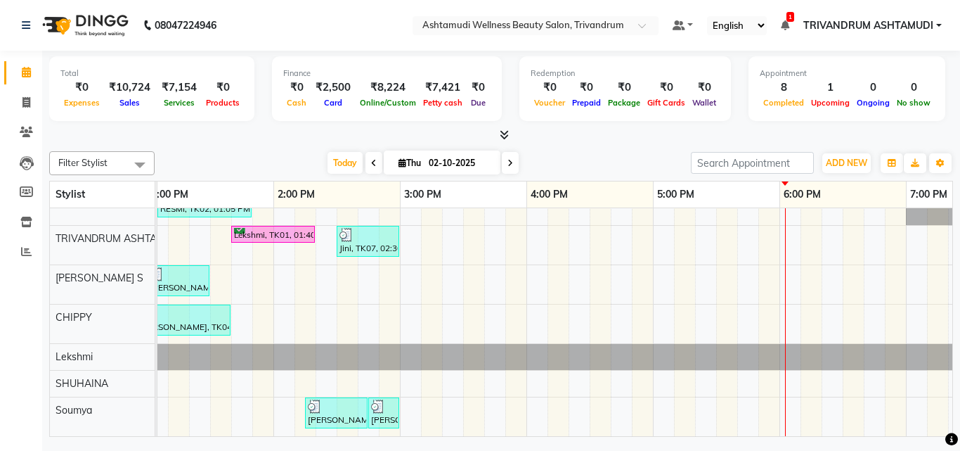
scroll to position [0, 577]
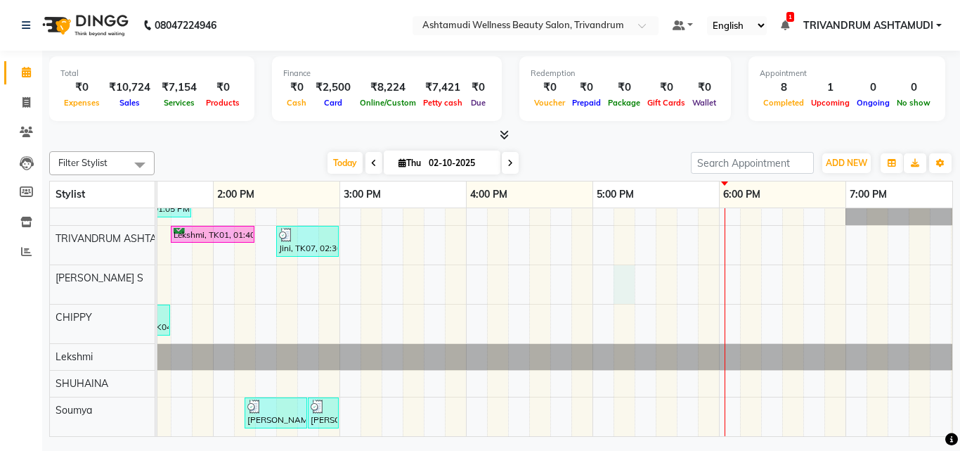
click at [629, 272] on div "[PERSON_NAME], TK03, 12:30 PM-02:00 PM, Full Arm Waxing,Full Leg Waxing,Eyebrow…" at bounding box center [465, 251] width 1771 height 369
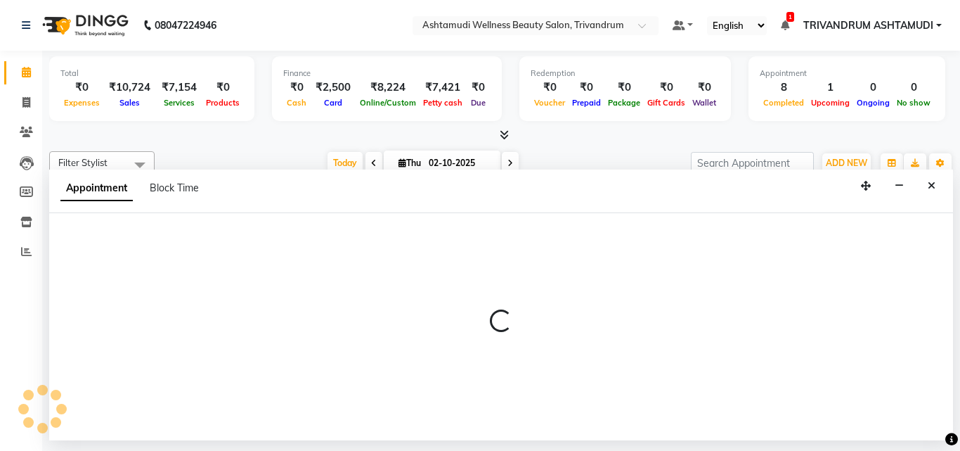
select select "52027"
select select "1035"
select select "tentative"
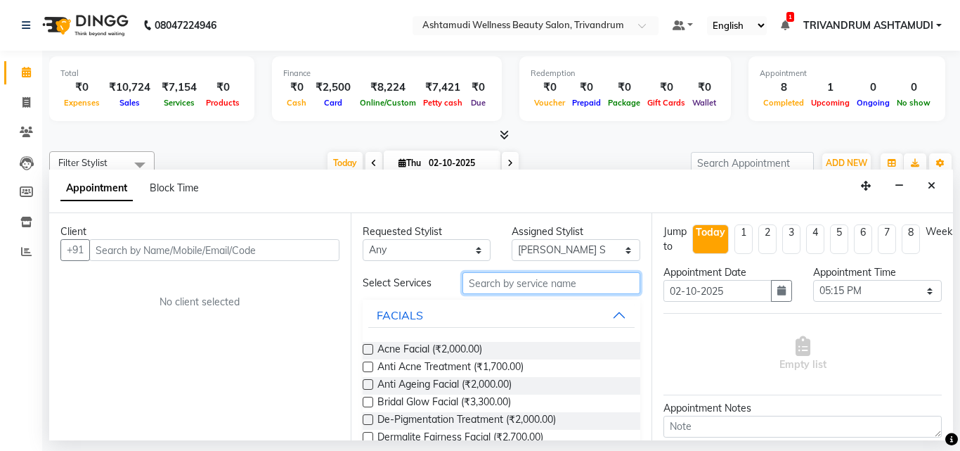
click at [505, 284] on input "text" at bounding box center [552, 283] width 179 height 22
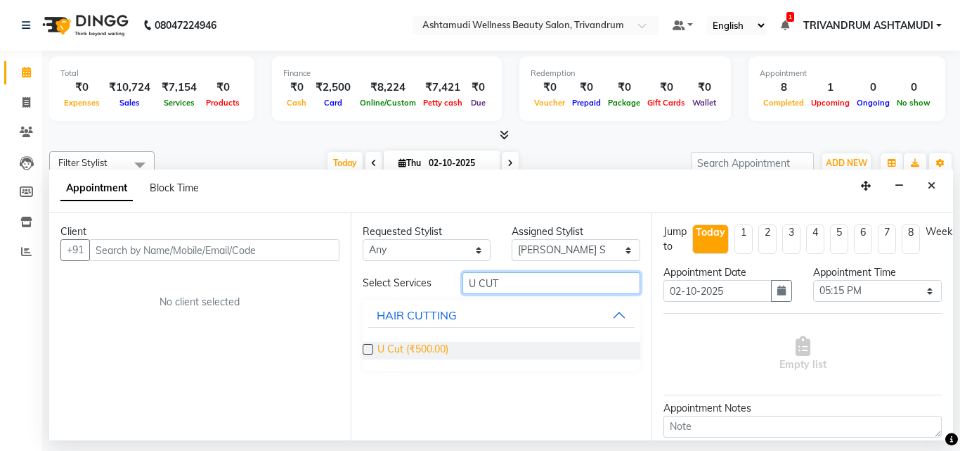
type input "U CUT"
drag, startPoint x: 442, startPoint y: 351, endPoint x: 453, endPoint y: 319, distance: 33.3
click at [442, 349] on span "U Cut (₹500.00)" at bounding box center [412, 351] width 71 height 18
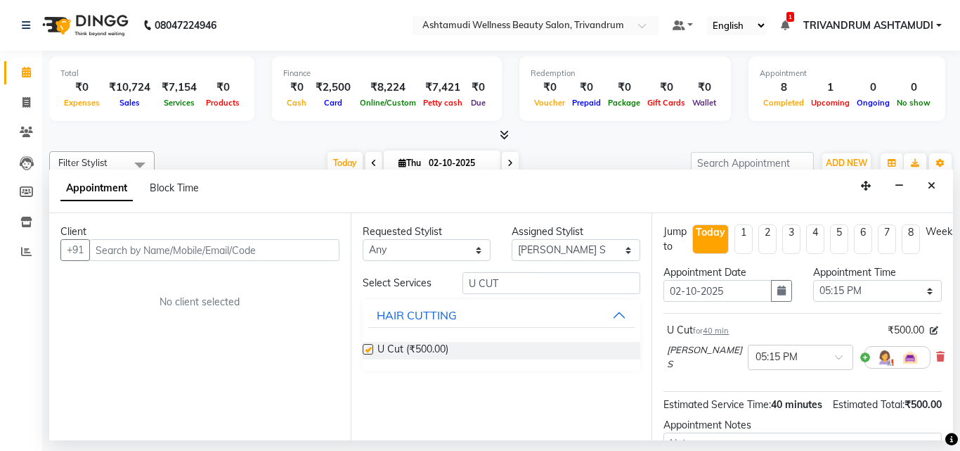
checkbox input "false"
click at [505, 283] on input "U CUT" at bounding box center [552, 283] width 179 height 22
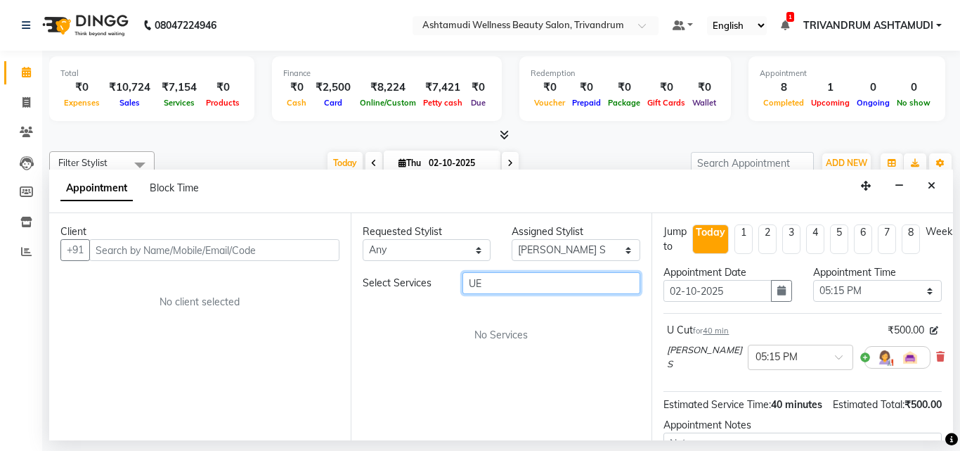
type input "U"
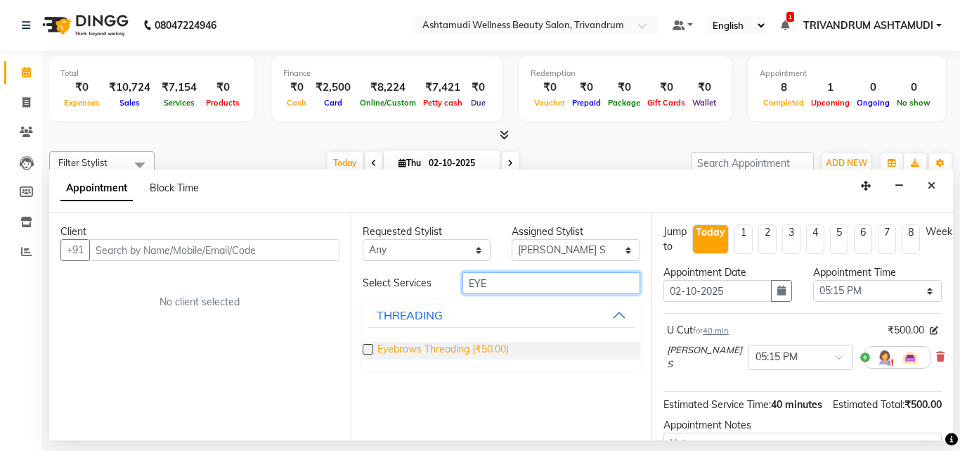
type input "EYE"
click at [447, 351] on span "Eyebrows Threading (₹50.00)" at bounding box center [442, 351] width 131 height 18
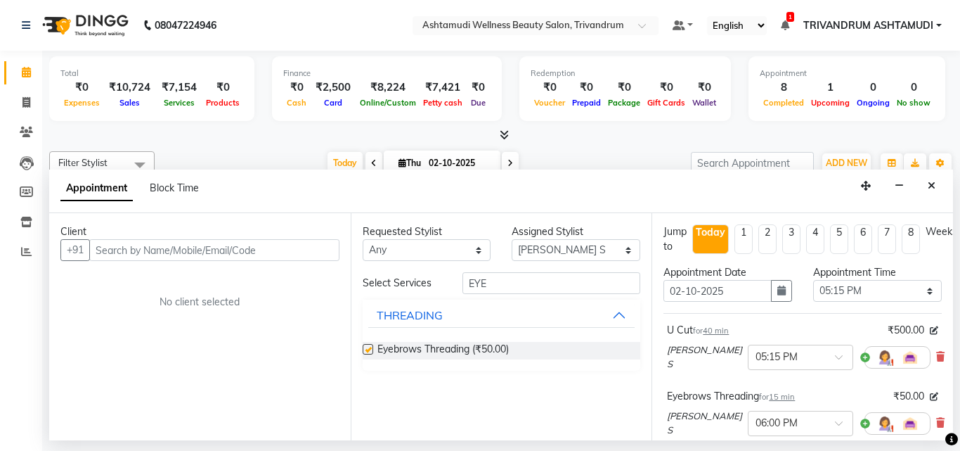
checkbox input "false"
click at [514, 279] on input "EYE" at bounding box center [552, 283] width 179 height 22
type input "E"
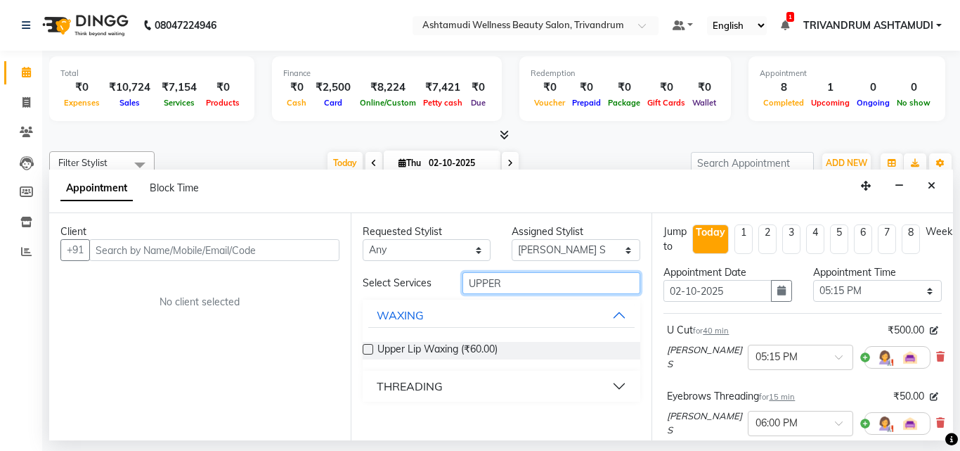
type input "UPPER"
click at [411, 389] on div "THREADING" at bounding box center [410, 385] width 66 height 17
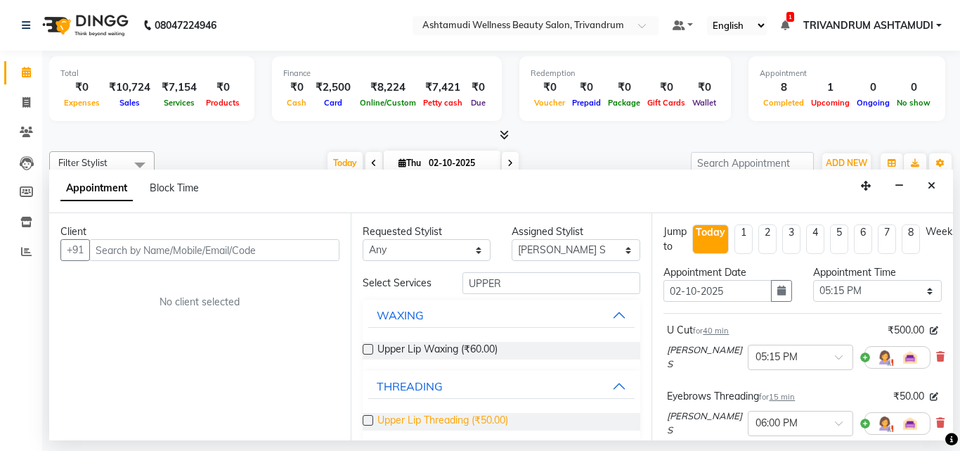
click at [399, 418] on span "Upper Lip Threading (₹50.00)" at bounding box center [442, 422] width 131 height 18
checkbox input "false"
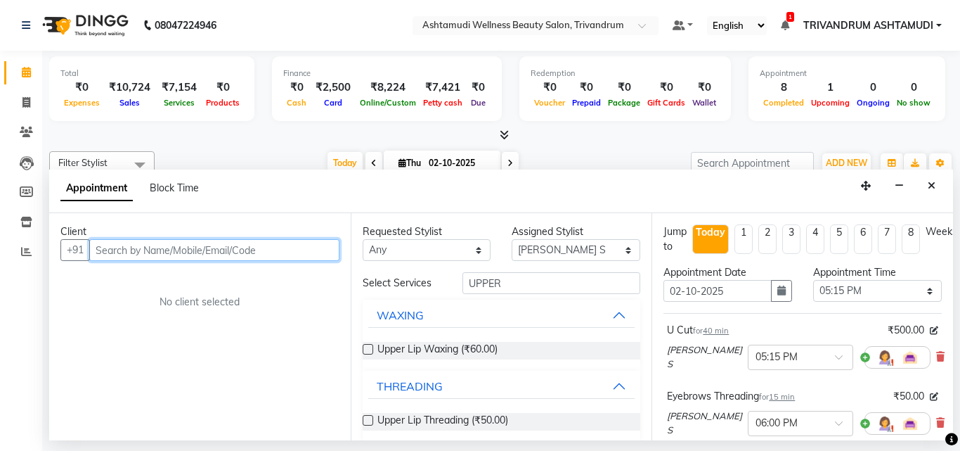
click at [158, 259] on input "text" at bounding box center [214, 250] width 250 height 22
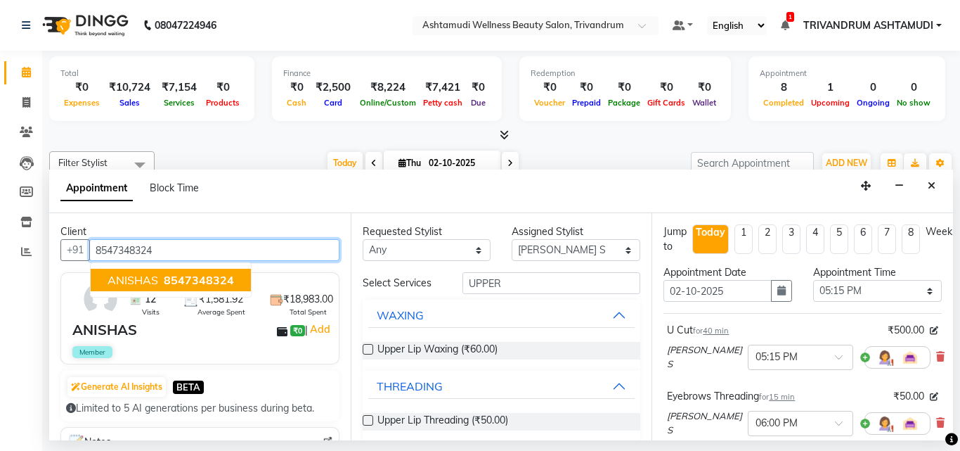
click at [164, 278] on span "8547348324" at bounding box center [199, 280] width 70 height 14
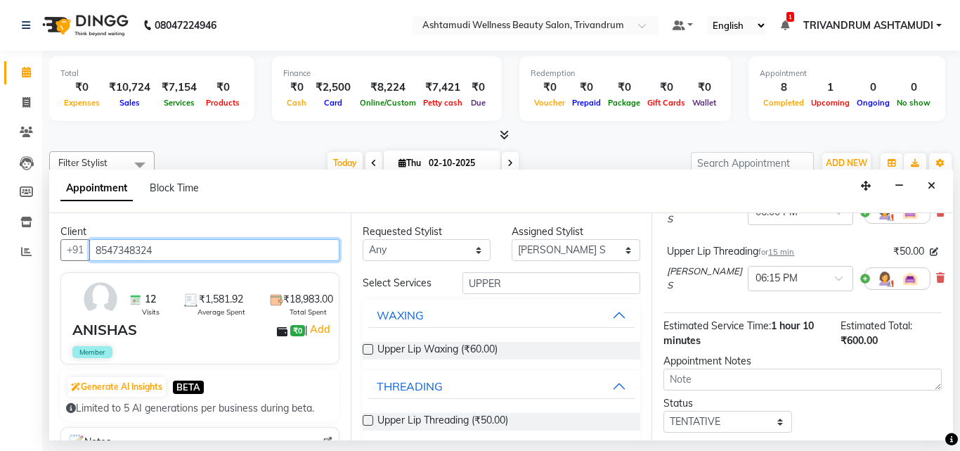
scroll to position [302, 0]
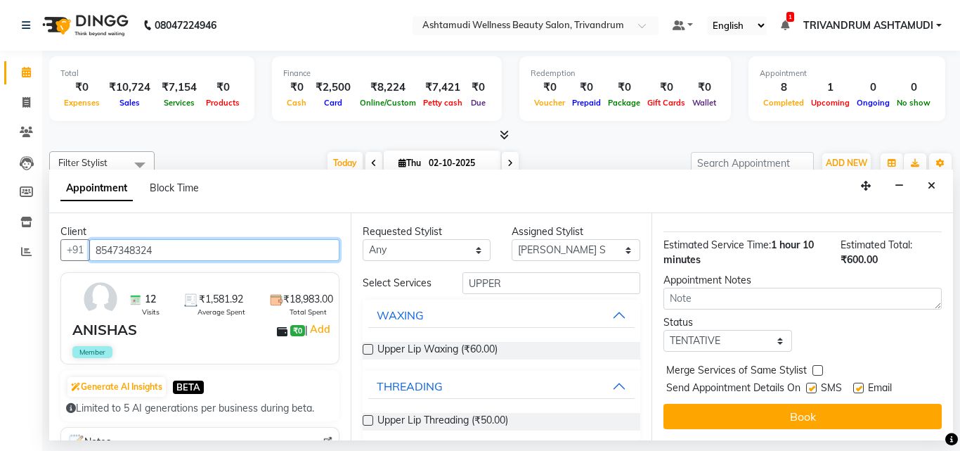
type input "8547348324"
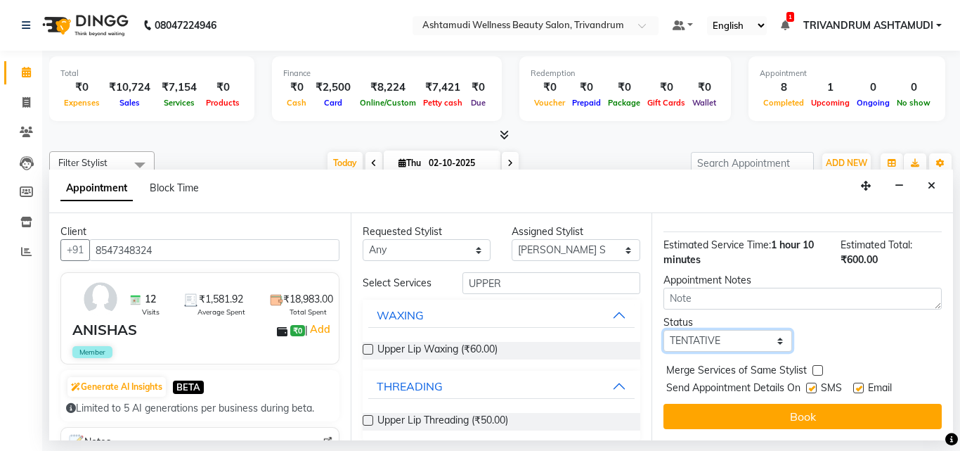
click at [728, 335] on select "Select TENTATIVE CONFIRM CHECK-IN UPCOMING" at bounding box center [728, 341] width 129 height 22
select select "check-in"
click at [664, 330] on select "Select TENTATIVE CONFIRM CHECK-IN UPCOMING" at bounding box center [728, 341] width 129 height 22
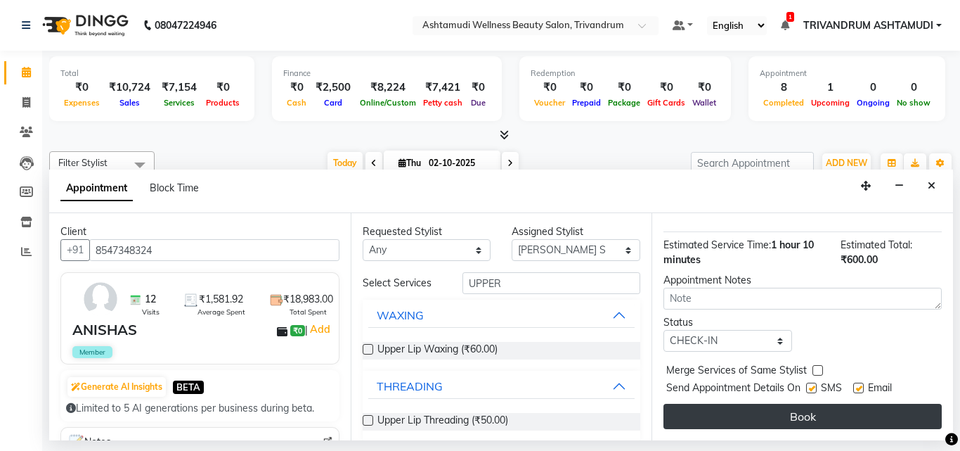
click at [716, 403] on button "Book" at bounding box center [803, 415] width 278 height 25
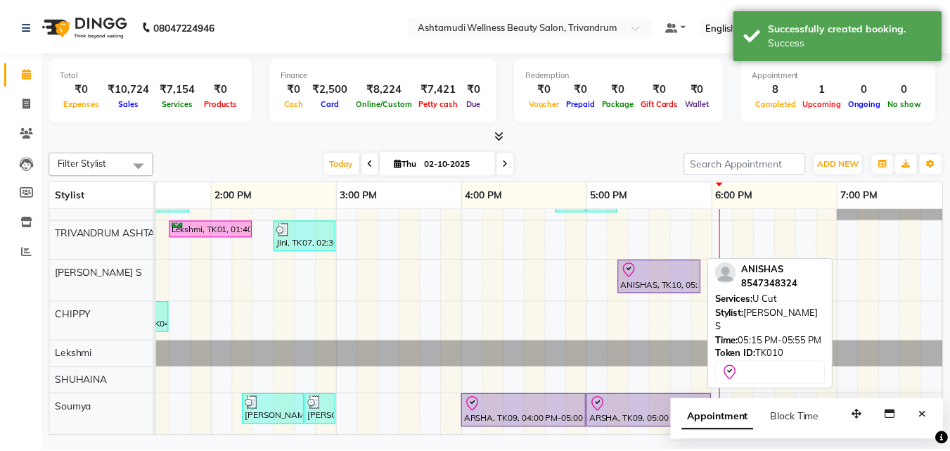
scroll to position [157, 0]
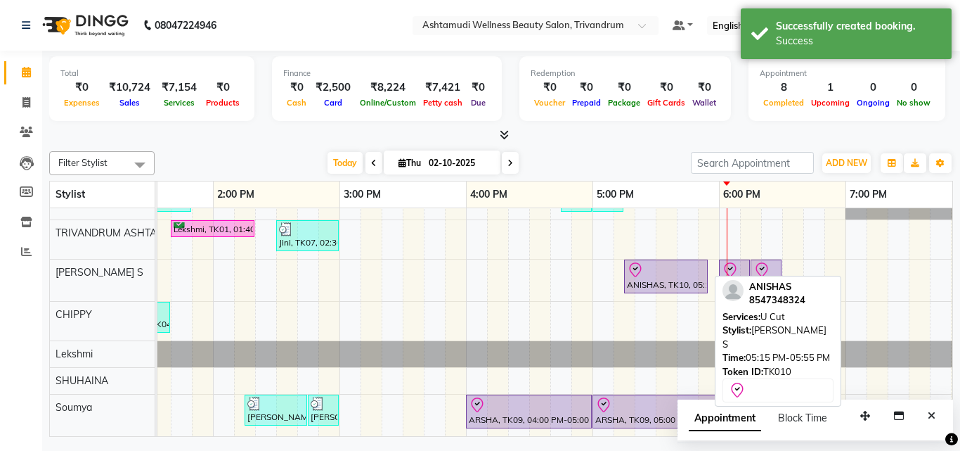
click at [670, 266] on div at bounding box center [666, 269] width 78 height 17
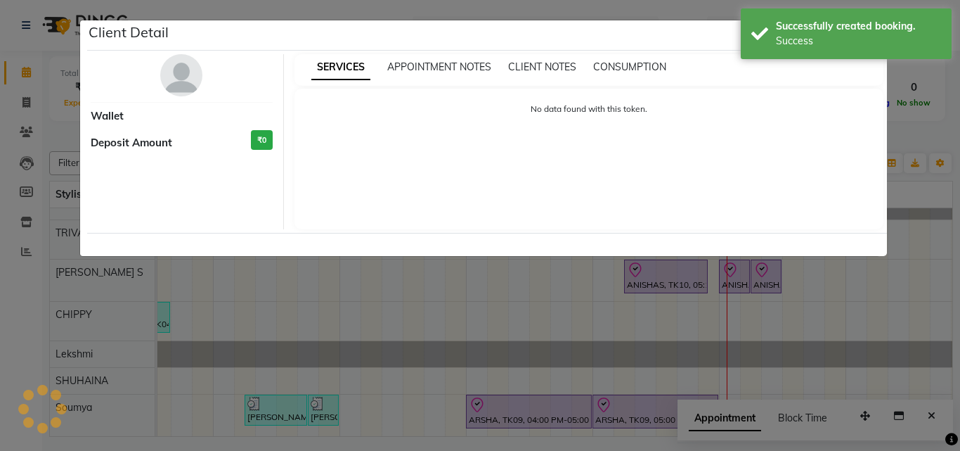
select select "8"
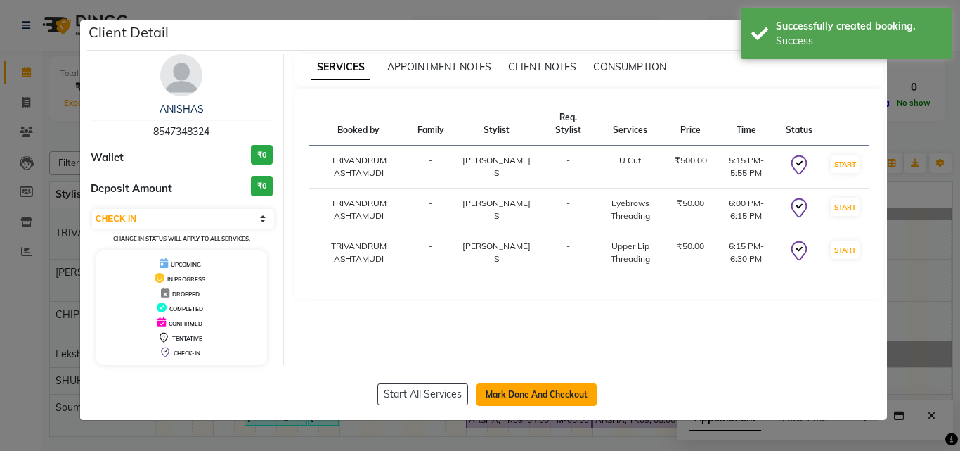
click at [528, 395] on button "Mark Done And Checkout" at bounding box center [537, 394] width 120 height 22
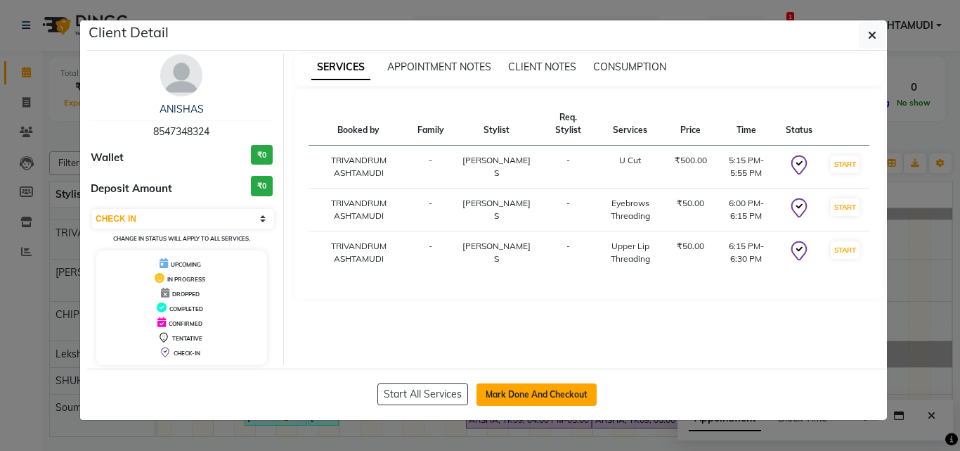
select select "service"
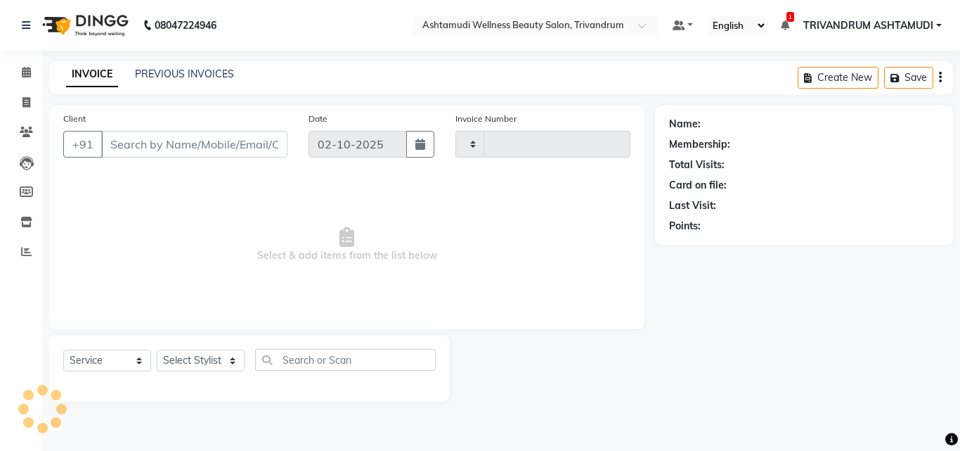
type input "3751"
select select "4636"
type input "8547348324"
select select "52027"
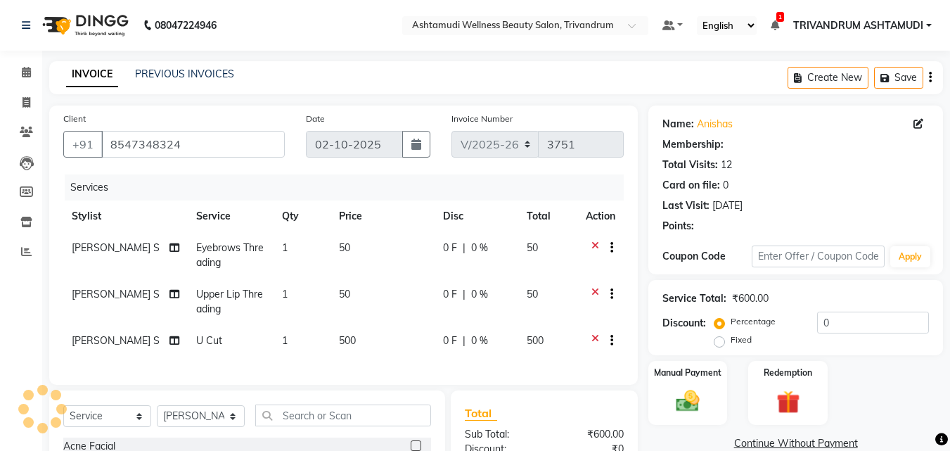
select select "1: Object"
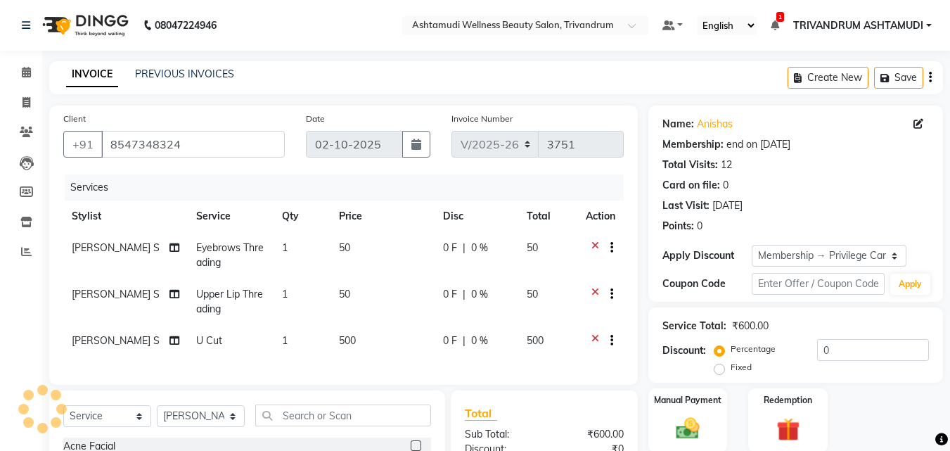
type input "15"
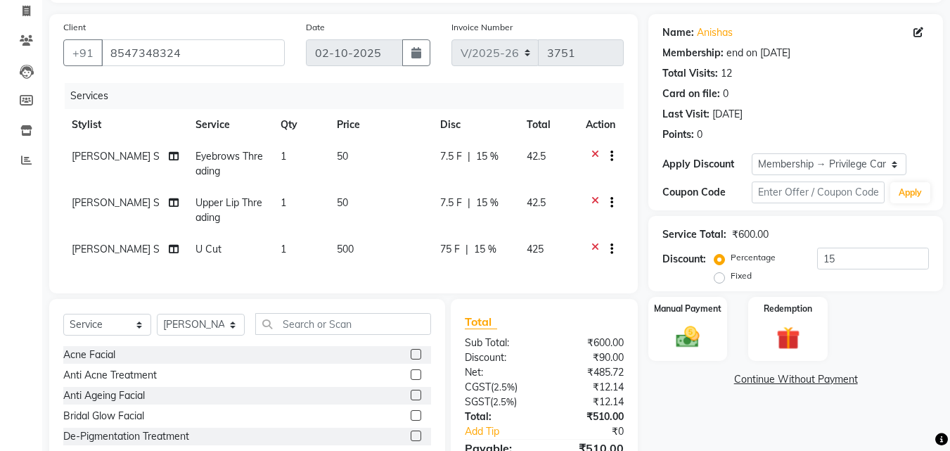
scroll to position [179, 0]
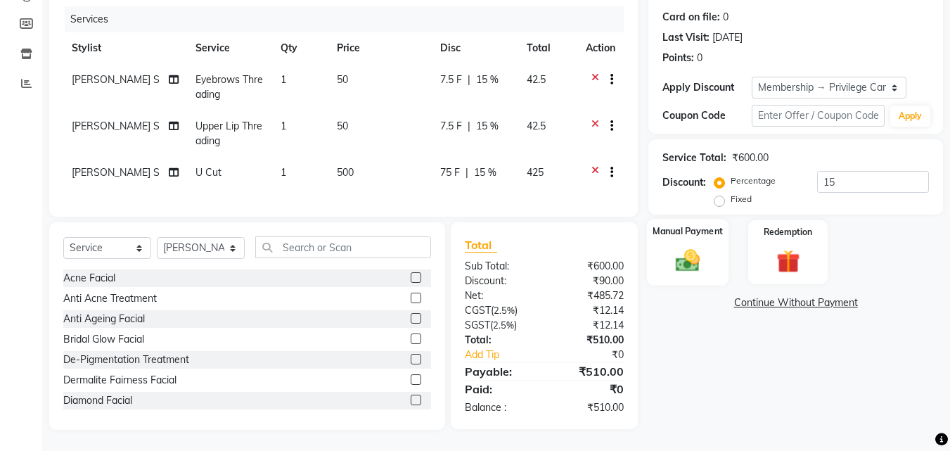
click at [692, 248] on img at bounding box center [687, 260] width 39 height 28
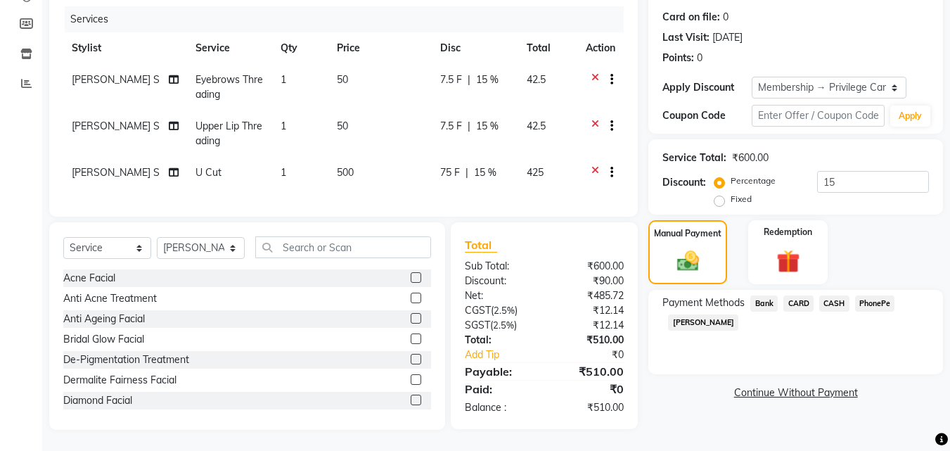
click at [891, 295] on span "PhonePe" at bounding box center [875, 303] width 40 height 16
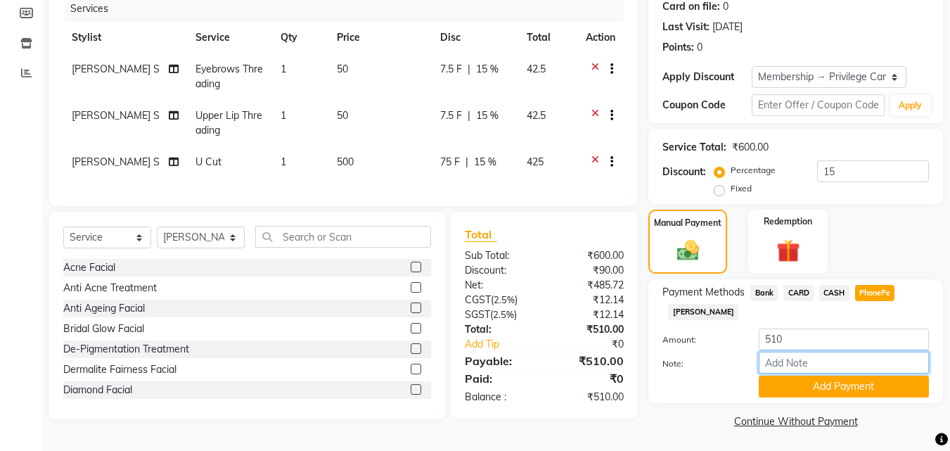
click at [834, 361] on input "Note:" at bounding box center [843, 362] width 170 height 22
type input "SHUHAINA"
click at [803, 381] on button "Add Payment" at bounding box center [843, 386] width 170 height 22
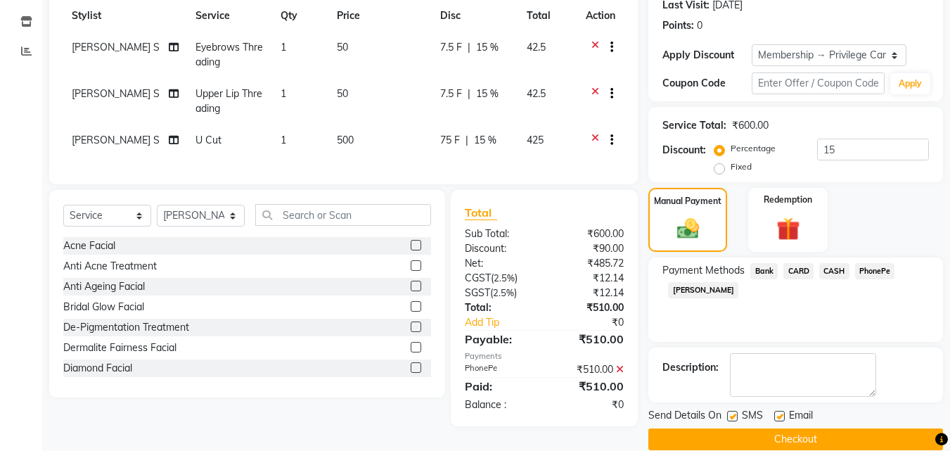
scroll to position [221, 0]
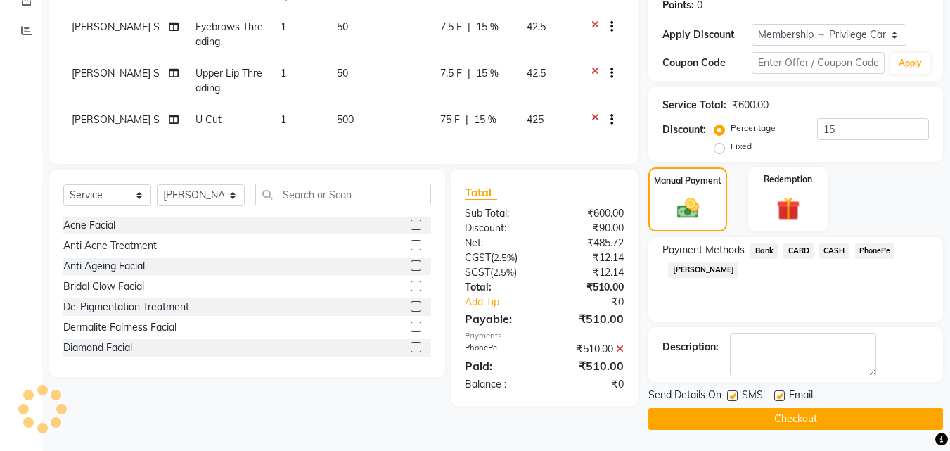
drag, startPoint x: 783, startPoint y: 396, endPoint x: 721, endPoint y: 401, distance: 62.1
click at [781, 396] on label at bounding box center [779, 395] width 11 height 11
click at [781, 396] on input "checkbox" at bounding box center [778, 396] width 9 height 9
checkbox input "false"
click at [730, 394] on label at bounding box center [732, 395] width 11 height 11
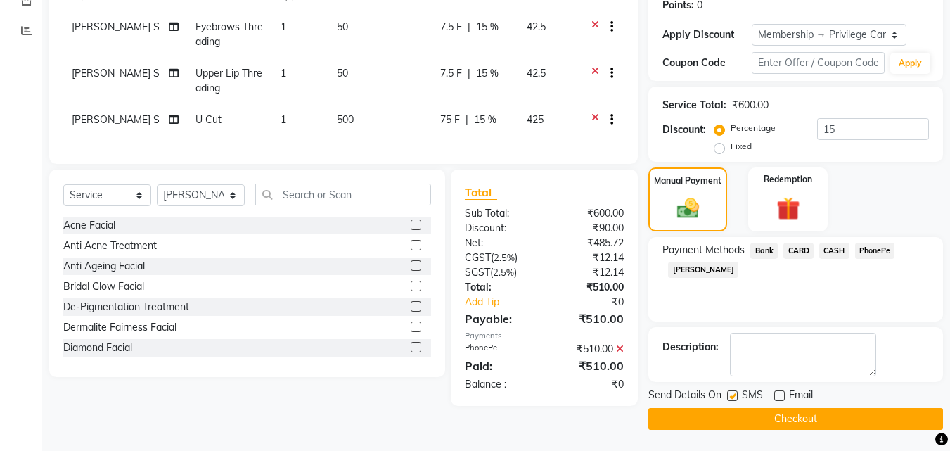
click at [730, 394] on input "checkbox" at bounding box center [731, 396] width 9 height 9
checkbox input "false"
click at [781, 414] on button "Checkout" at bounding box center [795, 419] width 295 height 22
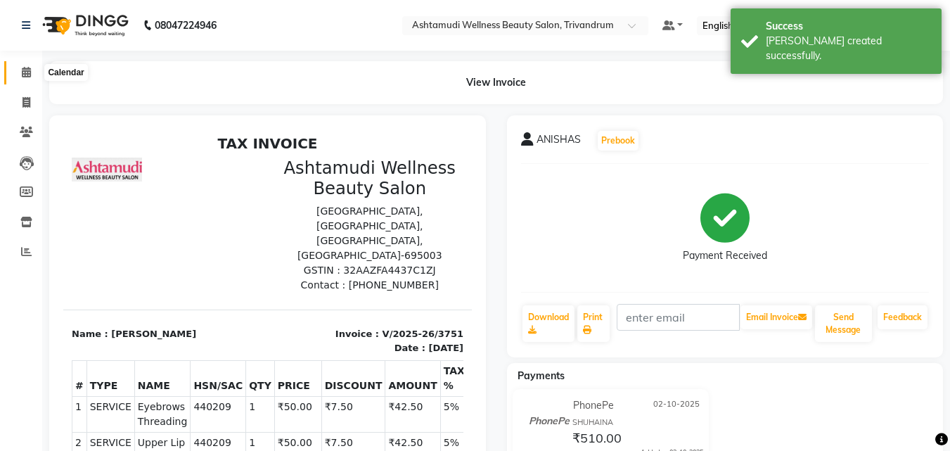
click at [30, 69] on icon at bounding box center [26, 72] width 9 height 11
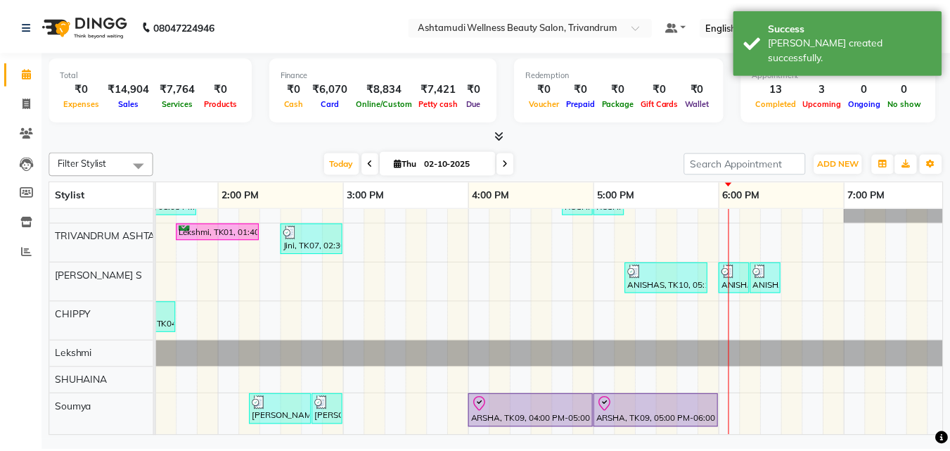
scroll to position [155, 0]
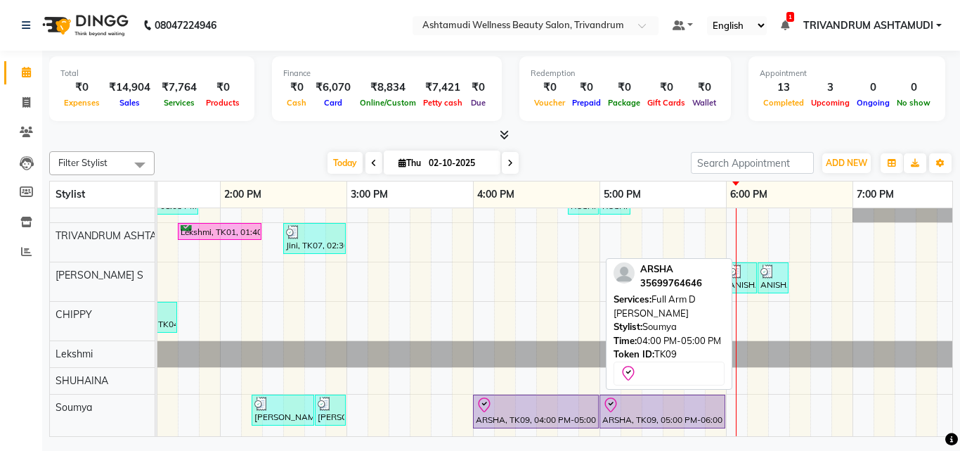
click at [581, 402] on div "ARSHA, TK09, 04:00 PM-05:00 PM, Full Arm D Tan" at bounding box center [535, 411] width 123 height 30
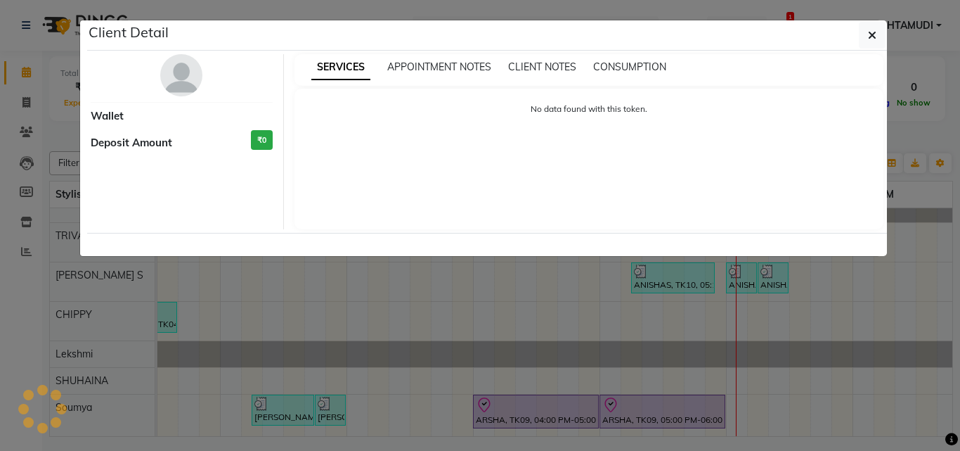
select select "8"
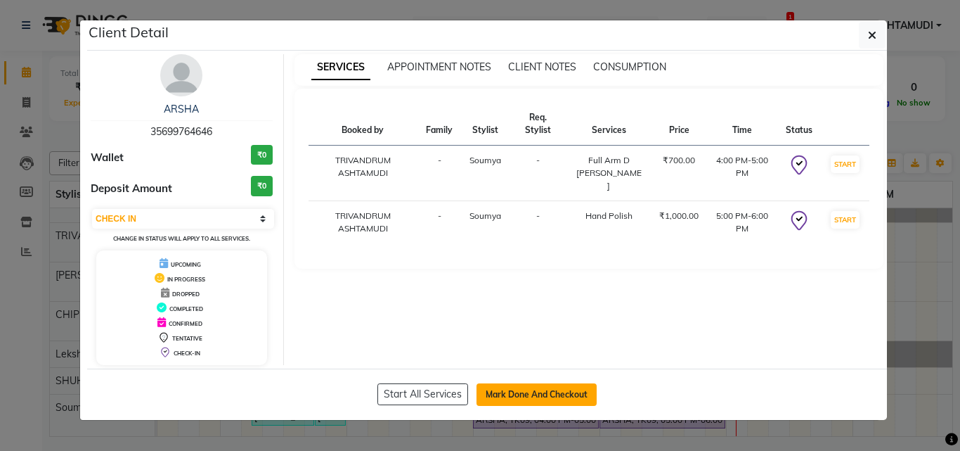
click at [576, 389] on button "Mark Done And Checkout" at bounding box center [537, 394] width 120 height 22
select select "service"
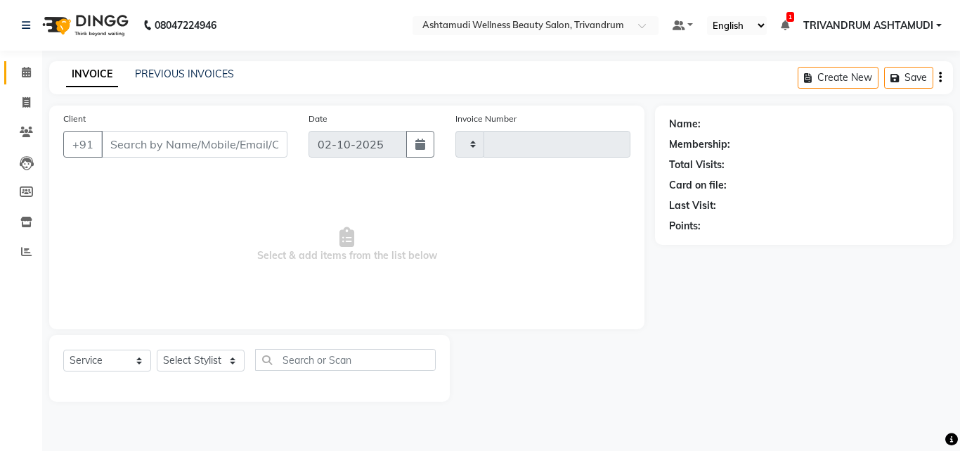
type input "3752"
select select "4636"
type input "35699764646"
select select "91391"
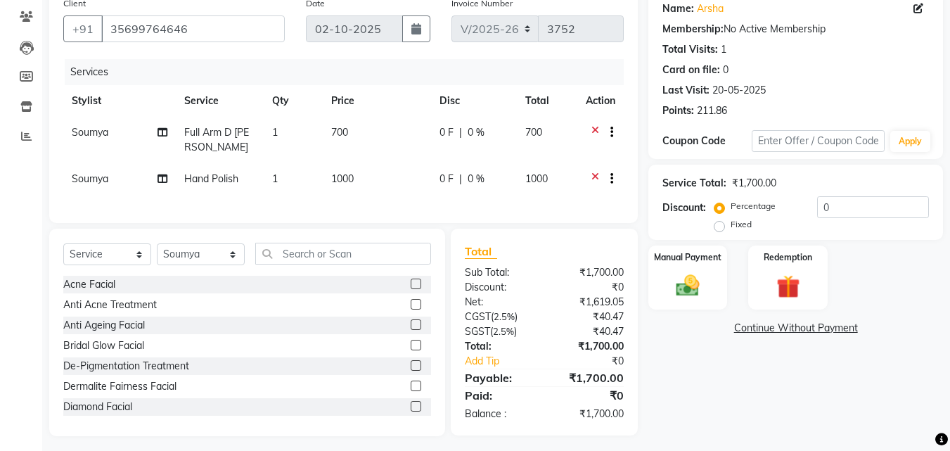
scroll to position [120, 0]
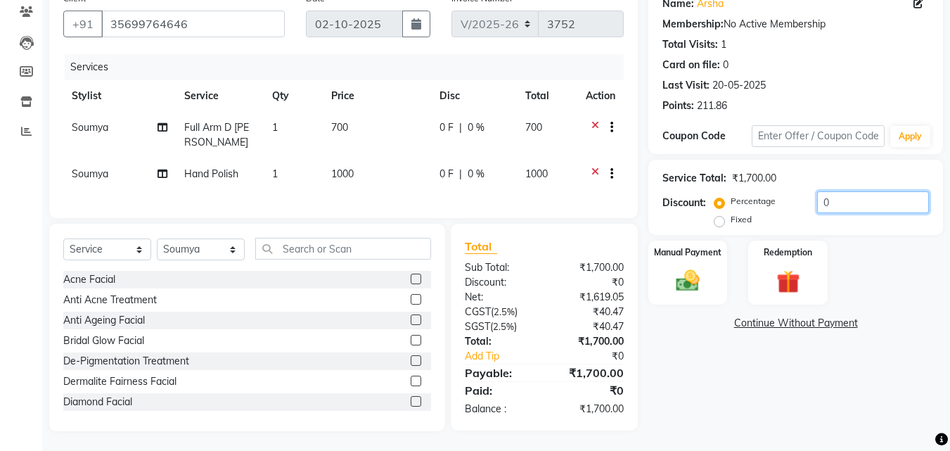
click at [840, 197] on input "0" at bounding box center [873, 202] width 112 height 22
type input "15"
click at [701, 285] on img at bounding box center [687, 280] width 39 height 28
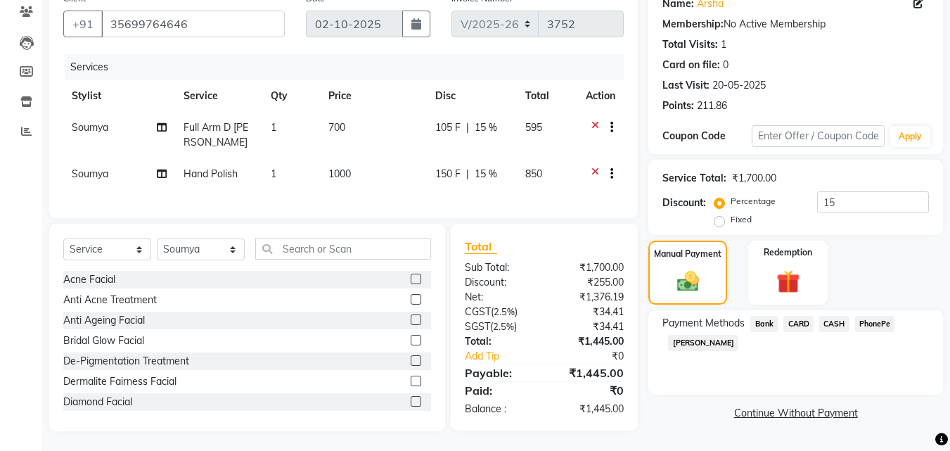
click at [795, 319] on span "CARD" at bounding box center [798, 324] width 30 height 16
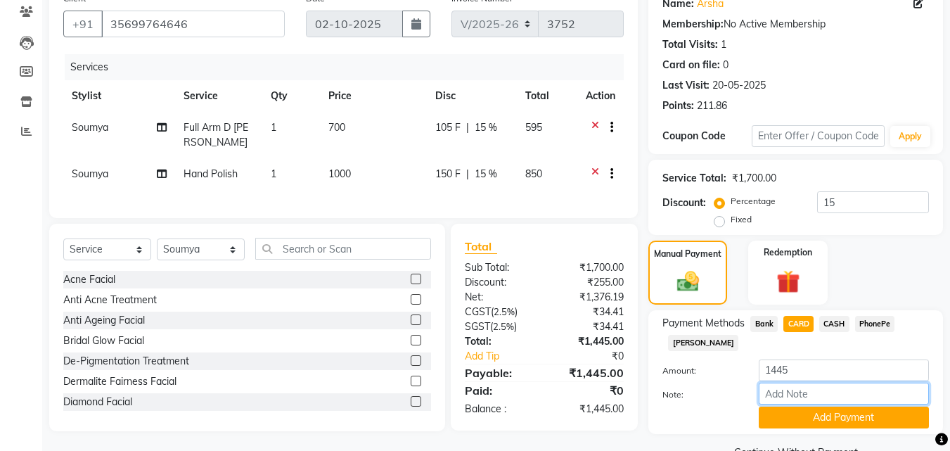
click at [775, 396] on input "Note:" at bounding box center [843, 393] width 170 height 22
type input "SHUHAINA"
click at [831, 420] on button "Add Payment" at bounding box center [843, 417] width 170 height 22
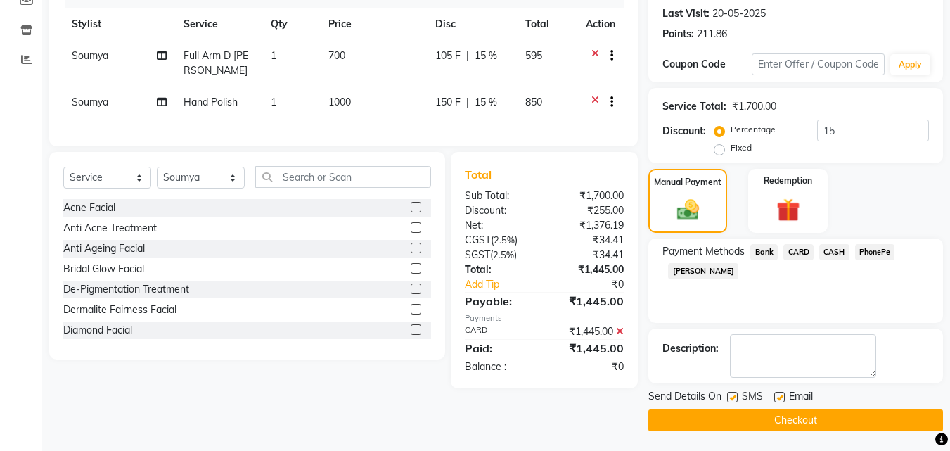
scroll to position [193, 0]
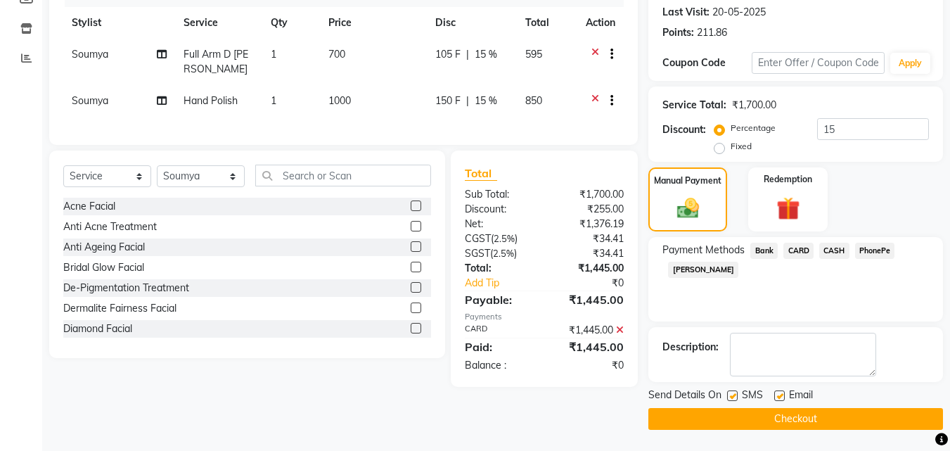
click at [779, 393] on label at bounding box center [779, 395] width 11 height 11
click at [779, 393] on input "checkbox" at bounding box center [778, 396] width 9 height 9
checkbox input "false"
click at [731, 397] on label at bounding box center [732, 395] width 11 height 11
click at [731, 397] on input "checkbox" at bounding box center [731, 396] width 9 height 9
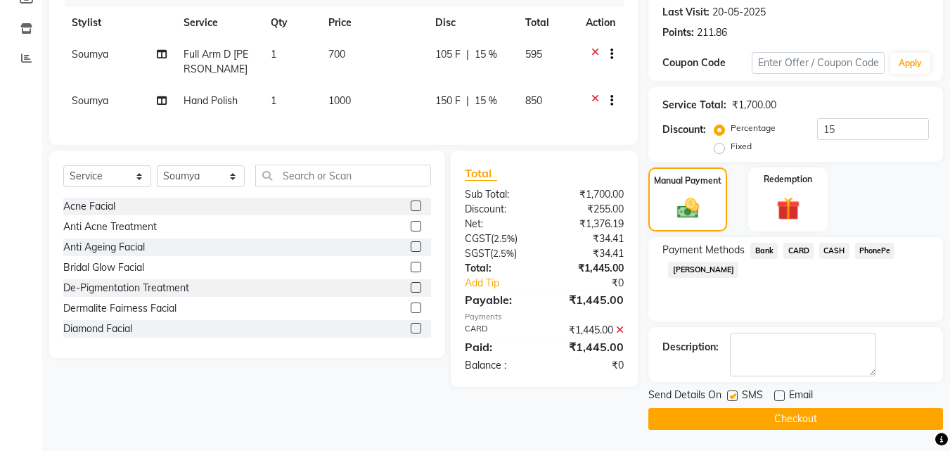
checkbox input "false"
click at [733, 414] on button "Checkout" at bounding box center [795, 419] width 295 height 22
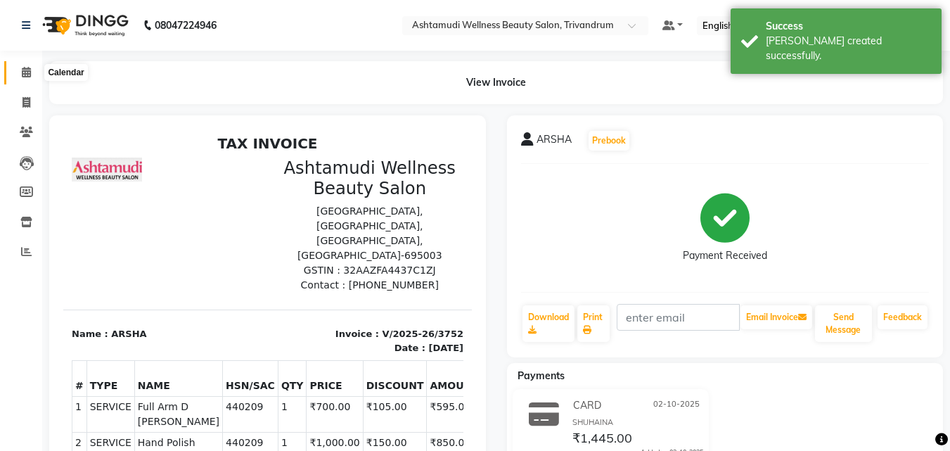
click at [25, 71] on icon at bounding box center [26, 72] width 9 height 11
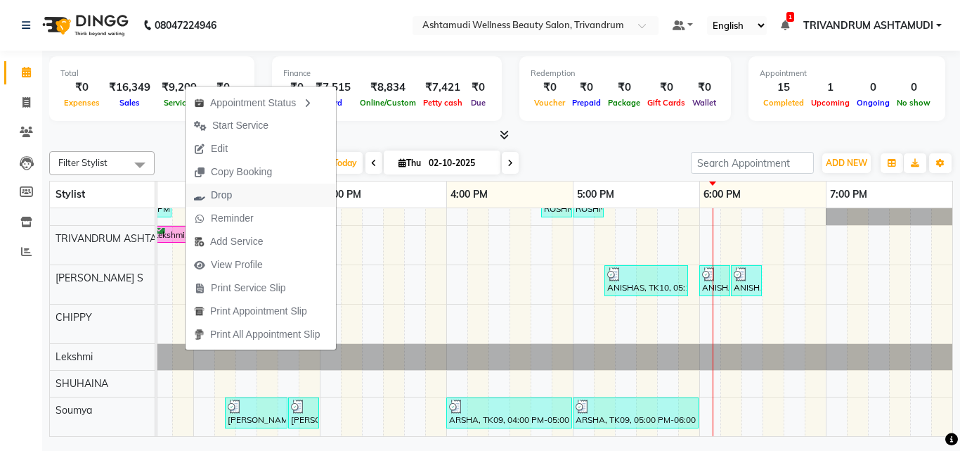
click at [262, 193] on button "Drop" at bounding box center [261, 194] width 150 height 23
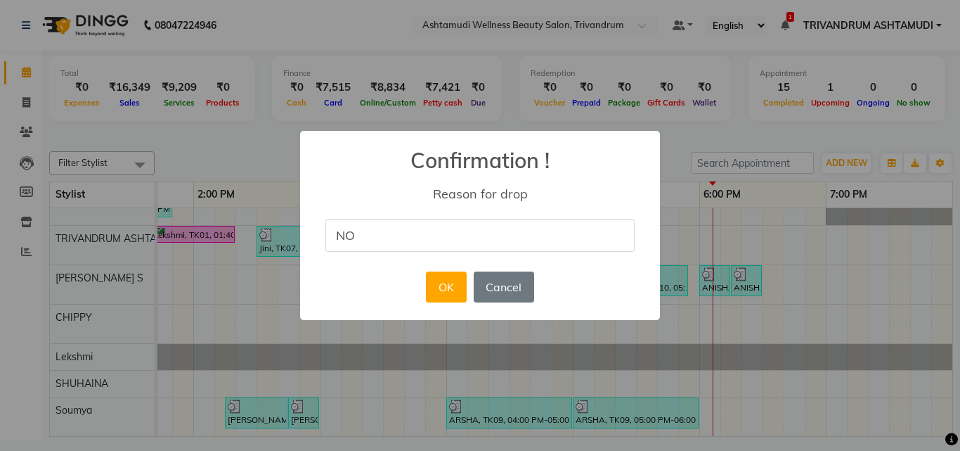
type input "NO RESPONSE"
click at [451, 289] on button "OK" at bounding box center [446, 286] width 40 height 31
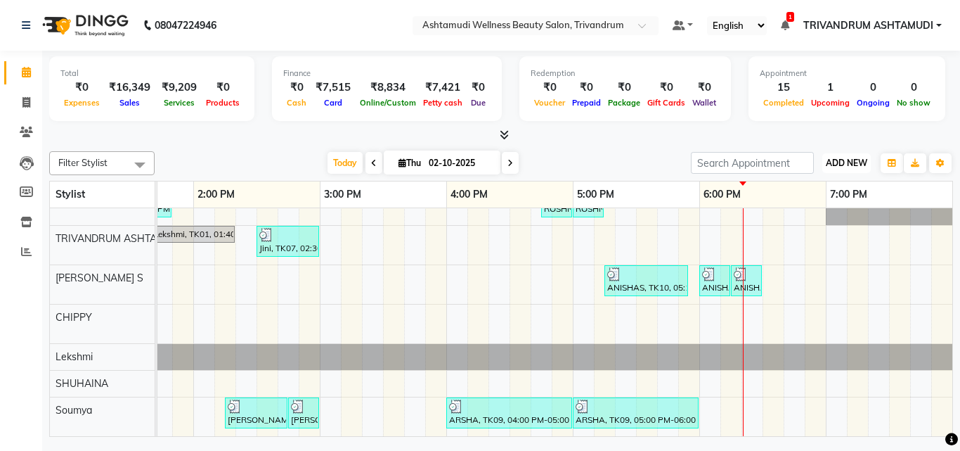
click at [861, 165] on span "ADD NEW" at bounding box center [846, 162] width 41 height 11
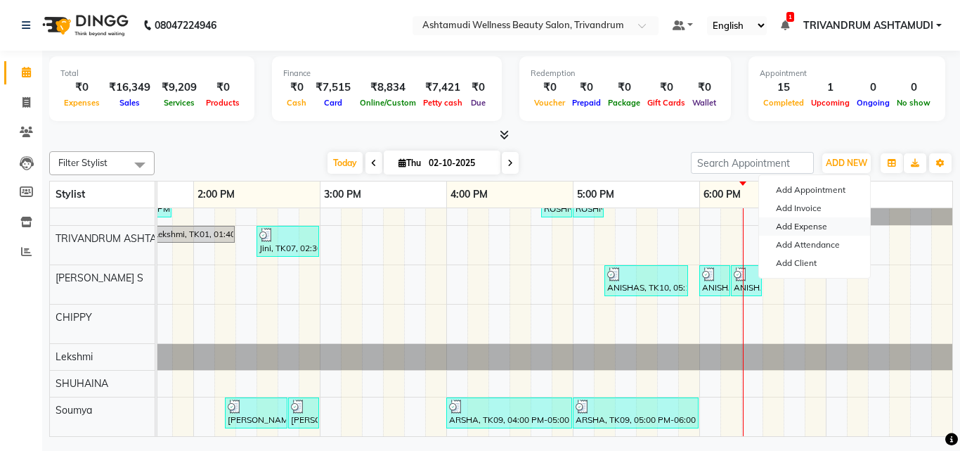
click at [801, 225] on link "Add Expense" at bounding box center [814, 226] width 111 height 18
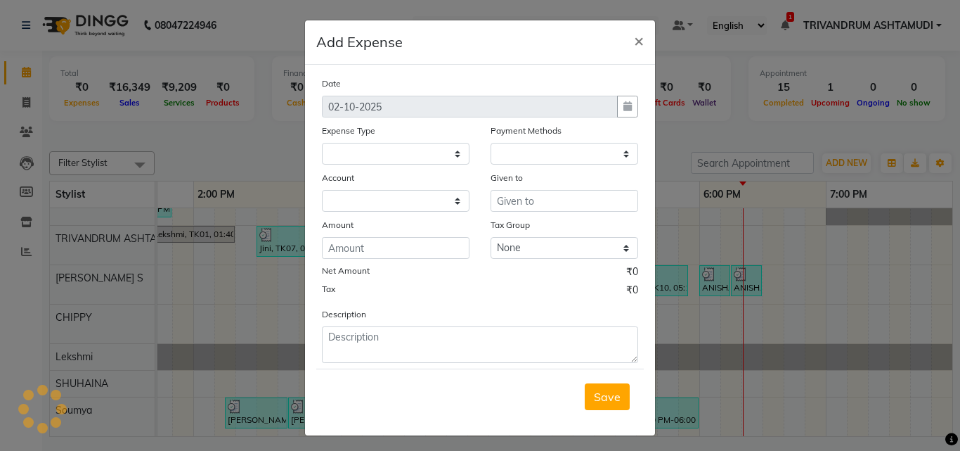
select select
select select "1"
select select "3467"
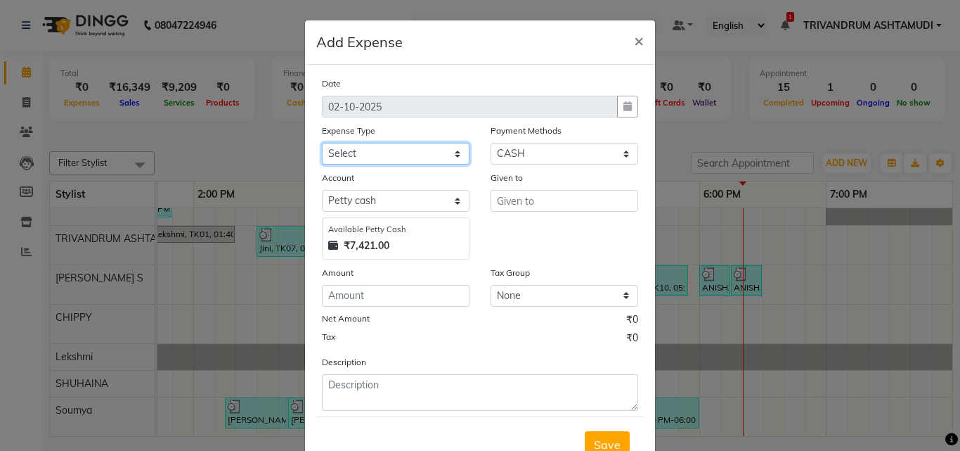
click at [368, 153] on select "Select ACCOMODATION EXPENSES ADVERTISEMENT SALES PROMOTIONAL EXPENSES Bonus BRI…" at bounding box center [396, 154] width 148 height 22
select select "6175"
click at [322, 143] on select "Select ACCOMODATION EXPENSES ADVERTISEMENT SALES PROMOTIONAL EXPENSES Bonus BRI…" at bounding box center [396, 154] width 148 height 22
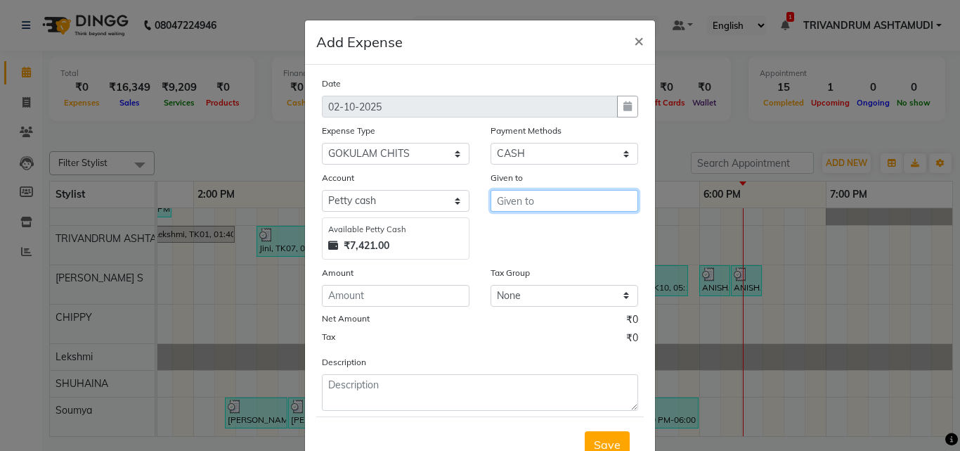
click at [533, 200] on input "text" at bounding box center [565, 201] width 148 height 22
type input "GOKULAM"
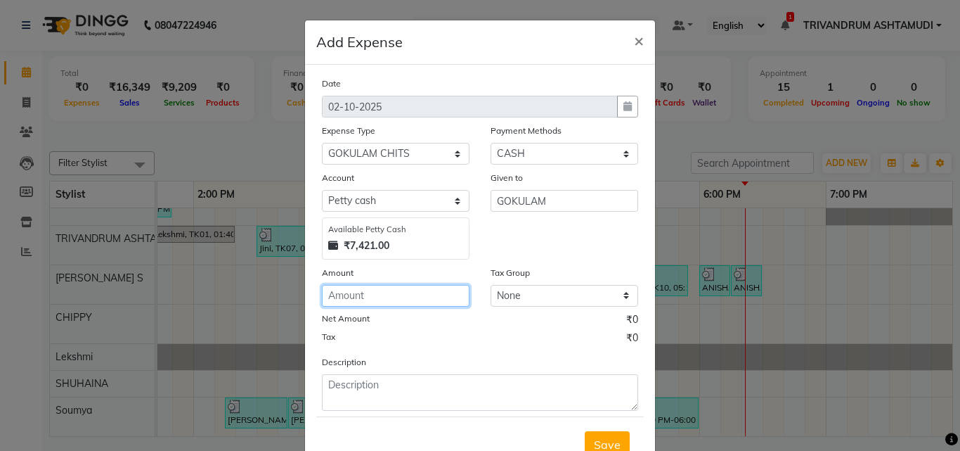
click at [374, 297] on input "number" at bounding box center [396, 296] width 148 height 22
type input "1500"
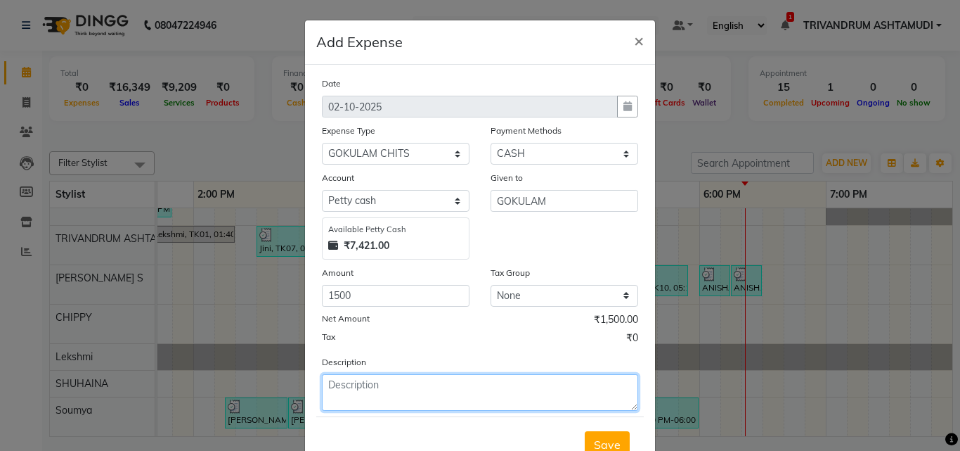
click at [387, 394] on textarea at bounding box center [480, 392] width 316 height 37
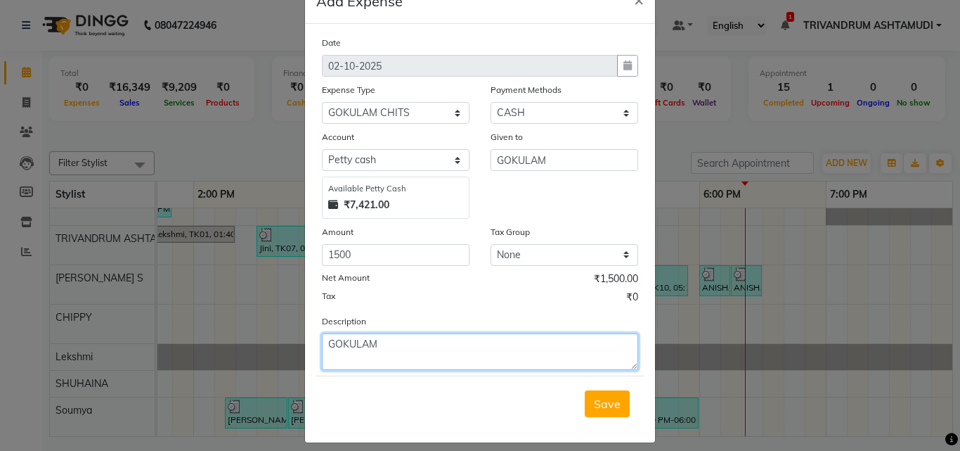
scroll to position [53, 0]
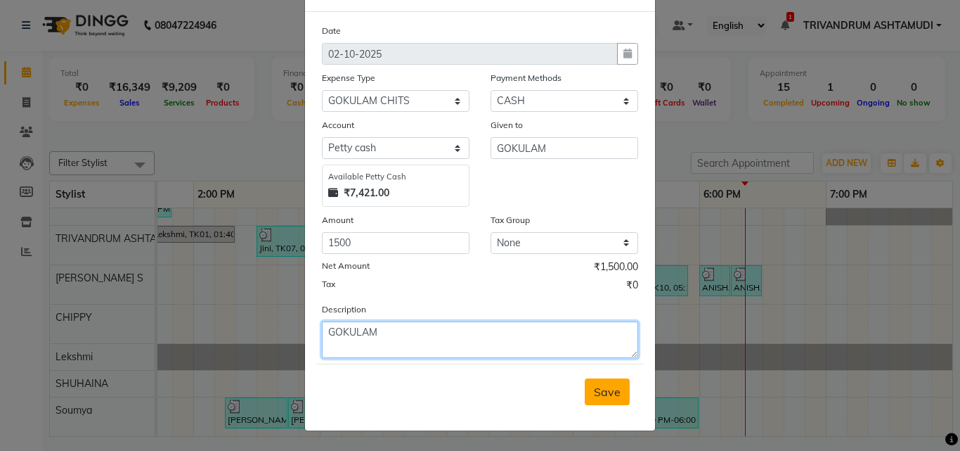
type textarea "GOKULAM"
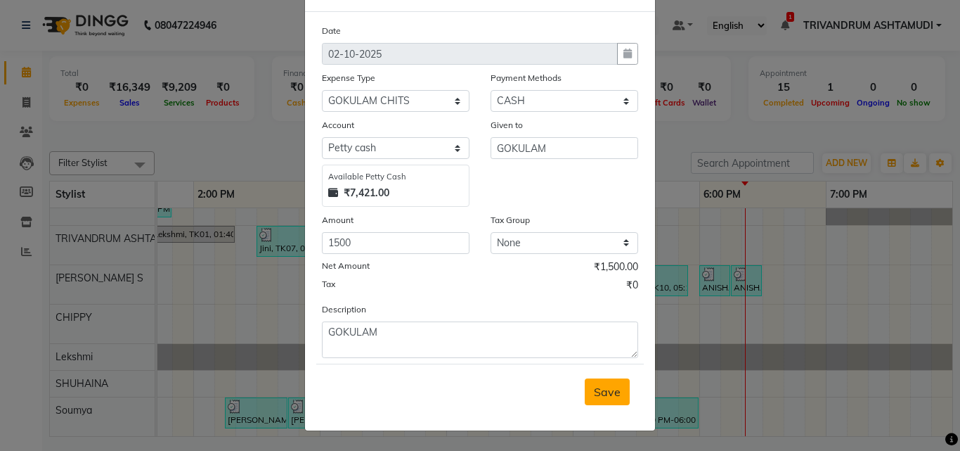
click at [602, 389] on span "Save" at bounding box center [607, 392] width 27 height 14
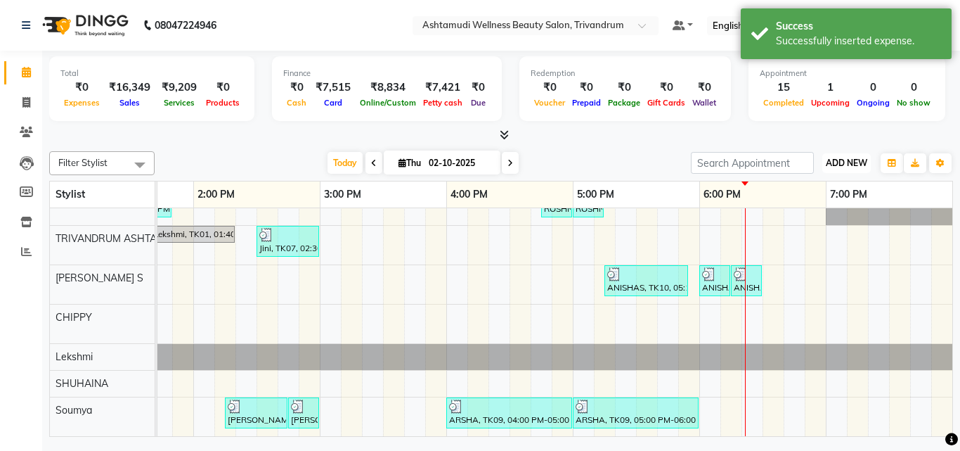
click at [854, 162] on span "ADD NEW" at bounding box center [846, 162] width 41 height 11
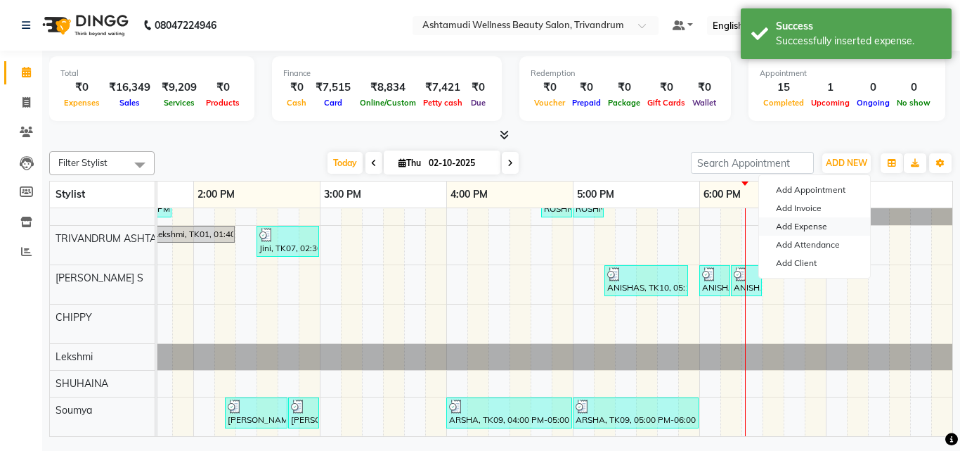
click at [820, 226] on link "Add Expense" at bounding box center [814, 226] width 111 height 18
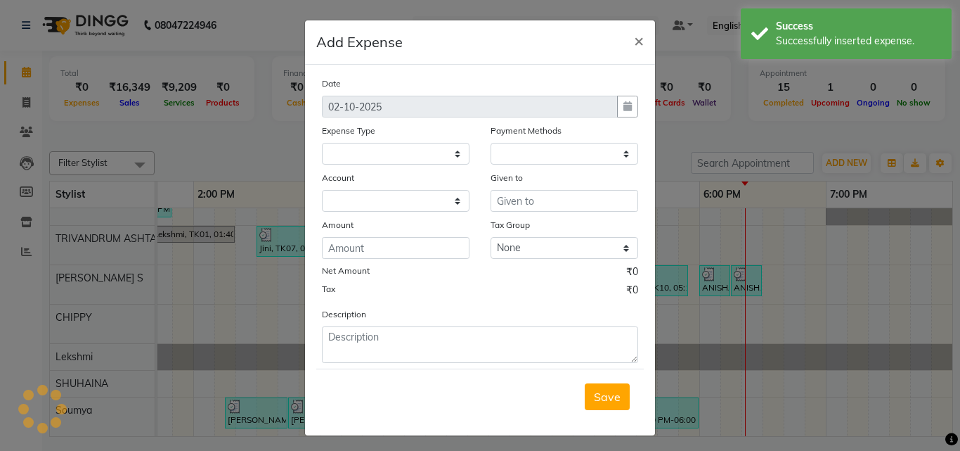
select select
select select "1"
select select "3467"
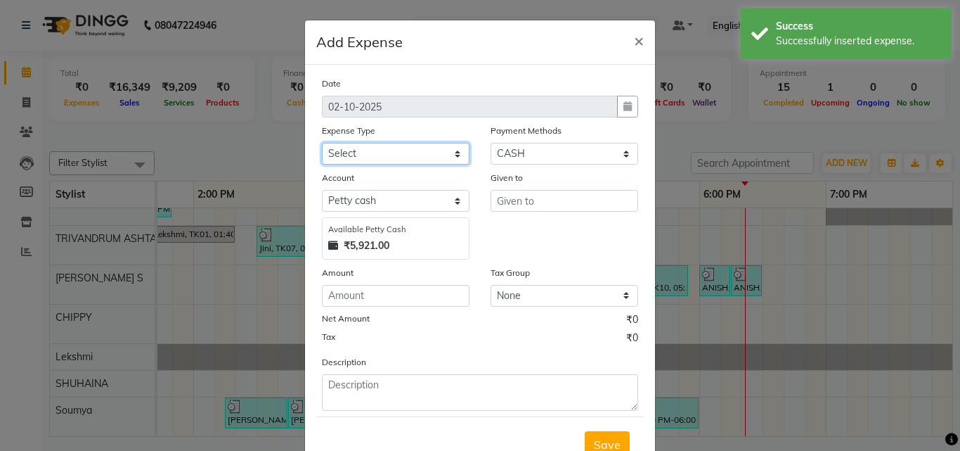
click at [421, 153] on select "Select ACCOMODATION EXPENSES ADVERTISEMENT SALES PROMOTIONAL EXPENSES Bonus BRI…" at bounding box center [396, 154] width 148 height 22
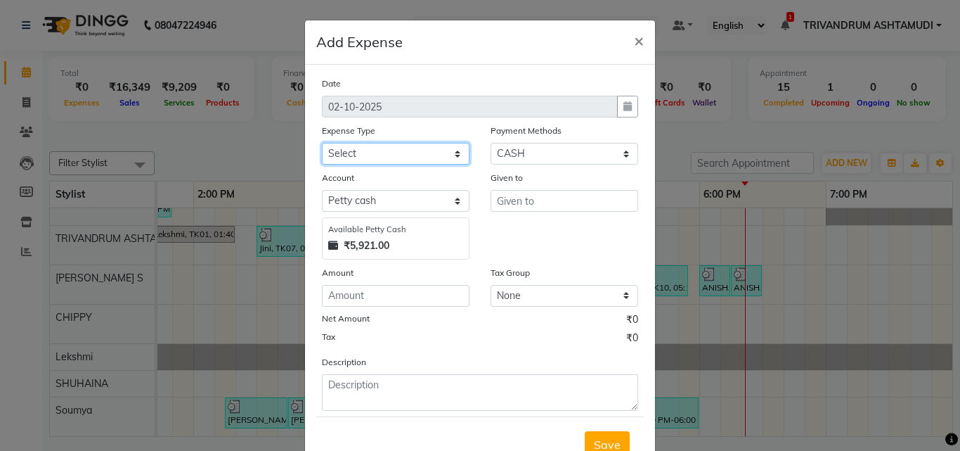
select select "6237"
click at [322, 143] on select "Select ACCOMODATION EXPENSES ADVERTISEMENT SALES PROMOTIONAL EXPENSES Bonus BRI…" at bounding box center [396, 154] width 148 height 22
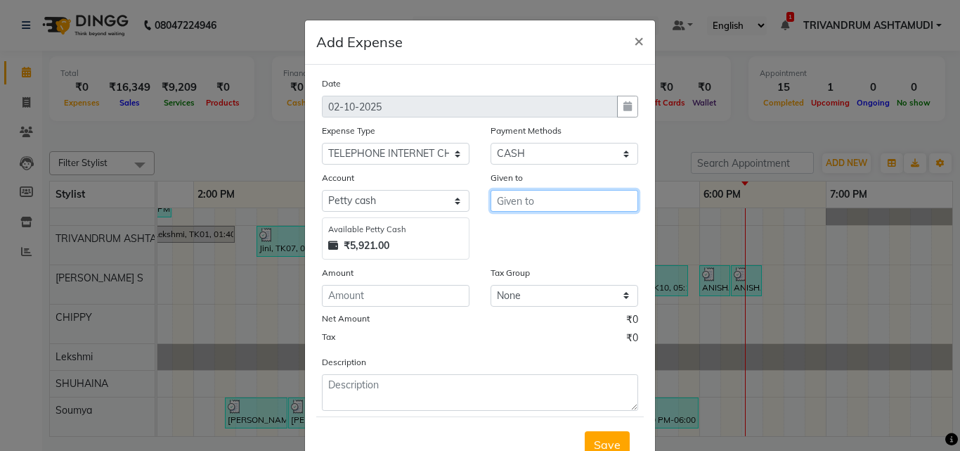
click at [540, 193] on input "text" at bounding box center [565, 201] width 148 height 22
click at [551, 238] on button "MANJUS HA" at bounding box center [546, 230] width 111 height 22
type input "[PERSON_NAME]"
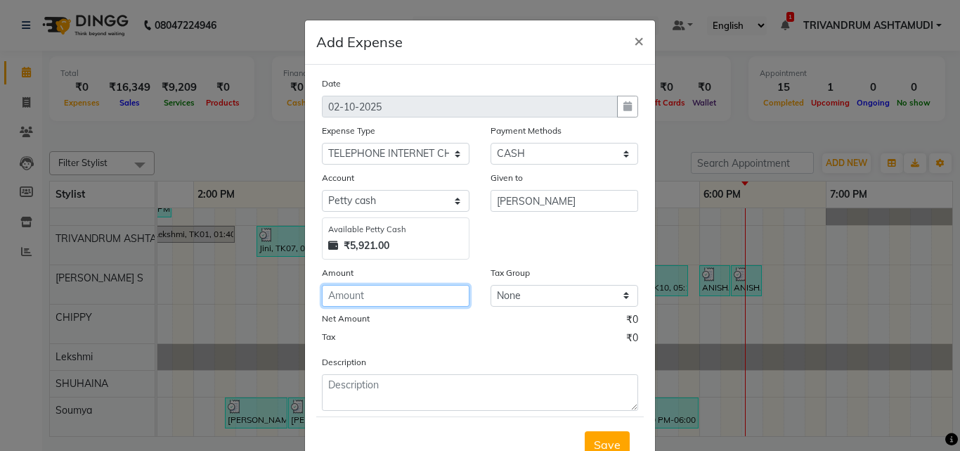
click at [389, 301] on input "number" at bounding box center [396, 296] width 148 height 22
type input "200"
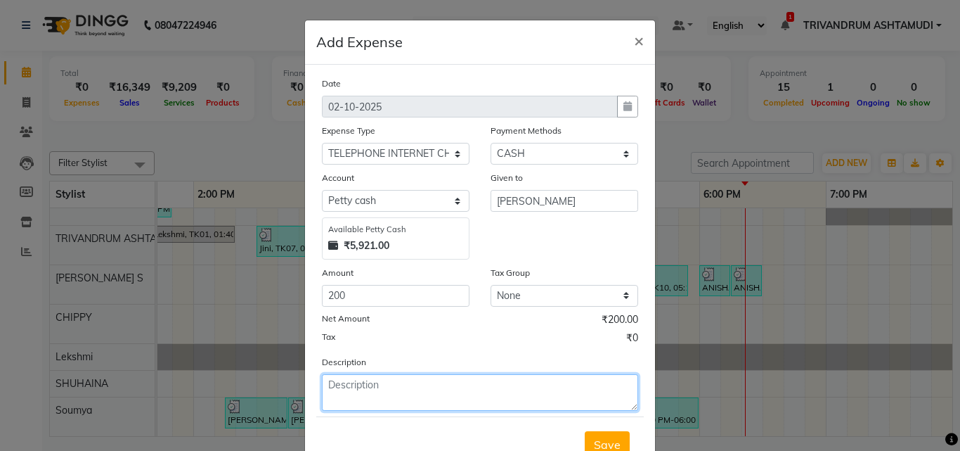
click at [390, 385] on textarea at bounding box center [480, 392] width 316 height 37
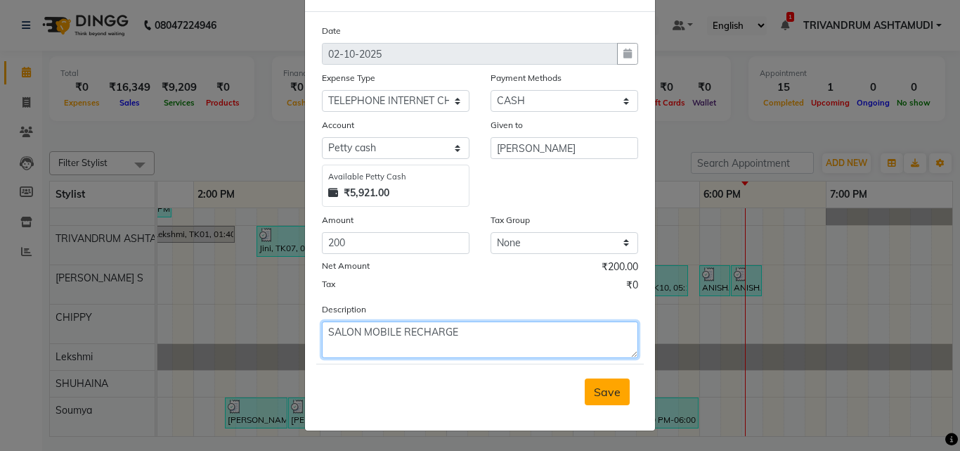
type textarea "SALON MOBILE RECHARGE"
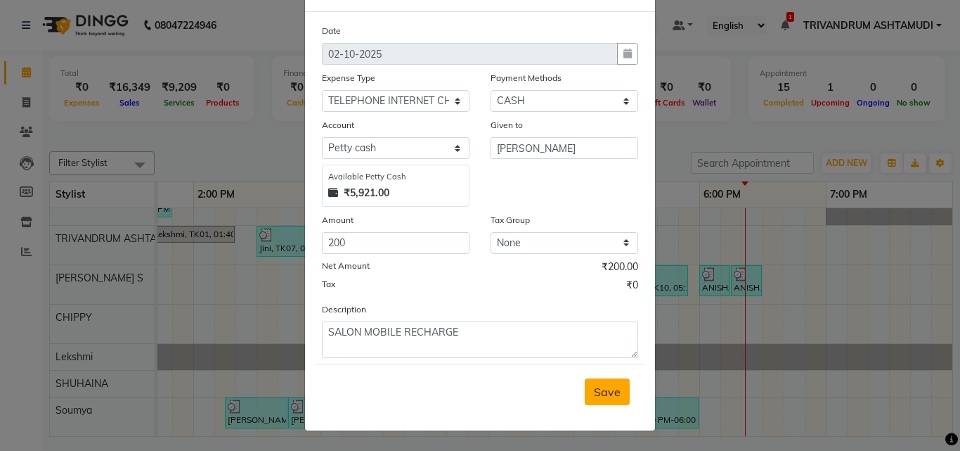
click at [611, 395] on span "Save" at bounding box center [607, 392] width 27 height 14
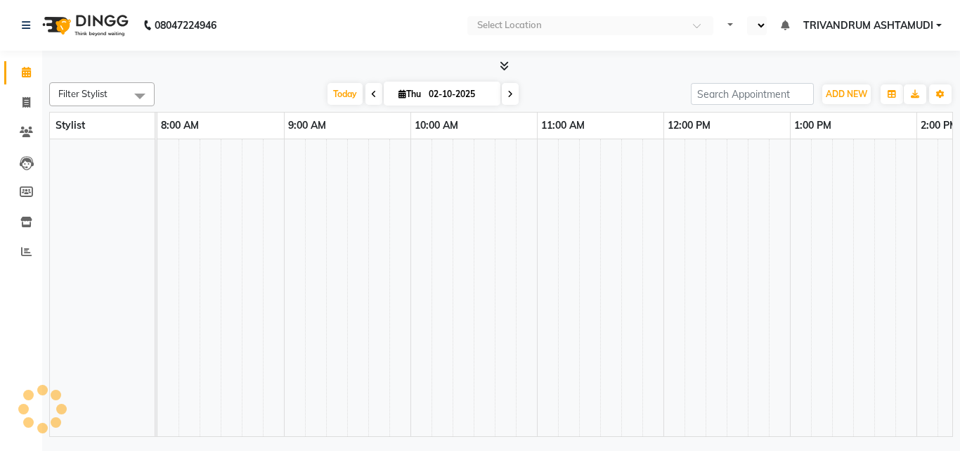
scroll to position [19, 0]
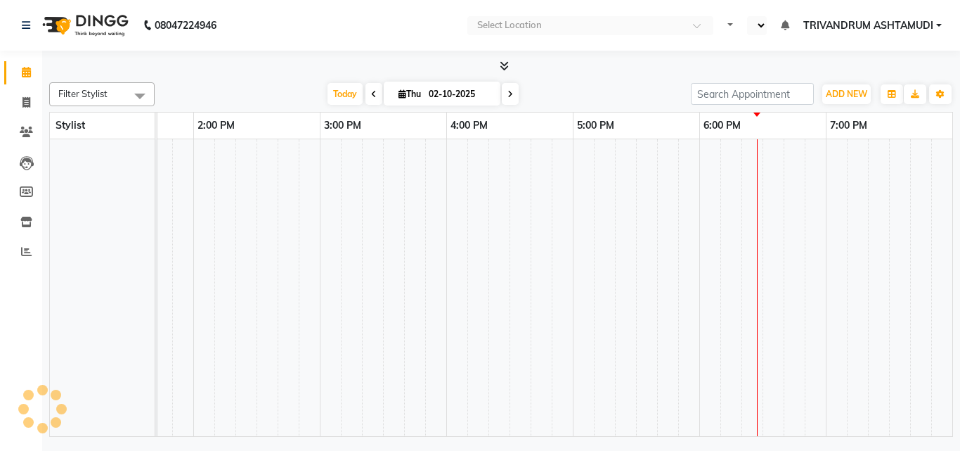
select select "en"
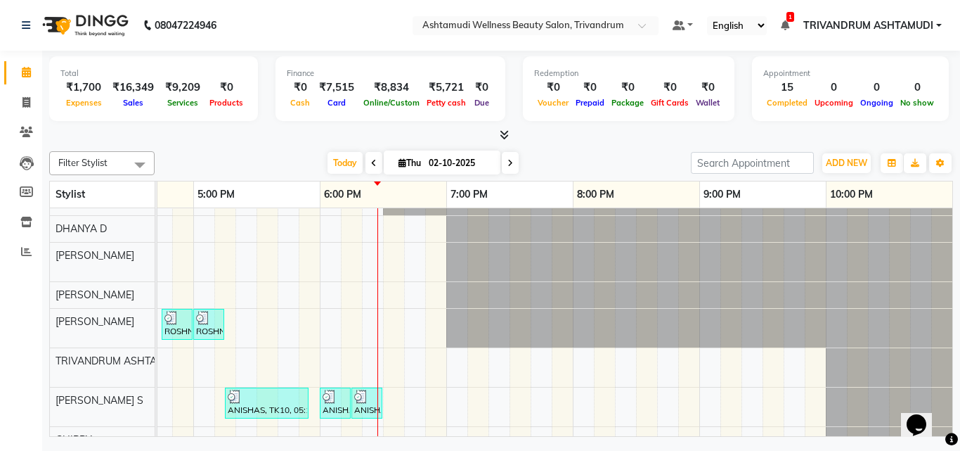
scroll to position [0, 0]
click at [838, 167] on span "ADD NEW" at bounding box center [846, 162] width 41 height 11
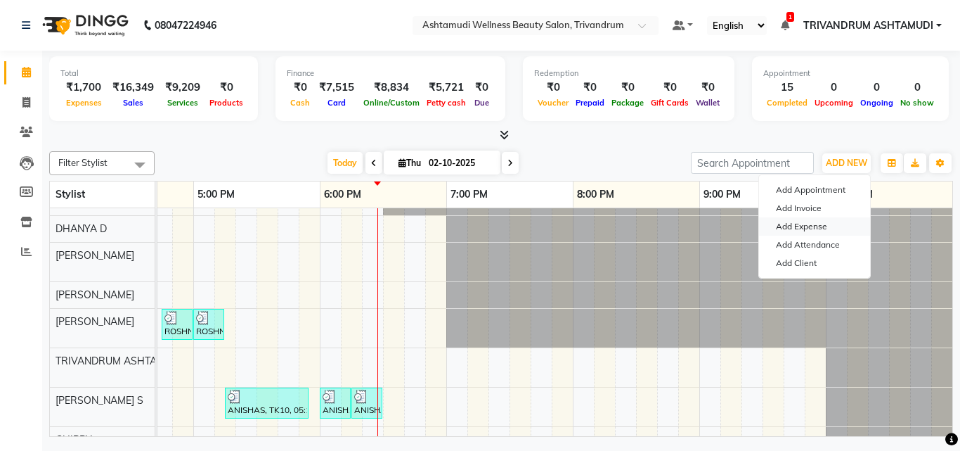
click at [791, 226] on link "Add Expense" at bounding box center [814, 226] width 111 height 18
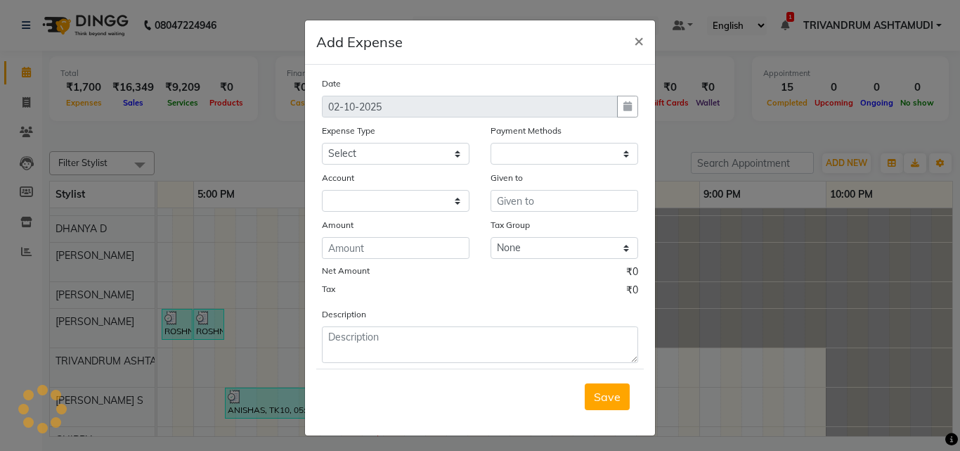
select select "1"
select select "3467"
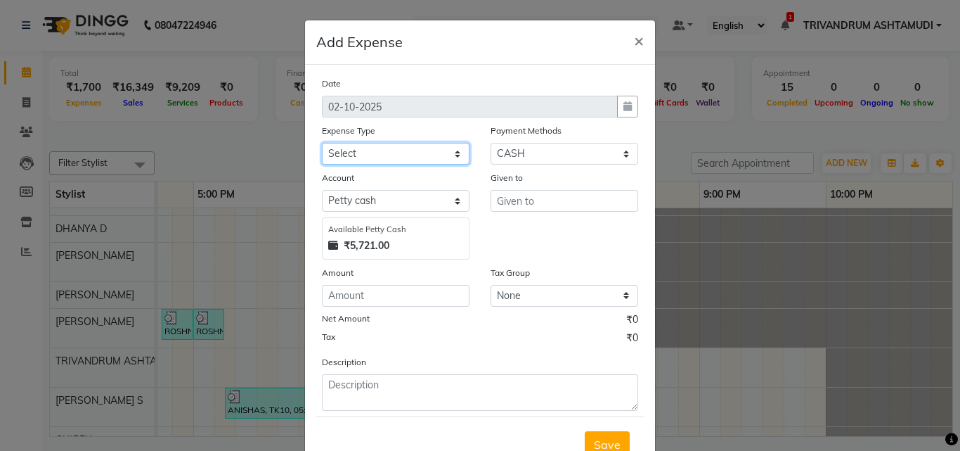
click at [432, 158] on select "Select ACCOMODATION EXPENSES ADVERTISEMENT SALES PROMOTIONAL EXPENSES Bonus BRI…" at bounding box center [396, 154] width 148 height 22
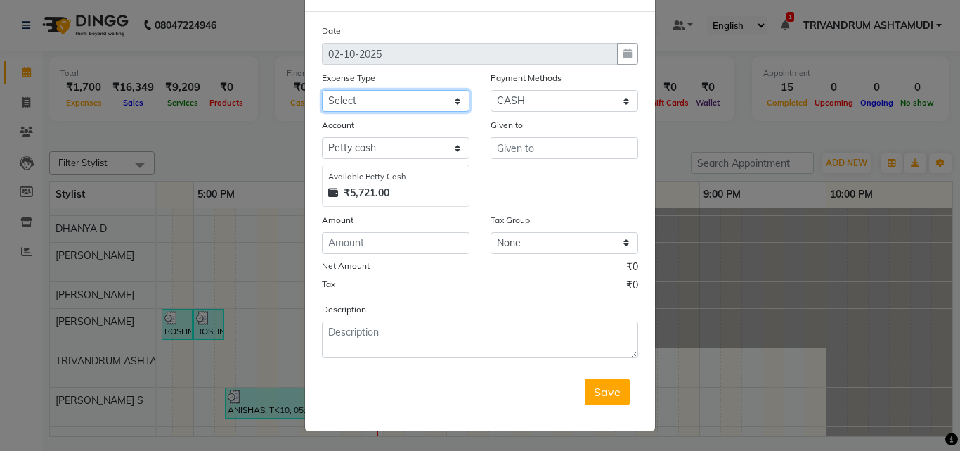
click at [411, 103] on select "Select ACCOMODATION EXPENSES ADVERTISEMENT SALES PROMOTIONAL EXPENSES Bonus BRI…" at bounding box center [396, 101] width 148 height 22
select select "6226"
click at [322, 90] on select "Select ACCOMODATION EXPENSES ADVERTISEMENT SALES PROMOTIONAL EXPENSES Bonus BRI…" at bounding box center [396, 101] width 148 height 22
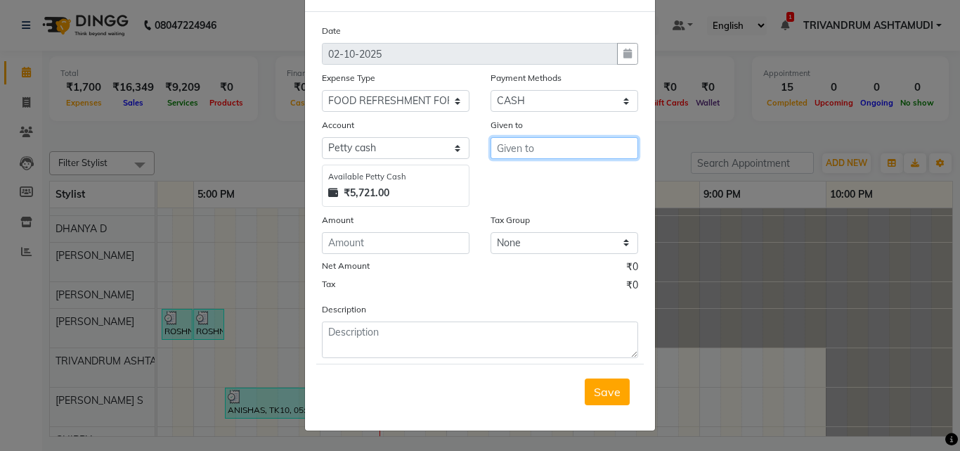
click at [516, 142] on input "text" at bounding box center [565, 148] width 148 height 22
click at [584, 195] on div "Given to [PERSON_NAME]" at bounding box center [564, 161] width 169 height 89
click at [582, 176] on button "SIMI" at bounding box center [546, 178] width 111 height 22
type input "SIMI"
click at [382, 254] on div "Date [DATE] Expense Type Select ACCOMODATION EXPENSES ADVERTISEMENT SALES PROMO…" at bounding box center [480, 190] width 316 height 335
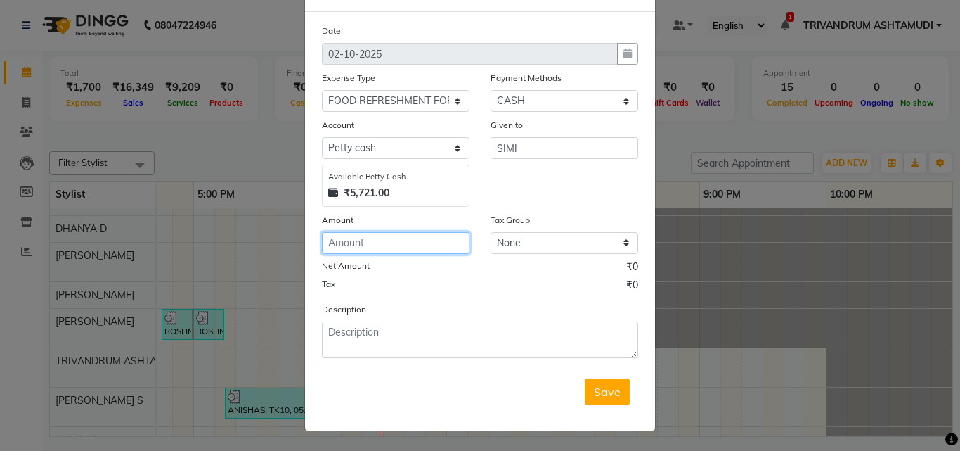
click at [394, 245] on input "number" at bounding box center [396, 243] width 148 height 22
type input "52"
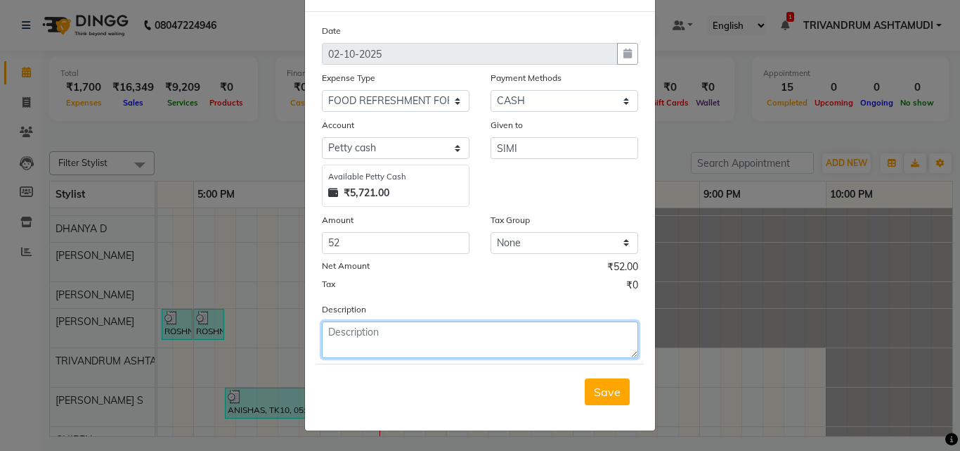
click at [328, 351] on textarea at bounding box center [480, 339] width 316 height 37
type textarea "MILK"
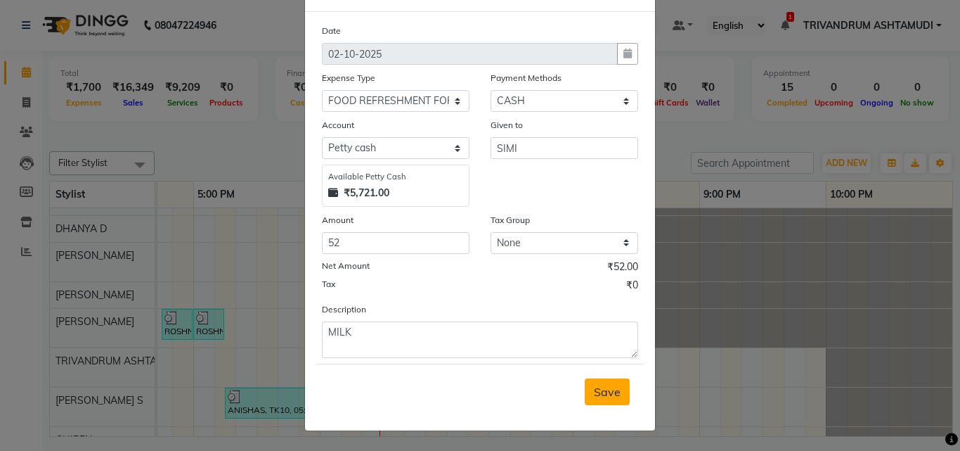
click at [599, 385] on span "Save" at bounding box center [607, 392] width 27 height 14
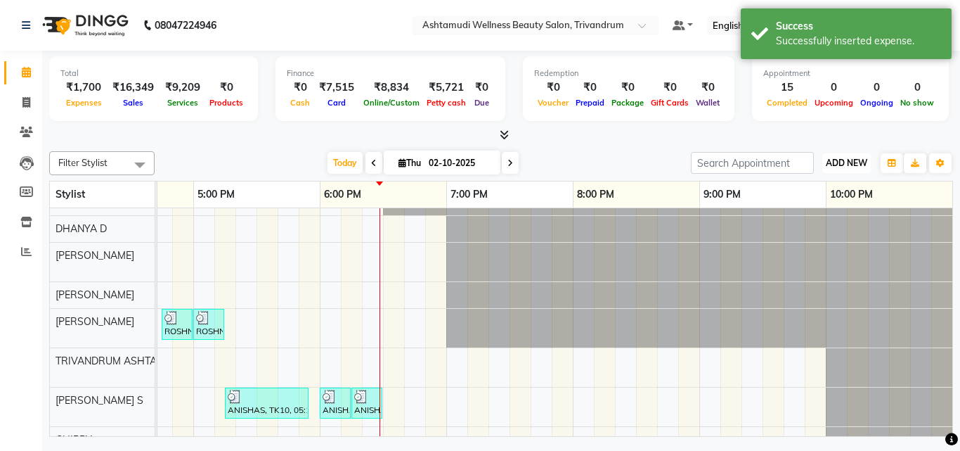
click at [844, 164] on span "ADD NEW" at bounding box center [846, 162] width 41 height 11
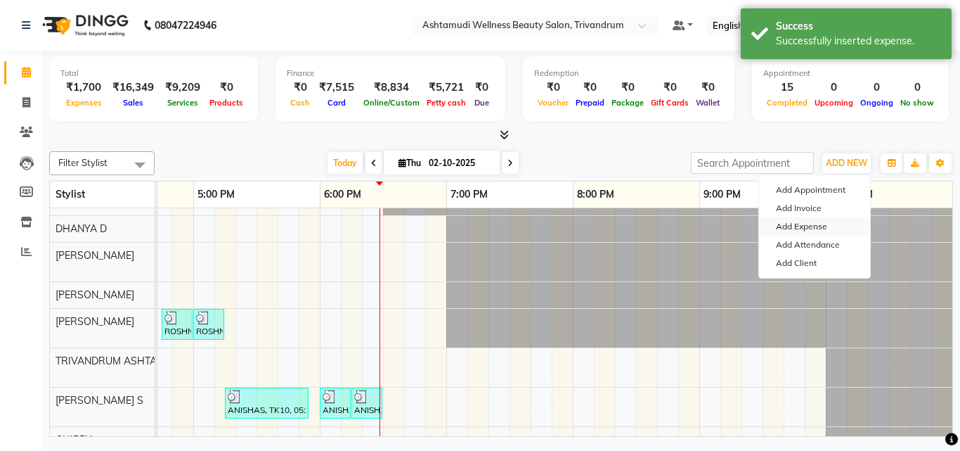
click at [817, 223] on link "Add Expense" at bounding box center [814, 226] width 111 height 18
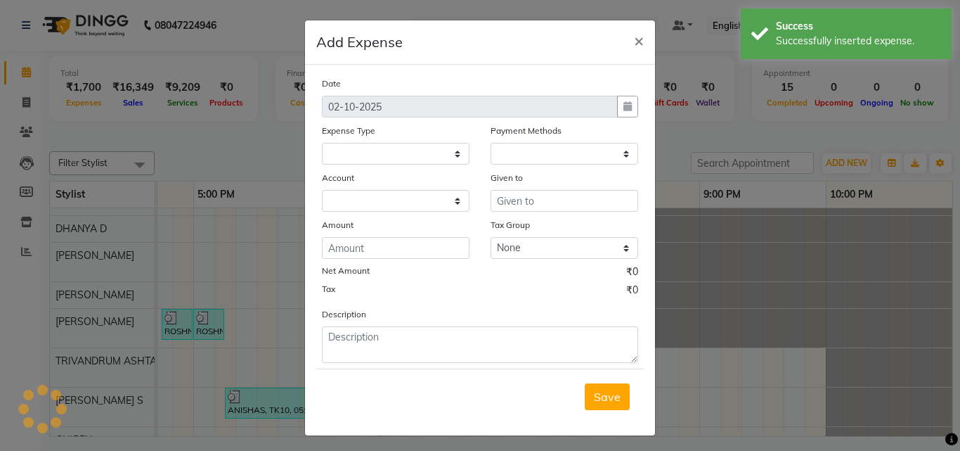
select select
select select "1"
select select "3467"
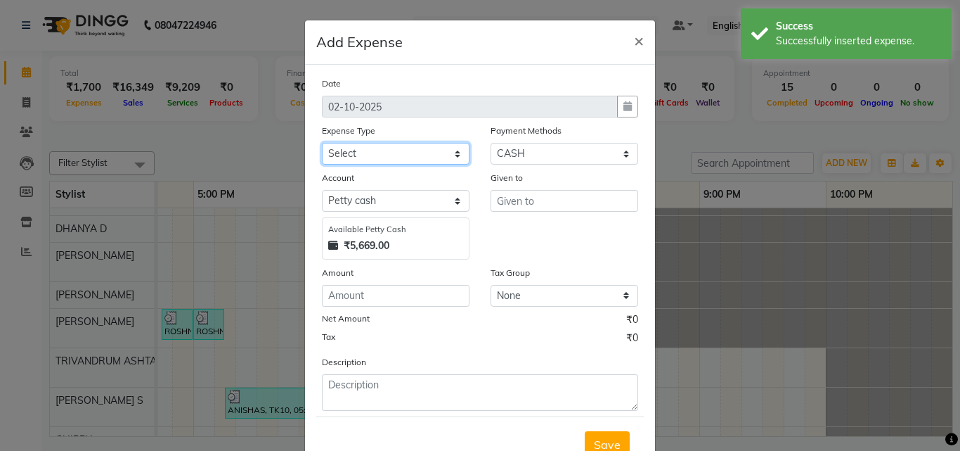
click at [396, 153] on select "Select ACCOMODATION EXPENSES ADVERTISEMENT SALES PROMOTIONAL EXPENSES Bonus BRI…" at bounding box center [396, 154] width 148 height 22
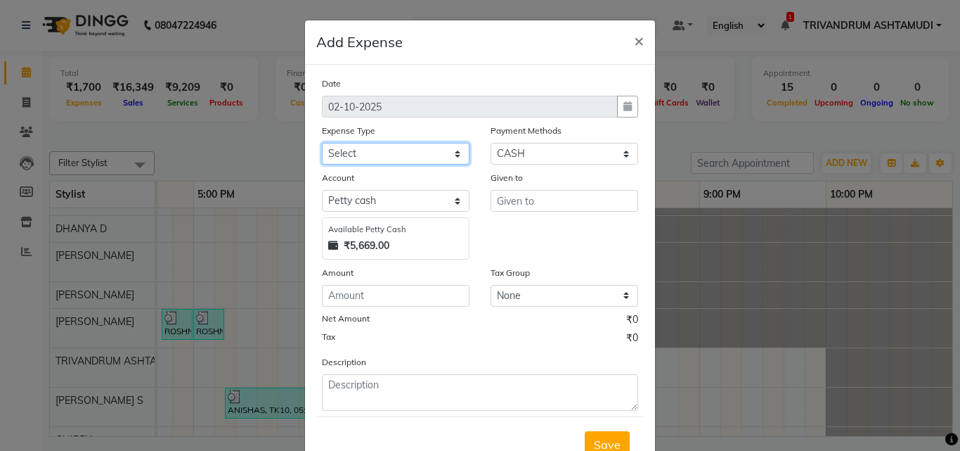
select select "6180"
click at [322, 143] on select "Select ACCOMODATION EXPENSES ADVERTISEMENT SALES PROMOTIONAL EXPENSES Bonus BRI…" at bounding box center [396, 154] width 148 height 22
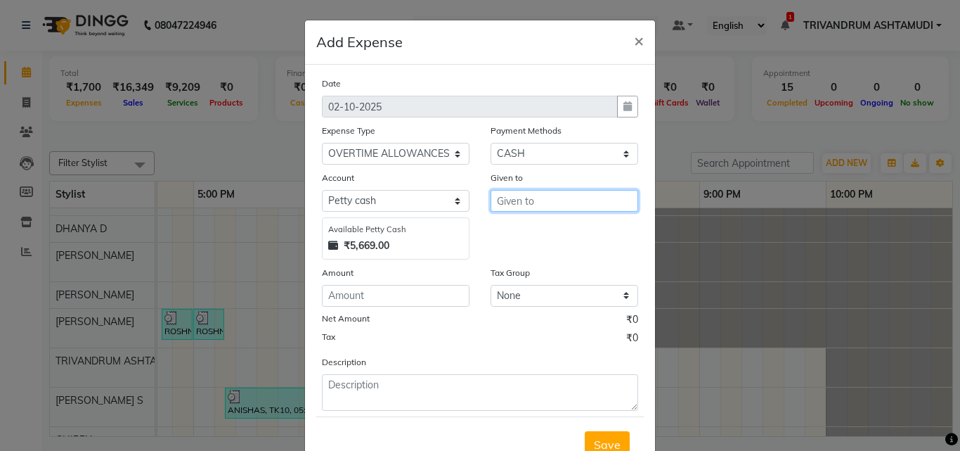
click at [553, 206] on input "text" at bounding box center [565, 201] width 148 height 22
click at [533, 221] on button "[PERSON_NAME]" at bounding box center [546, 230] width 111 height 22
type input "SHUHAINA"
click at [349, 282] on div "Amount" at bounding box center [396, 275] width 148 height 20
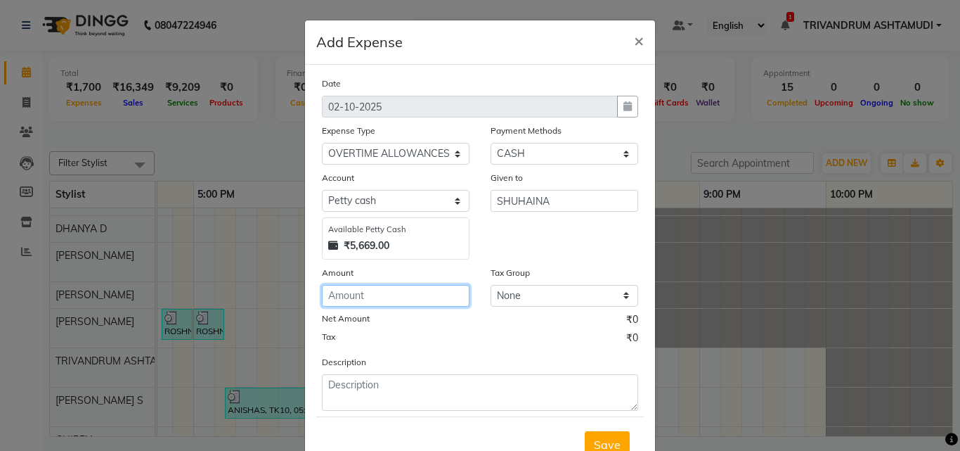
click at [345, 298] on input "number" at bounding box center [396, 296] width 148 height 22
type input "750"
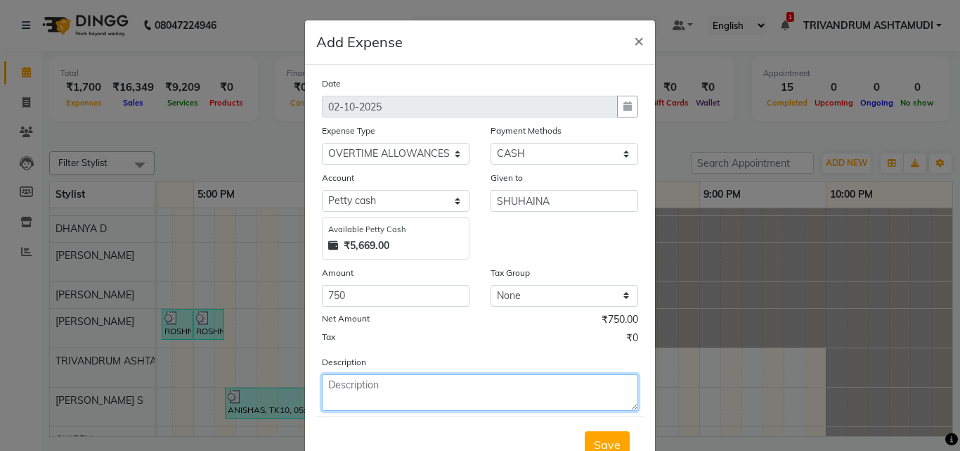
click at [366, 397] on textarea at bounding box center [480, 392] width 316 height 37
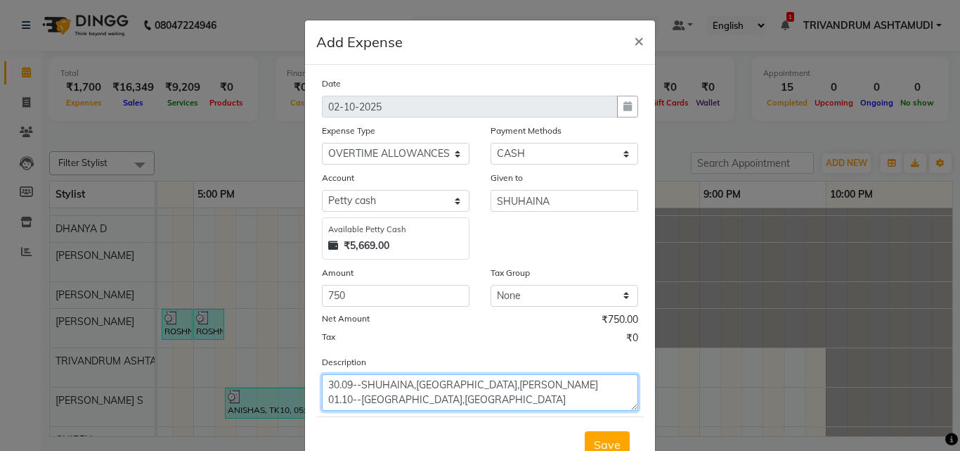
click at [498, 386] on textarea "30.09--SHUHAINA,[GEOGRAPHIC_DATA],[PERSON_NAME] 01.10--[GEOGRAPHIC_DATA],[GEOGR…" at bounding box center [480, 392] width 316 height 37
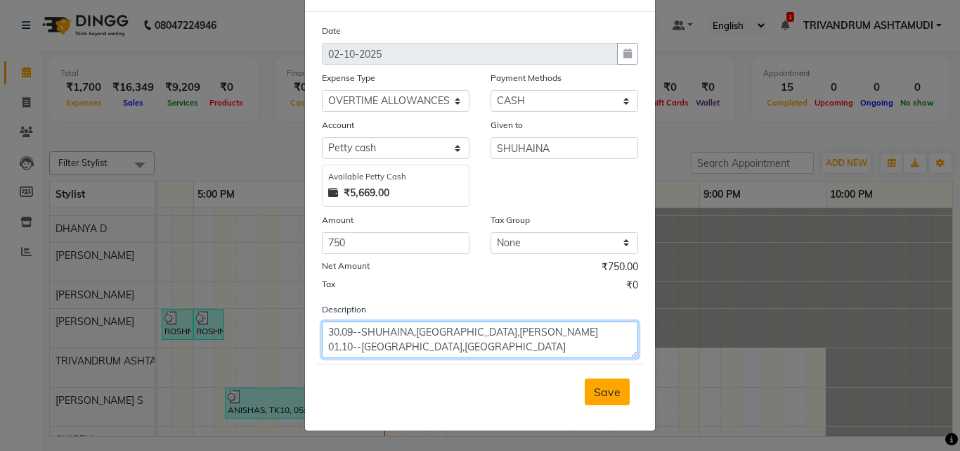
type textarea "30.09--SHUHAINA,[GEOGRAPHIC_DATA],[PERSON_NAME] 01.10--[GEOGRAPHIC_DATA],[GEOGR…"
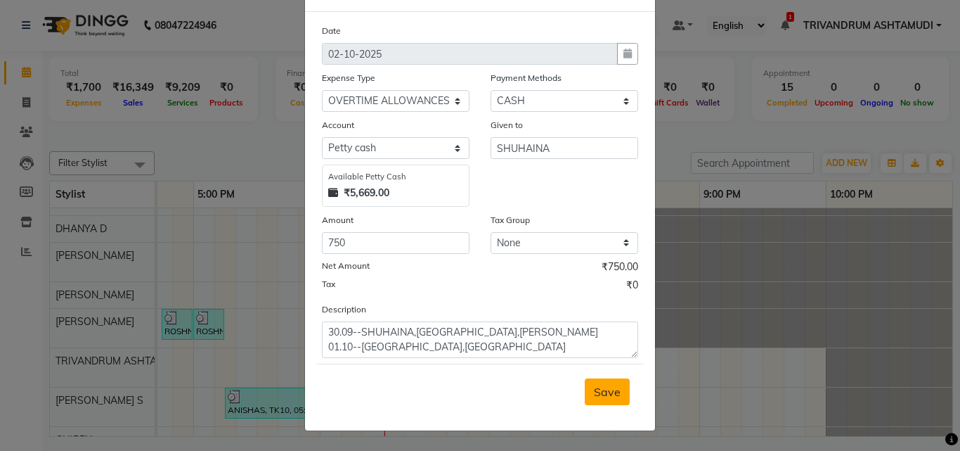
click at [602, 387] on span "Save" at bounding box center [607, 392] width 27 height 14
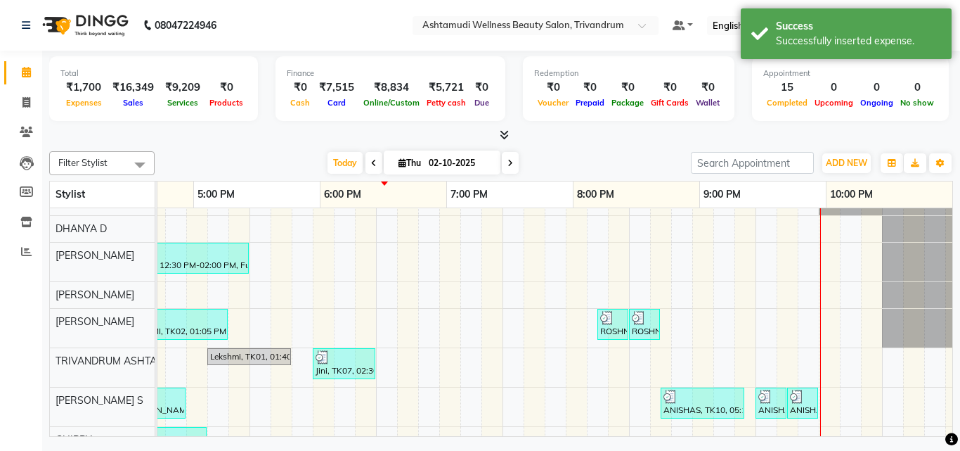
scroll to position [0, 541]
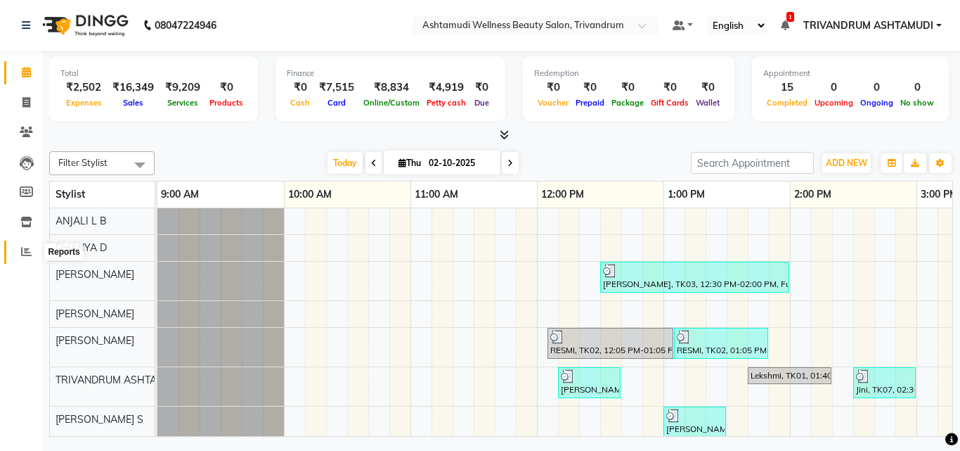
click at [22, 252] on icon at bounding box center [26, 251] width 11 height 11
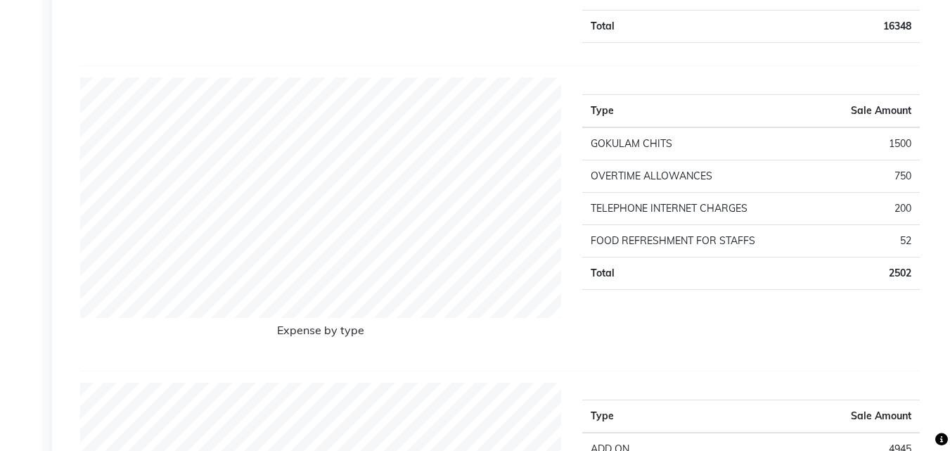
scroll to position [1195, 0]
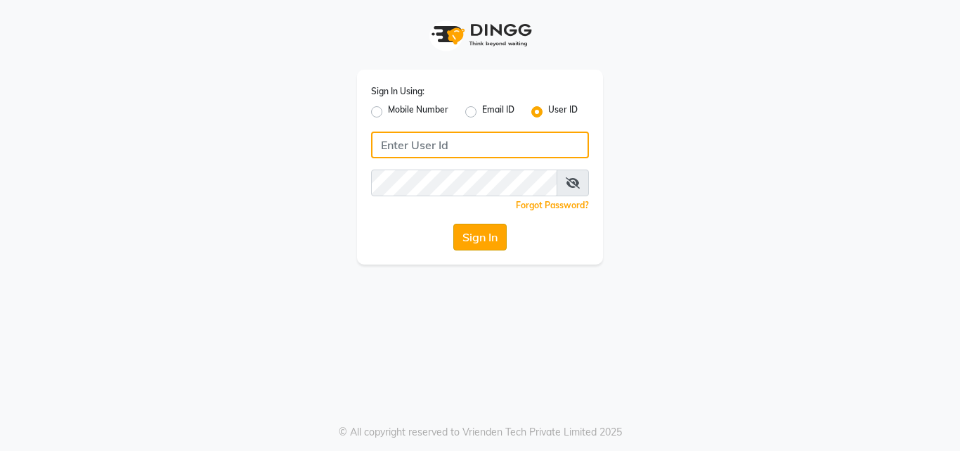
type input "e1935-26"
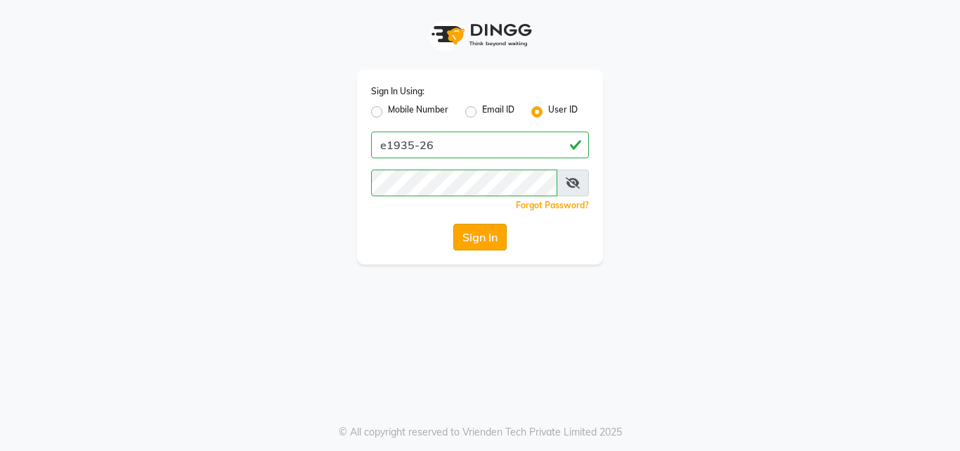
click at [474, 245] on button "Sign In" at bounding box center [479, 237] width 53 height 27
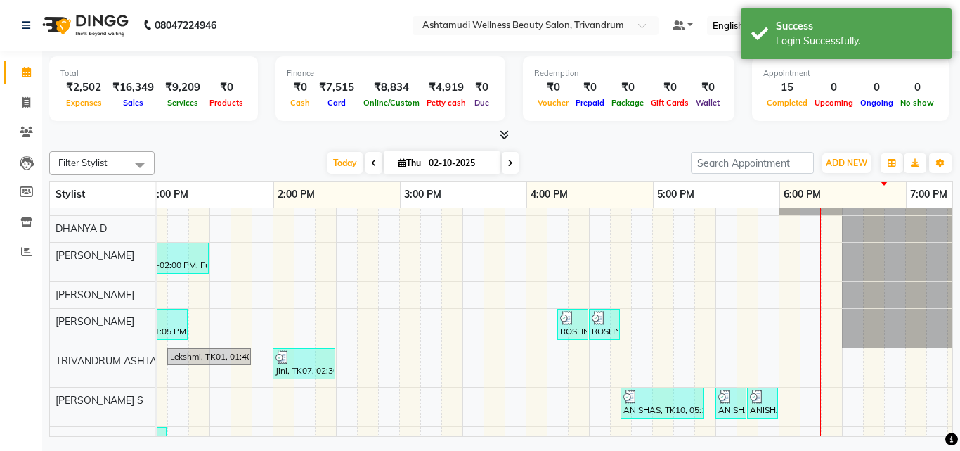
scroll to position [0, 586]
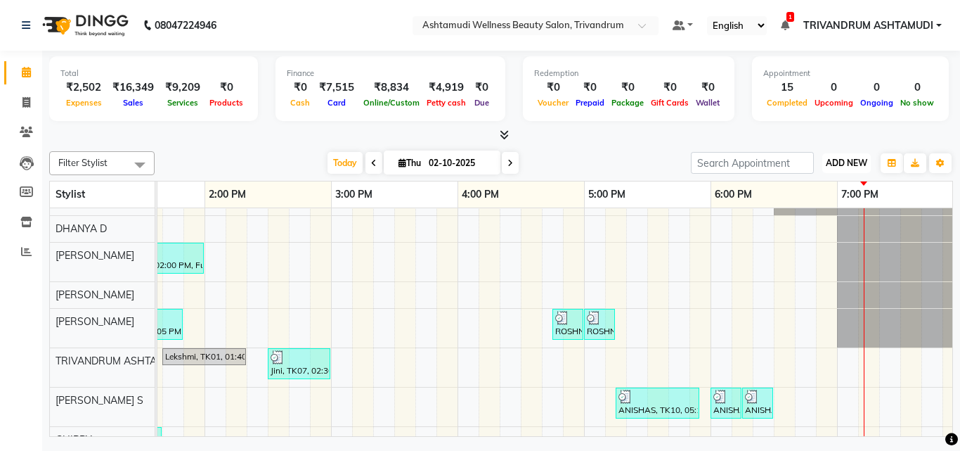
click at [829, 159] on span "ADD NEW" at bounding box center [846, 162] width 41 height 11
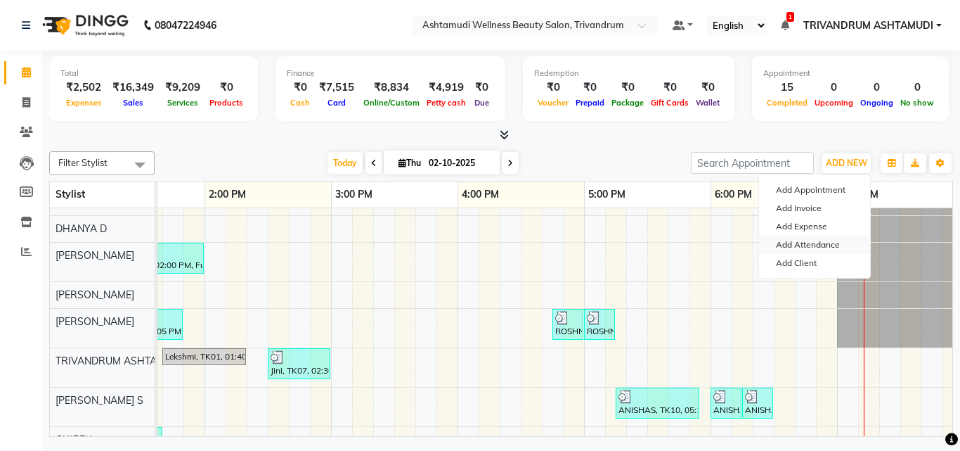
click at [812, 244] on link "Add Attendance" at bounding box center [814, 244] width 111 height 18
select select "A"
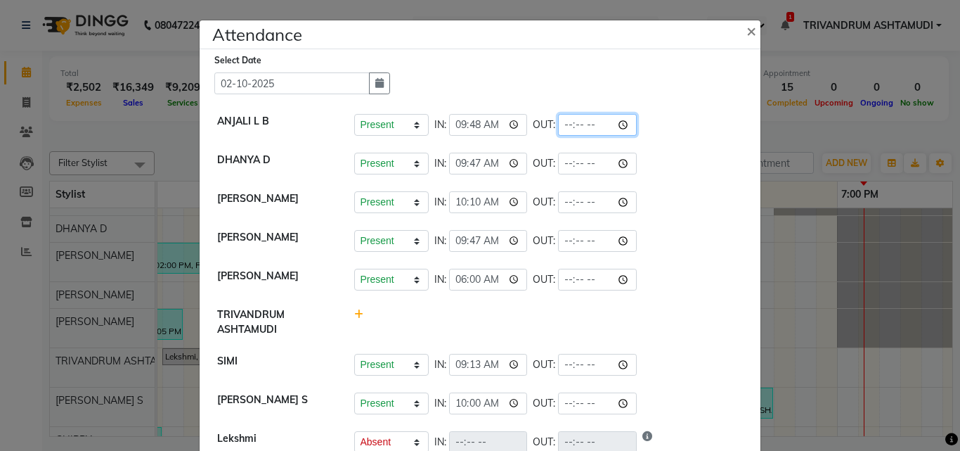
click at [565, 130] on input "time" at bounding box center [597, 125] width 79 height 22
type input "19:15"
click at [686, 210] on div "Present Absent Late Half Day Weekly Off IN: 10:10 OUT:" at bounding box center [548, 202] width 389 height 22
select select "A"
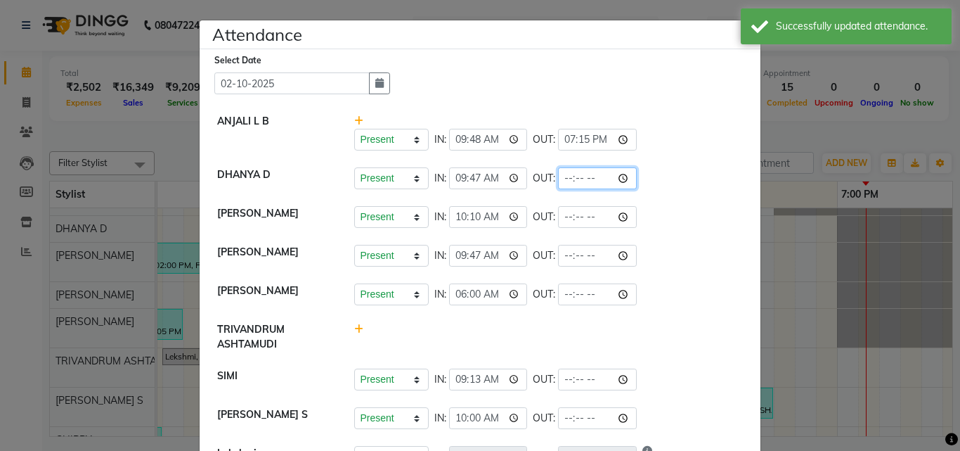
click at [569, 179] on input "time" at bounding box center [597, 178] width 79 height 22
click at [584, 178] on input "19:15" at bounding box center [597, 178] width 79 height 22
type input "19:00"
drag, startPoint x: 754, startPoint y: 218, endPoint x: 740, endPoint y: 226, distance: 16.0
click at [740, 226] on div "Select Date [DATE] ANJALI L B Present Absent Late Half Day Weekly Off IN: 09:48…" at bounding box center [480, 322] width 561 height 546
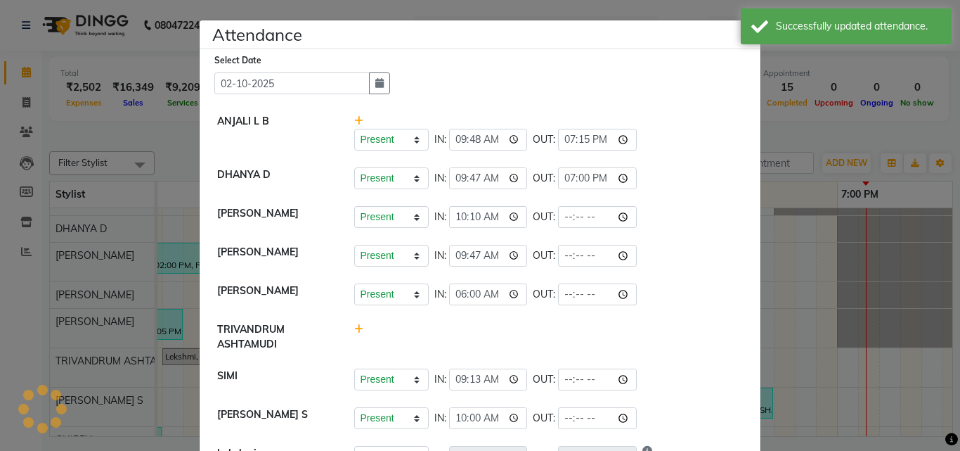
select select "A"
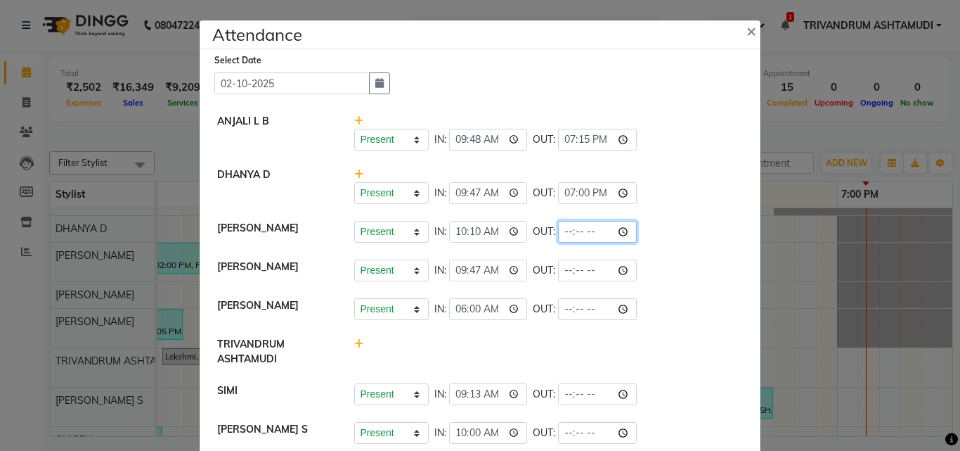
click at [563, 239] on input "time" at bounding box center [597, 232] width 79 height 22
type input "19:15"
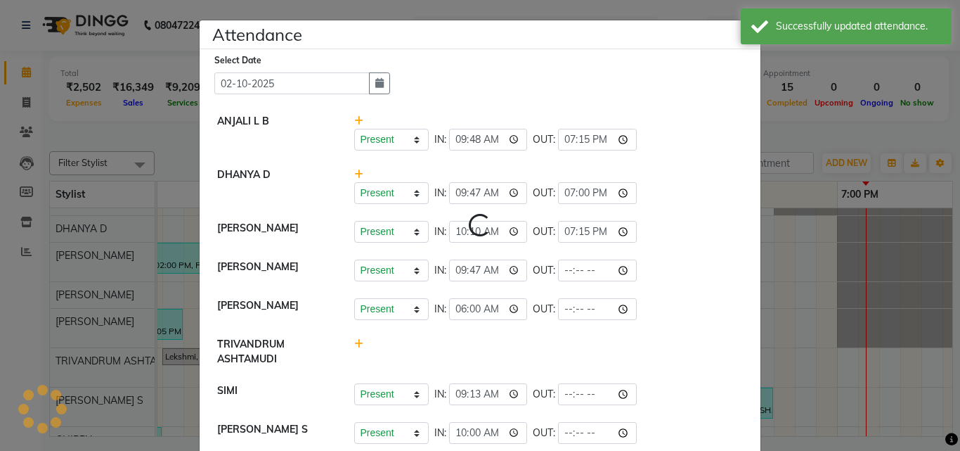
click at [666, 218] on li "[PERSON_NAME] Present Absent Late Half Day Weekly Off IN: 10:10 OUT: 19:15" at bounding box center [480, 231] width 554 height 39
select select "A"
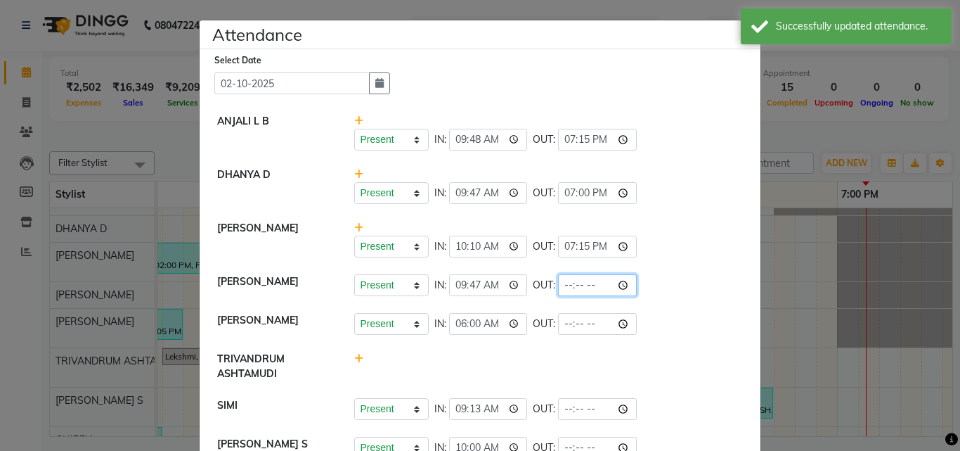
click at [562, 287] on input "time" at bounding box center [597, 285] width 79 height 22
type input "19:15"
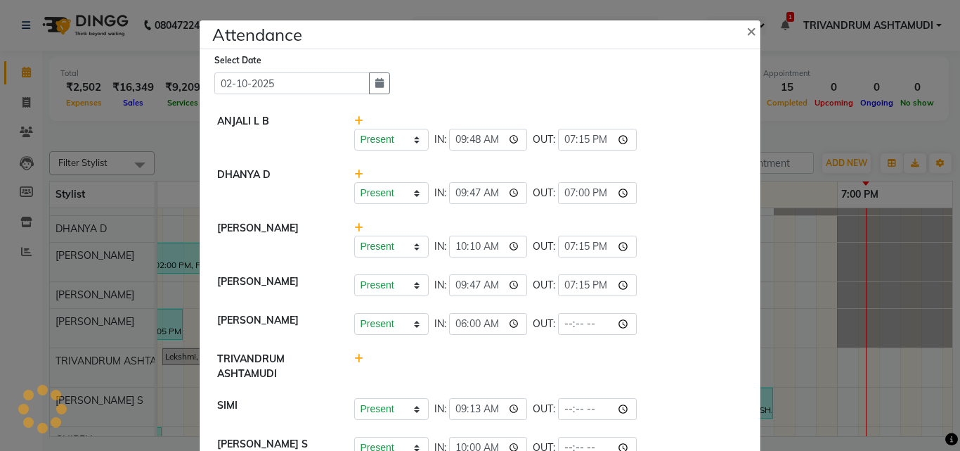
click at [524, 359] on div at bounding box center [549, 366] width 411 height 30
select select "A"
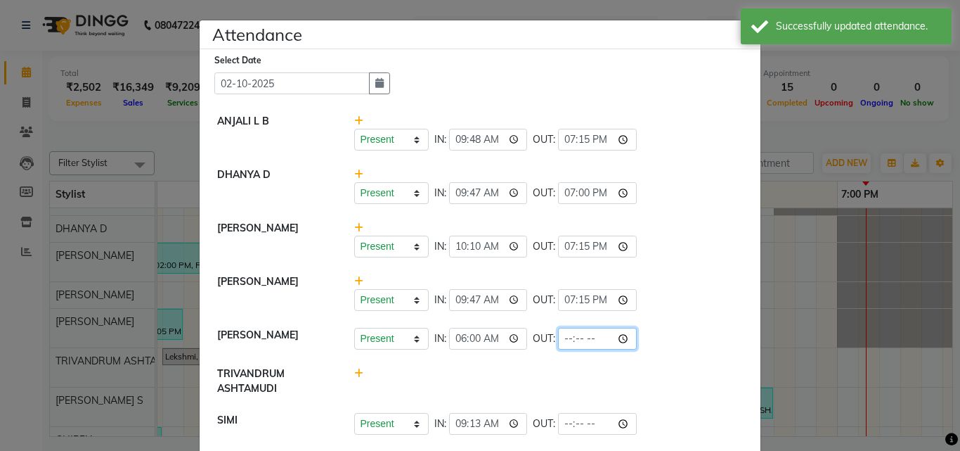
click at [564, 332] on input "time" at bounding box center [597, 339] width 79 height 22
type input "18:00"
click at [546, 367] on div at bounding box center [549, 381] width 411 height 30
select select "A"
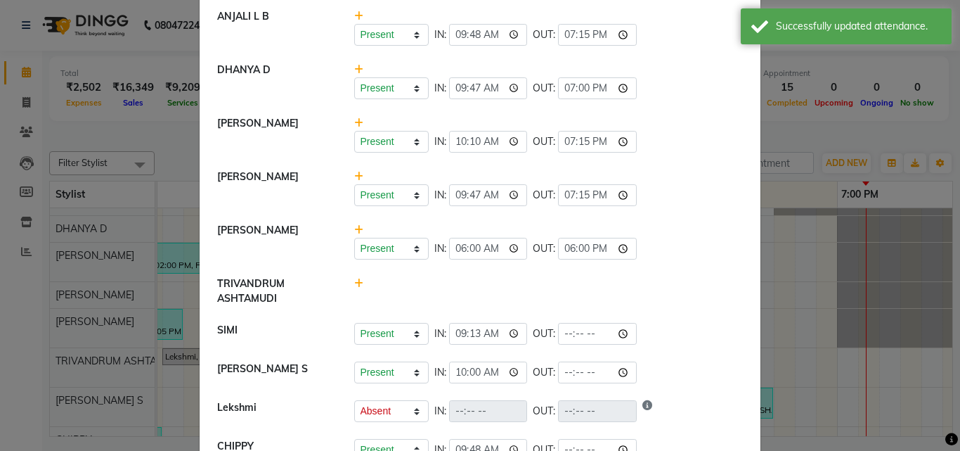
scroll to position [224, 0]
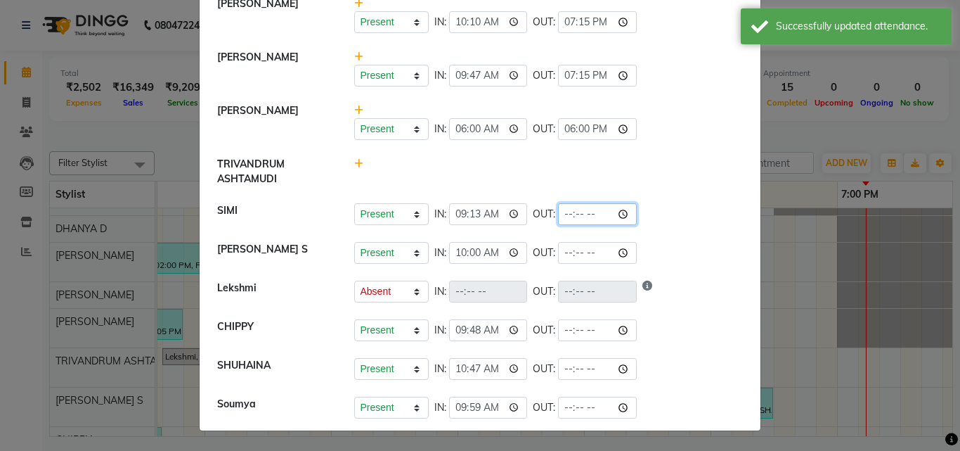
click at [563, 214] on input "time" at bounding box center [597, 214] width 79 height 22
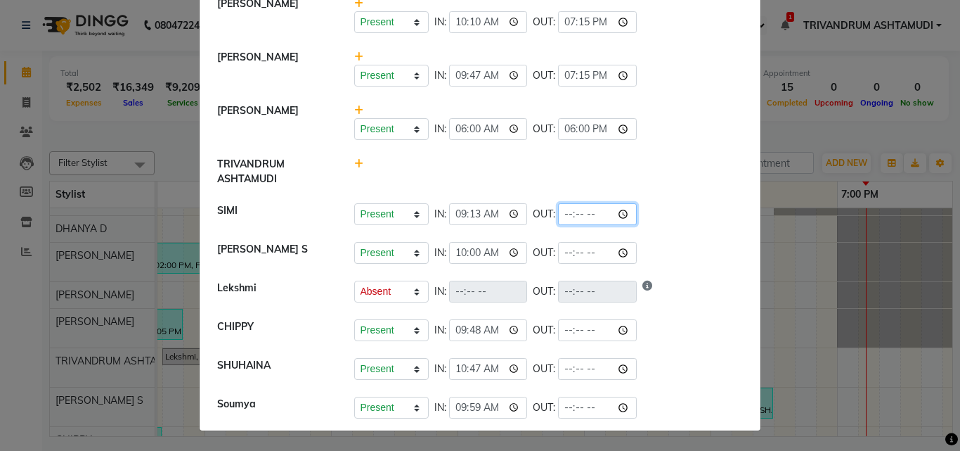
type input "18:10"
click at [670, 286] on div "Present Absent Late Half Day Weekly Off IN: OUT:" at bounding box center [548, 291] width 389 height 22
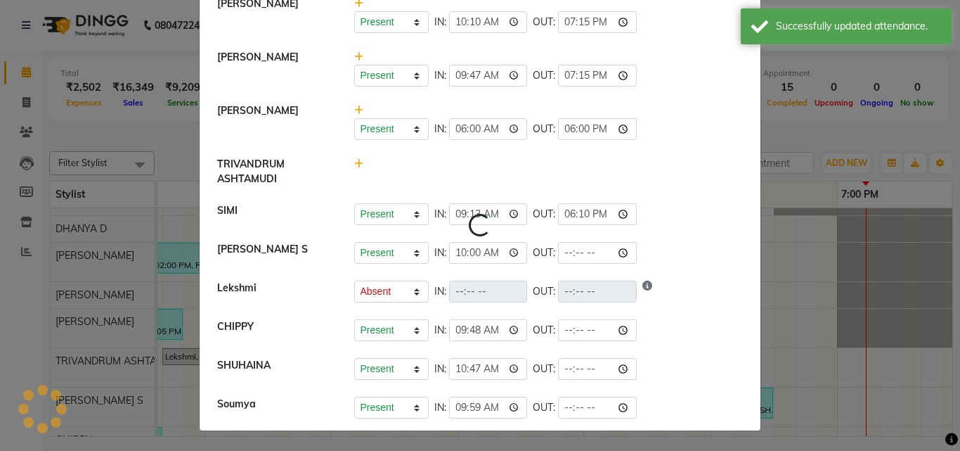
select select "A"
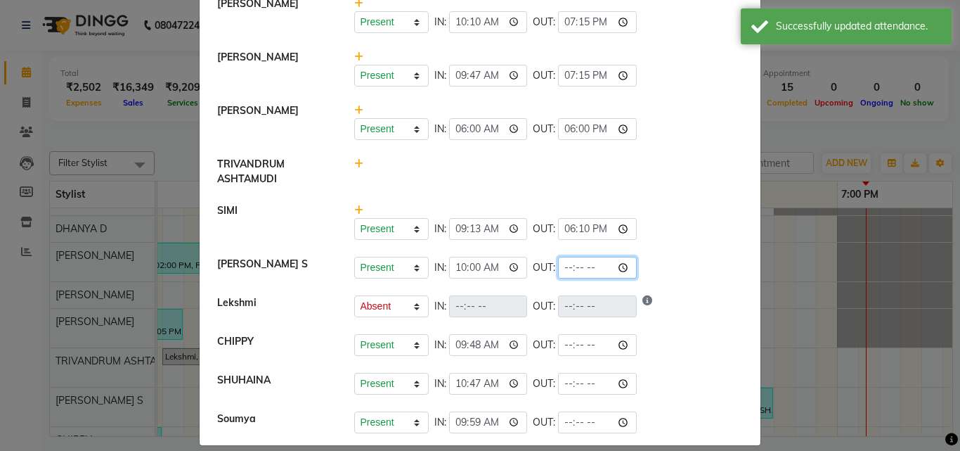
click at [562, 269] on input "time" at bounding box center [597, 268] width 79 height 22
type input "19:15"
click at [701, 266] on div "Present Absent Late Half Day Weekly Off IN: 10:00 OUT: 19:15" at bounding box center [548, 268] width 389 height 22
select select "A"
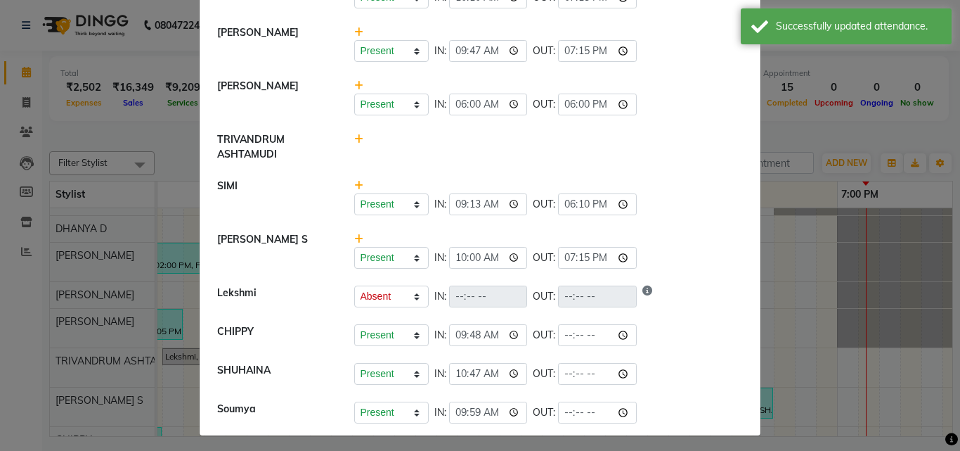
scroll to position [254, 0]
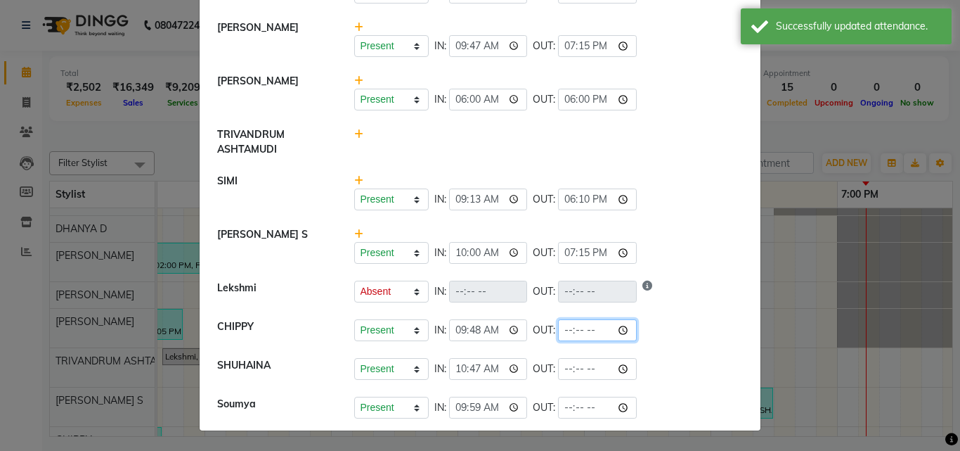
click at [558, 332] on input "time" at bounding box center [597, 330] width 79 height 22
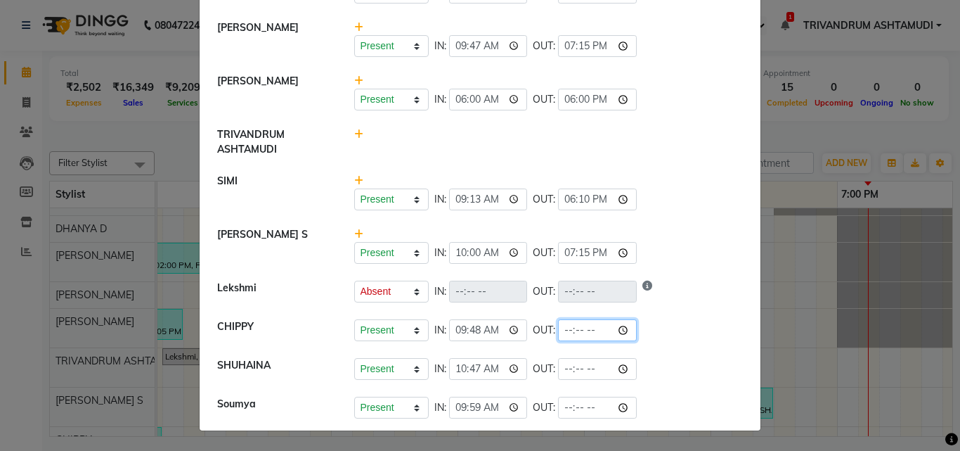
type input "19:15"
click at [711, 360] on div "Present Absent Late Half Day Weekly Off IN: 10:47 OUT:" at bounding box center [548, 369] width 389 height 22
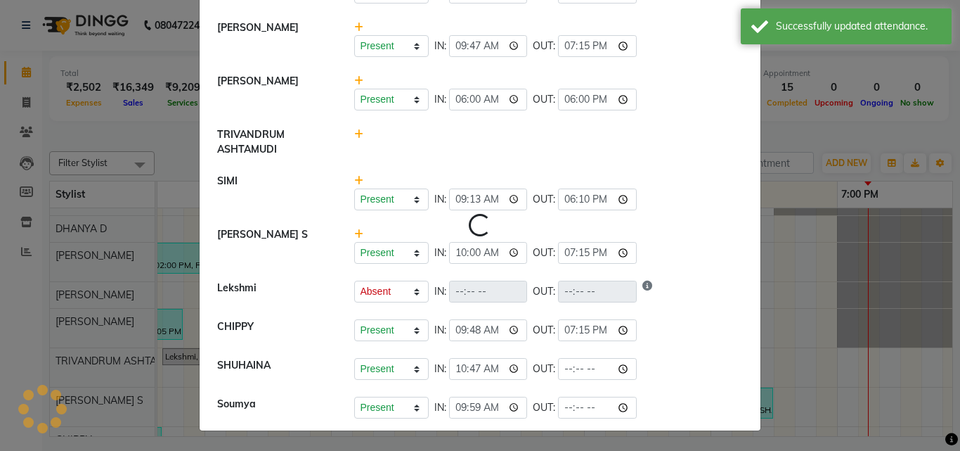
select select "A"
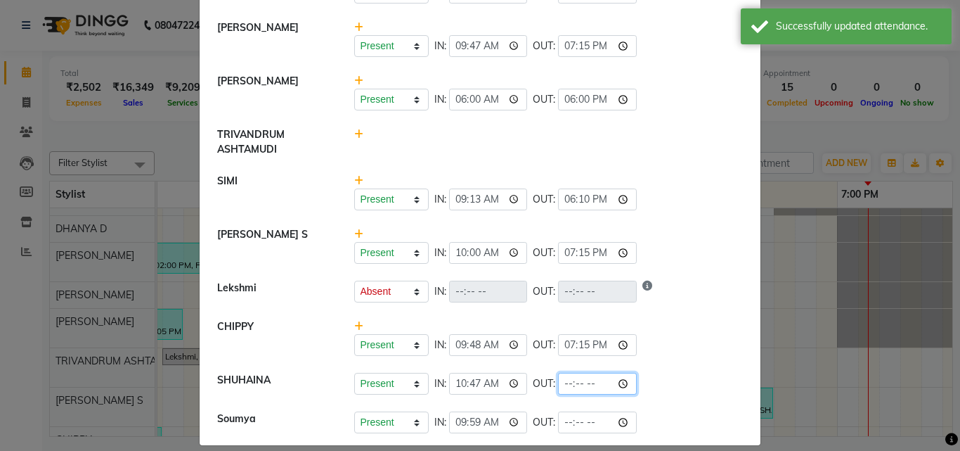
click at [569, 386] on input "time" at bounding box center [597, 384] width 79 height 22
type input "19:15"
click at [661, 364] on li "SHUHAINA Present Absent Late Half Day Weekly Off IN: 10:47 OUT: 19:15" at bounding box center [480, 383] width 554 height 39
select select "A"
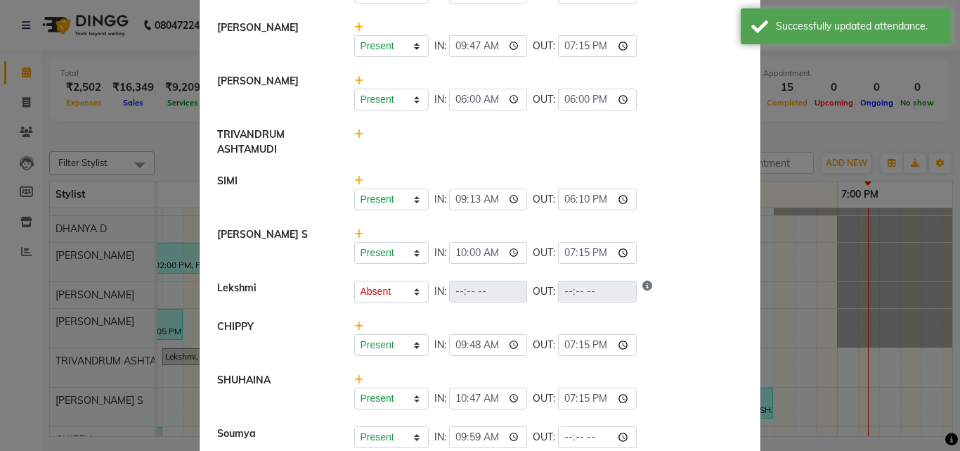
scroll to position [283, 0]
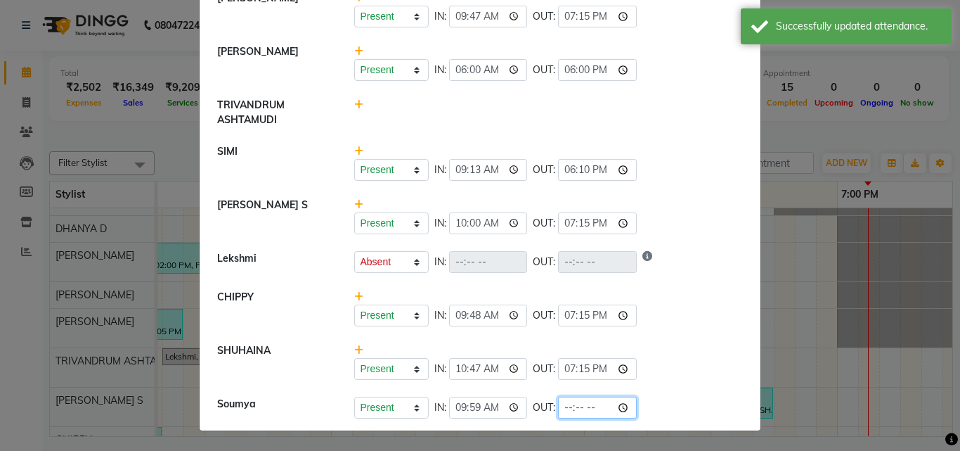
click at [564, 405] on input "time" at bounding box center [597, 407] width 79 height 22
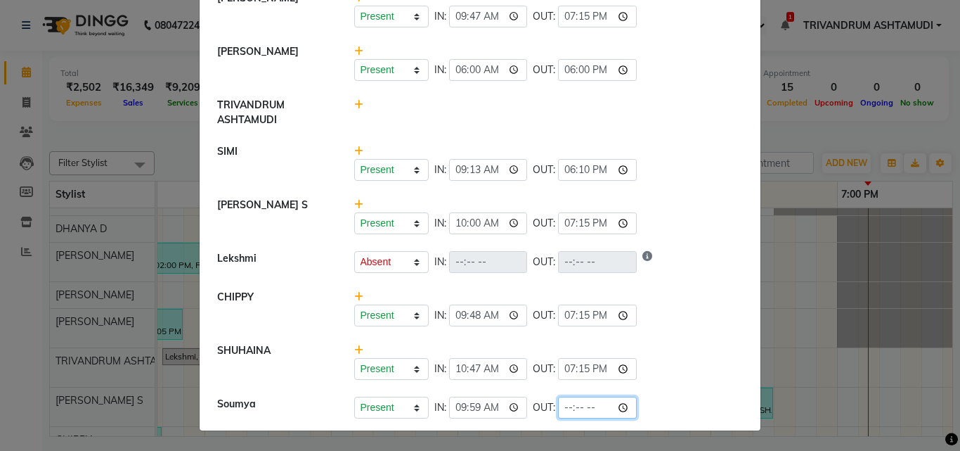
type input "19:15"
click at [702, 325] on div "Present Absent Late Half Day Weekly Off IN: 09:48 OUT: 19:15" at bounding box center [548, 315] width 389 height 22
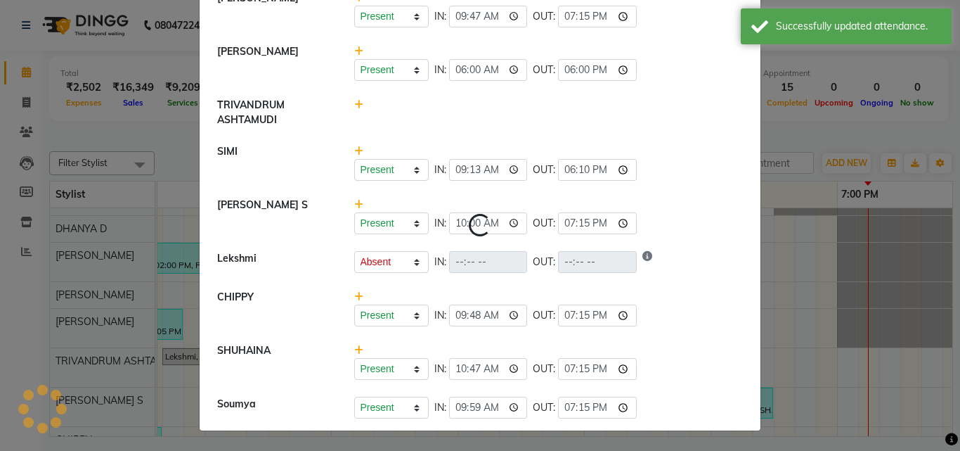
select select "A"
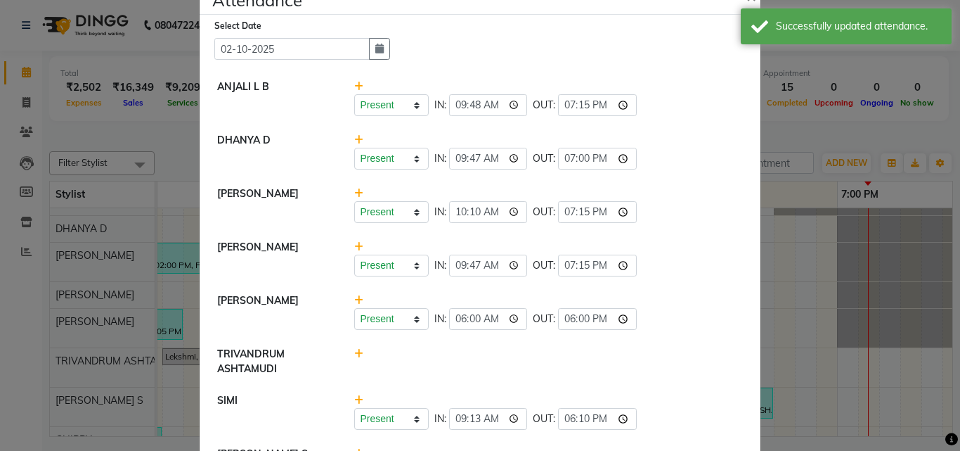
scroll to position [0, 0]
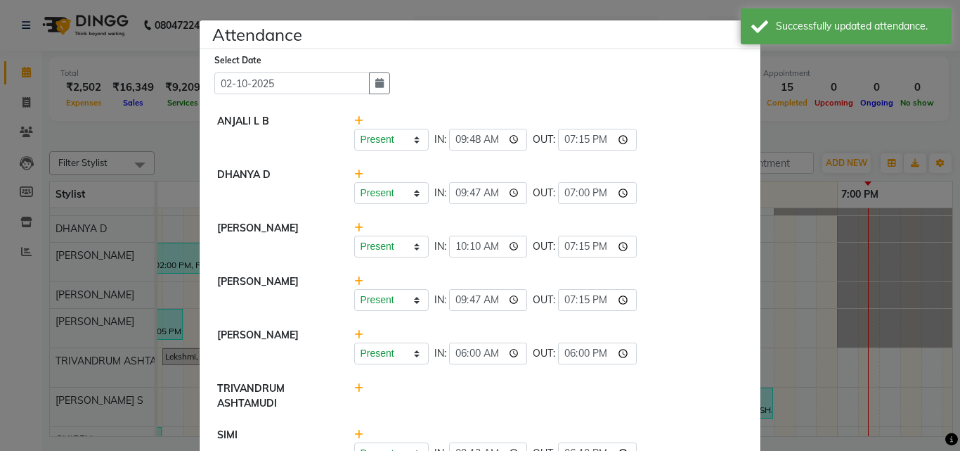
click at [856, 382] on ngb-modal-window "Attendance × Select Date [DATE] ANJALI L B Present Absent Late Half Day Weekly …" at bounding box center [480, 225] width 960 height 451
